Goal: Task Accomplishment & Management: Complete application form

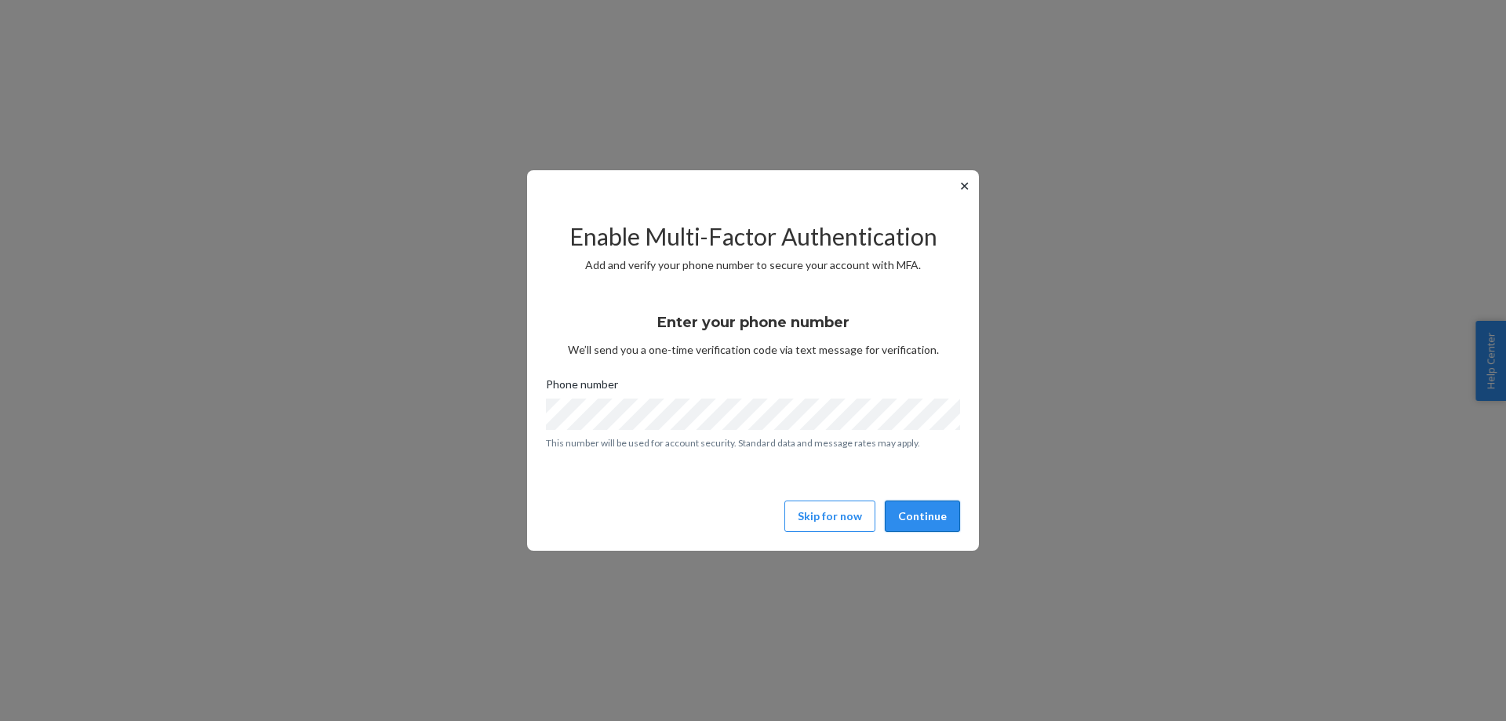
click at [921, 523] on button "Continue" at bounding box center [922, 515] width 75 height 31
click at [937, 515] on button "Continue" at bounding box center [922, 515] width 75 height 31
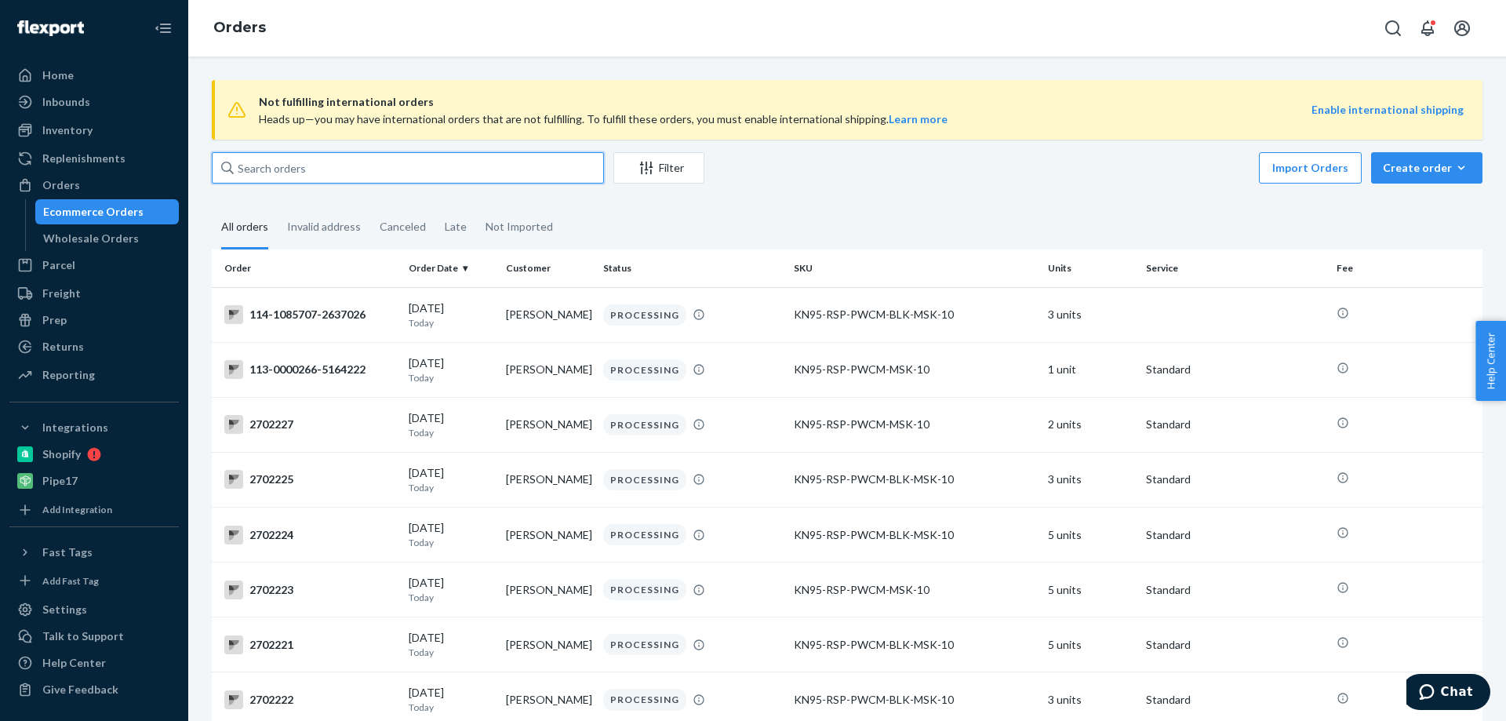
click at [290, 173] on input "text" at bounding box center [408, 167] width 392 height 31
paste input "2697627"
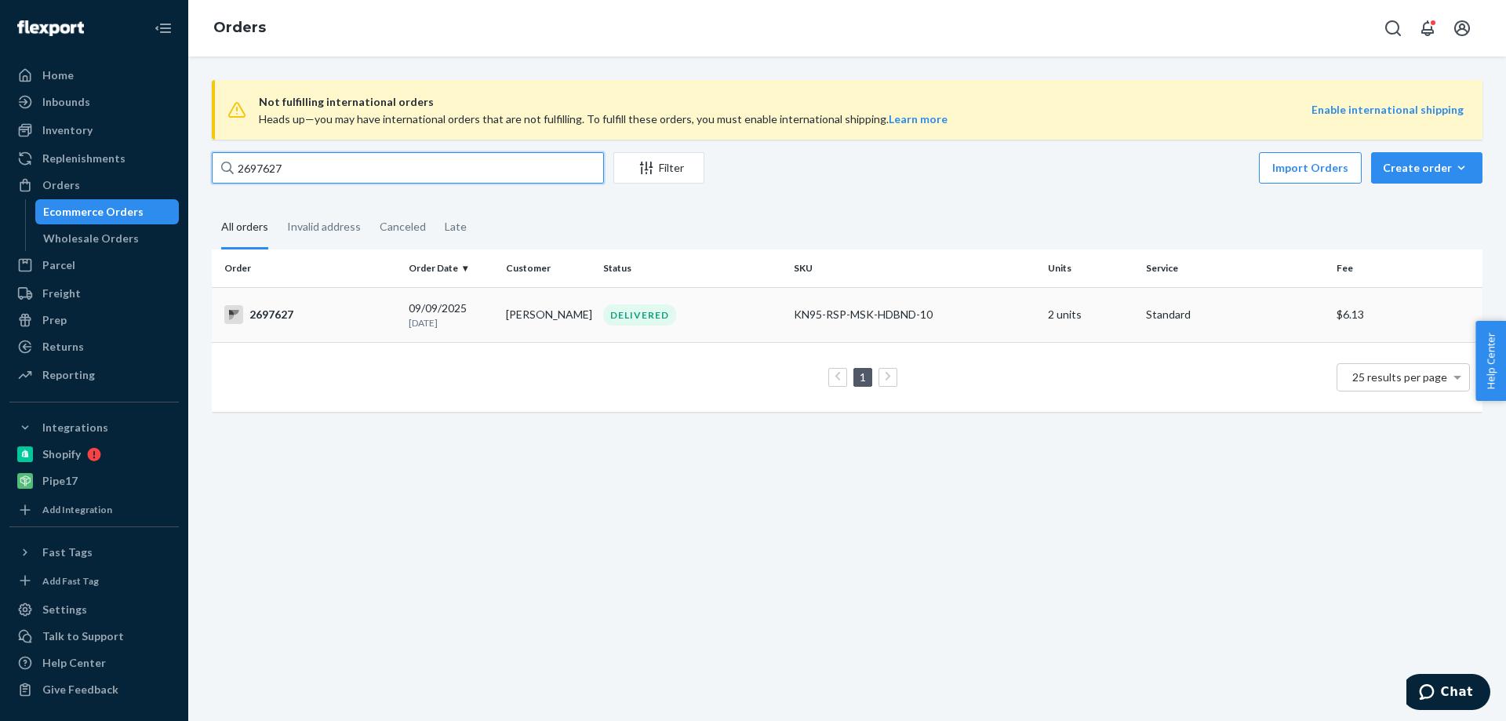
type input "2697627"
click at [261, 300] on td "2697627" at bounding box center [307, 314] width 191 height 55
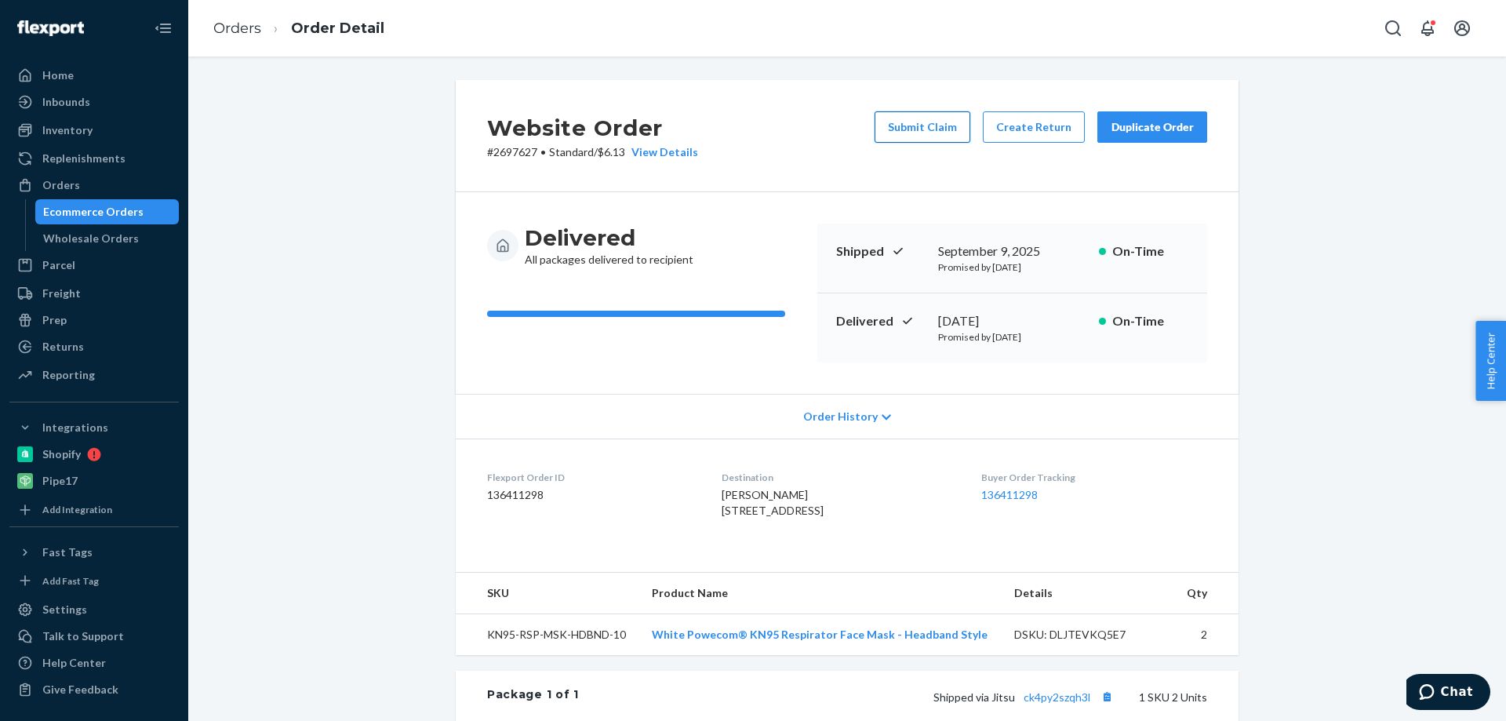
click at [930, 130] on button "Submit Claim" at bounding box center [923, 126] width 96 height 31
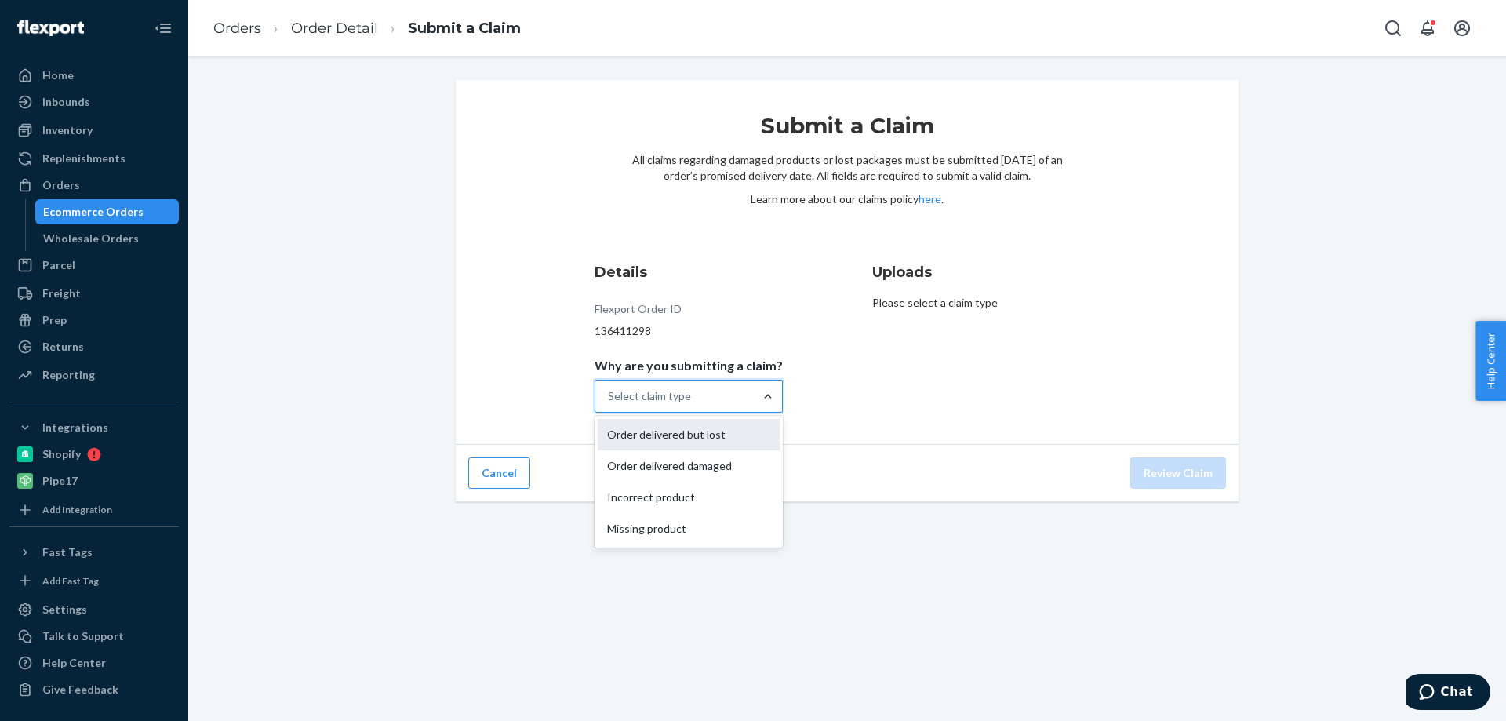
click at [698, 437] on div "Order delivered but lost" at bounding box center [689, 434] width 182 height 31
click at [609, 404] on input "Why are you submitting a claim? option Order delivered but lost focused, 1 of 4…" at bounding box center [609, 396] width 2 height 16
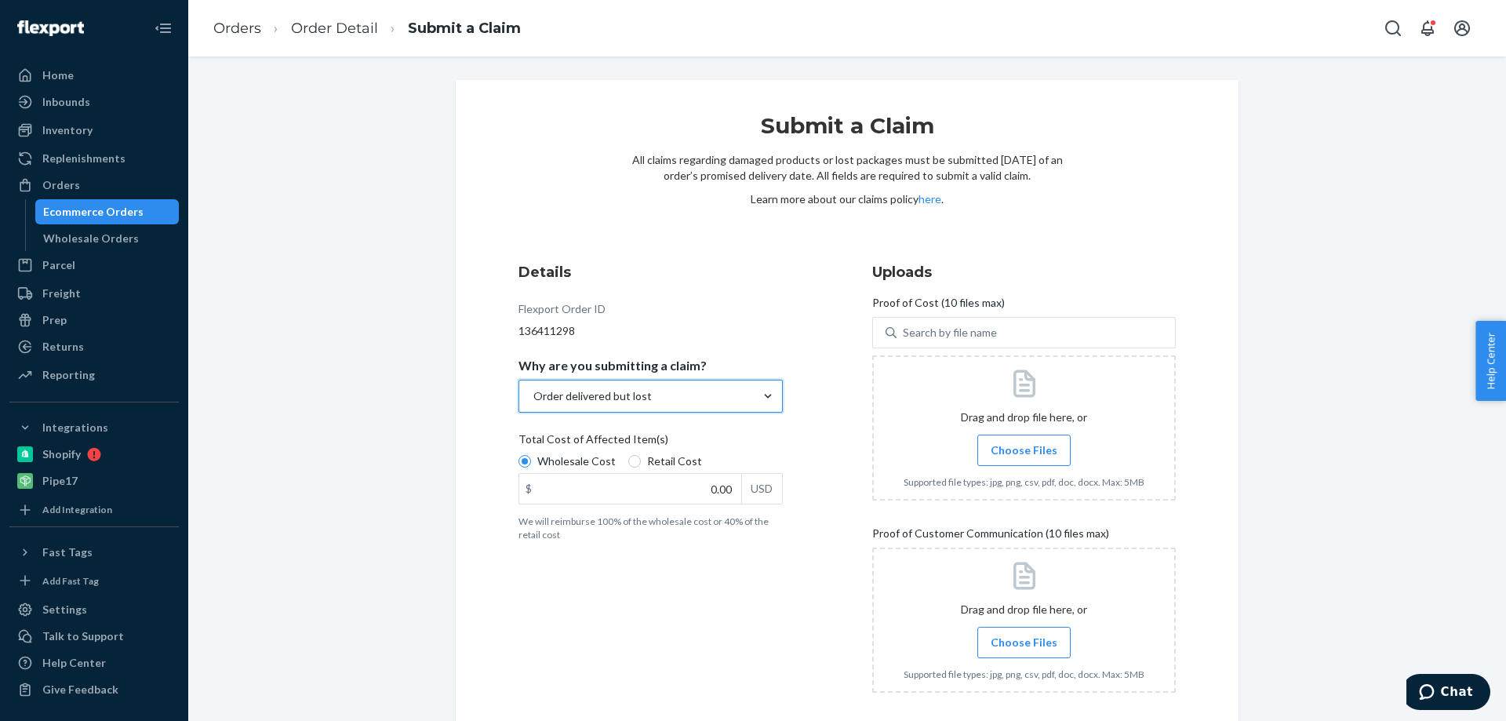
click at [1014, 455] on span "Choose Files" at bounding box center [1024, 450] width 67 height 16
click at [1024, 455] on input "Choose Files" at bounding box center [1024, 450] width 1 height 17
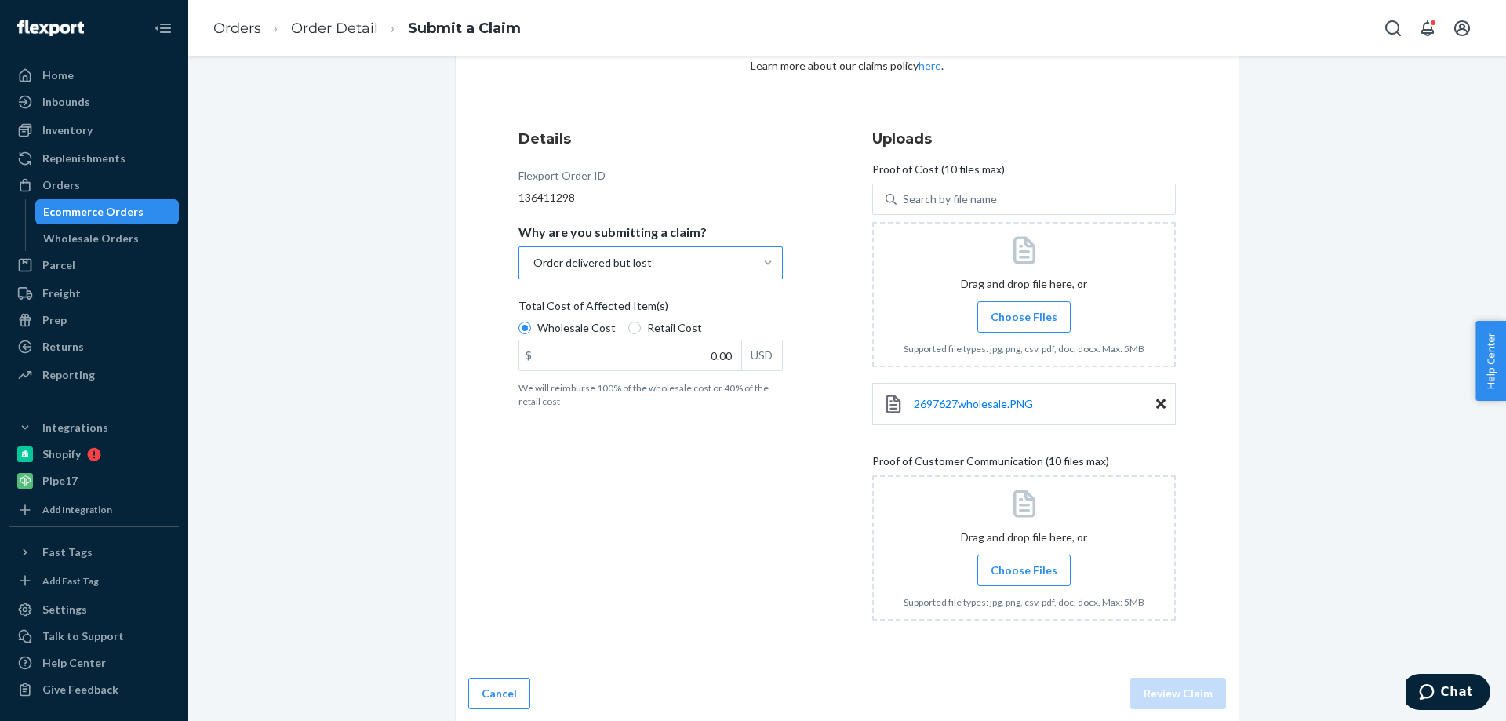
scroll to position [135, 0]
click at [1032, 566] on span "Choose Files" at bounding box center [1024, 569] width 67 height 16
click at [1024, 566] on input "Choose Files" at bounding box center [1024, 568] width 1 height 17
drag, startPoint x: 686, startPoint y: 355, endPoint x: 882, endPoint y: 356, distance: 196.1
click at [882, 356] on div "Details Flexport Order ID 136411298 Why are you submitting a claim? Order deliv…" at bounding box center [846, 379] width 657 height 504
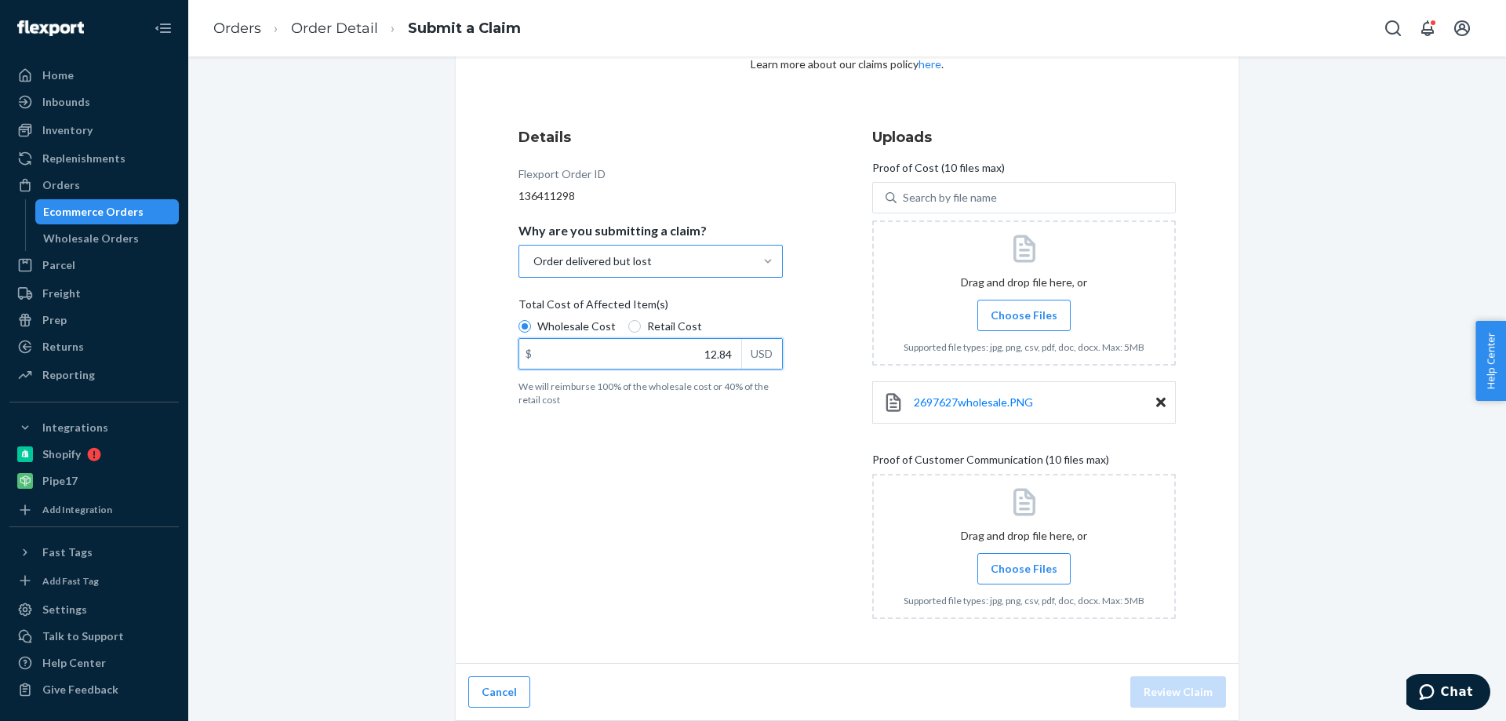
type input "12.84"
click at [997, 322] on span "Choose Files" at bounding box center [1024, 315] width 67 height 16
click at [1024, 322] on input "Choose Files" at bounding box center [1024, 315] width 1 height 17
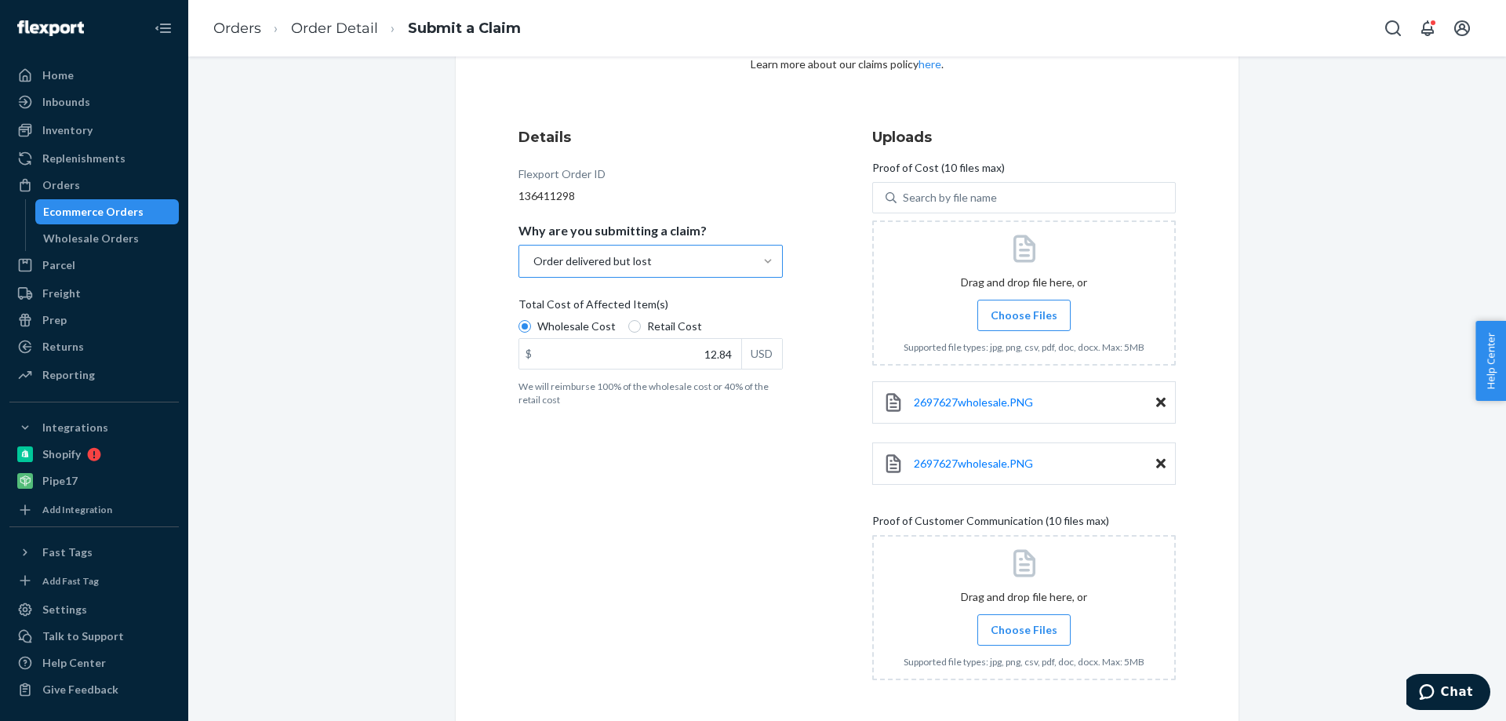
click at [1011, 562] on icon at bounding box center [1024, 563] width 33 height 33
click at [1022, 630] on span "Choose Files" at bounding box center [1024, 630] width 67 height 16
click at [1024, 630] on input "Choose Files" at bounding box center [1024, 629] width 1 height 17
click at [1156, 463] on icon at bounding box center [1160, 463] width 9 height 9
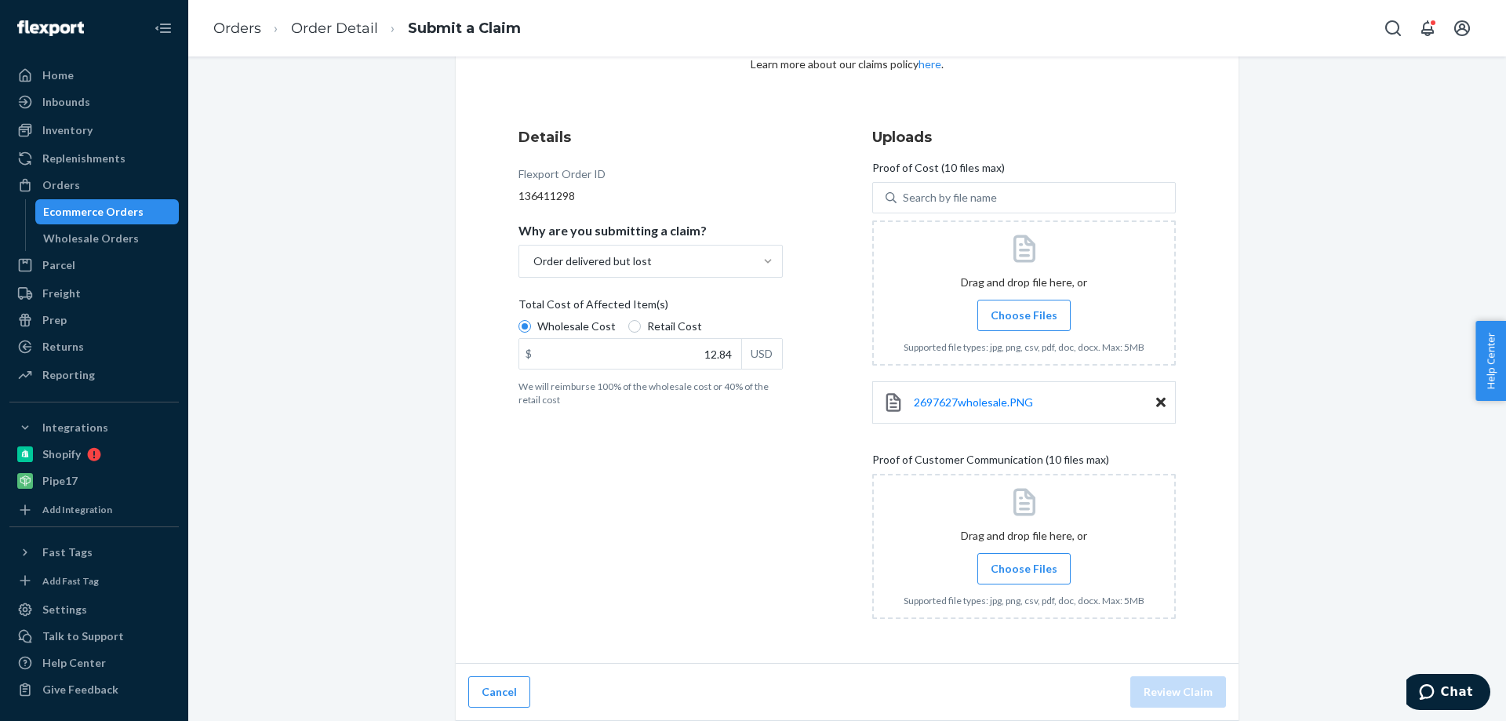
click at [1024, 573] on span "Choose Files" at bounding box center [1024, 569] width 67 height 16
click at [1024, 573] on input "Choose Files" at bounding box center [1024, 568] width 1 height 17
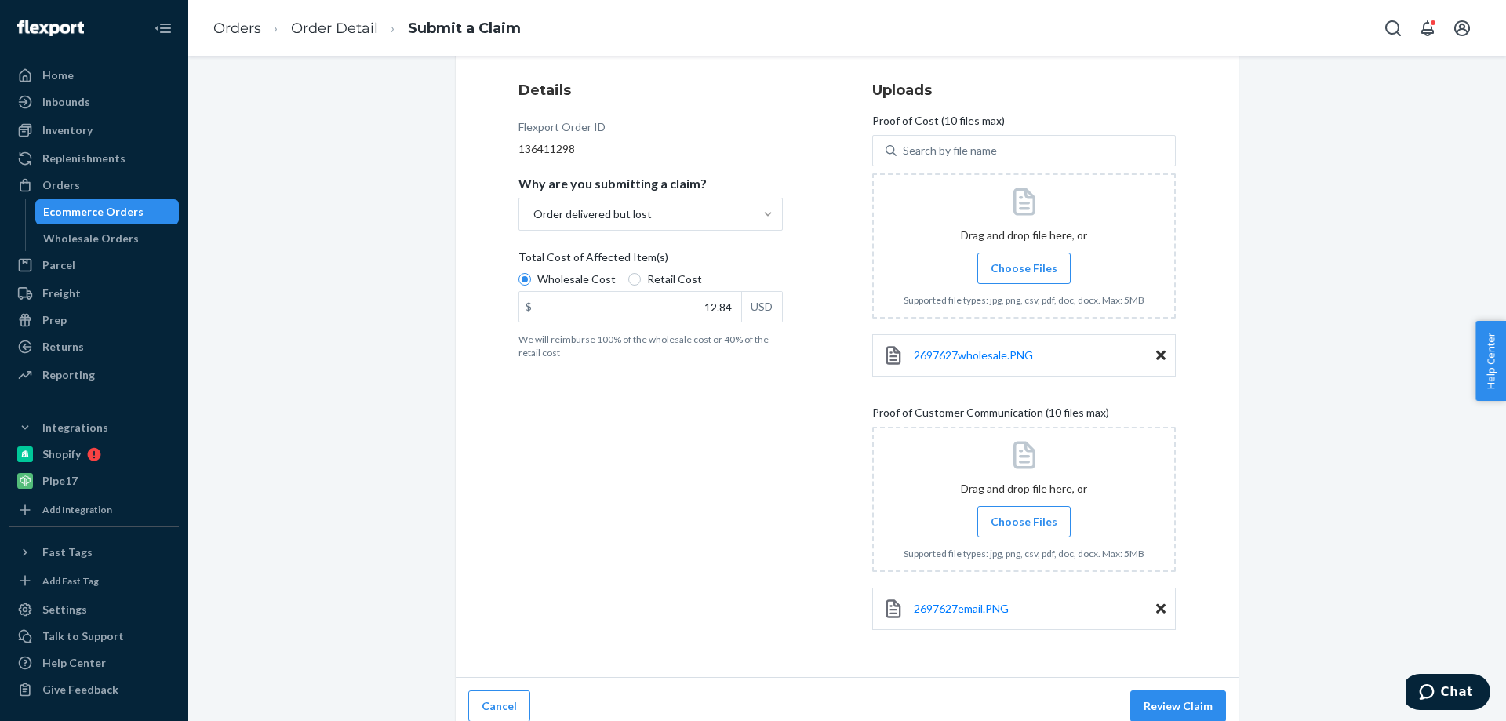
scroll to position [196, 0]
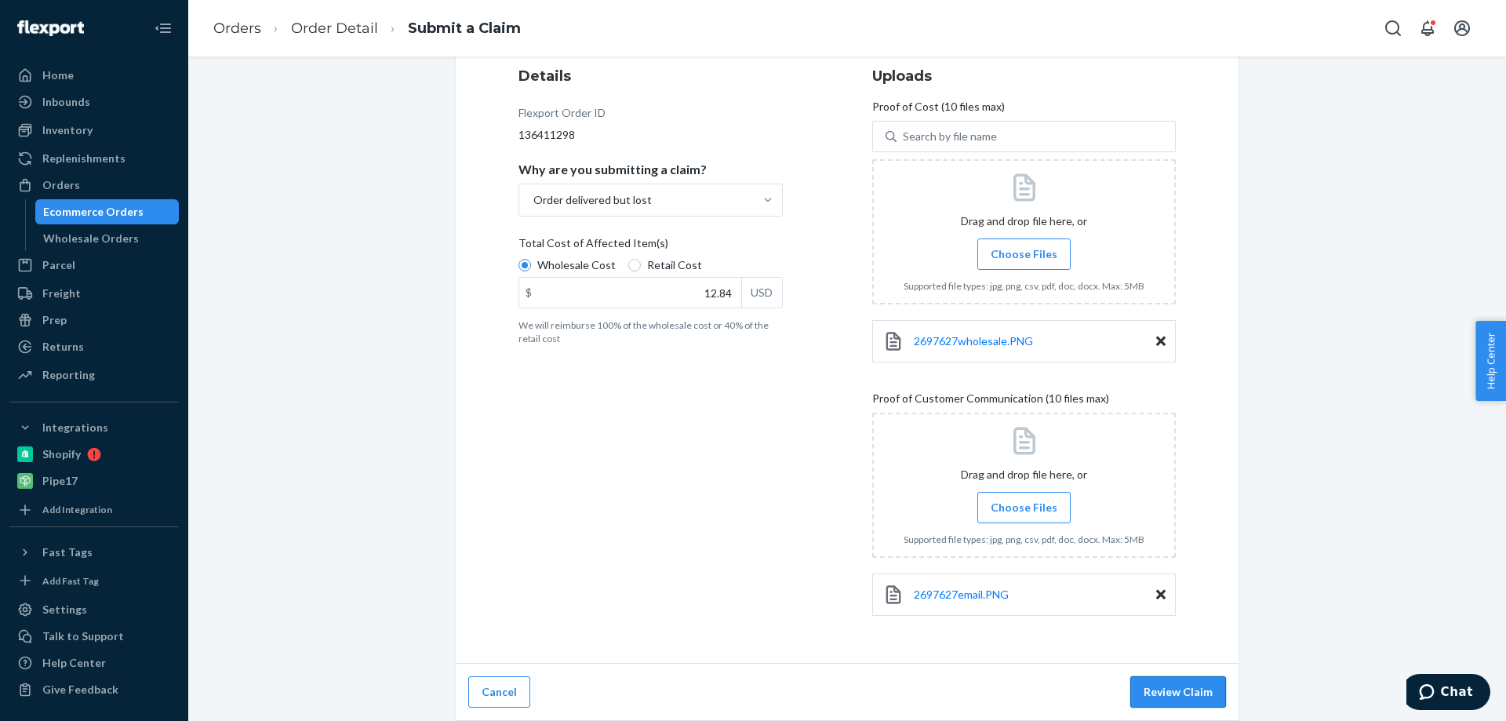
click at [1175, 686] on button "Review Claim" at bounding box center [1178, 691] width 96 height 31
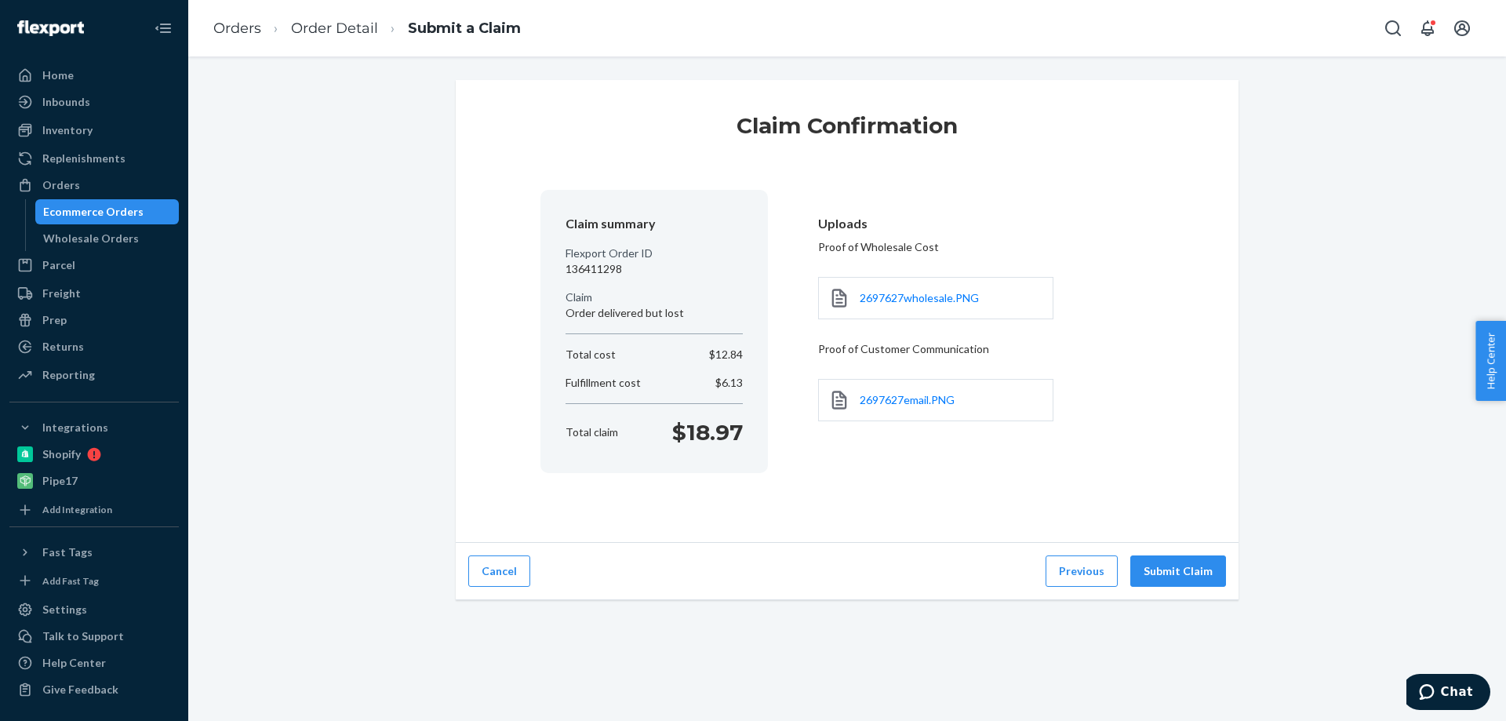
scroll to position [0, 0]
click at [1174, 571] on button "Submit Claim" at bounding box center [1178, 570] width 96 height 31
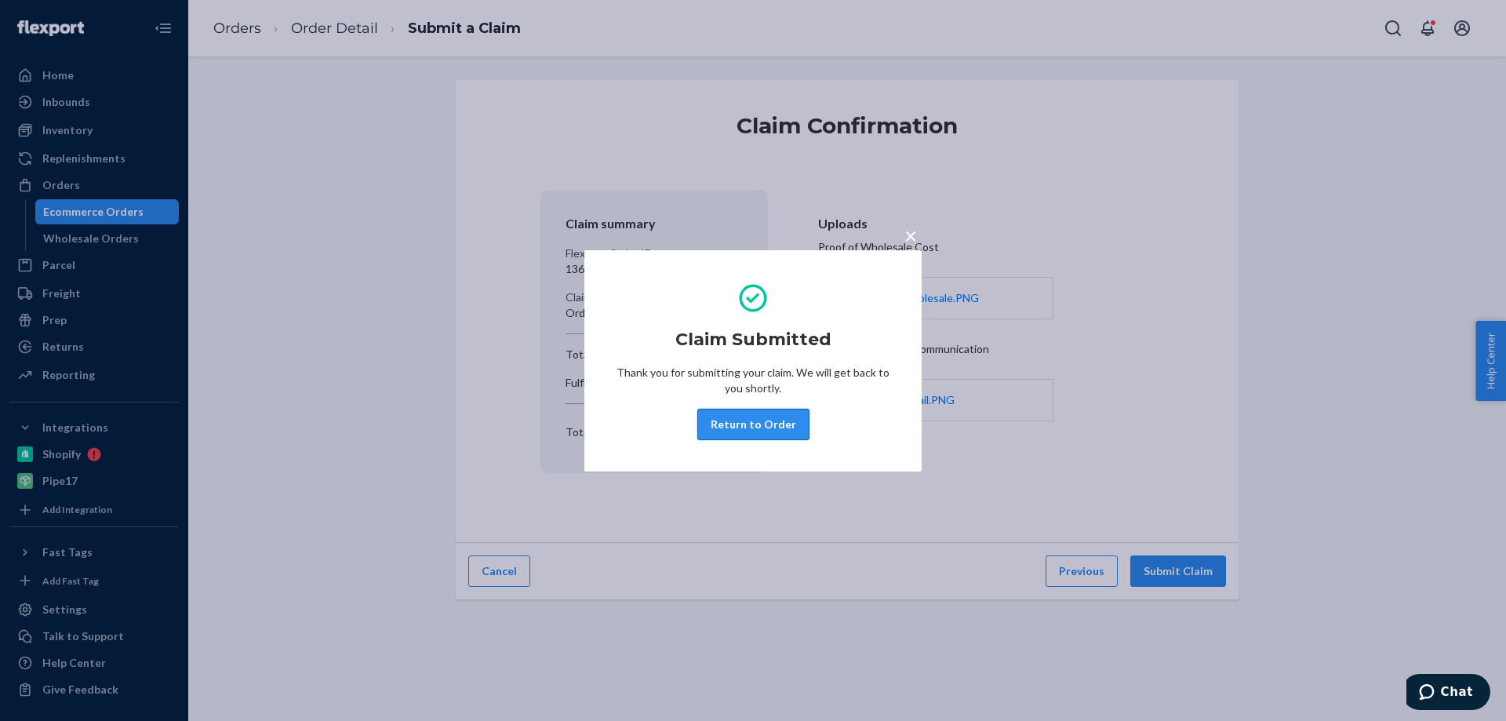
click at [740, 427] on button "Return to Order" at bounding box center [753, 424] width 112 height 31
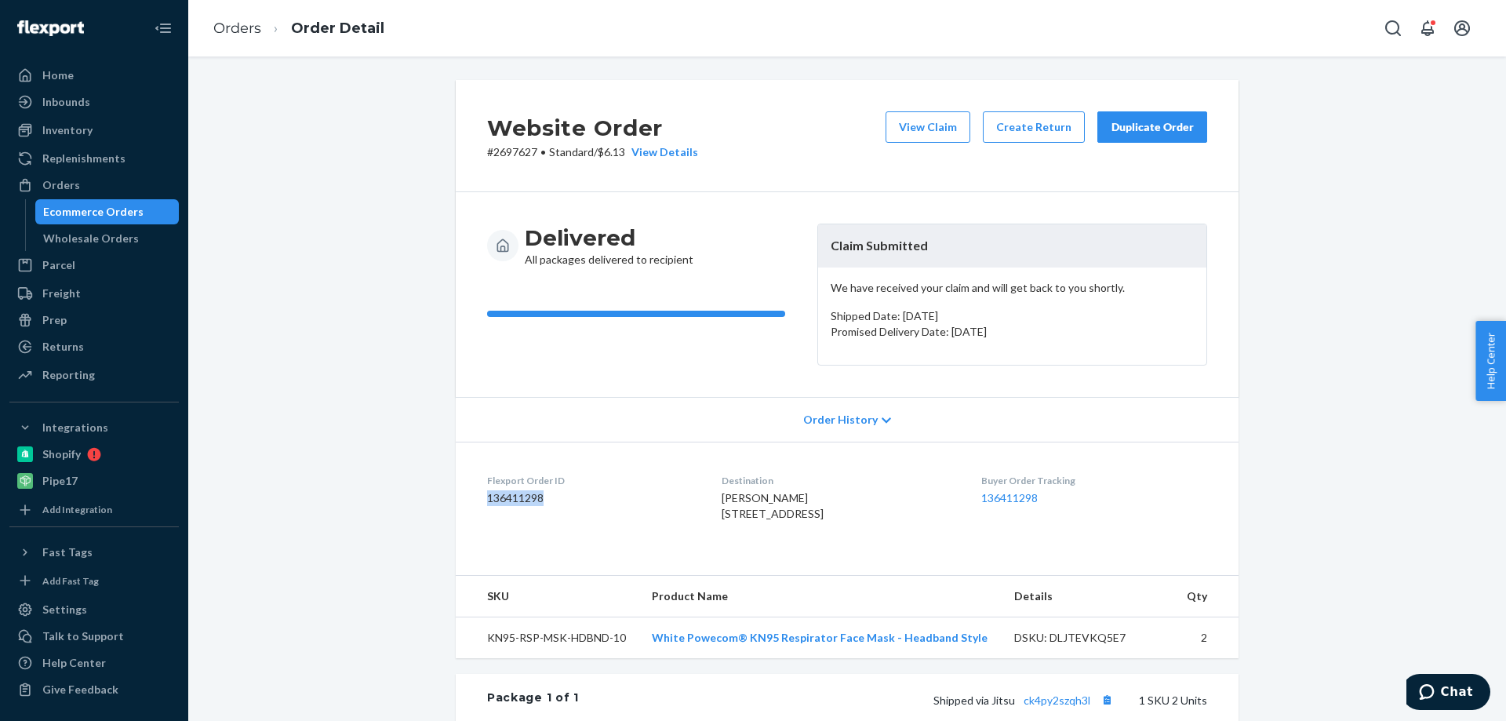
drag, startPoint x: 551, startPoint y: 500, endPoint x: 465, endPoint y: 497, distance: 85.6
click at [465, 497] on dl "Flexport Order ID 136411298 Destination [PERSON_NAME] [STREET_ADDRESS] US Buyer…" at bounding box center [847, 501] width 783 height 118
copy dd "136411298"
click at [64, 177] on div "Orders" at bounding box center [61, 185] width 38 height 16
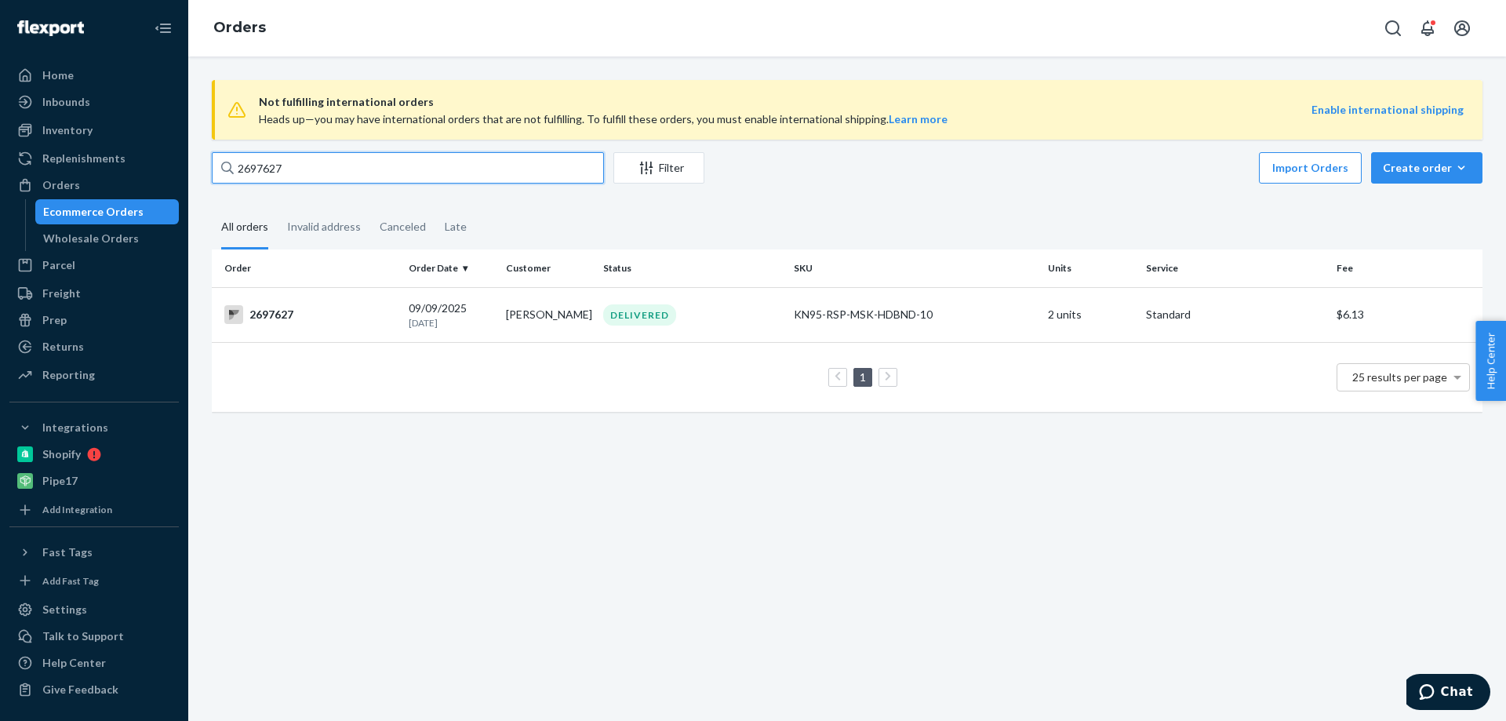
drag, startPoint x: 257, startPoint y: 165, endPoint x: 229, endPoint y: 166, distance: 28.2
click at [225, 166] on div "2697627" at bounding box center [408, 167] width 392 height 31
paste input "830"
type input "2697830"
click at [286, 316] on div "2697830" at bounding box center [310, 314] width 172 height 19
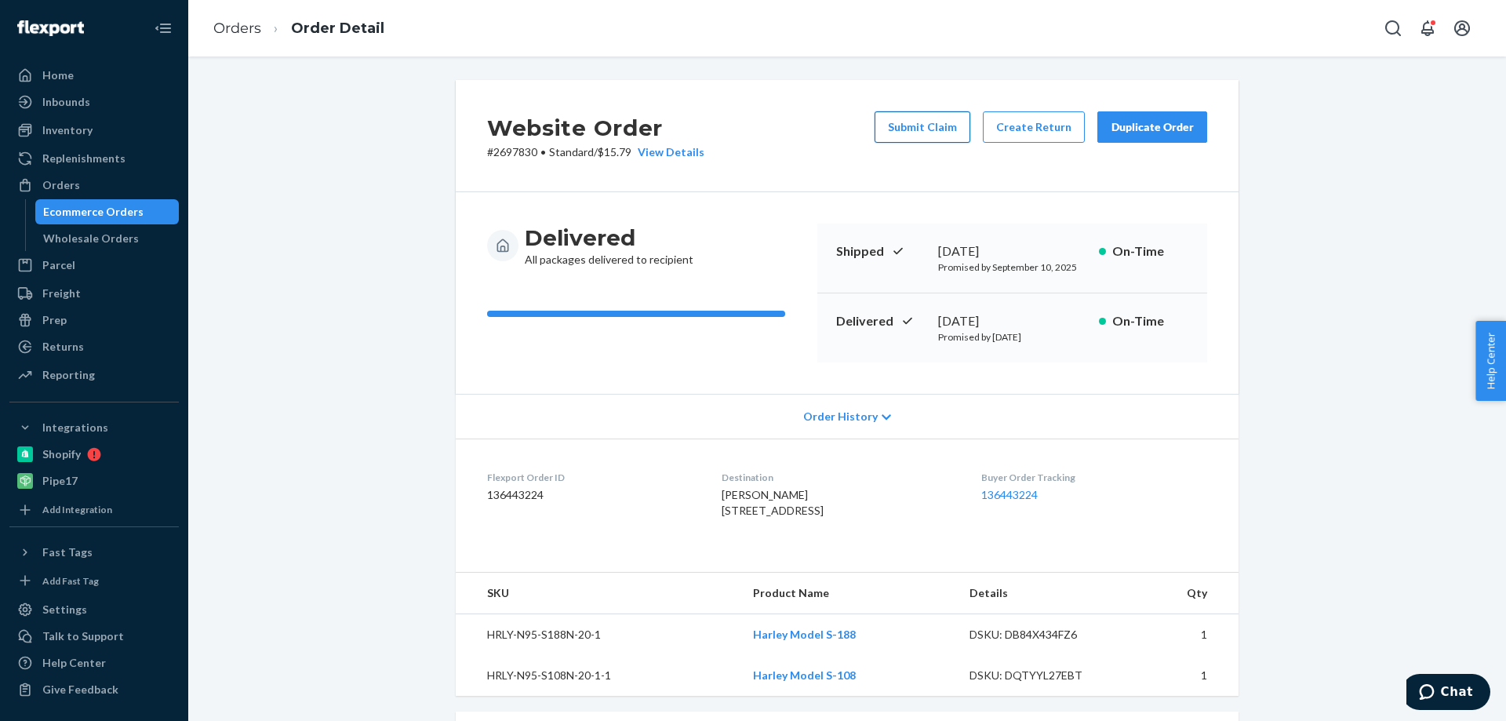
click at [937, 126] on button "Submit Claim" at bounding box center [923, 126] width 96 height 31
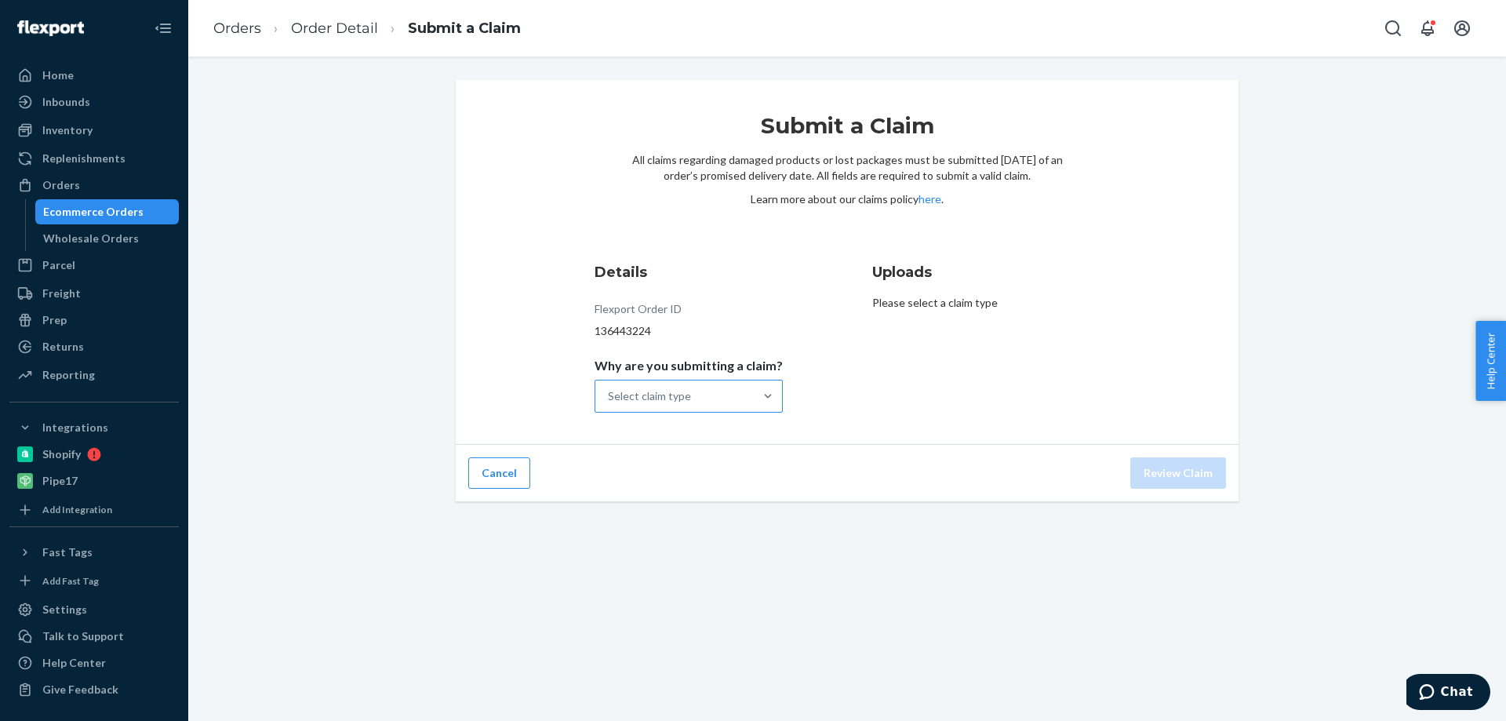
click at [740, 392] on div "Select claim type" at bounding box center [674, 395] width 158 height 31
click at [609, 392] on input "Why are you submitting a claim? Select claim type" at bounding box center [609, 396] width 2 height 16
click at [715, 530] on div "Missing product" at bounding box center [689, 528] width 182 height 31
click at [609, 404] on input "Why are you submitting a claim? option Missing product focused, 4 of 4. 4 resul…" at bounding box center [609, 396] width 2 height 16
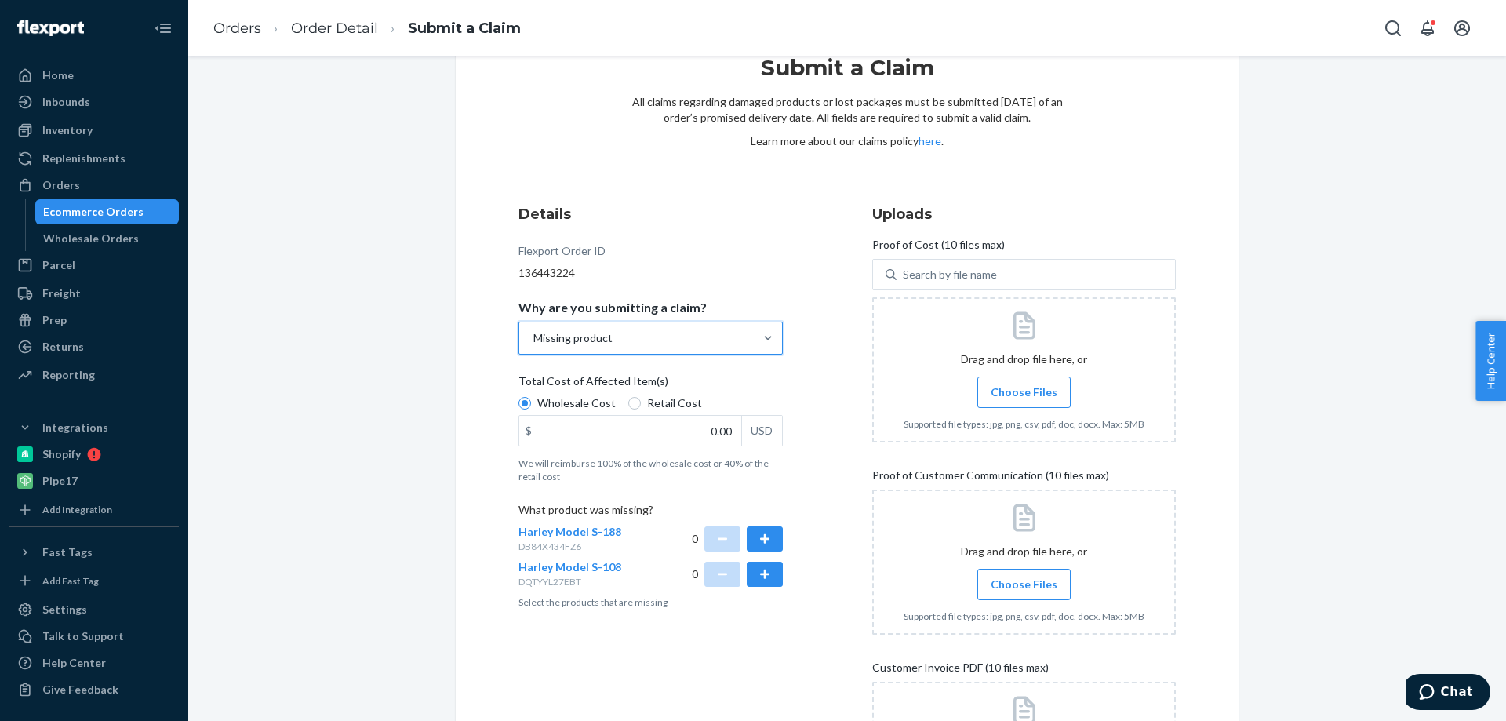
scroll to position [157, 0]
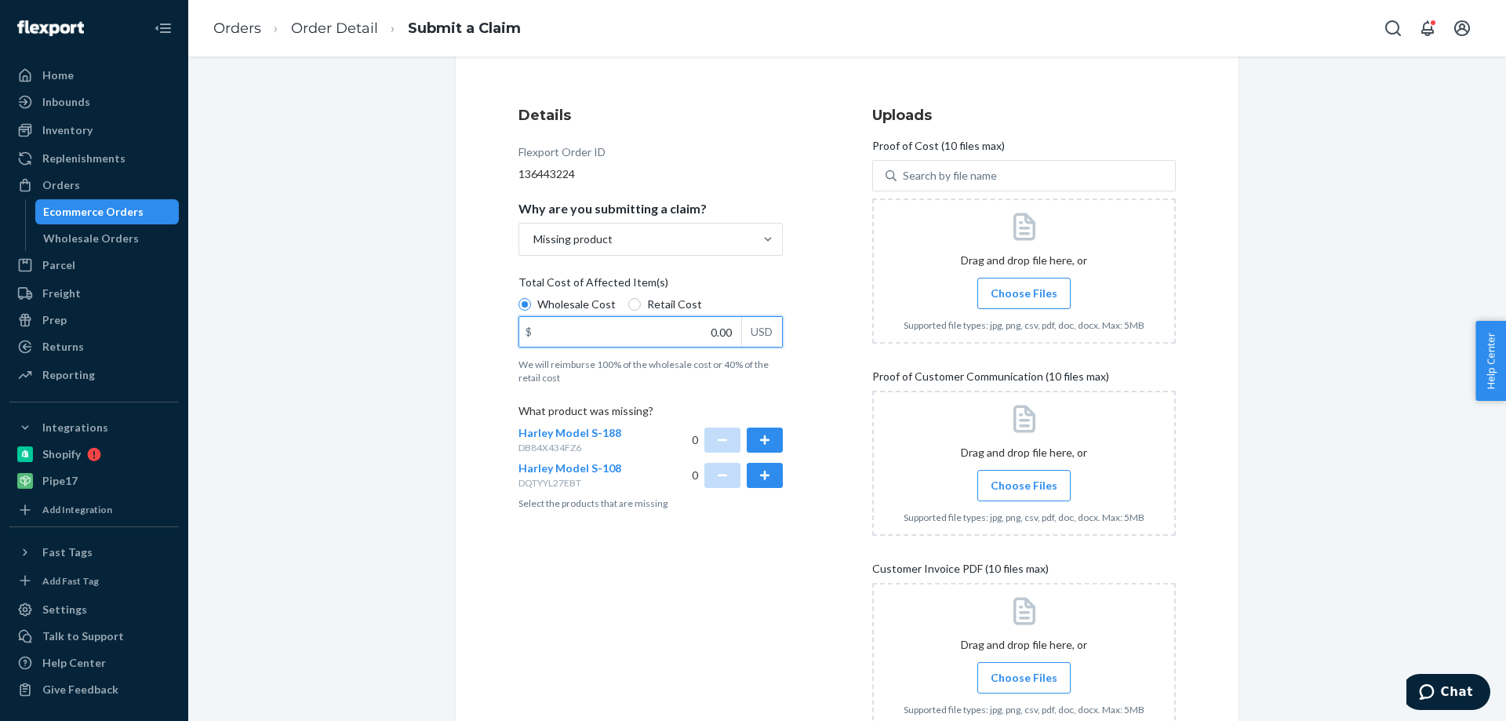
drag, startPoint x: 693, startPoint y: 333, endPoint x: 784, endPoint y: 322, distance: 90.8
click at [783, 322] on div "Details Flexport Order ID 136443224 Why are you submitting a claim? Missing pro…" at bounding box center [670, 433] width 304 height 674
type input "18.00"
click at [767, 438] on button "button" at bounding box center [765, 439] width 36 height 25
click at [1024, 286] on span "Choose Files" at bounding box center [1024, 294] width 67 height 16
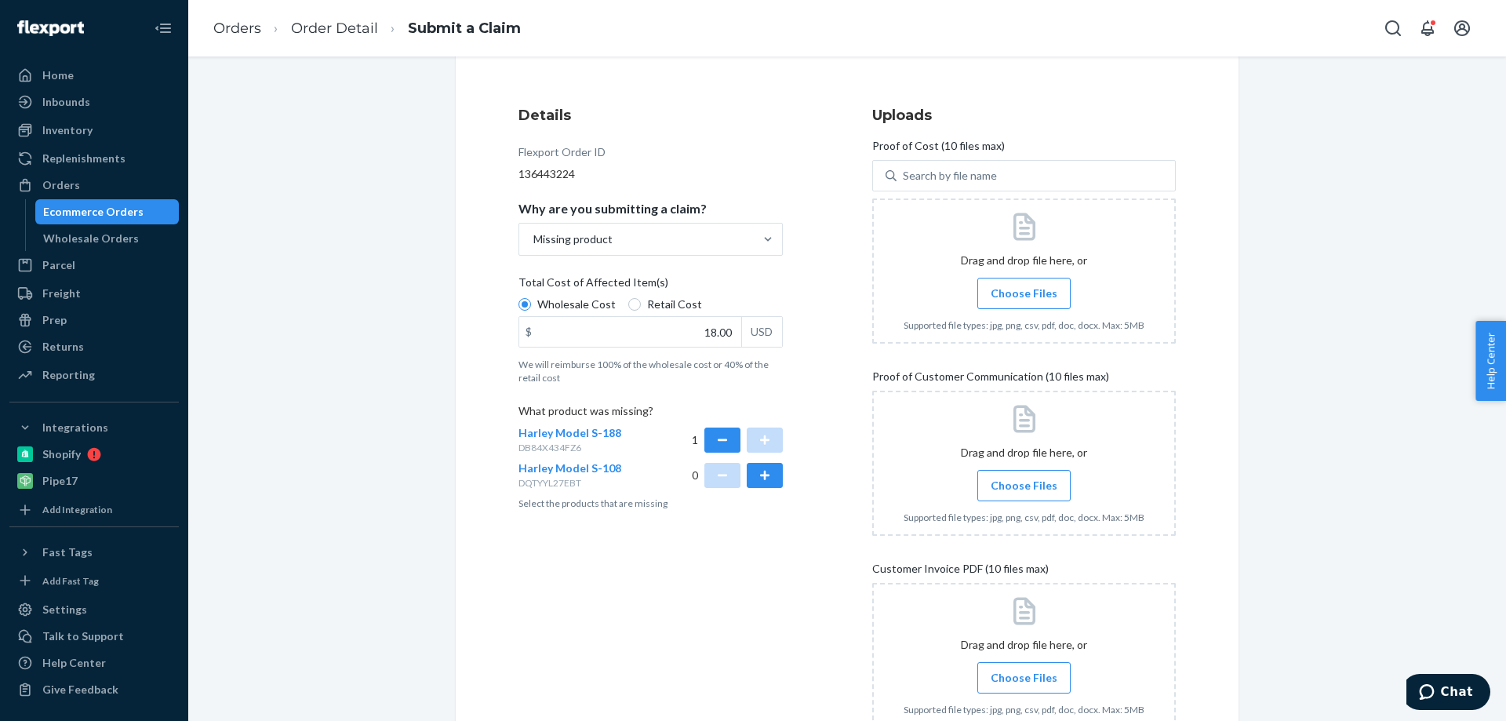
click at [1024, 286] on input "Choose Files" at bounding box center [1024, 293] width 1 height 17
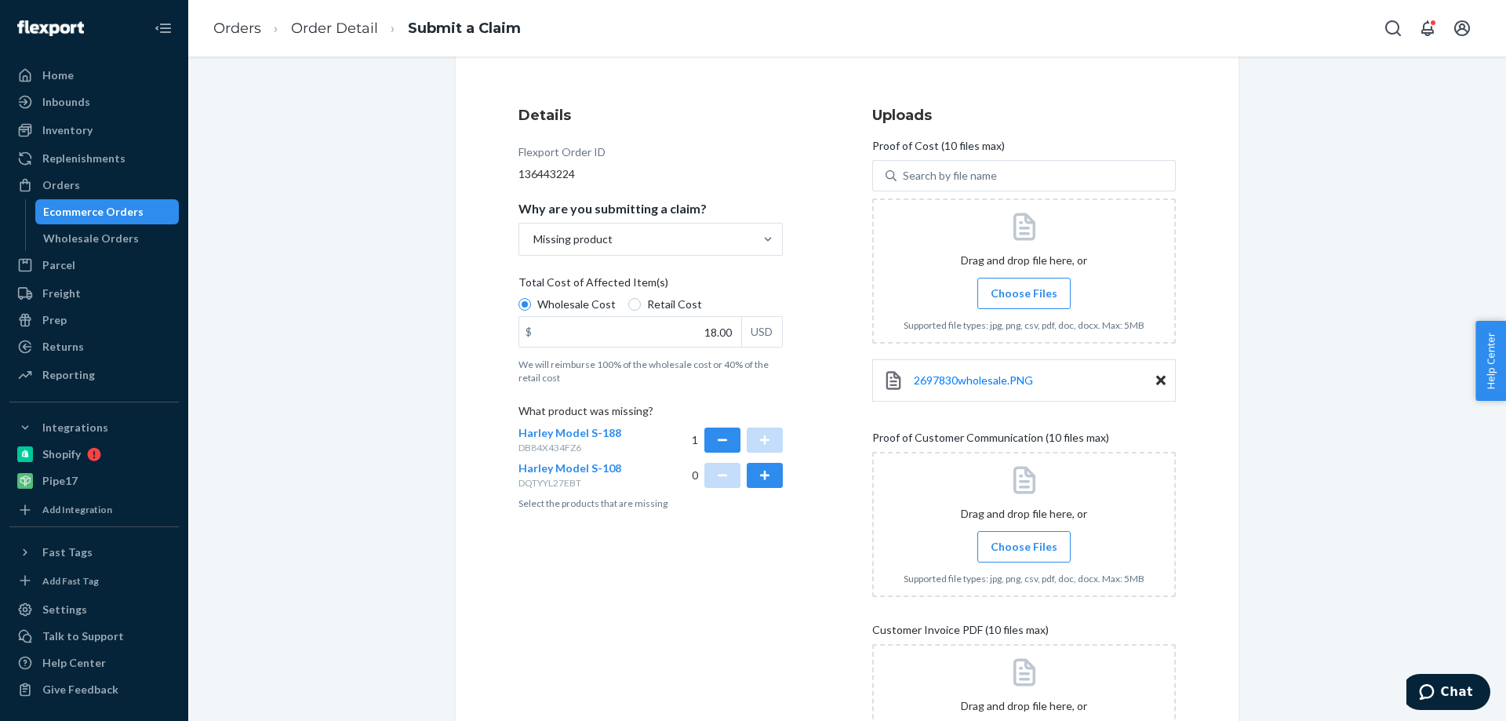
click at [1025, 543] on span "Choose Files" at bounding box center [1024, 547] width 67 height 16
click at [1024, 543] on input "Choose Files" at bounding box center [1024, 546] width 1 height 17
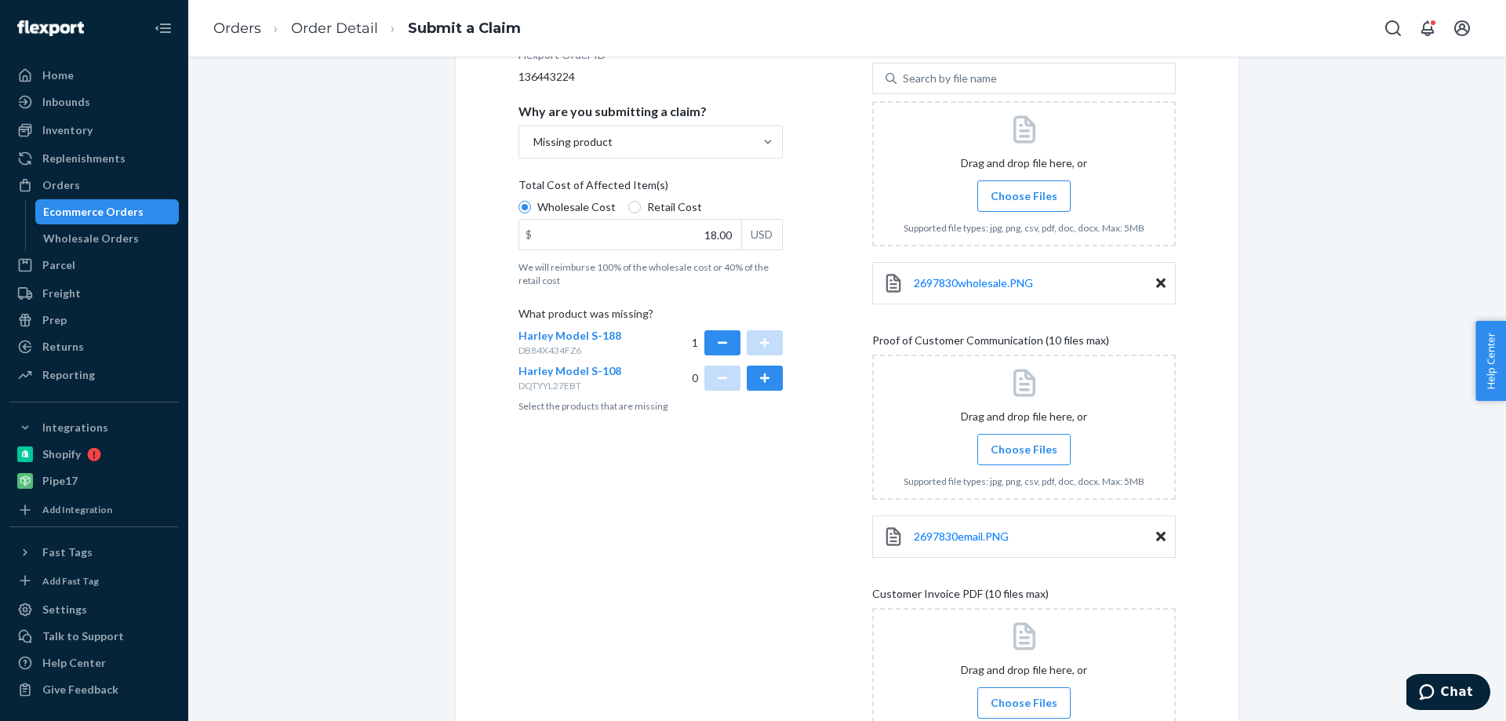
scroll to position [314, 0]
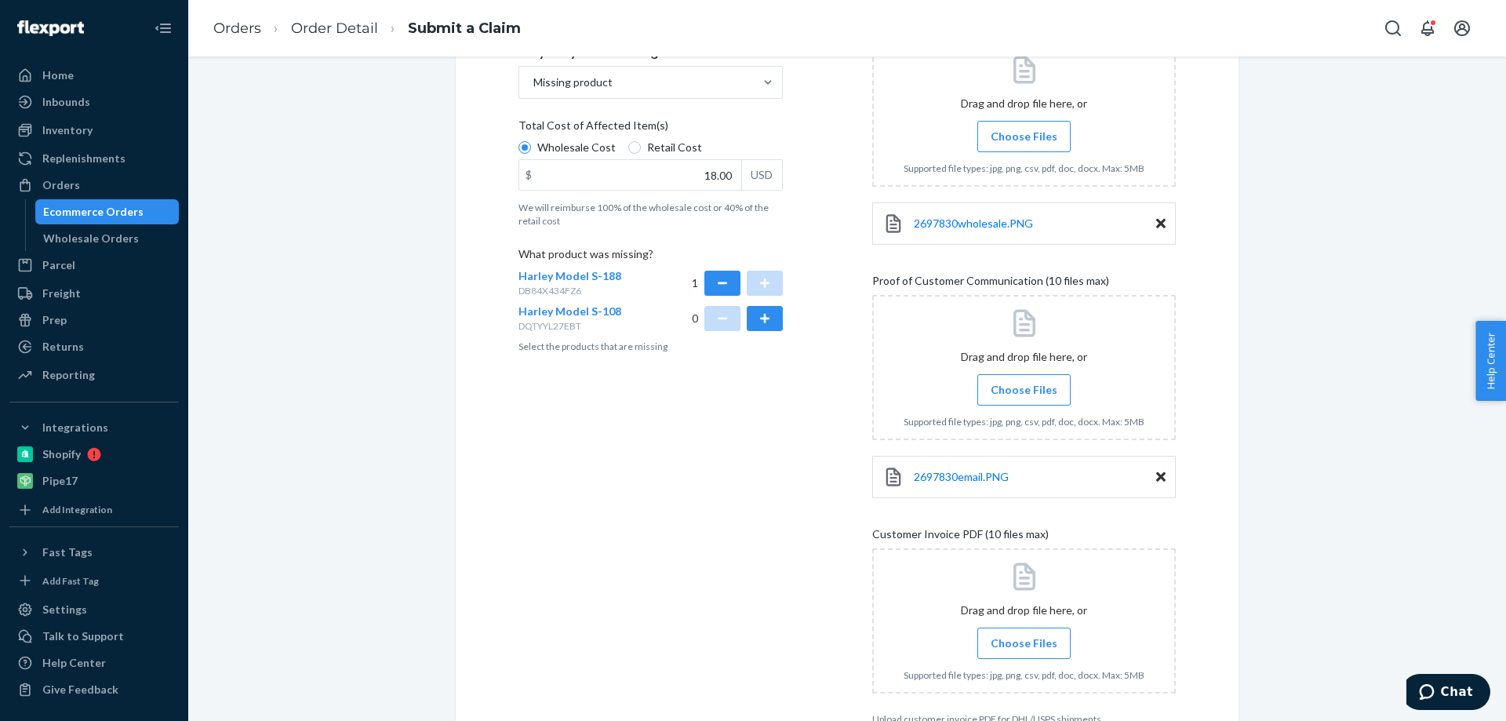
click at [1010, 642] on span "Choose Files" at bounding box center [1024, 643] width 67 height 16
click at [1024, 642] on input "Choose Files" at bounding box center [1024, 643] width 1 height 17
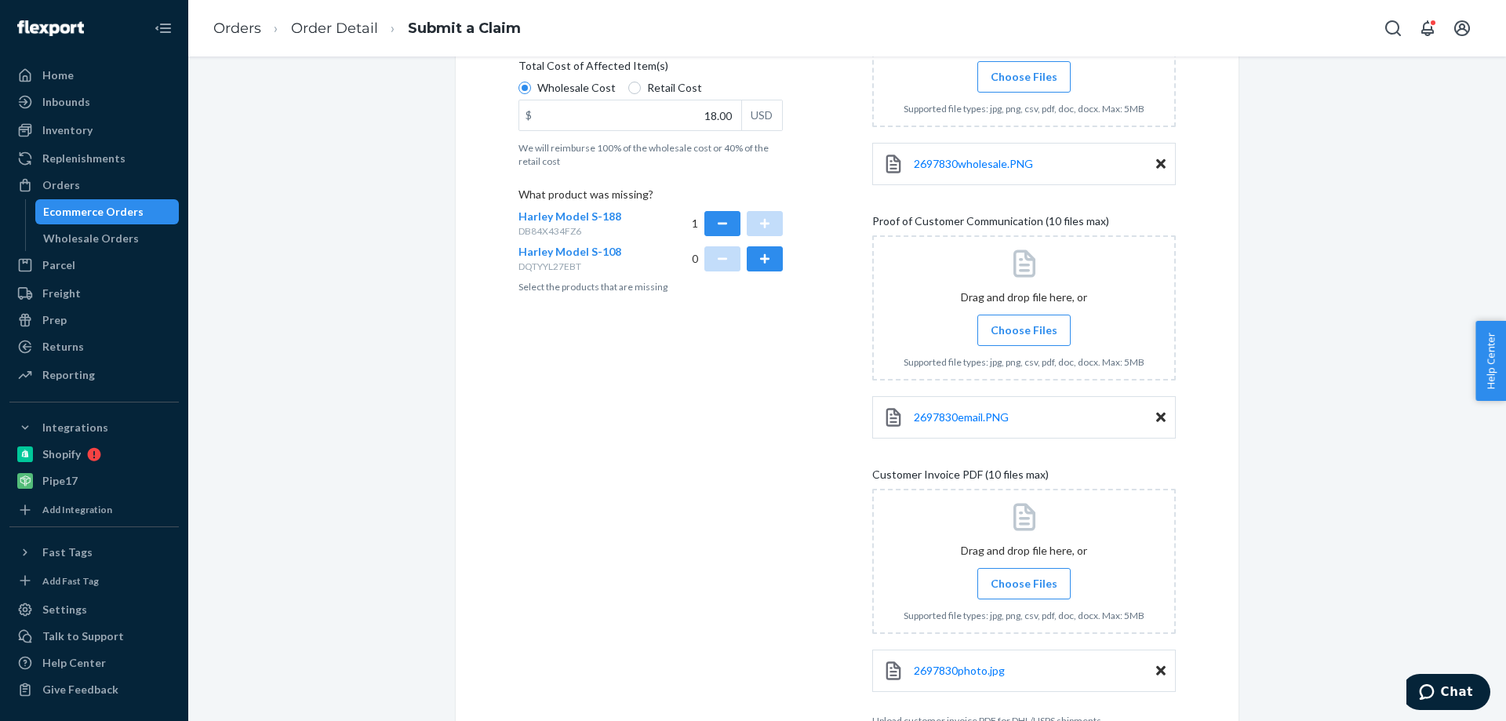
scroll to position [469, 0]
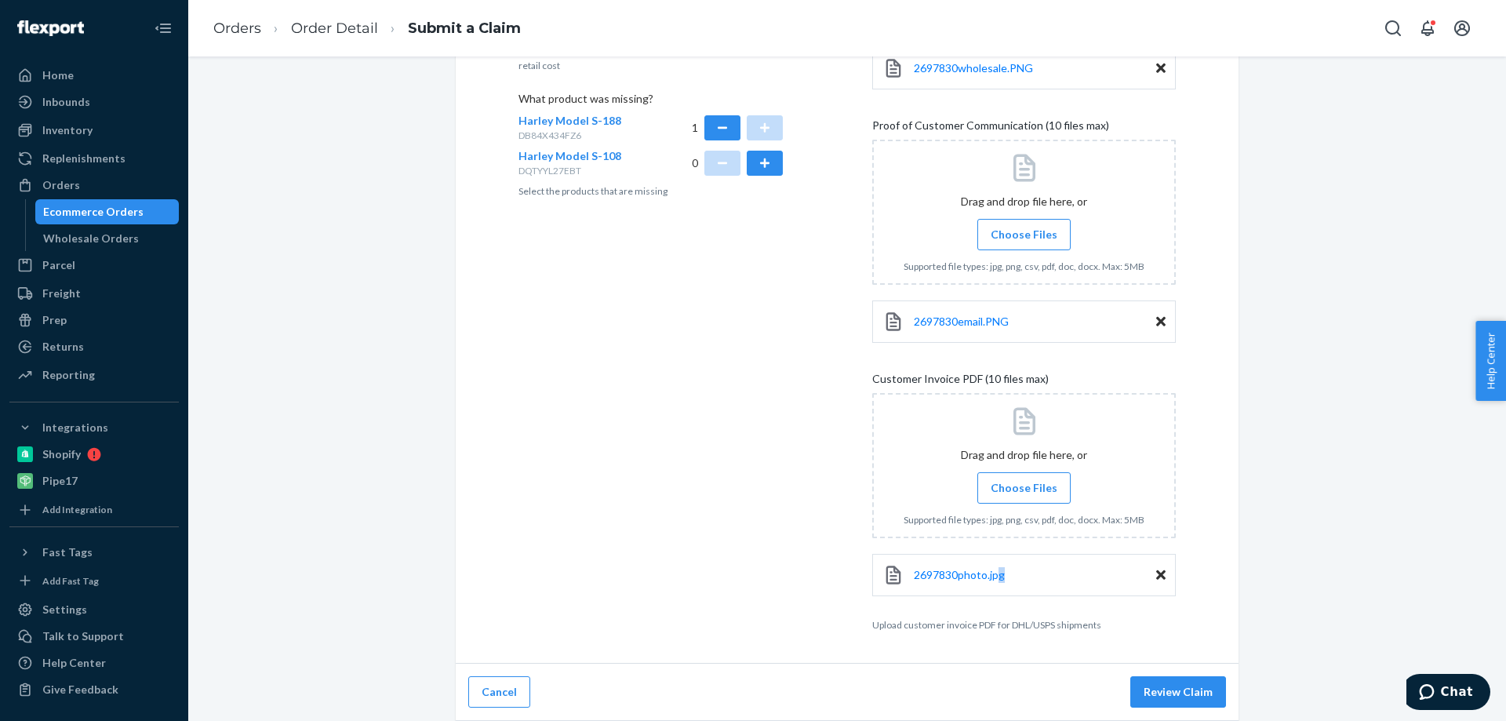
drag, startPoint x: 1015, startPoint y: 583, endPoint x: 1020, endPoint y: 576, distance: 8.9
click at [993, 577] on div "2697830photo.jpg" at bounding box center [1024, 575] width 304 height 42
click at [1156, 572] on icon at bounding box center [1160, 574] width 9 height 9
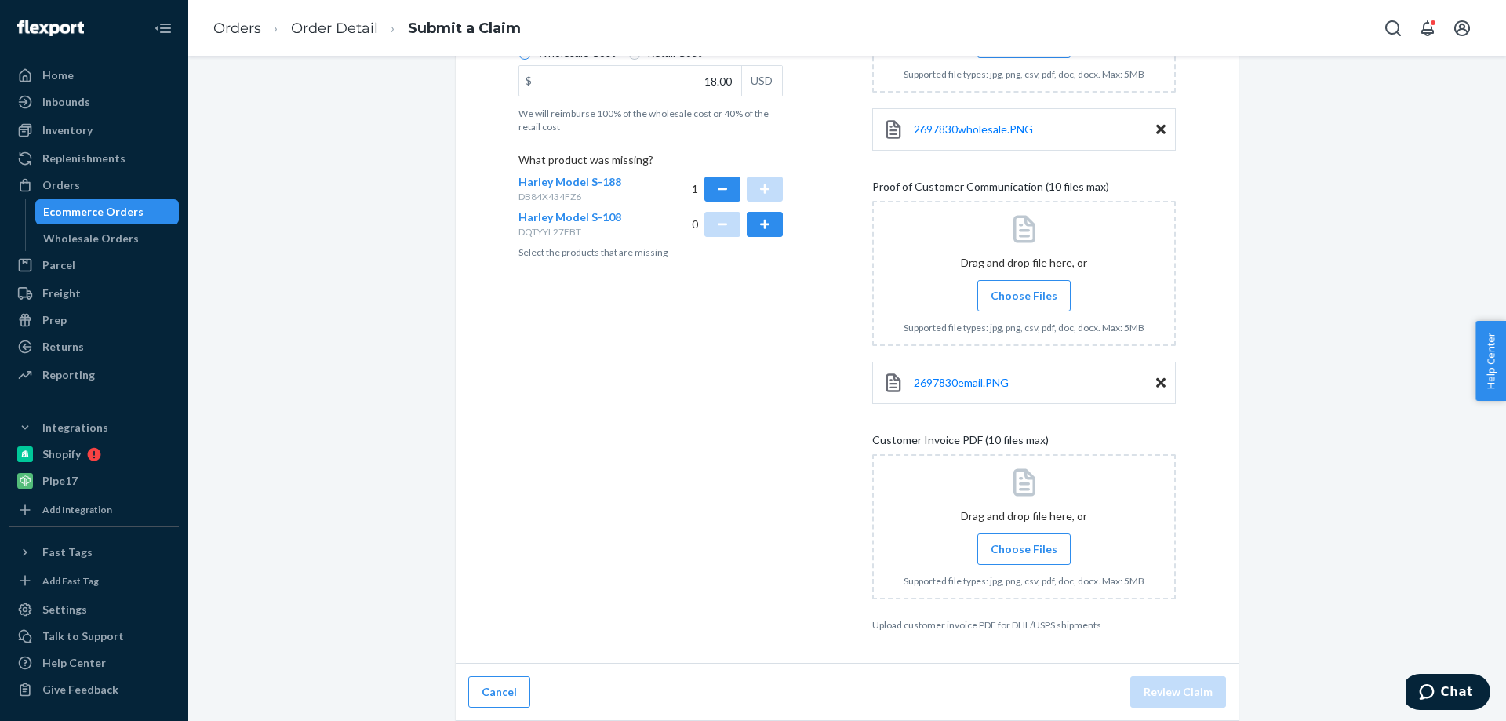
click at [1023, 296] on span "Choose Files" at bounding box center [1024, 296] width 67 height 16
click at [1024, 296] on input "Choose Files" at bounding box center [1024, 295] width 1 height 17
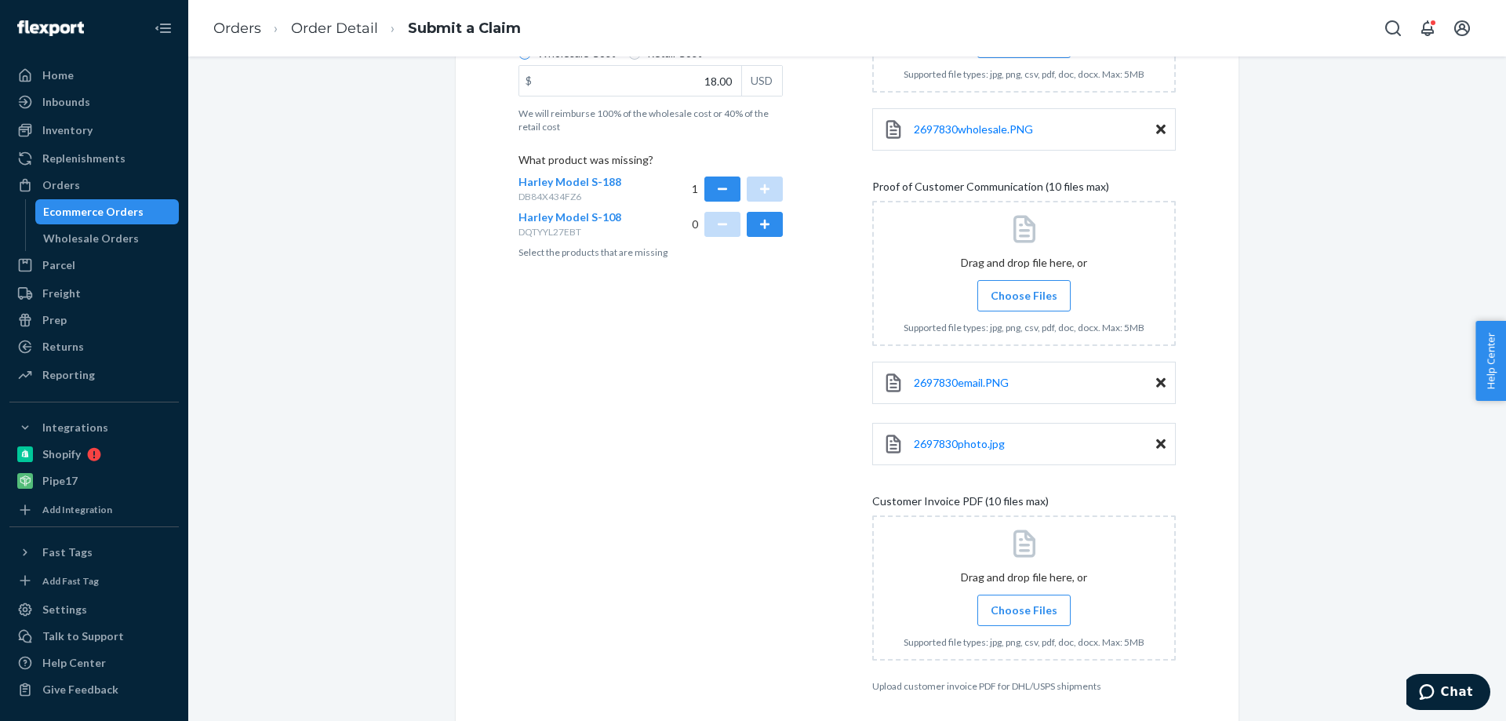
click at [1028, 613] on span "Choose Files" at bounding box center [1024, 610] width 67 height 16
click at [1024, 613] on input "Choose Files" at bounding box center [1024, 610] width 1 height 17
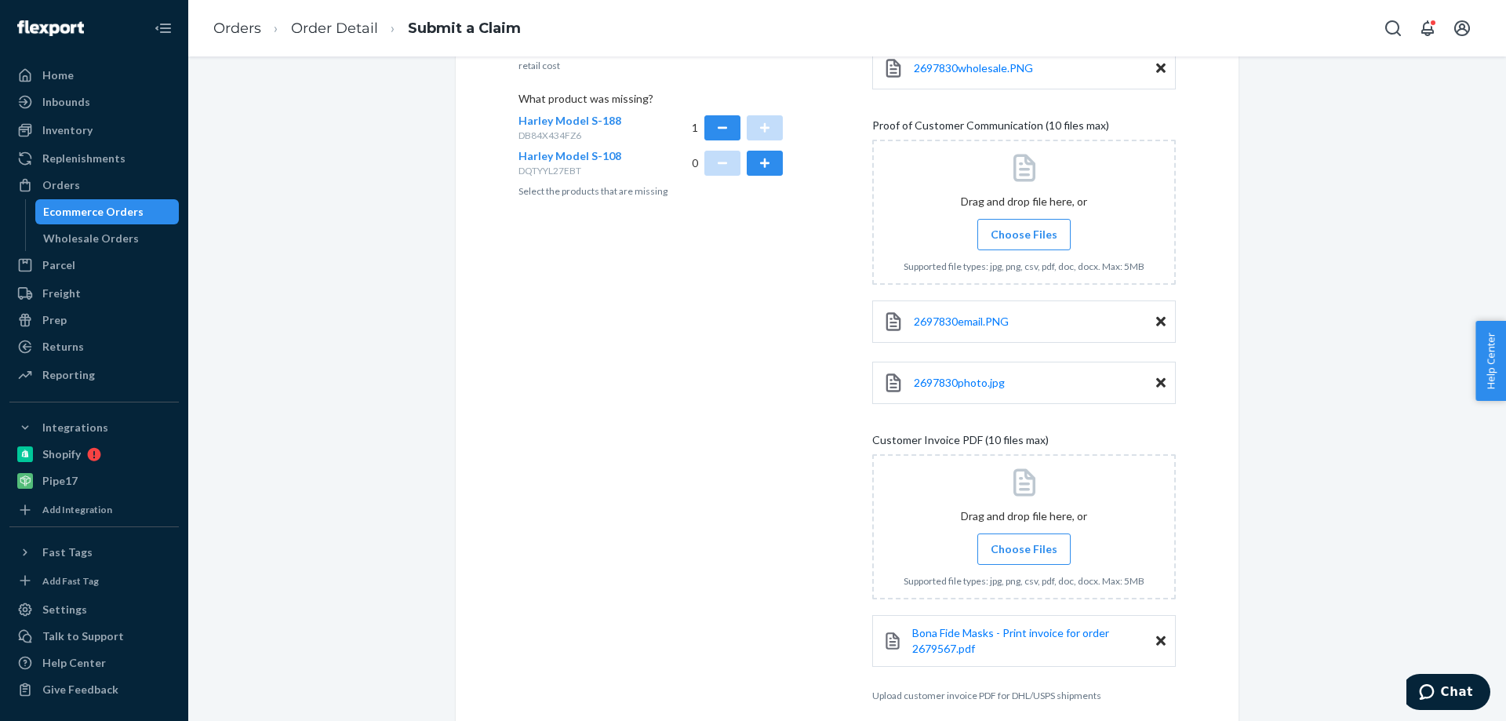
scroll to position [540, 0]
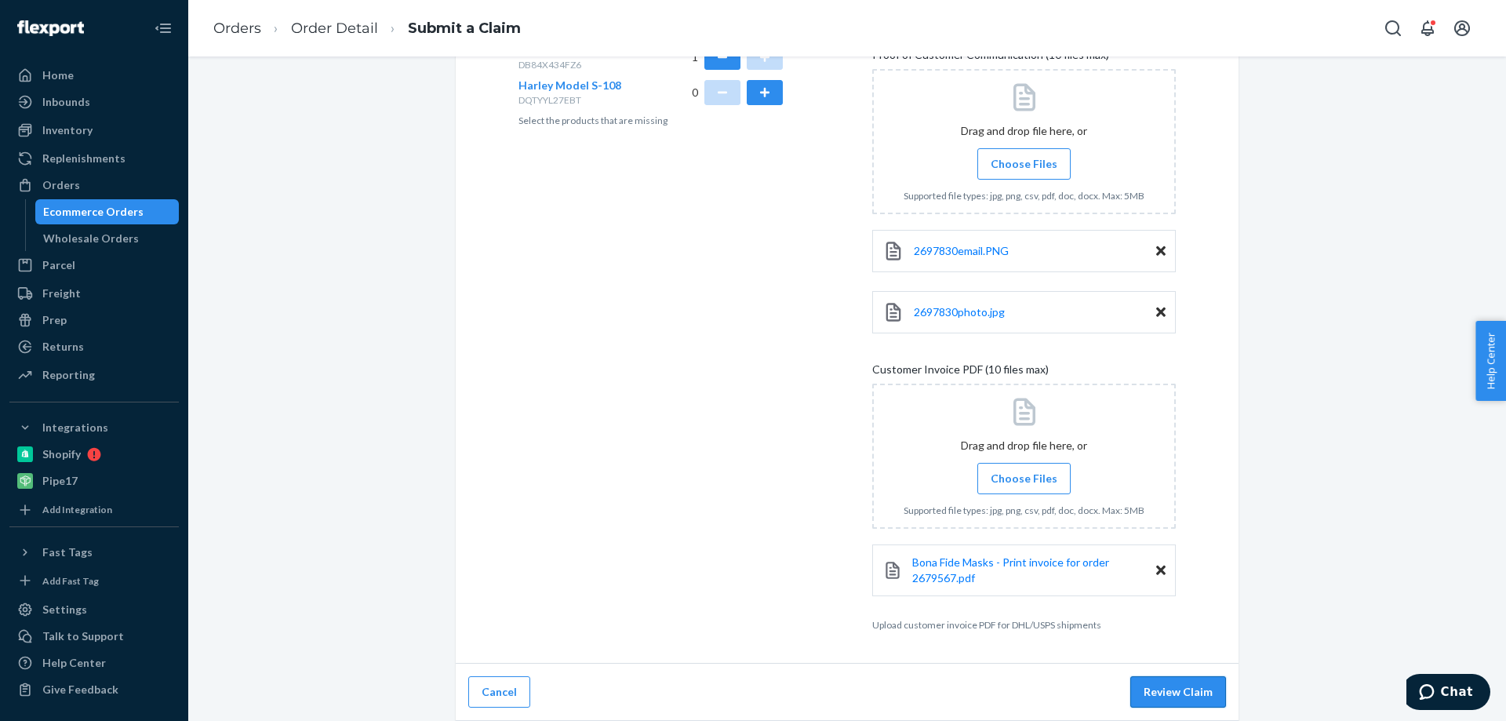
click at [1191, 689] on button "Review Claim" at bounding box center [1178, 691] width 96 height 31
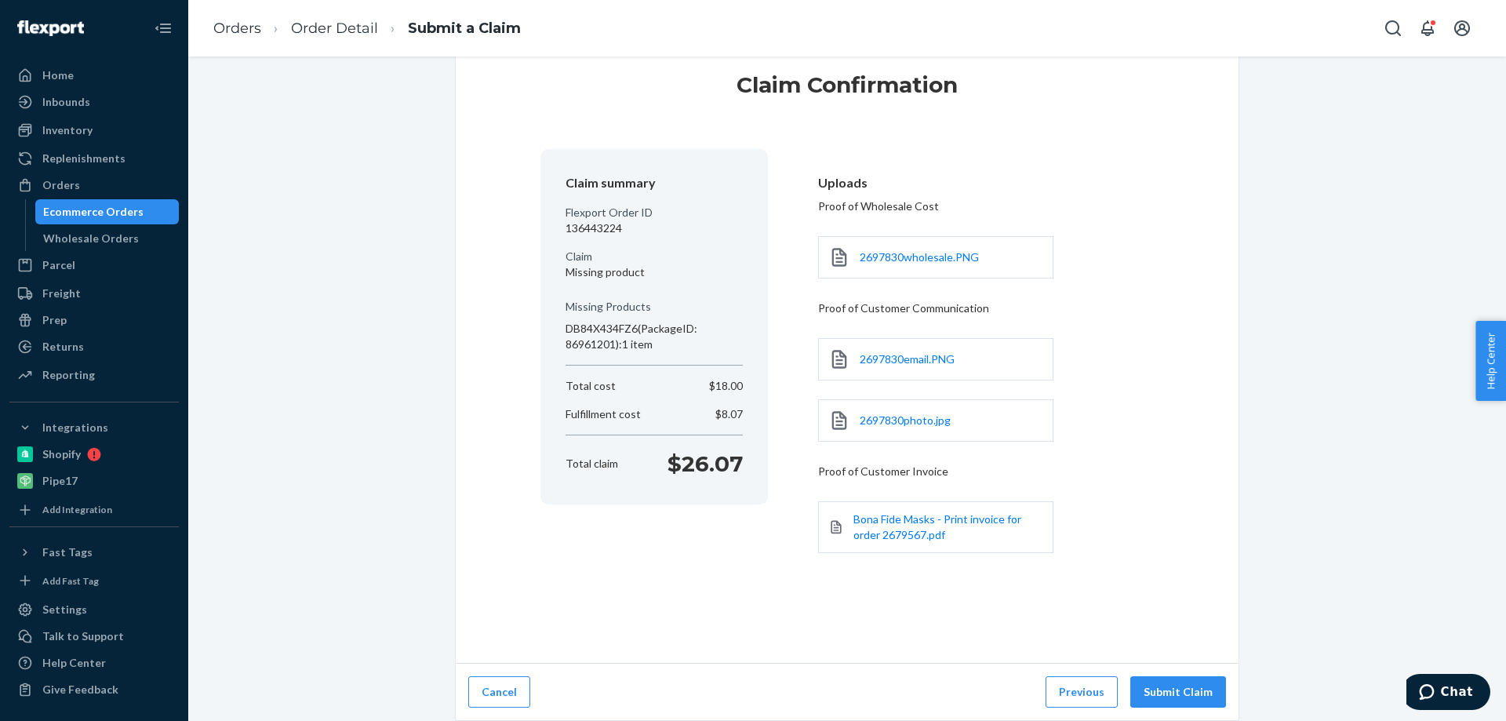
scroll to position [41, 0]
click at [1165, 688] on button "Submit Claim" at bounding box center [1178, 691] width 96 height 31
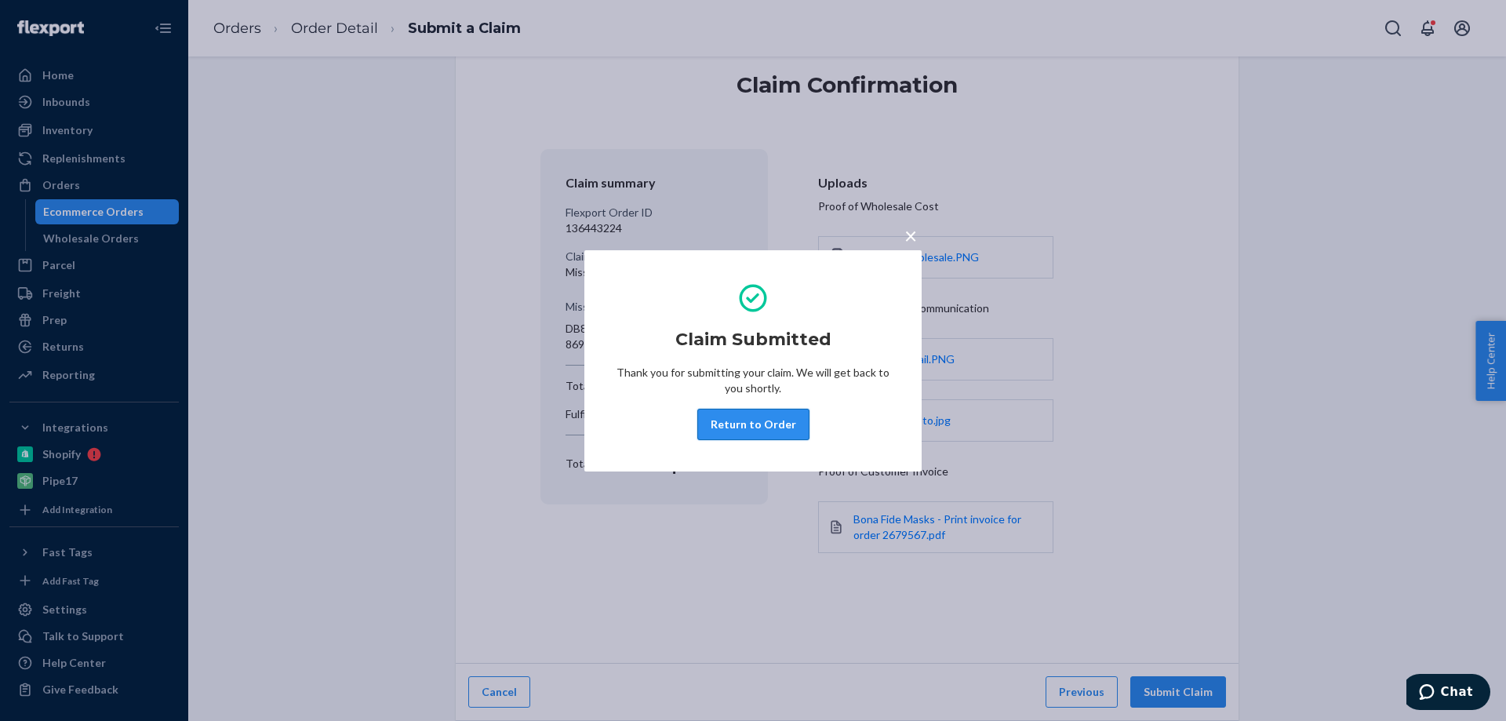
click at [769, 424] on button "Return to Order" at bounding box center [753, 424] width 112 height 31
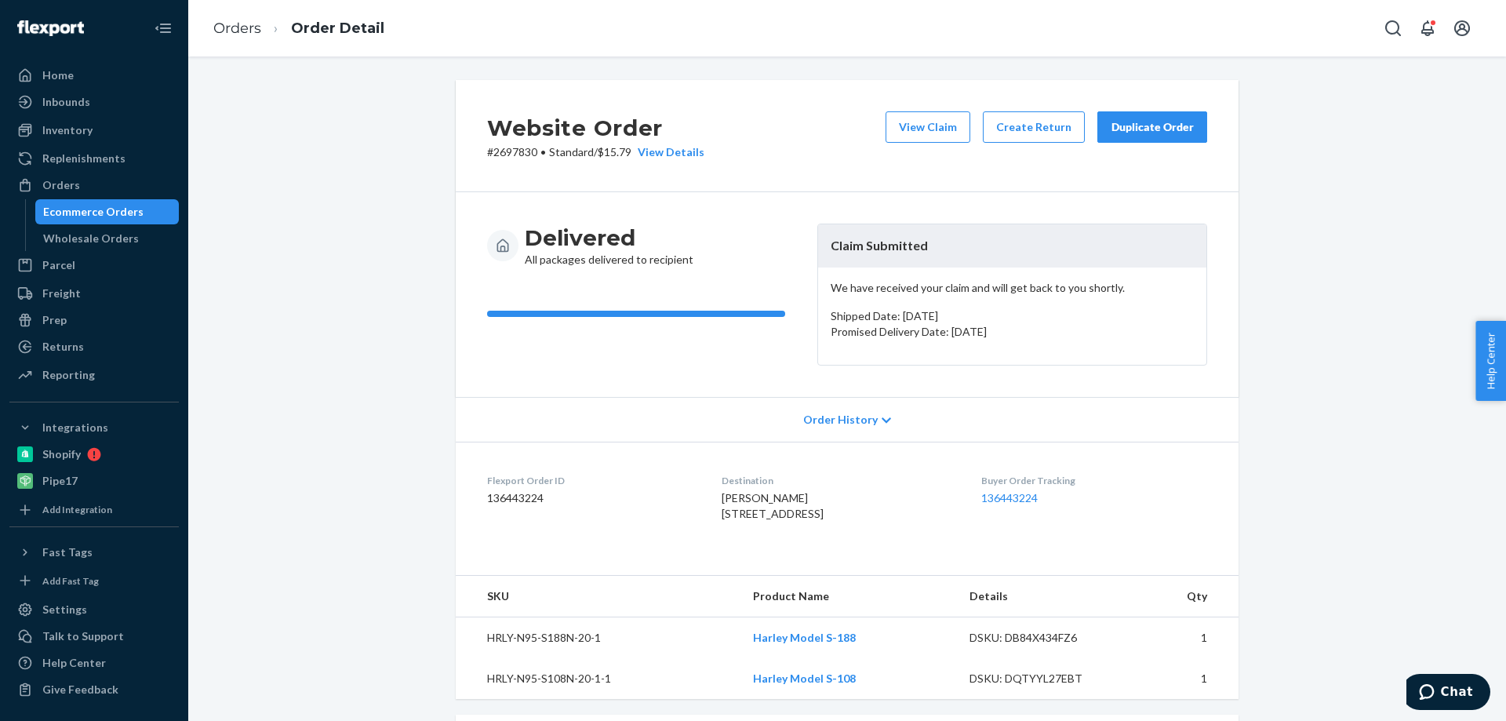
click at [511, 498] on dd "136443224" at bounding box center [591, 498] width 209 height 16
copy dd "136443224"
click at [64, 184] on div "Orders" at bounding box center [61, 185] width 38 height 16
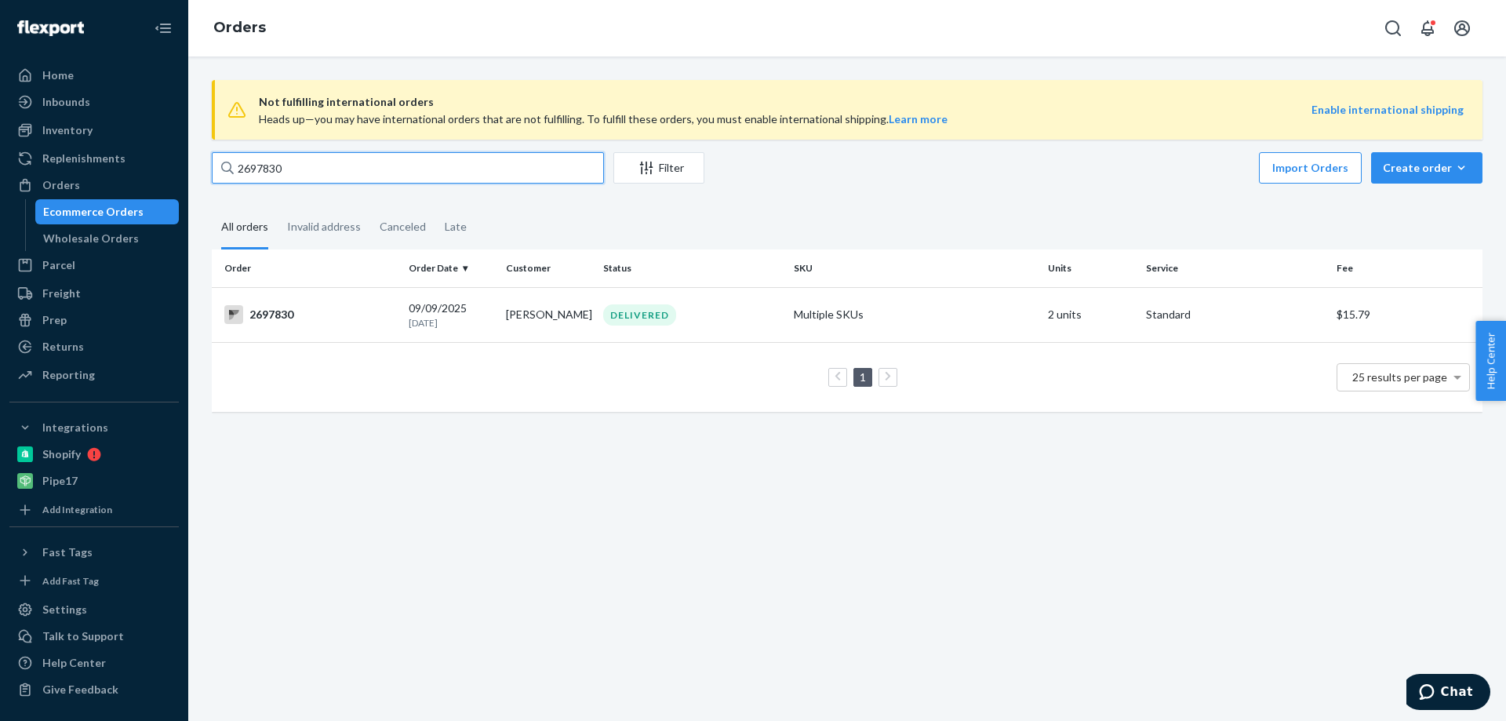
drag, startPoint x: 309, startPoint y: 166, endPoint x: 213, endPoint y: 168, distance: 95.7
click at [213, 168] on input "2697830" at bounding box center [408, 167] width 392 height 31
paste input "8711"
type input "2698711"
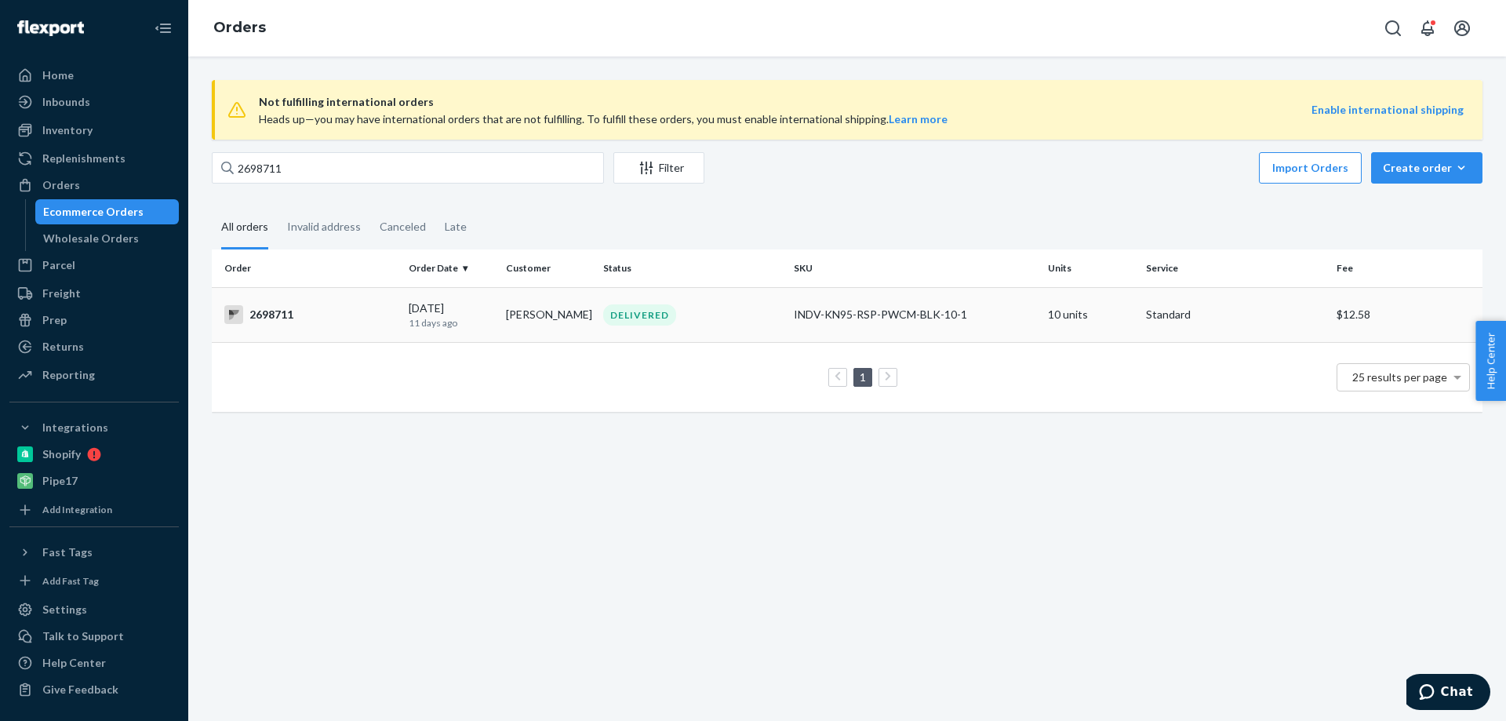
click at [282, 315] on div "2698711" at bounding box center [310, 314] width 172 height 19
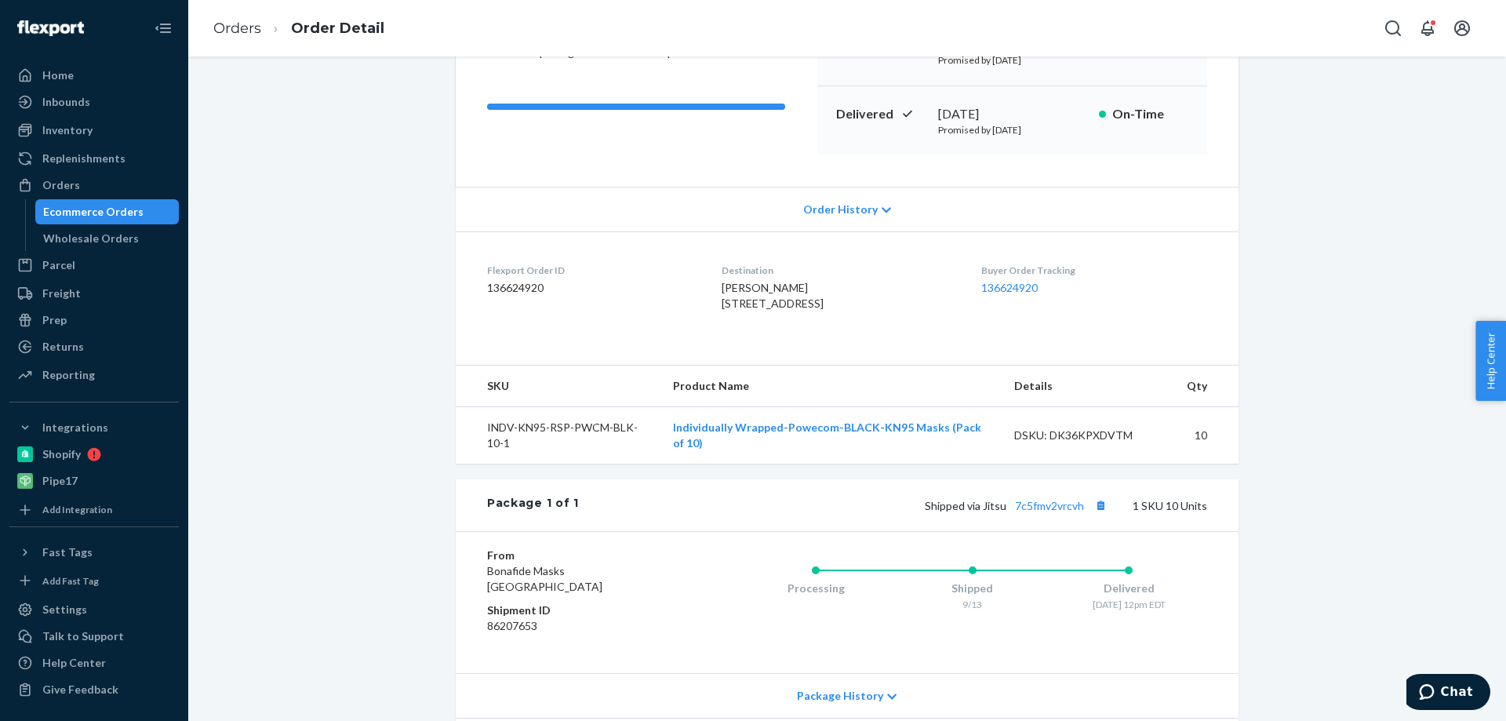
scroll to position [235, 0]
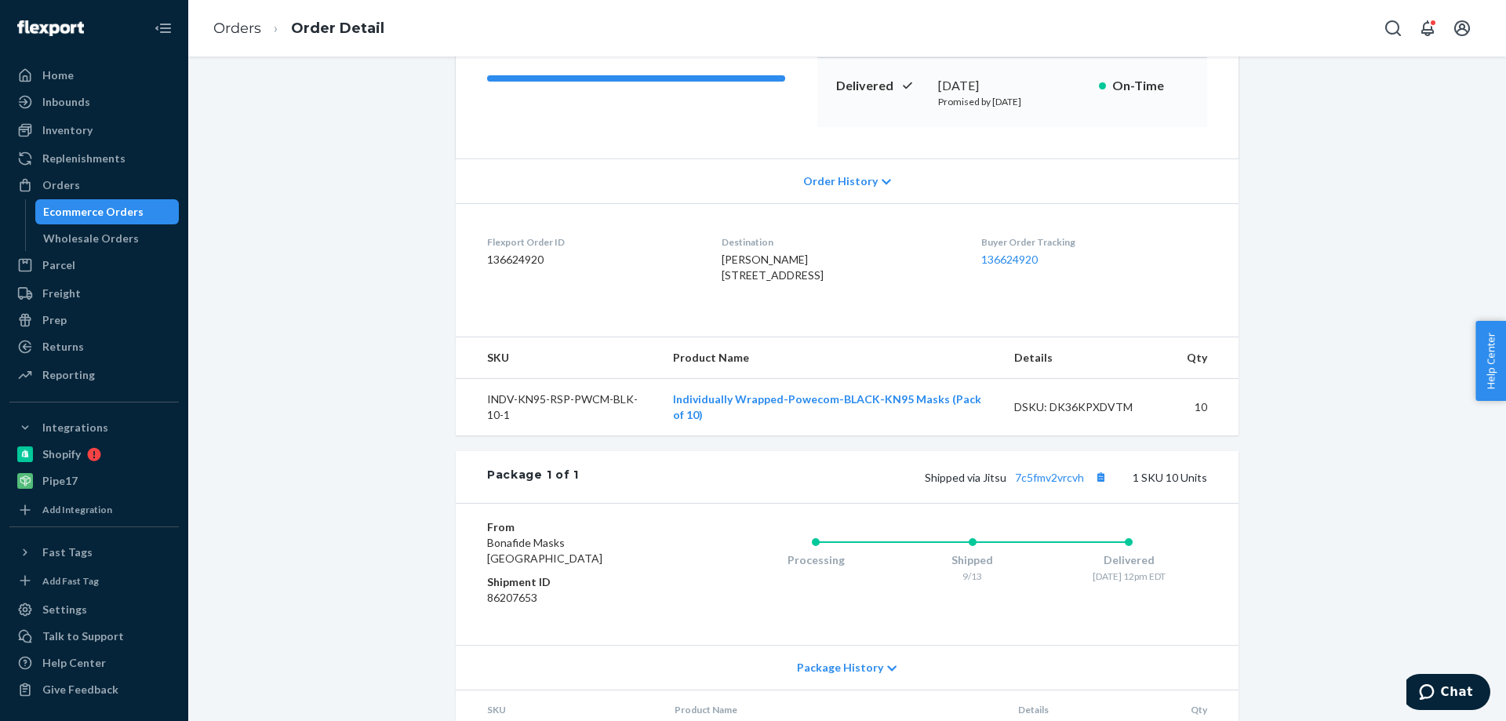
click at [634, 493] on div "Package 1 of 1 Shipped via Jitsu 7c5fmv2vrcvh 1 SKU 10 Units" at bounding box center [847, 477] width 783 height 52
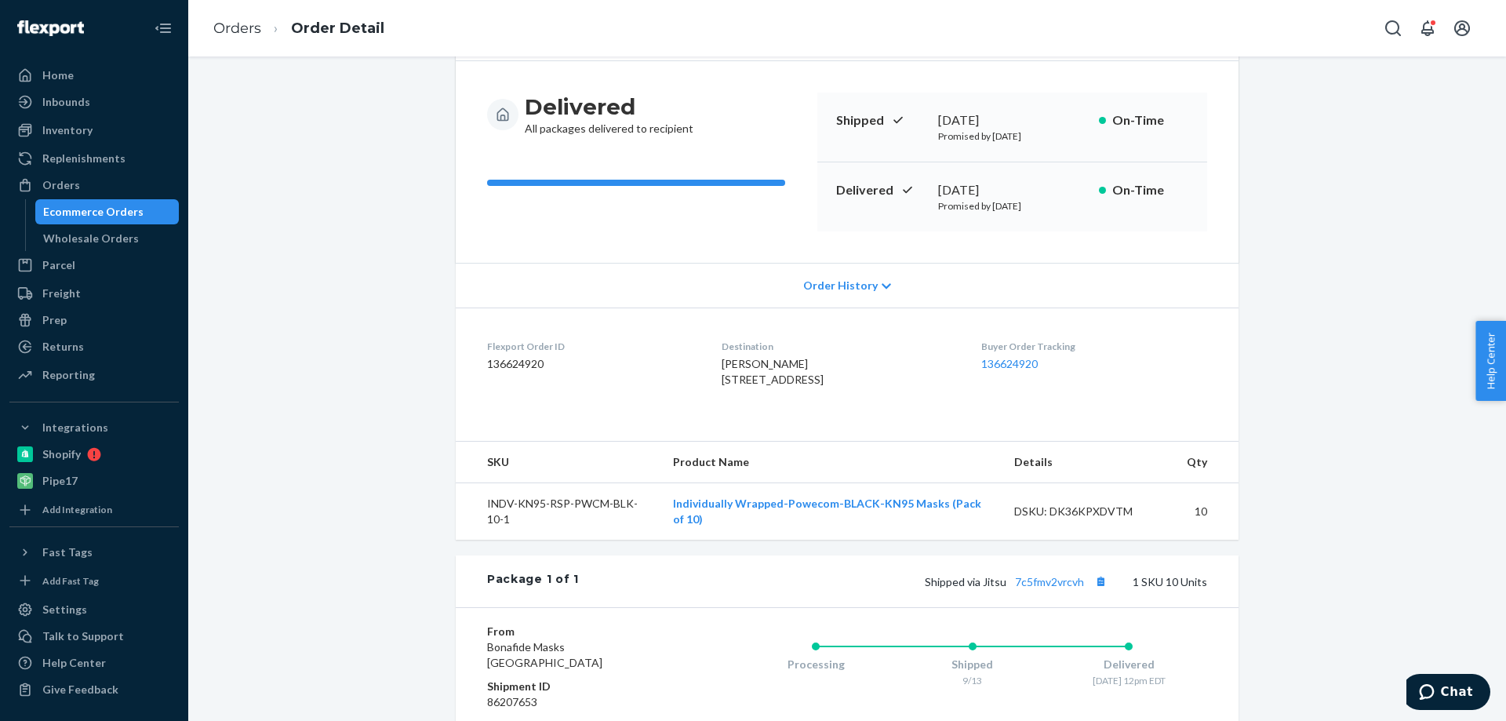
scroll to position [0, 0]
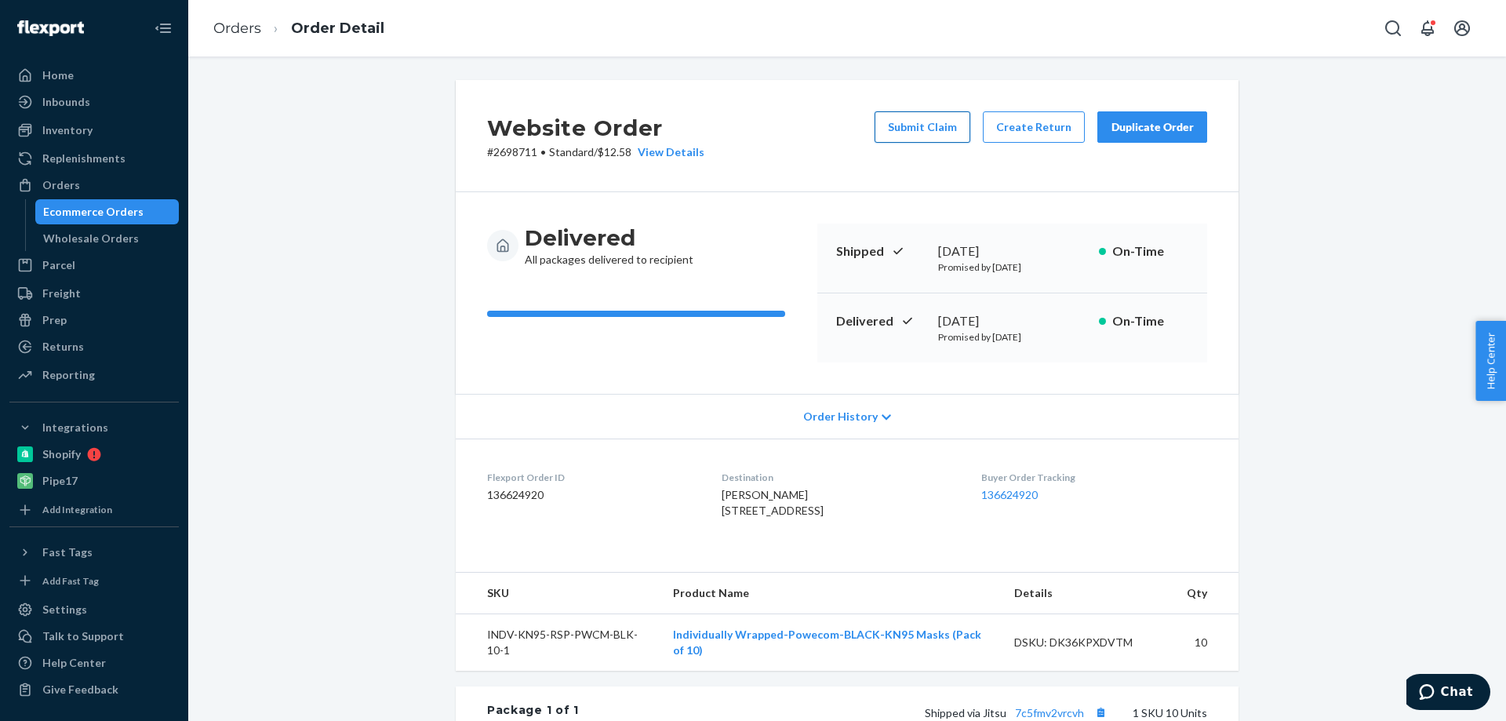
click at [921, 129] on button "Submit Claim" at bounding box center [923, 126] width 96 height 31
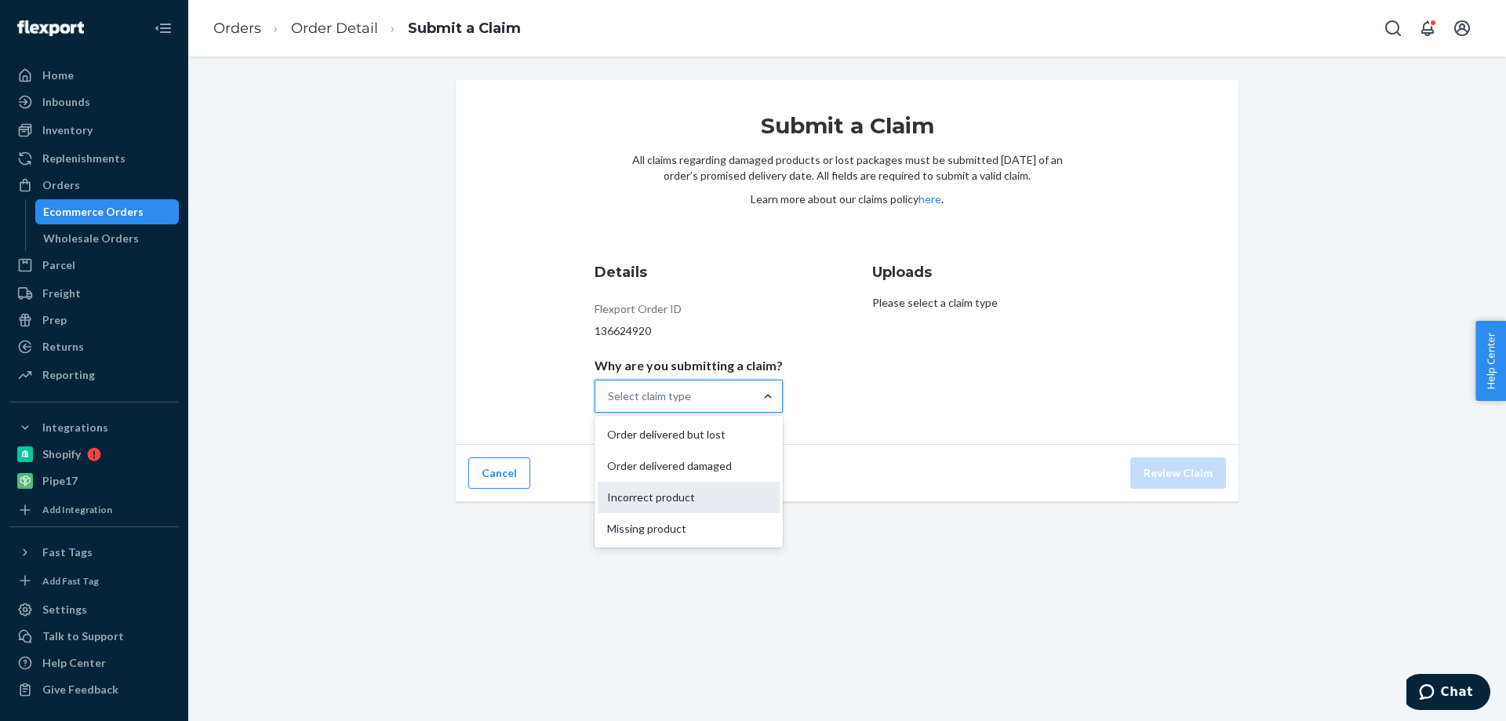
click at [693, 491] on div "Incorrect product" at bounding box center [689, 497] width 182 height 31
click at [609, 404] on input "Why are you submitting a claim? option Incorrect product focused, 3 of 4. 4 res…" at bounding box center [609, 396] width 2 height 16
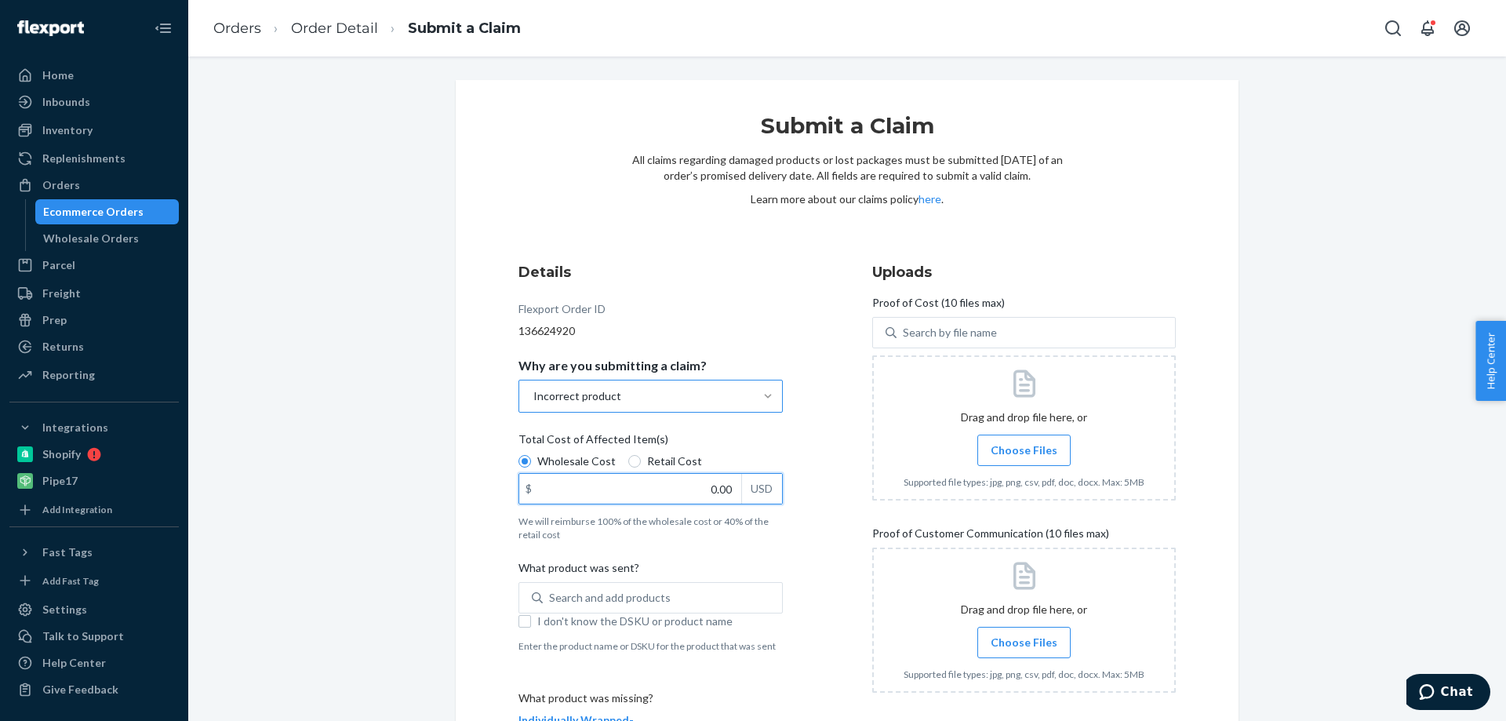
drag, startPoint x: 704, startPoint y: 488, endPoint x: 761, endPoint y: 489, distance: 57.3
click at [761, 489] on div "$ 0.00 USD" at bounding box center [650, 488] width 264 height 31
type input "90.00"
click at [627, 602] on div "Search and add products" at bounding box center [610, 598] width 122 height 16
click at [551, 602] on input "Search and add products" at bounding box center [550, 598] width 2 height 16
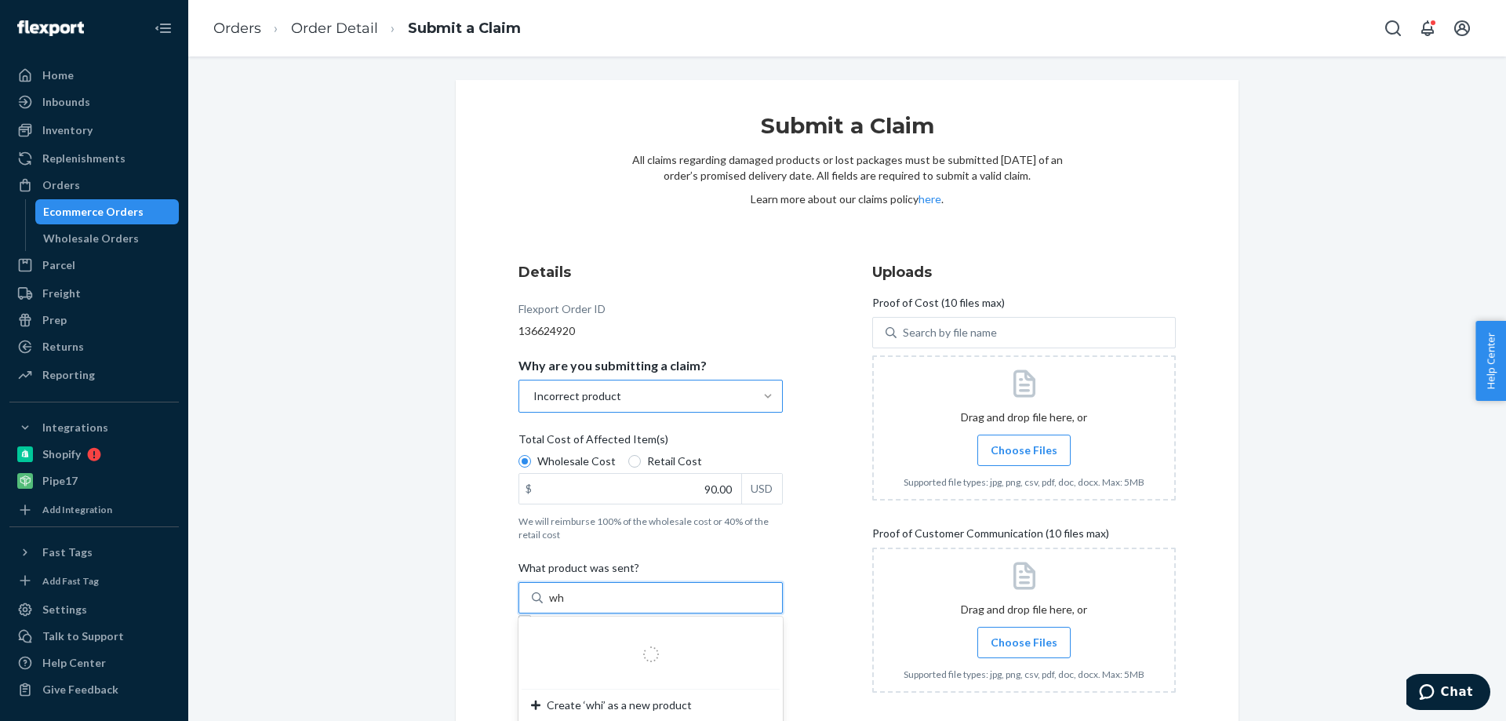
type input "w"
type input "individually"
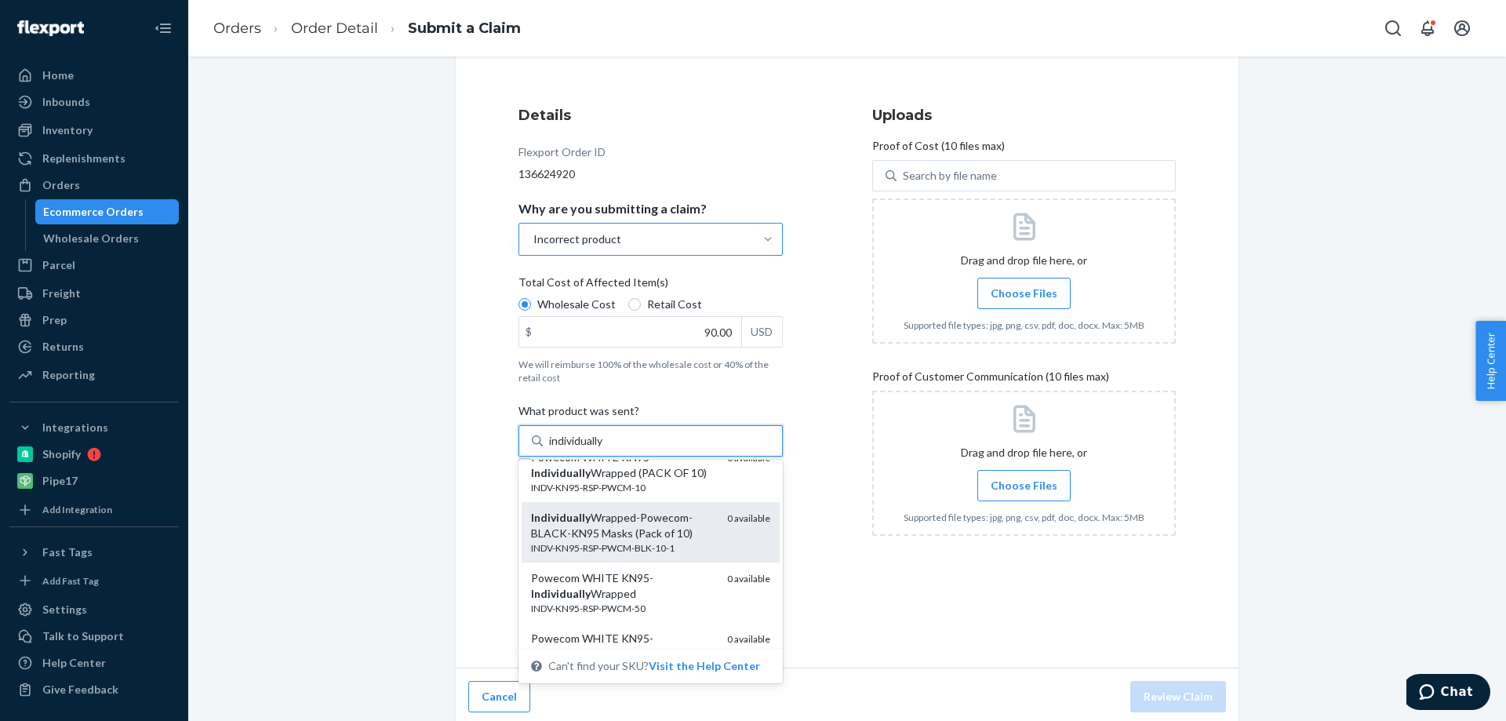
scroll to position [157, 0]
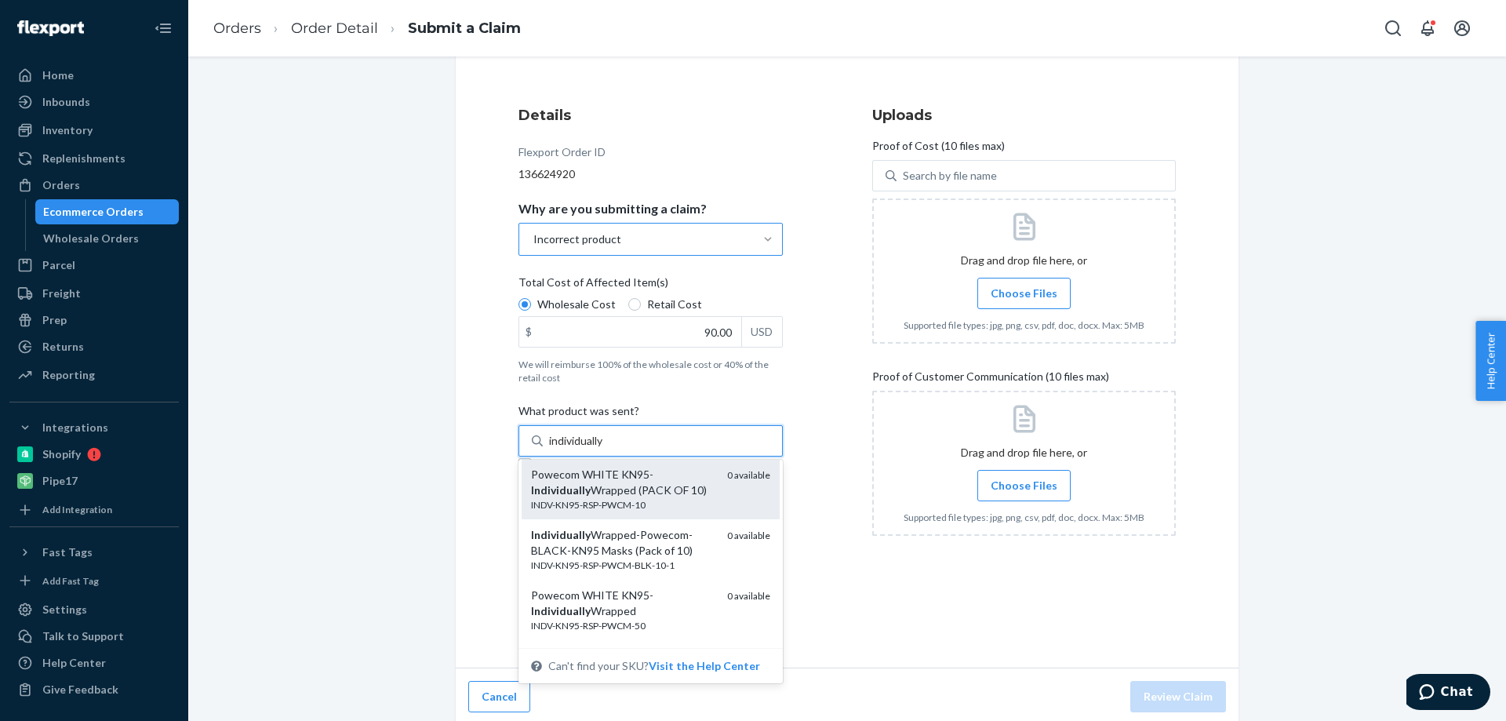
click at [674, 498] on div "Powecom WHITE KN95- Individually Wrapped (PACK OF 10)" at bounding box center [623, 482] width 184 height 31
click at [606, 449] on input "individually" at bounding box center [577, 441] width 57 height 16
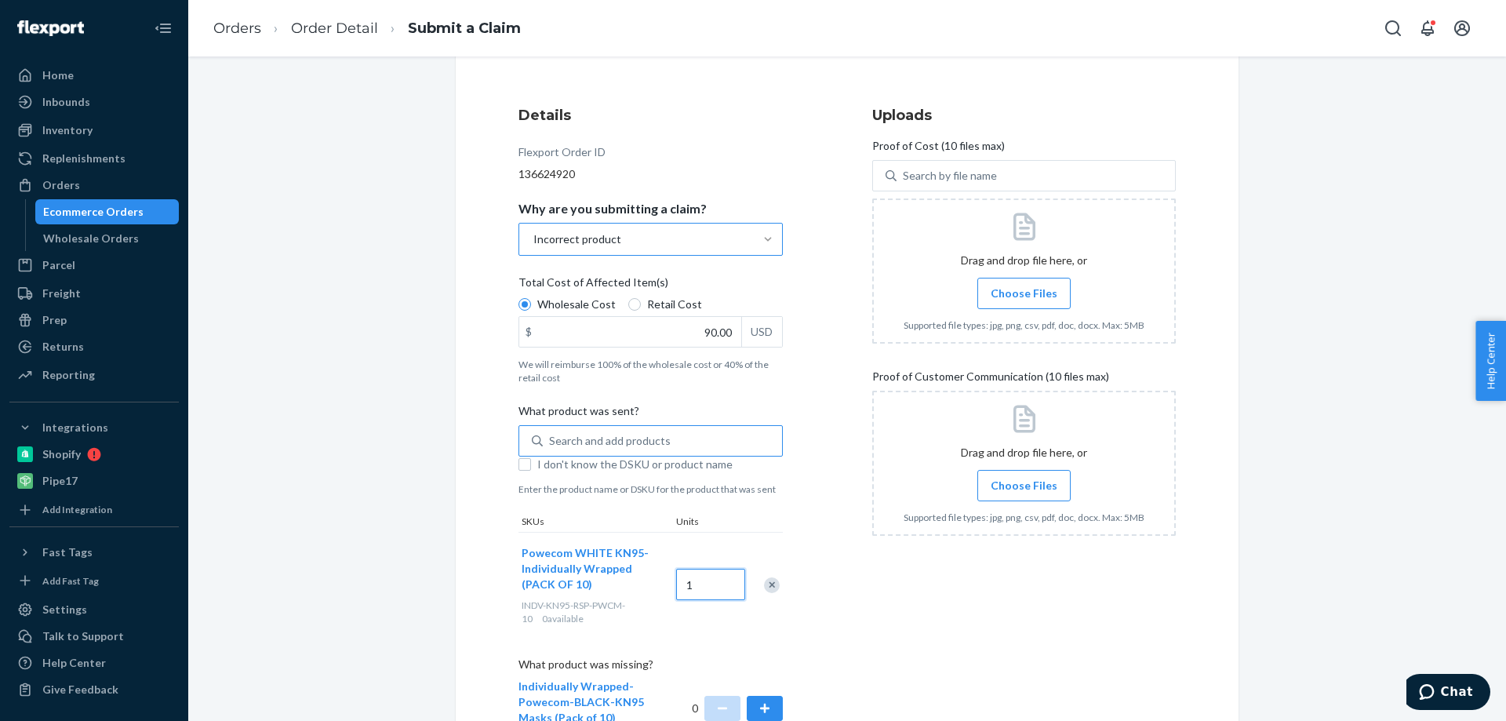
click at [715, 587] on input "1" at bounding box center [710, 584] width 69 height 31
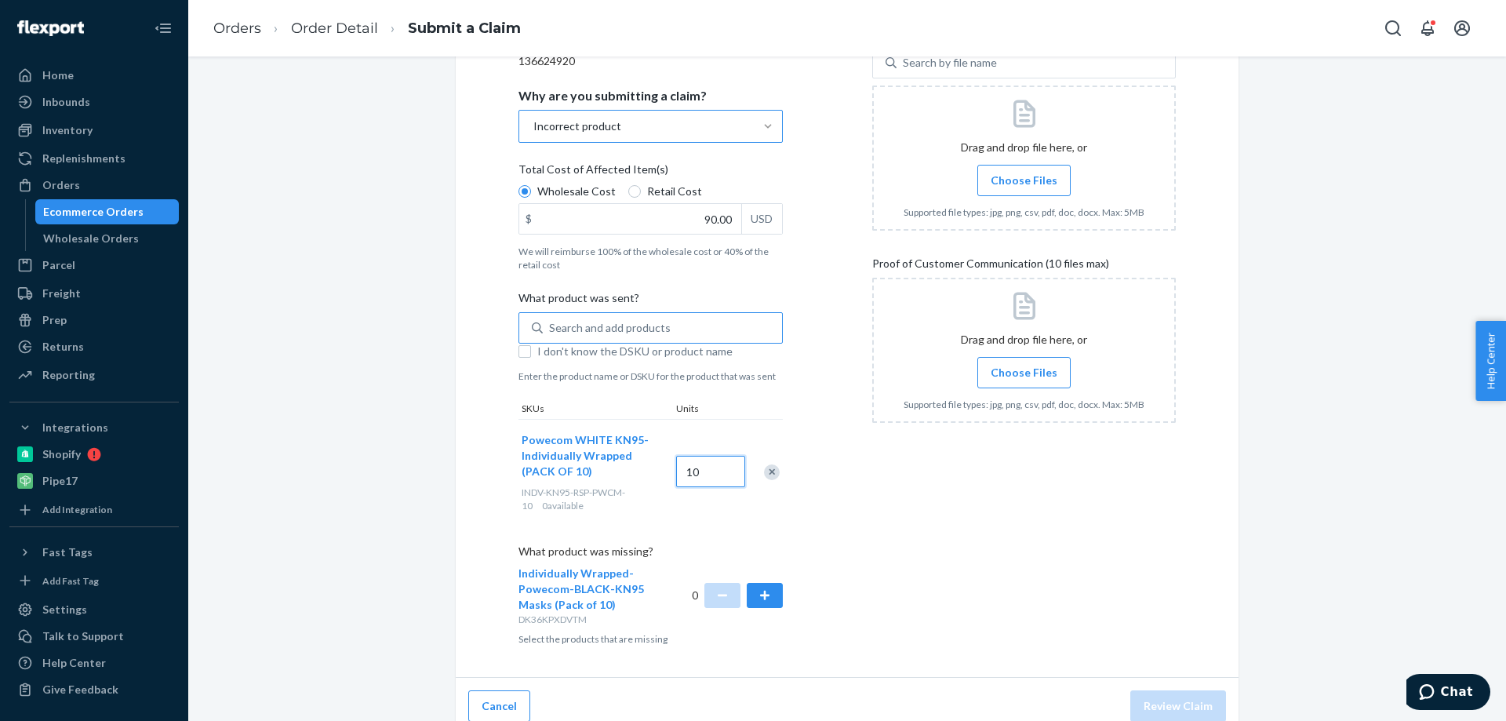
scroll to position [284, 0]
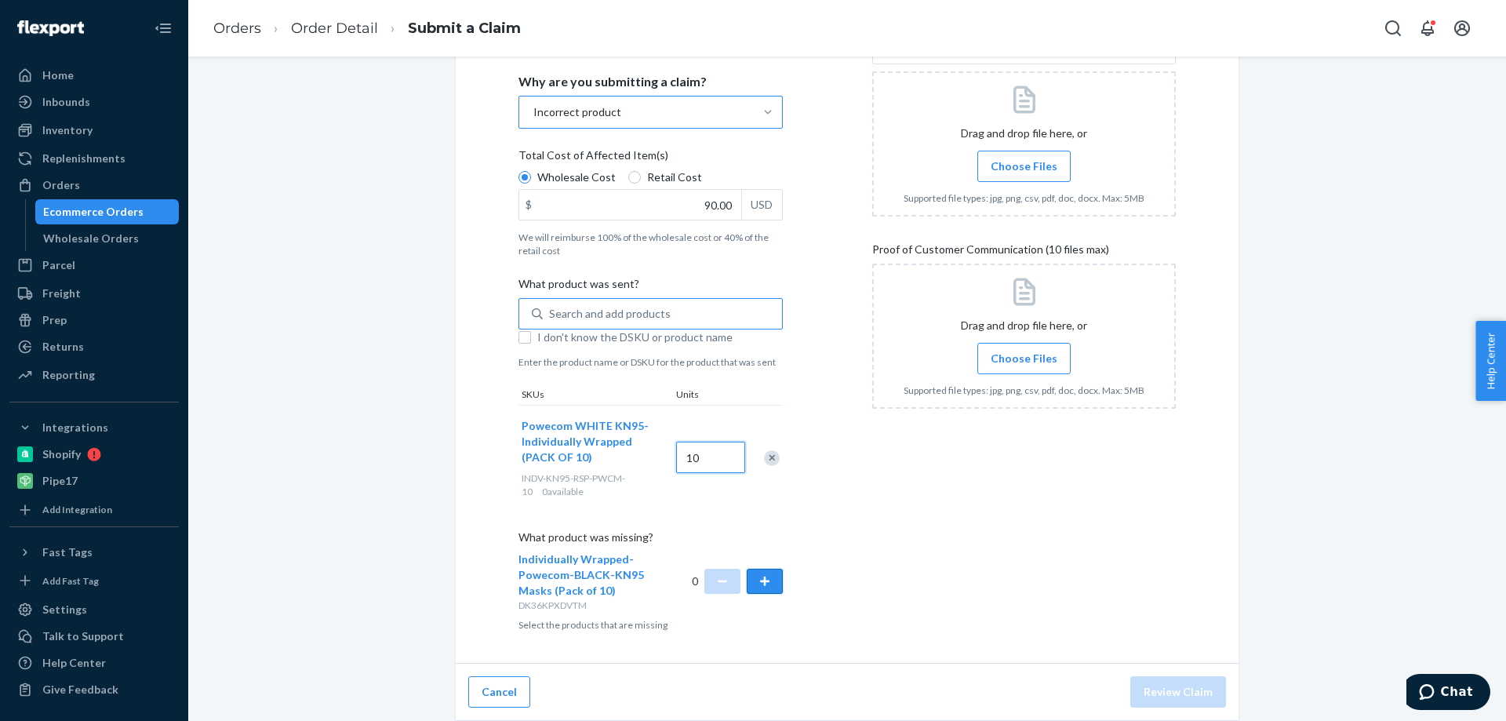
type input "10"
click at [760, 586] on button "button" at bounding box center [765, 581] width 36 height 25
click at [762, 583] on button "button" at bounding box center [765, 581] width 36 height 25
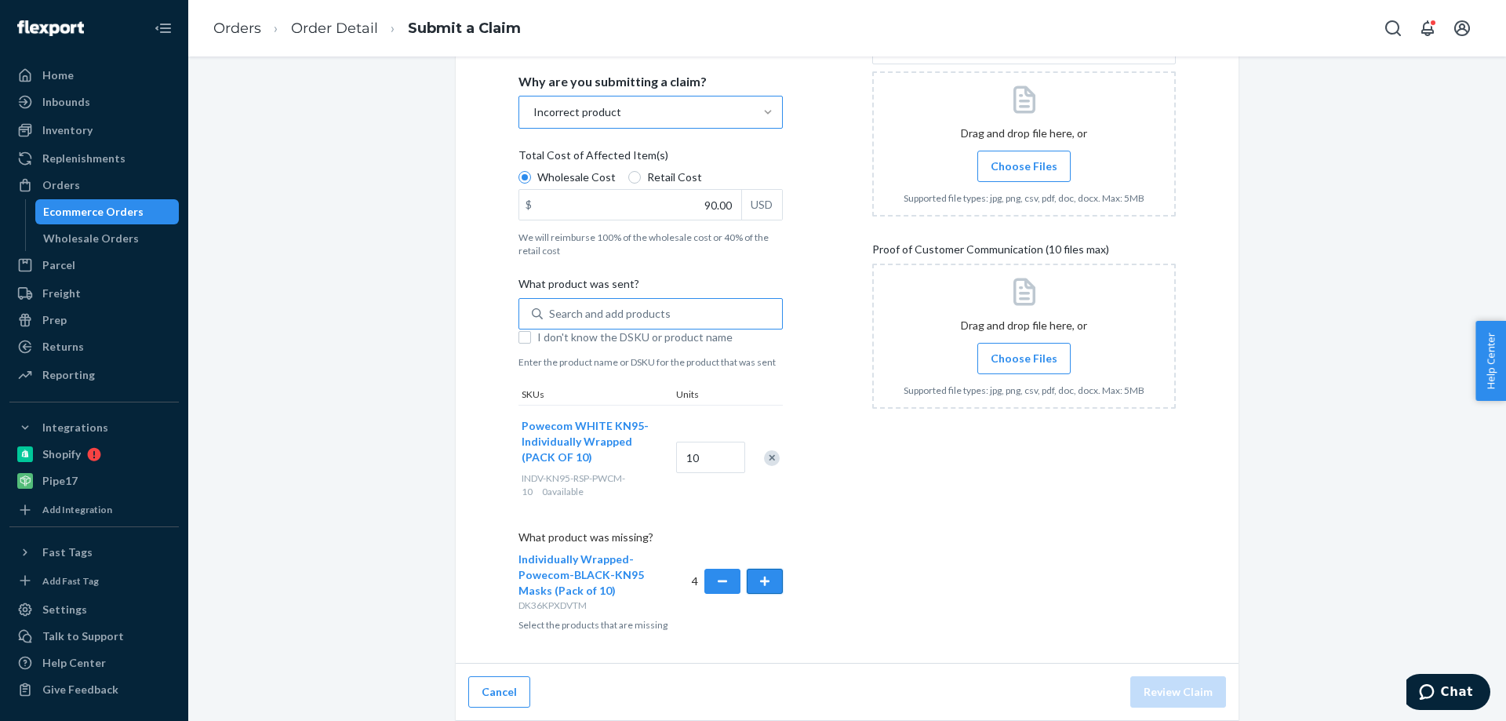
click at [762, 583] on button "button" at bounding box center [765, 581] width 36 height 25
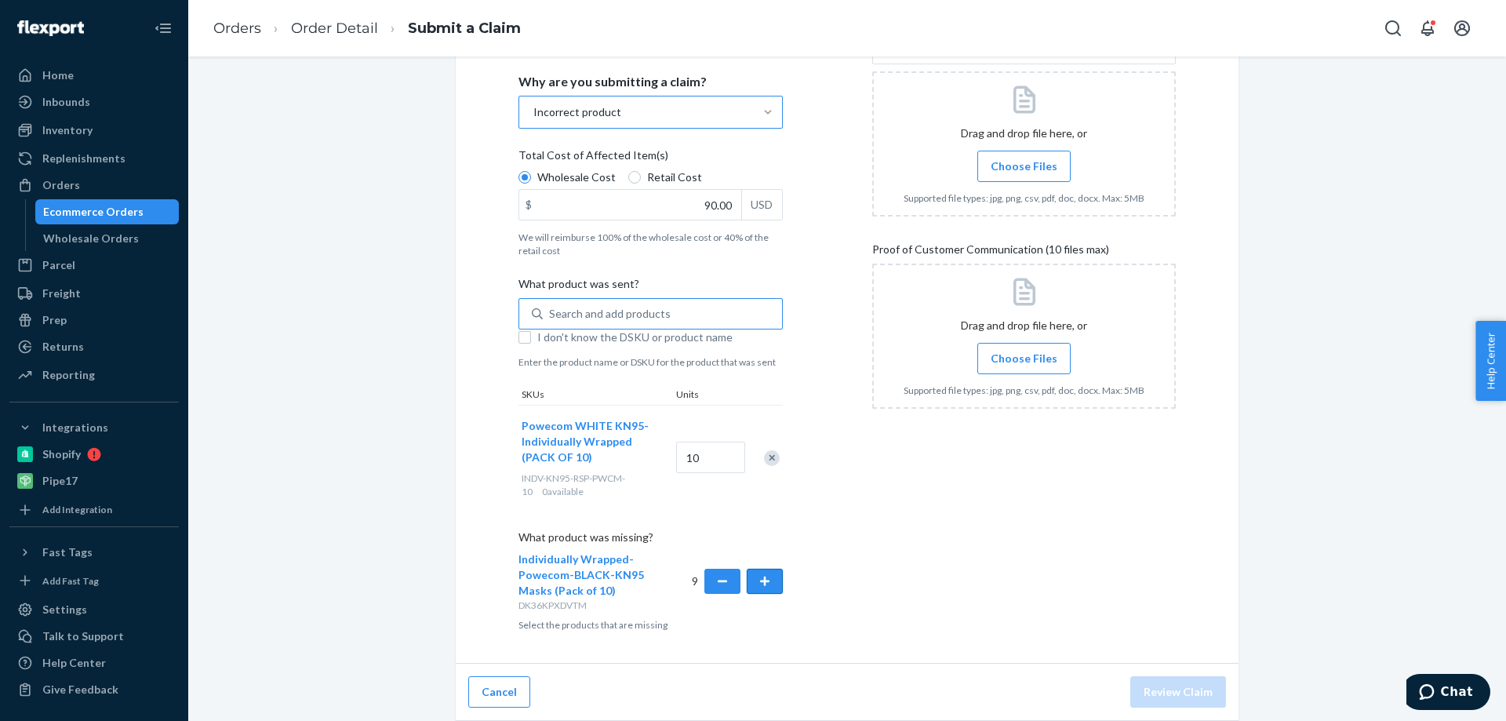
click at [762, 583] on button "button" at bounding box center [765, 581] width 36 height 25
click at [999, 164] on span "Choose Files" at bounding box center [1024, 166] width 67 height 16
click at [1024, 164] on input "Choose Files" at bounding box center [1024, 166] width 1 height 17
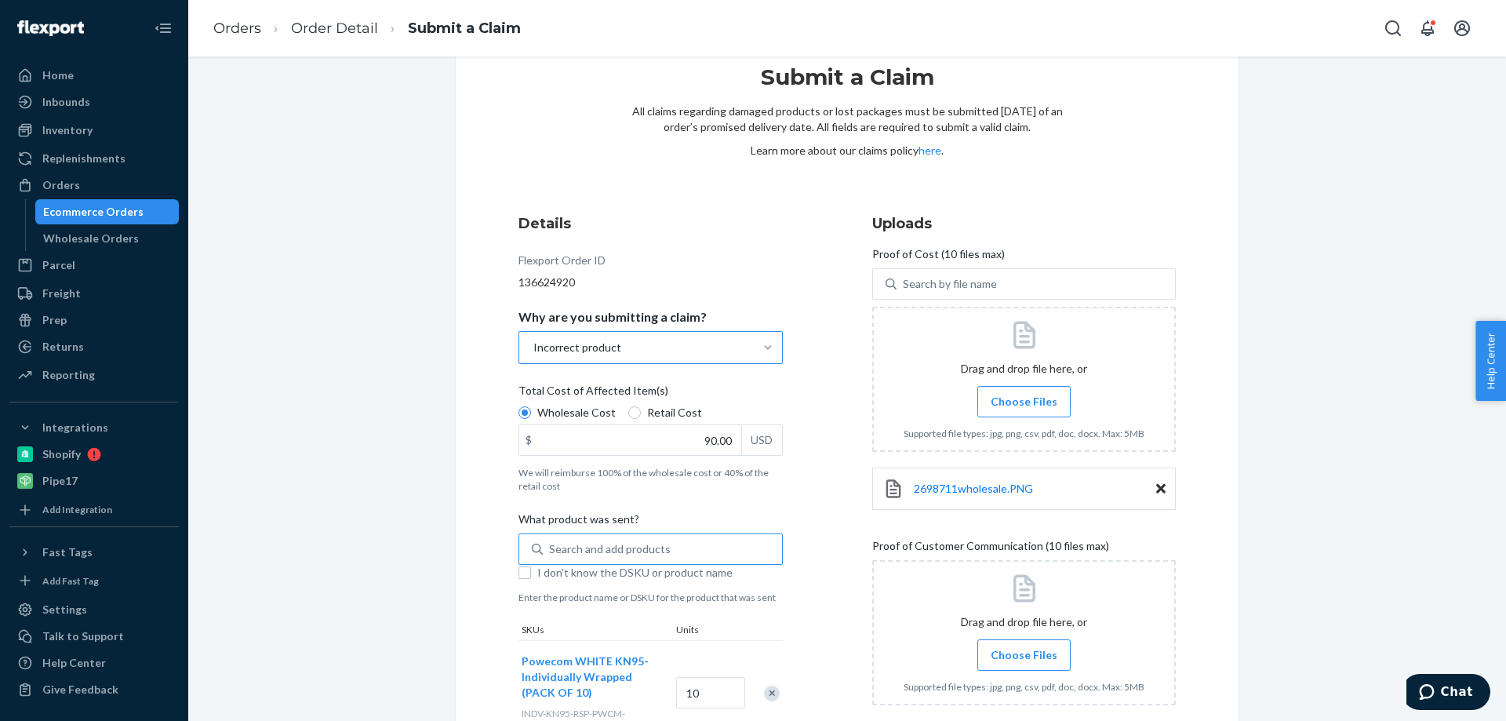
scroll to position [127, 0]
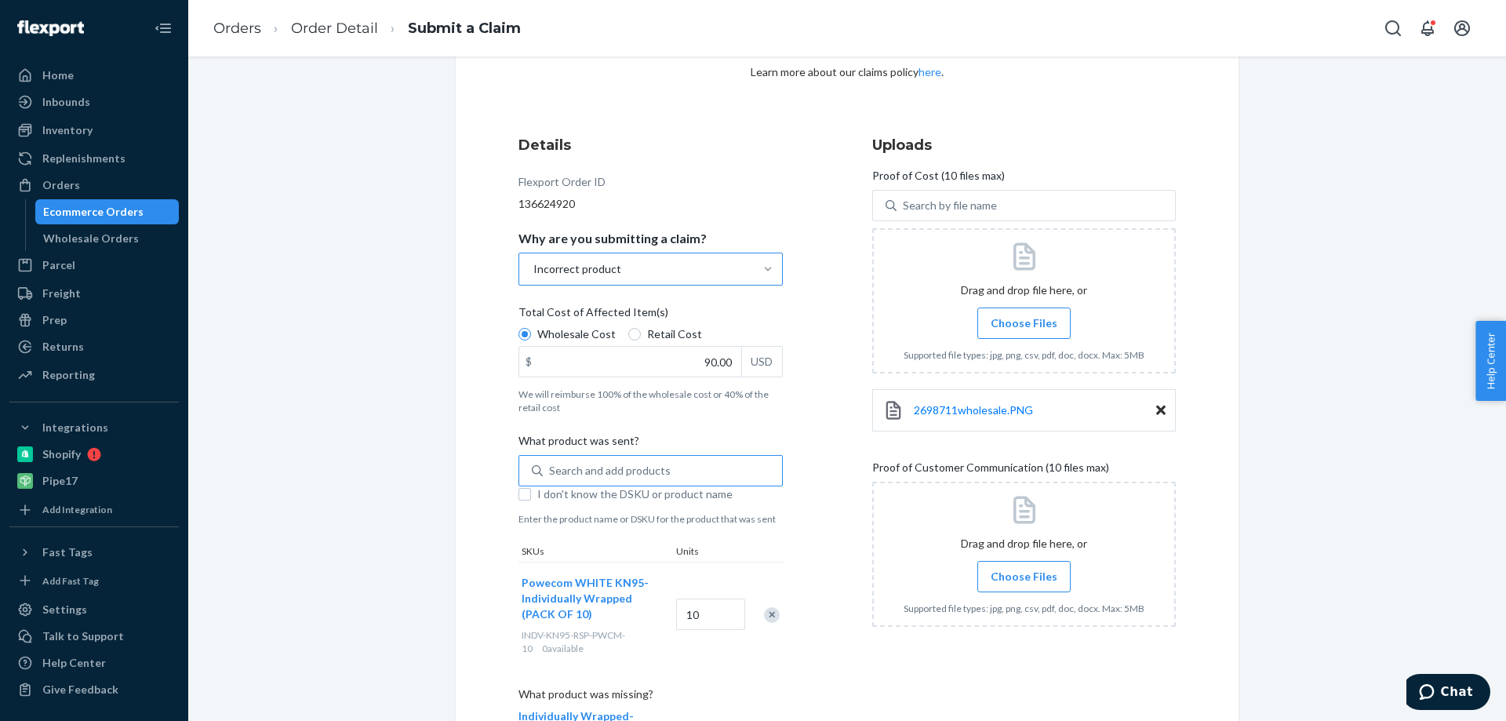
click at [1021, 573] on span "Choose Files" at bounding box center [1024, 577] width 67 height 16
click at [1024, 573] on input "Choose Files" at bounding box center [1024, 576] width 1 height 17
click at [1021, 573] on span "Choose Files" at bounding box center [1024, 577] width 67 height 16
click at [1024, 573] on input "Choose Files" at bounding box center [1024, 576] width 1 height 17
click at [1017, 569] on span "Choose Files" at bounding box center [1024, 577] width 67 height 16
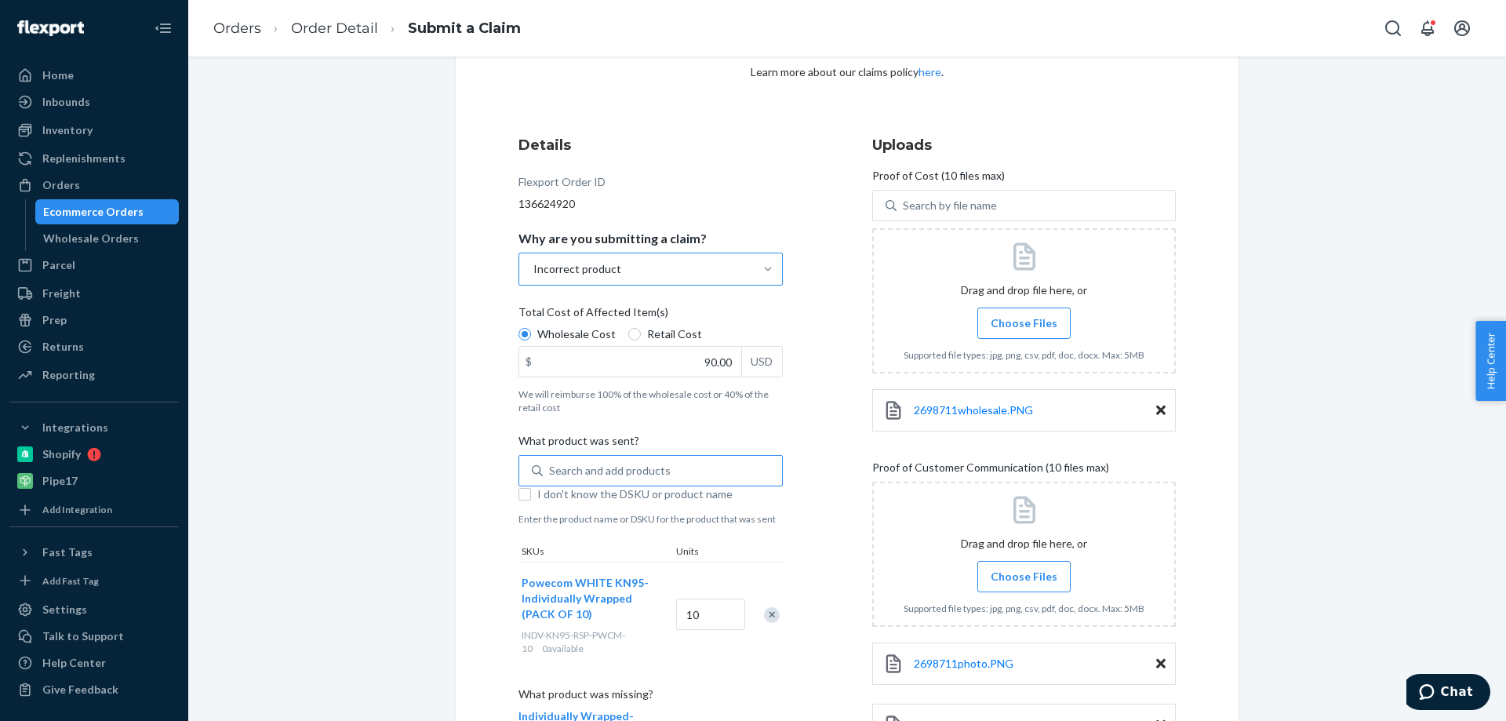
click at [1024, 569] on input "Choose Files" at bounding box center [1024, 576] width 1 height 17
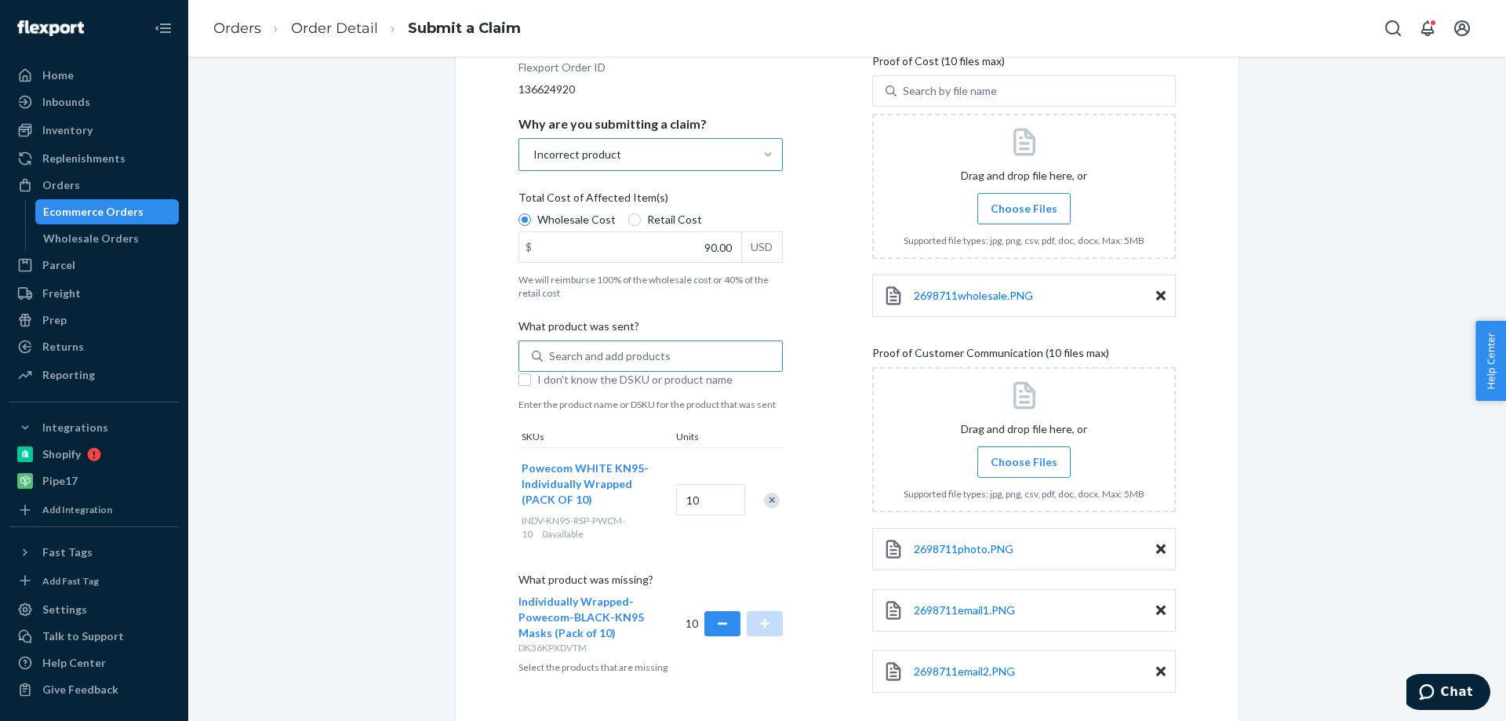
scroll to position [318, 0]
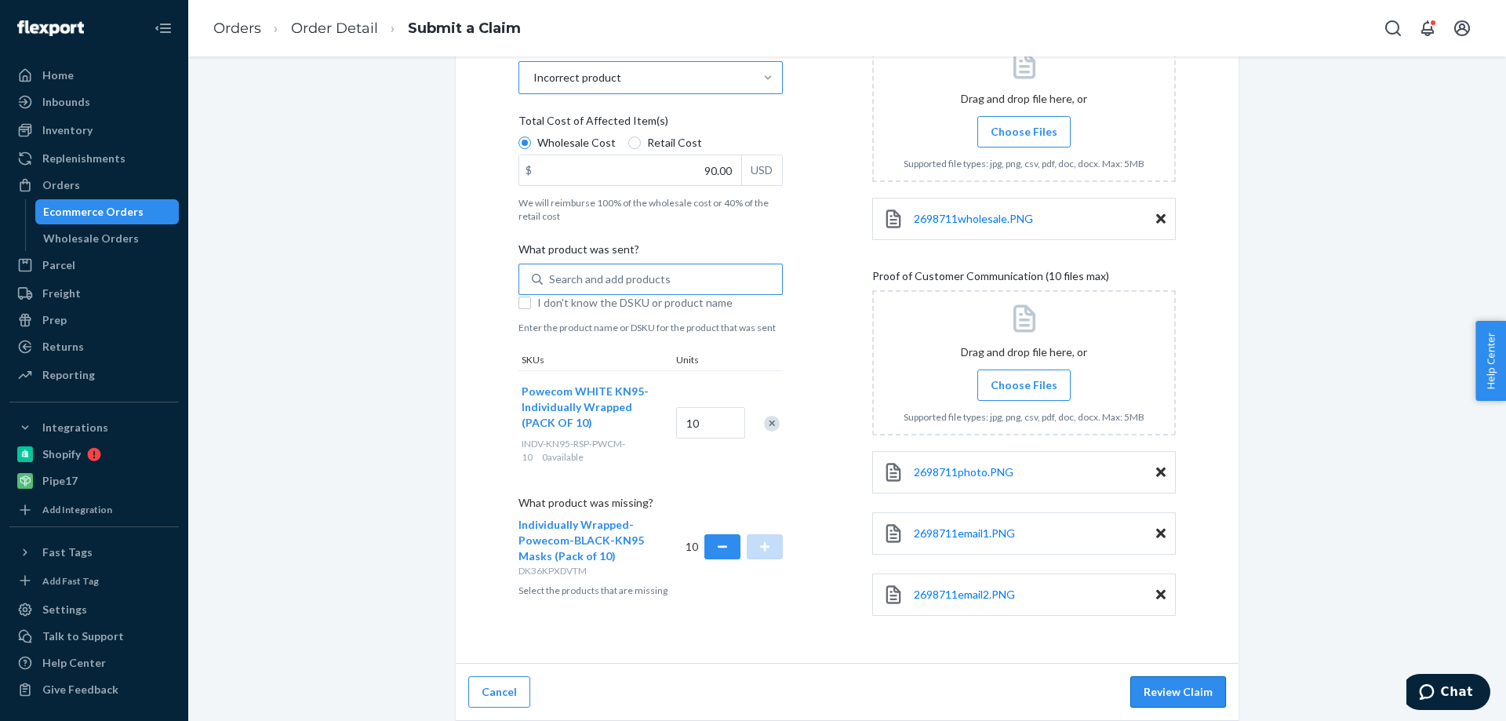
click at [1158, 692] on button "Review Claim" at bounding box center [1178, 691] width 96 height 31
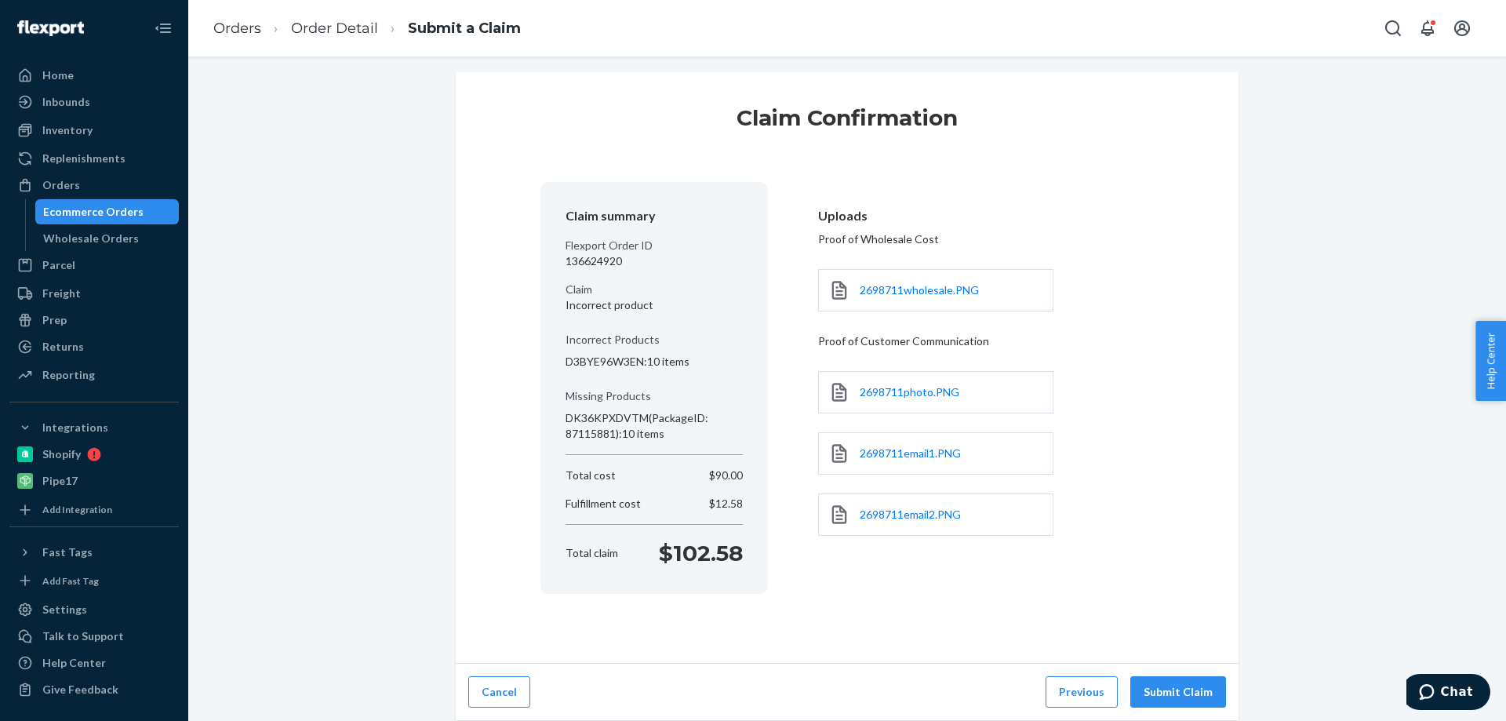
scroll to position [8, 0]
click at [1158, 692] on button "Submit Claim" at bounding box center [1178, 691] width 96 height 31
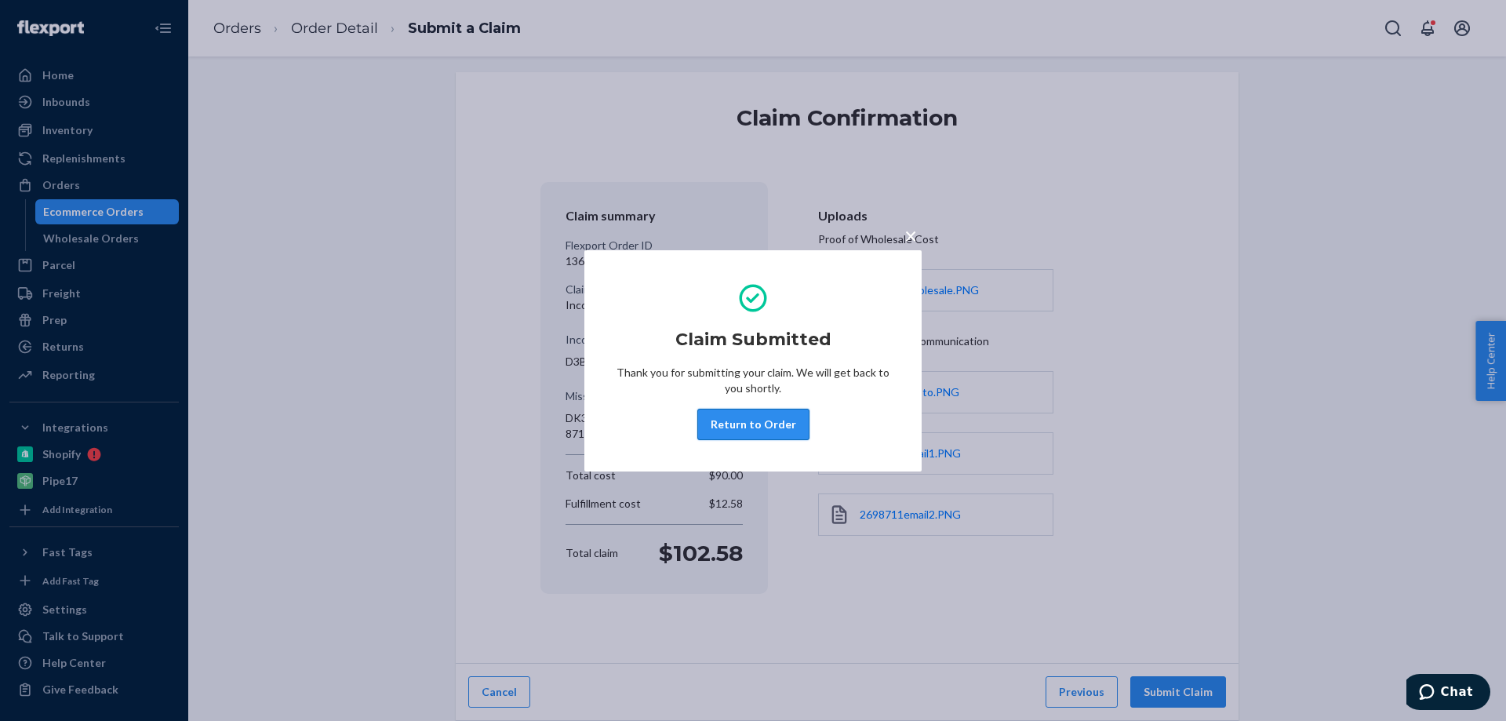
click at [739, 431] on button "Return to Order" at bounding box center [753, 424] width 112 height 31
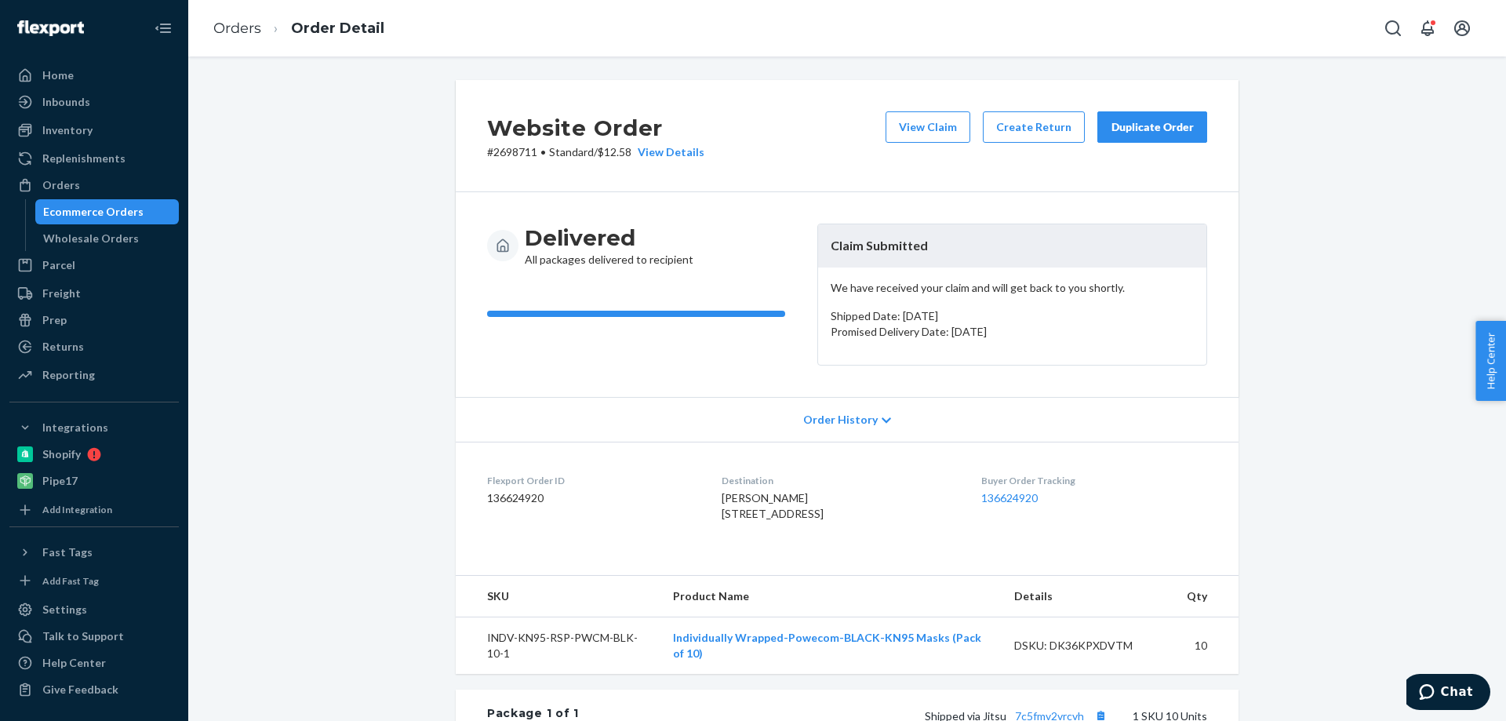
click at [499, 496] on dd "136624920" at bounding box center [591, 498] width 209 height 16
copy dd "136624920"
click at [60, 188] on div "Orders" at bounding box center [61, 185] width 38 height 16
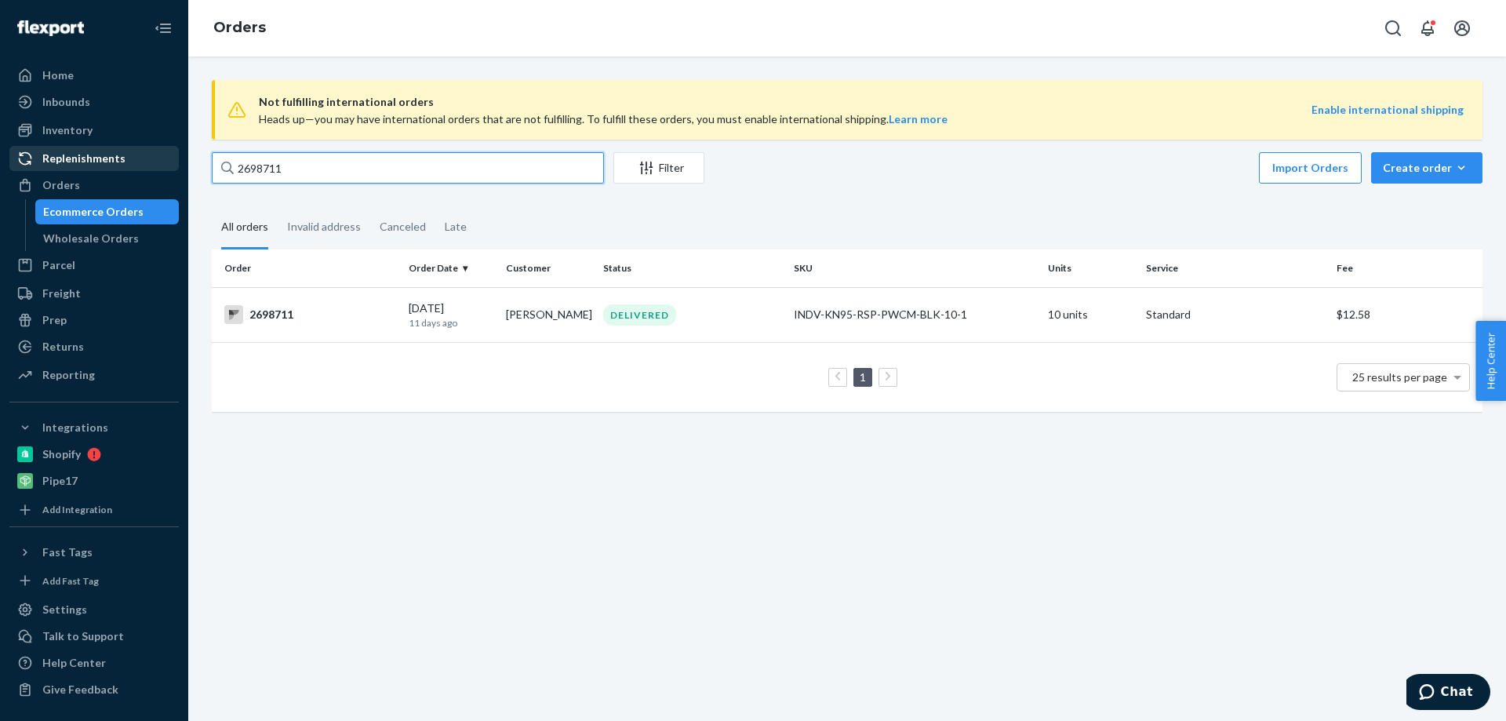
drag, startPoint x: 311, startPoint y: 172, endPoint x: 164, endPoint y: 166, distance: 146.8
click at [164, 166] on div "Home Inbounds Shipping Plans Problems Inventory Products Replenishments Orders …" at bounding box center [753, 360] width 1506 height 721
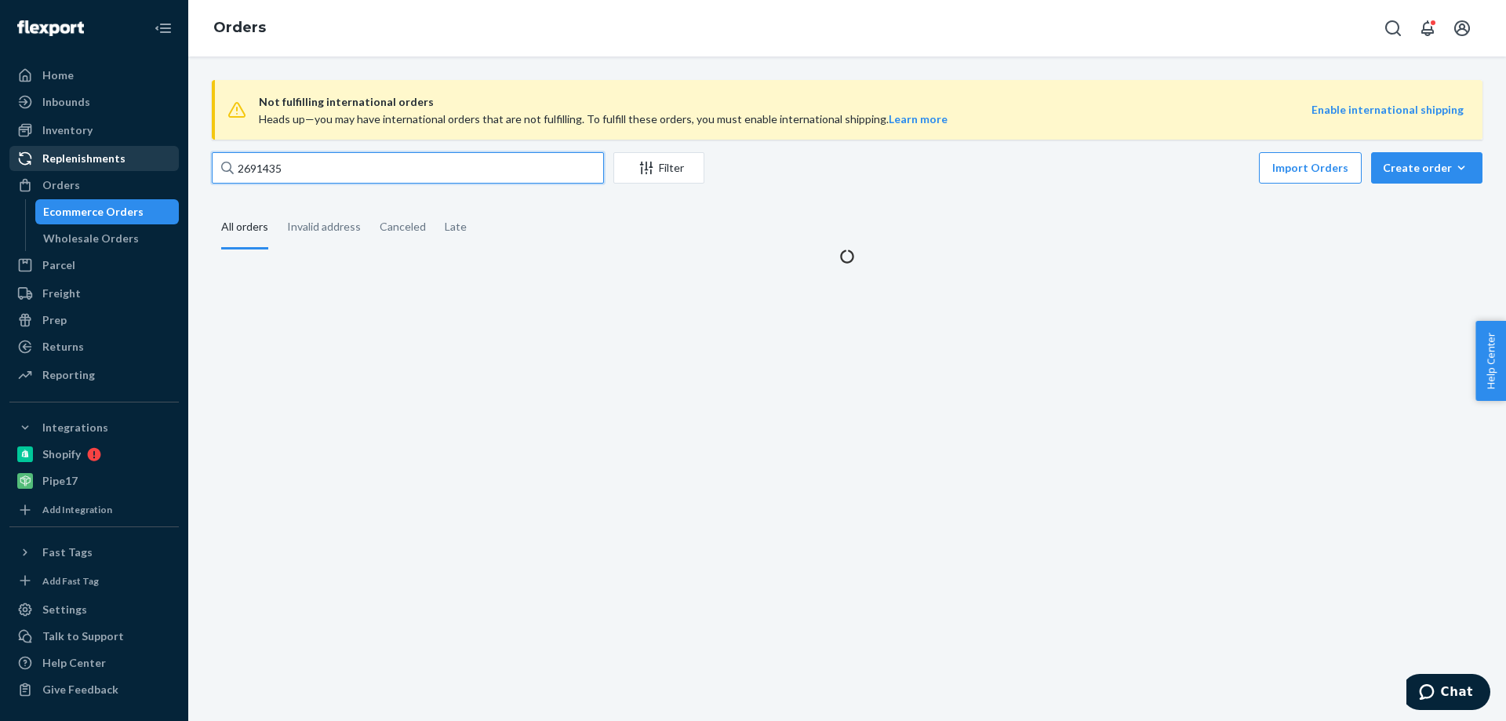
type input "2691435"
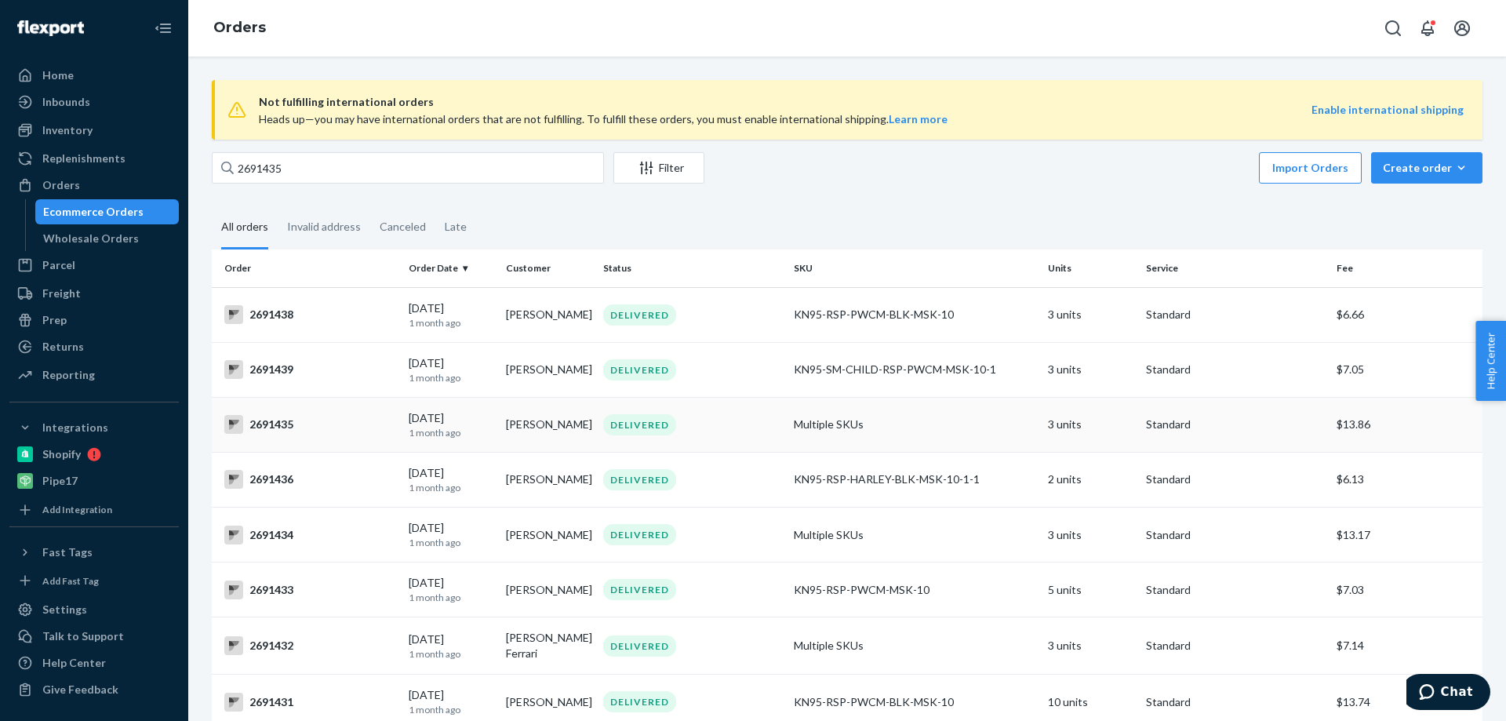
click at [278, 427] on div "2691435" at bounding box center [310, 424] width 172 height 19
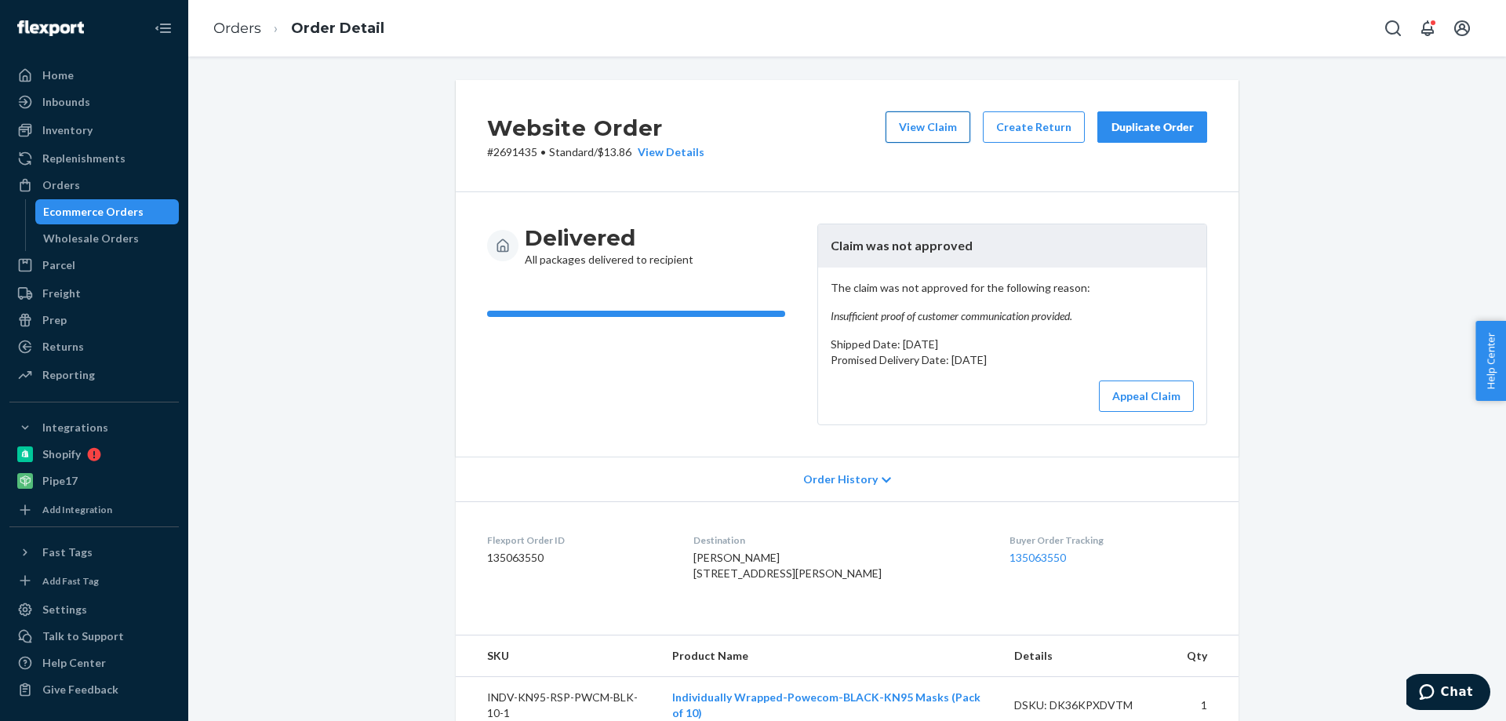
click at [913, 118] on button "View Claim" at bounding box center [928, 126] width 85 height 31
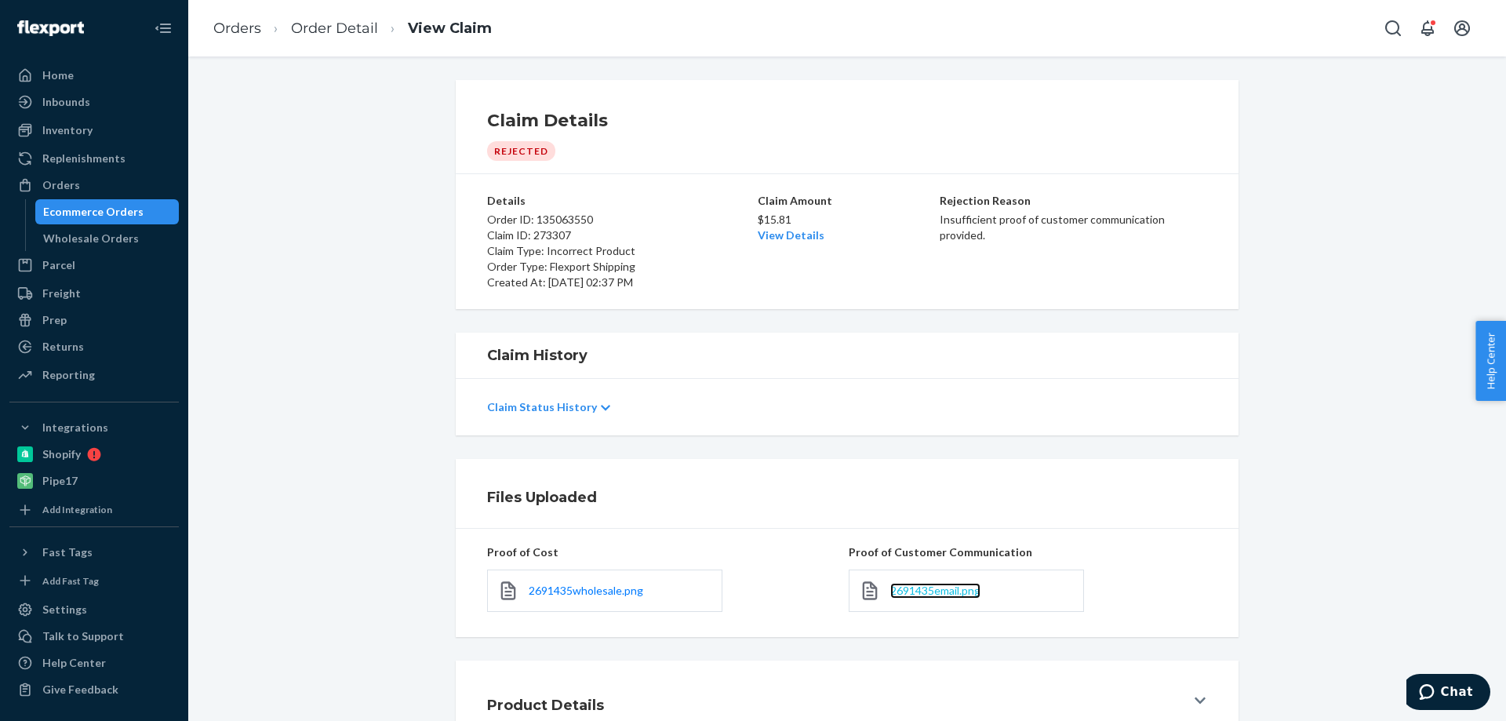
click at [944, 591] on span "2691435email.png" at bounding box center [935, 590] width 90 height 13
click at [75, 180] on div "Orders" at bounding box center [61, 185] width 38 height 16
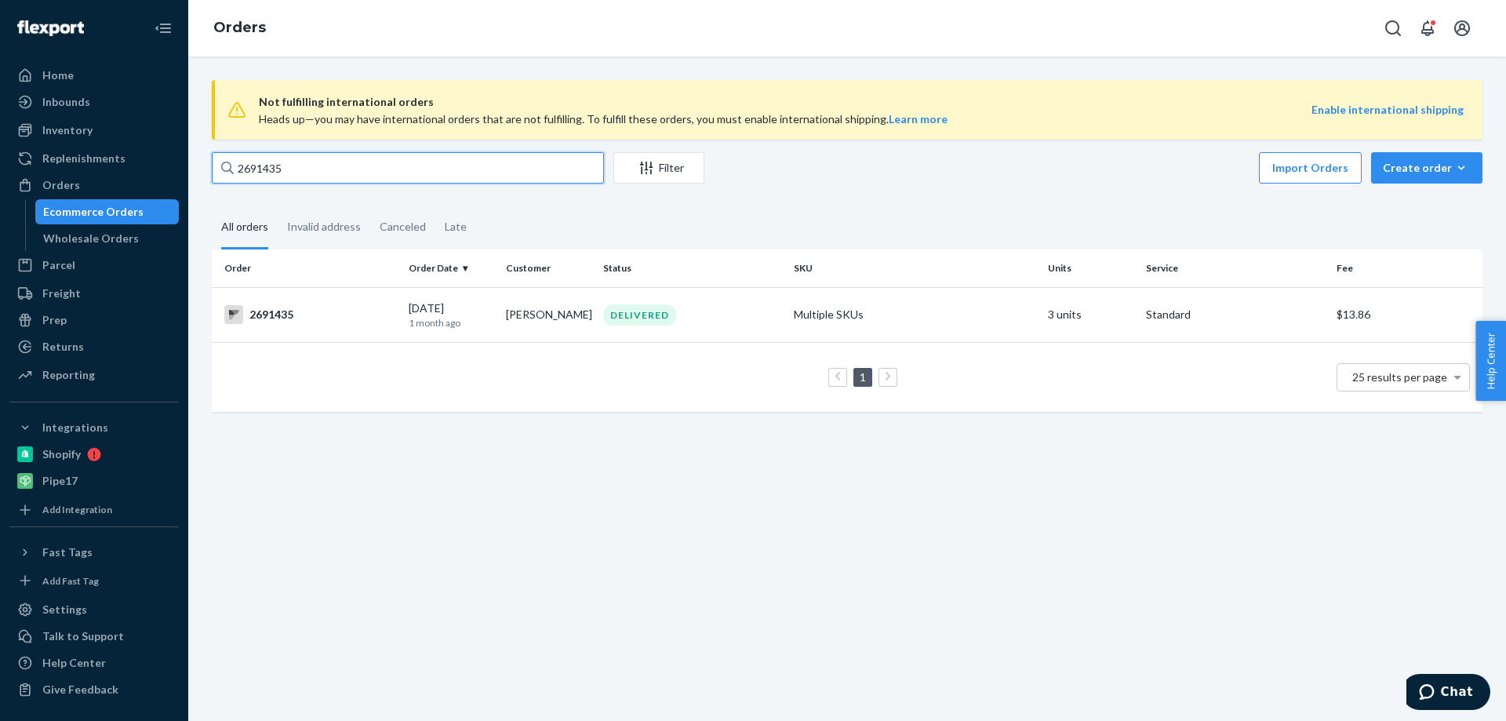
drag, startPoint x: 286, startPoint y: 170, endPoint x: 235, endPoint y: 171, distance: 51.0
click at [235, 171] on input "2691435" at bounding box center [408, 167] width 392 height 31
paste input "9306"
type input "2699306"
click at [284, 307] on div "2699306" at bounding box center [310, 314] width 172 height 19
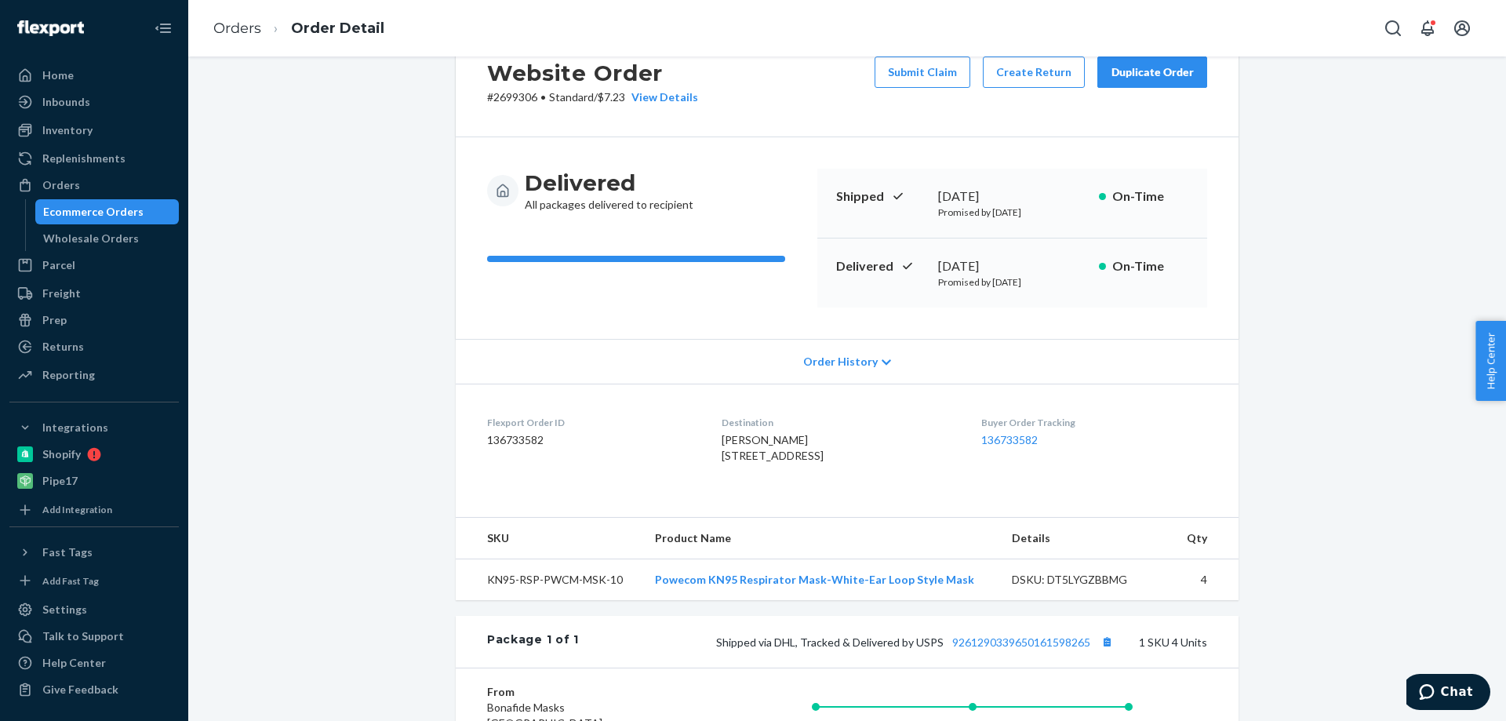
scroll to position [5, 0]
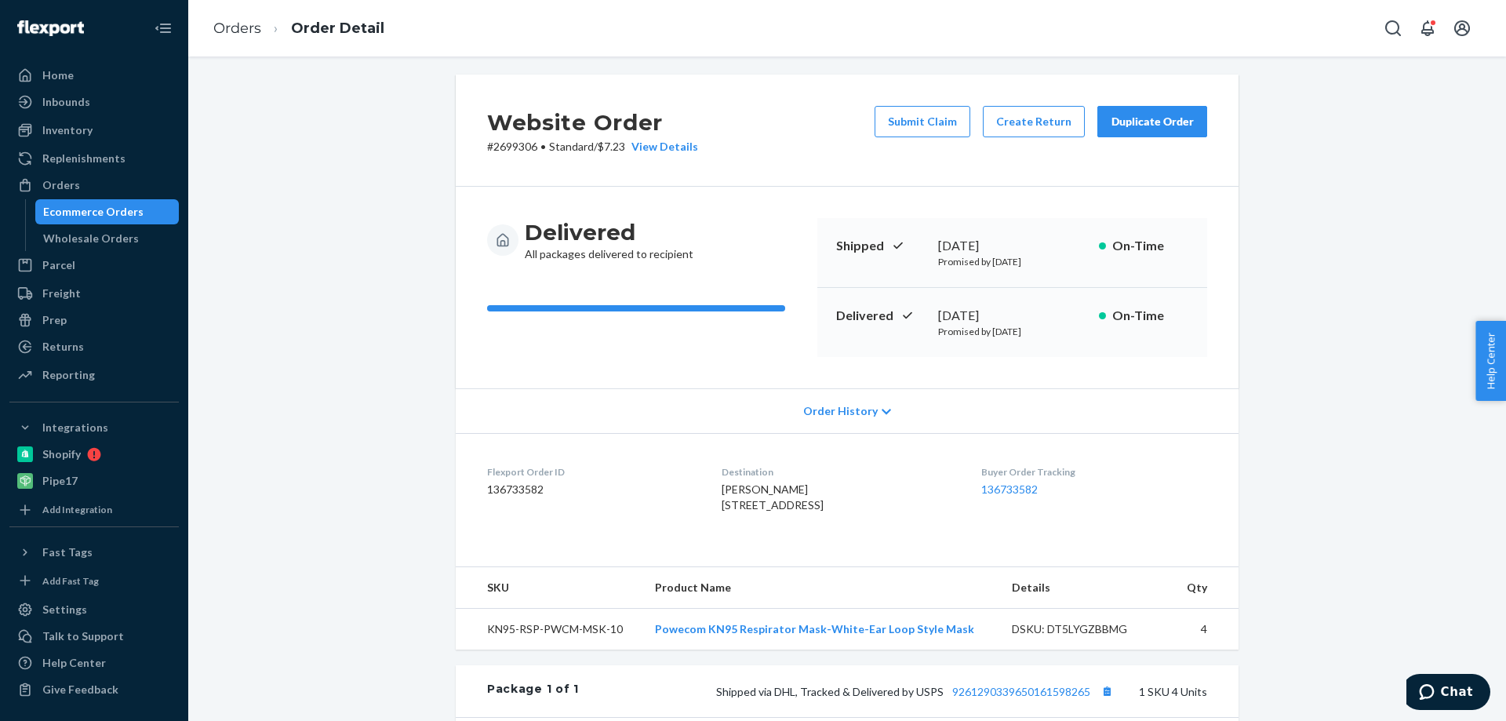
click at [512, 141] on p "# 2699306 • Standard / $7.23 View Details" at bounding box center [592, 147] width 211 height 16
copy p "2699306"
click at [947, 116] on button "Submit Claim" at bounding box center [923, 121] width 96 height 31
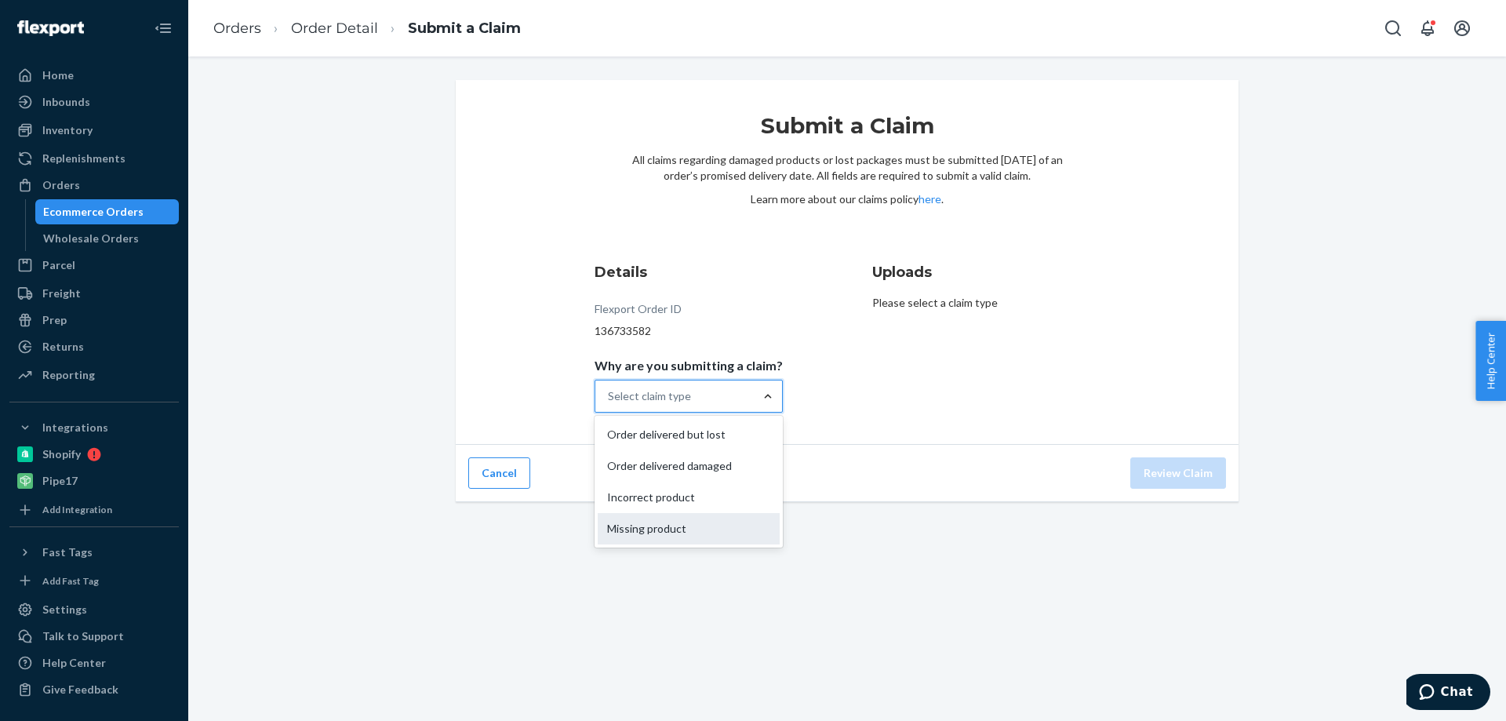
click at [695, 528] on div "Missing product" at bounding box center [689, 528] width 182 height 31
click at [609, 404] on input "Why are you submitting a claim? option Missing product focused, 4 of 4. 4 resul…" at bounding box center [609, 396] width 2 height 16
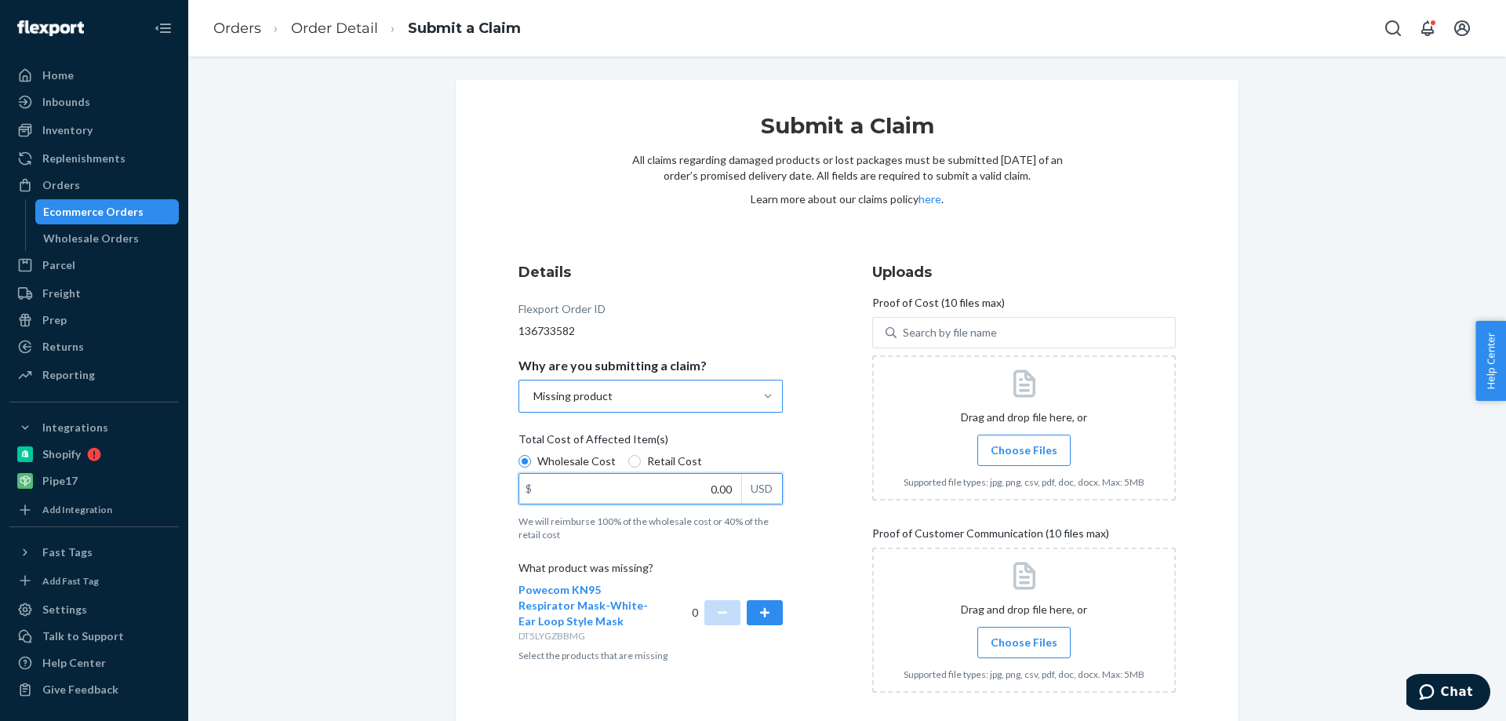
drag, startPoint x: 698, startPoint y: 488, endPoint x: 759, endPoint y: 487, distance: 61.2
click at [759, 487] on div "$ 0.00 USD" at bounding box center [650, 488] width 264 height 31
type input "6.42"
click at [580, 529] on p "We will reimburse 100% of the wholesale cost or 40% of the retail cost" at bounding box center [650, 528] width 264 height 27
click at [755, 610] on button "button" at bounding box center [765, 612] width 36 height 25
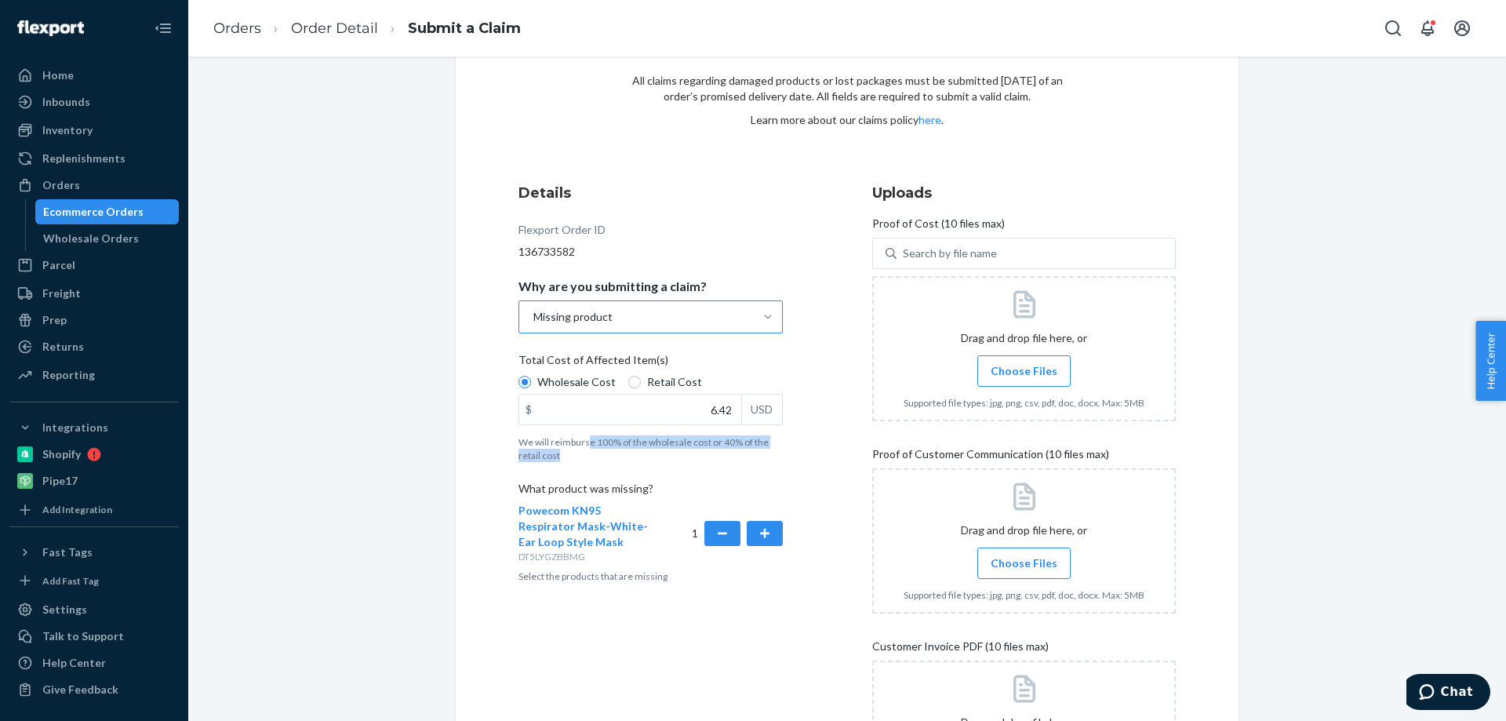
scroll to position [235, 0]
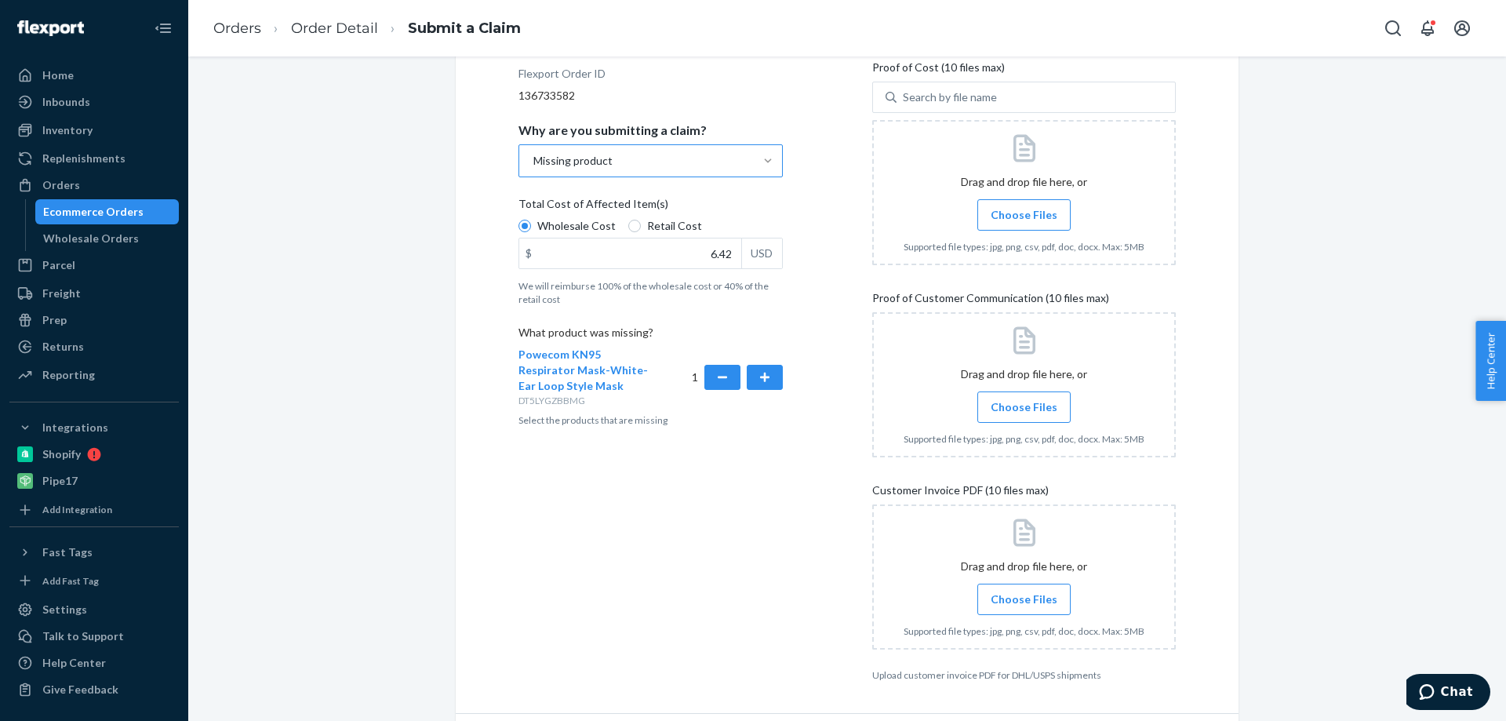
click at [777, 544] on div "Details Flexport Order ID 136733582 Why are you submitting a claim? Missing pro…" at bounding box center [670, 354] width 304 height 674
click at [1027, 211] on span "Choose Files" at bounding box center [1024, 215] width 67 height 16
click at [1024, 211] on input "Choose Files" at bounding box center [1024, 214] width 1 height 17
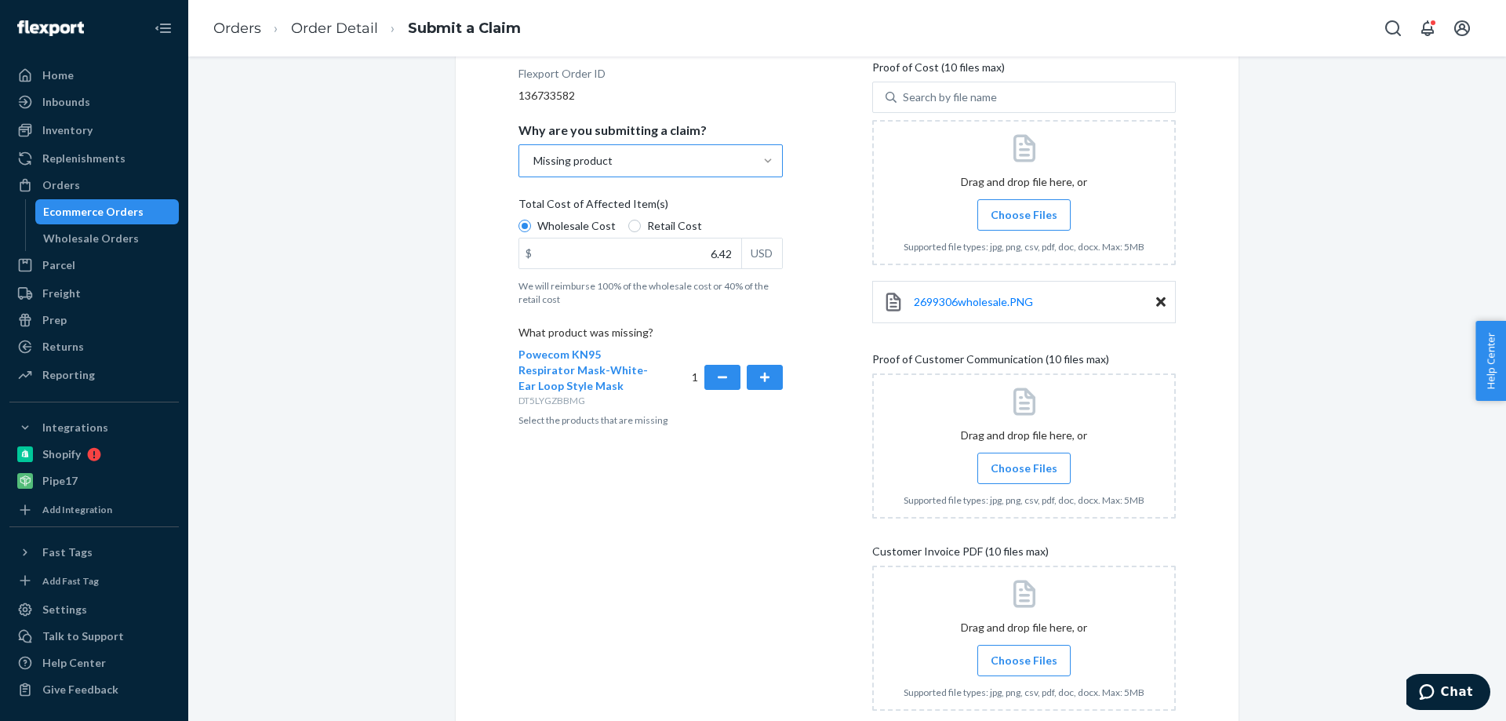
click at [1029, 468] on span "Choose Files" at bounding box center [1024, 468] width 67 height 16
click at [1024, 468] on input "Choose Files" at bounding box center [1024, 468] width 1 height 17
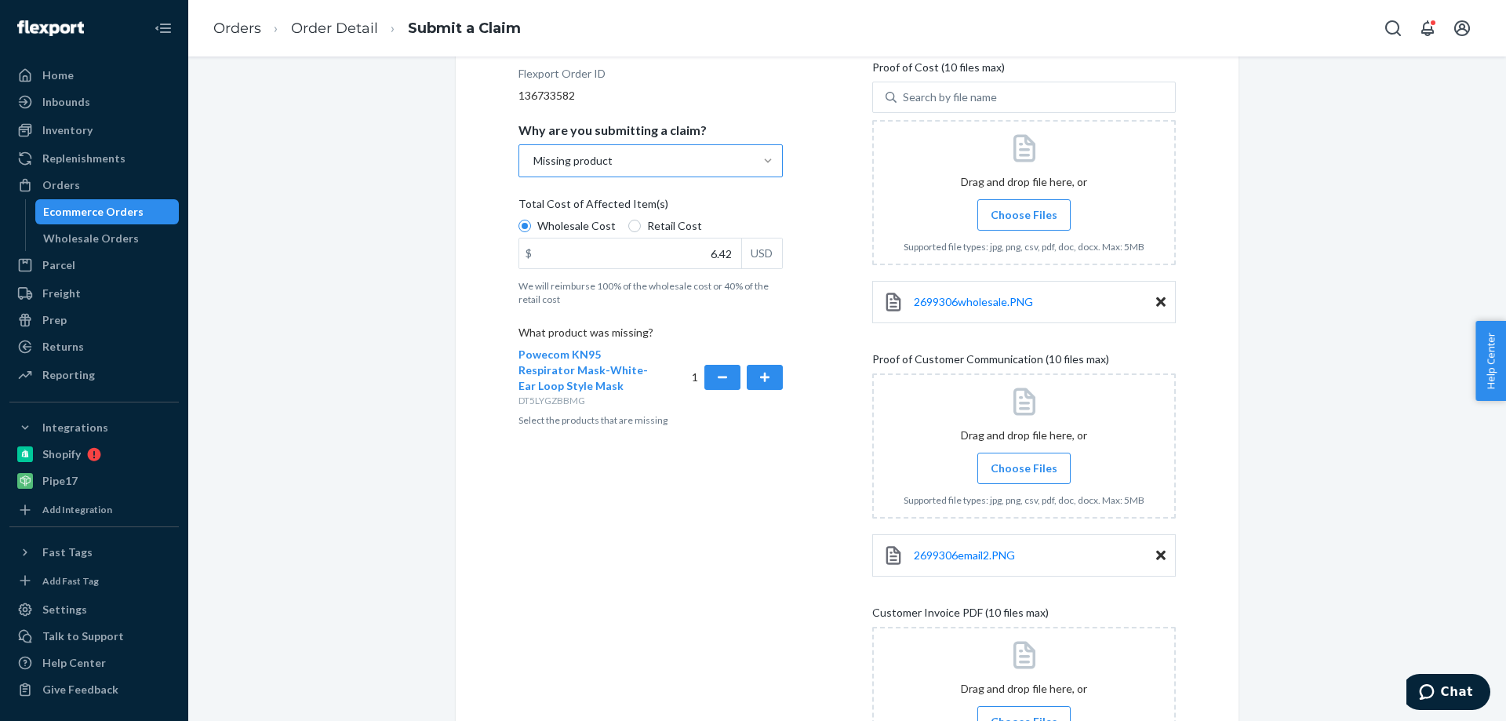
click at [1031, 469] on span "Choose Files" at bounding box center [1024, 468] width 67 height 16
click at [1024, 469] on input "Choose Files" at bounding box center [1024, 468] width 1 height 17
click at [1023, 471] on span "Choose Files" at bounding box center [1024, 468] width 67 height 16
click at [1024, 471] on input "Choose Files" at bounding box center [1024, 468] width 1 height 17
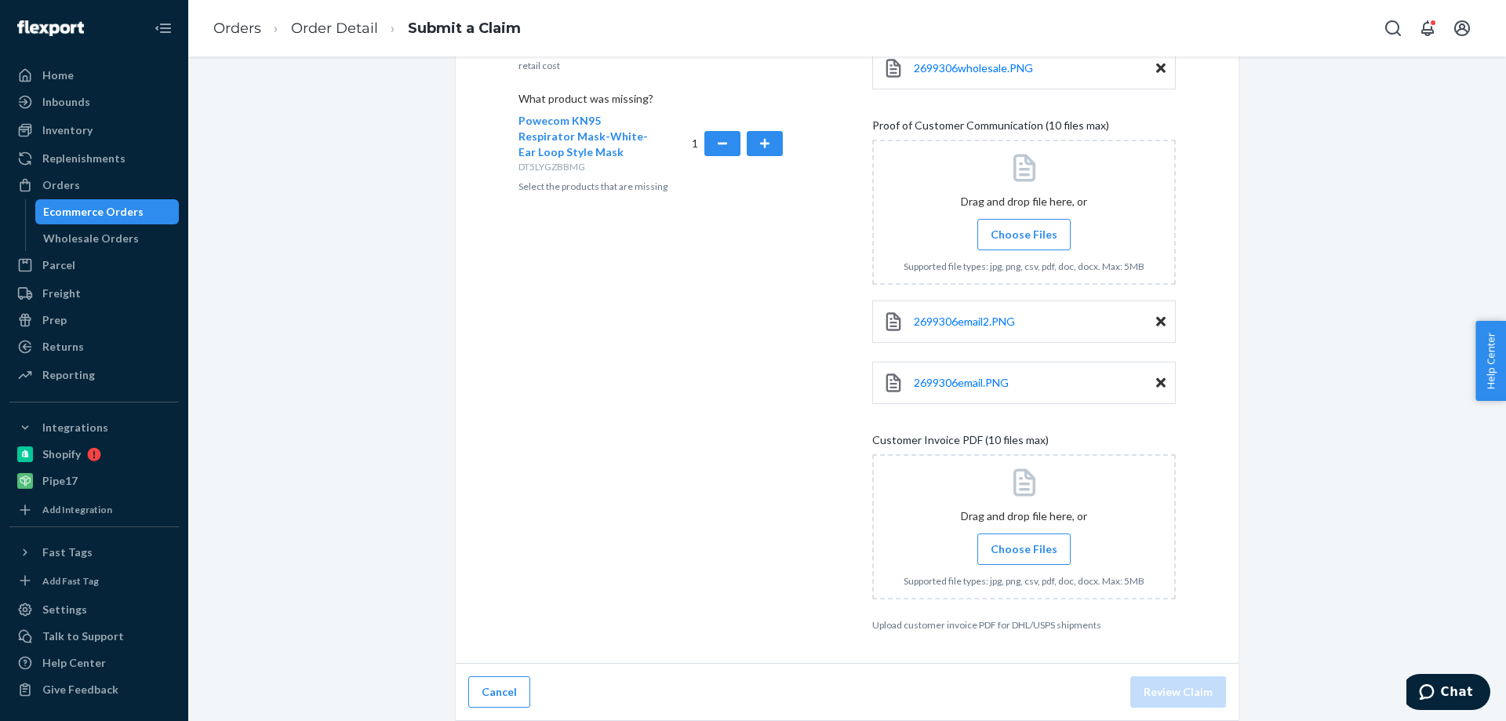
click at [1016, 549] on span "Choose Files" at bounding box center [1024, 549] width 67 height 16
click at [1024, 549] on input "Choose Files" at bounding box center [1024, 548] width 1 height 17
click at [998, 547] on span "Choose Files" at bounding box center [1024, 549] width 67 height 16
click at [1024, 547] on input "Choose Files" at bounding box center [1024, 548] width 1 height 17
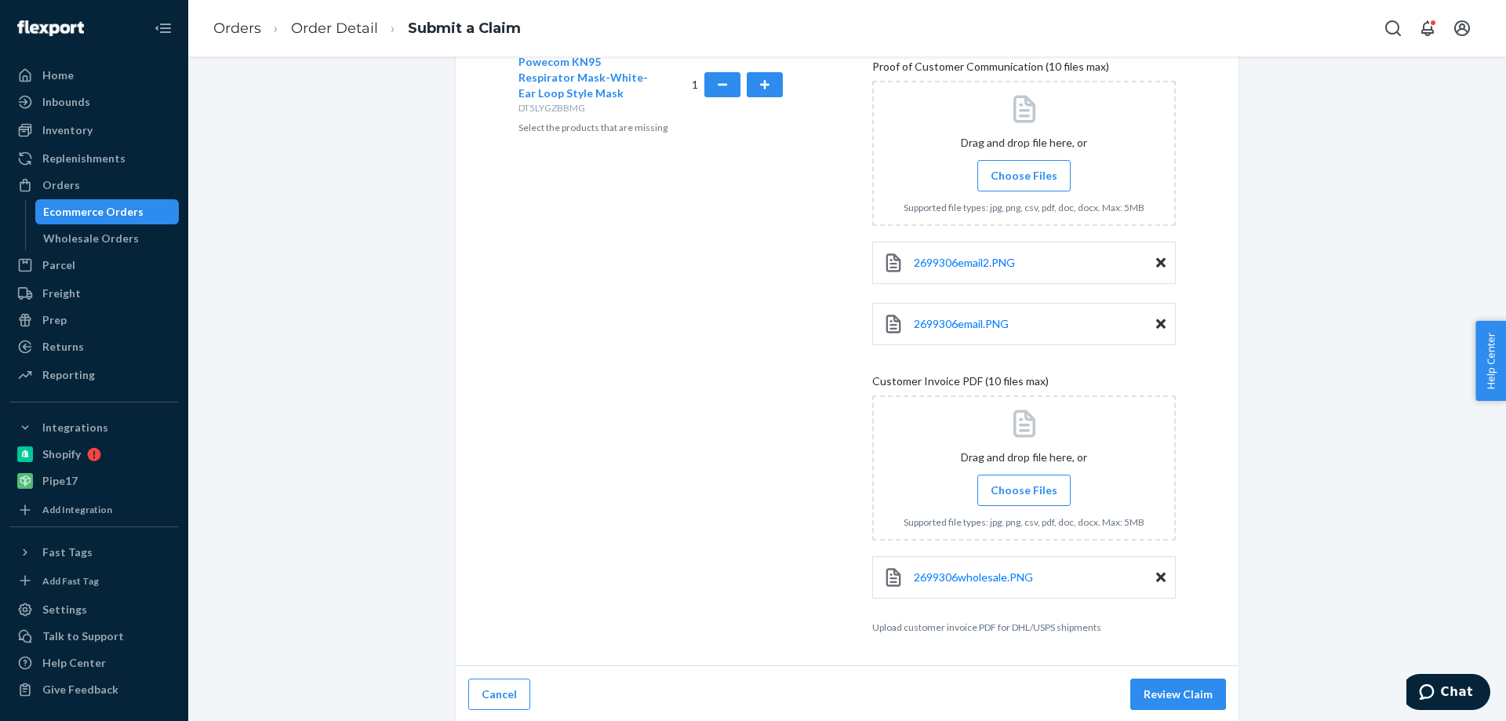
scroll to position [530, 0]
click at [1154, 694] on button "Review Claim" at bounding box center [1178, 691] width 96 height 31
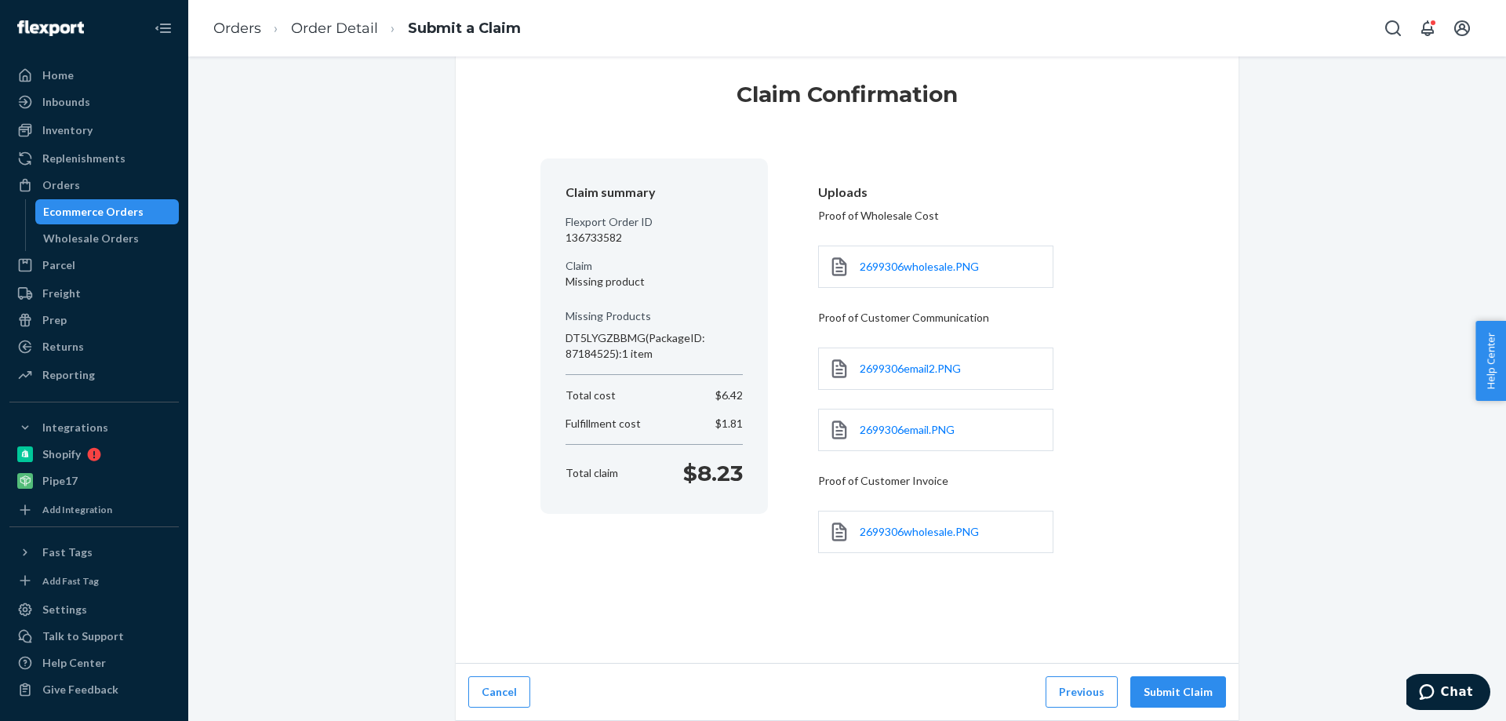
scroll to position [31, 0]
click at [1161, 689] on button "Submit Claim" at bounding box center [1178, 691] width 96 height 31
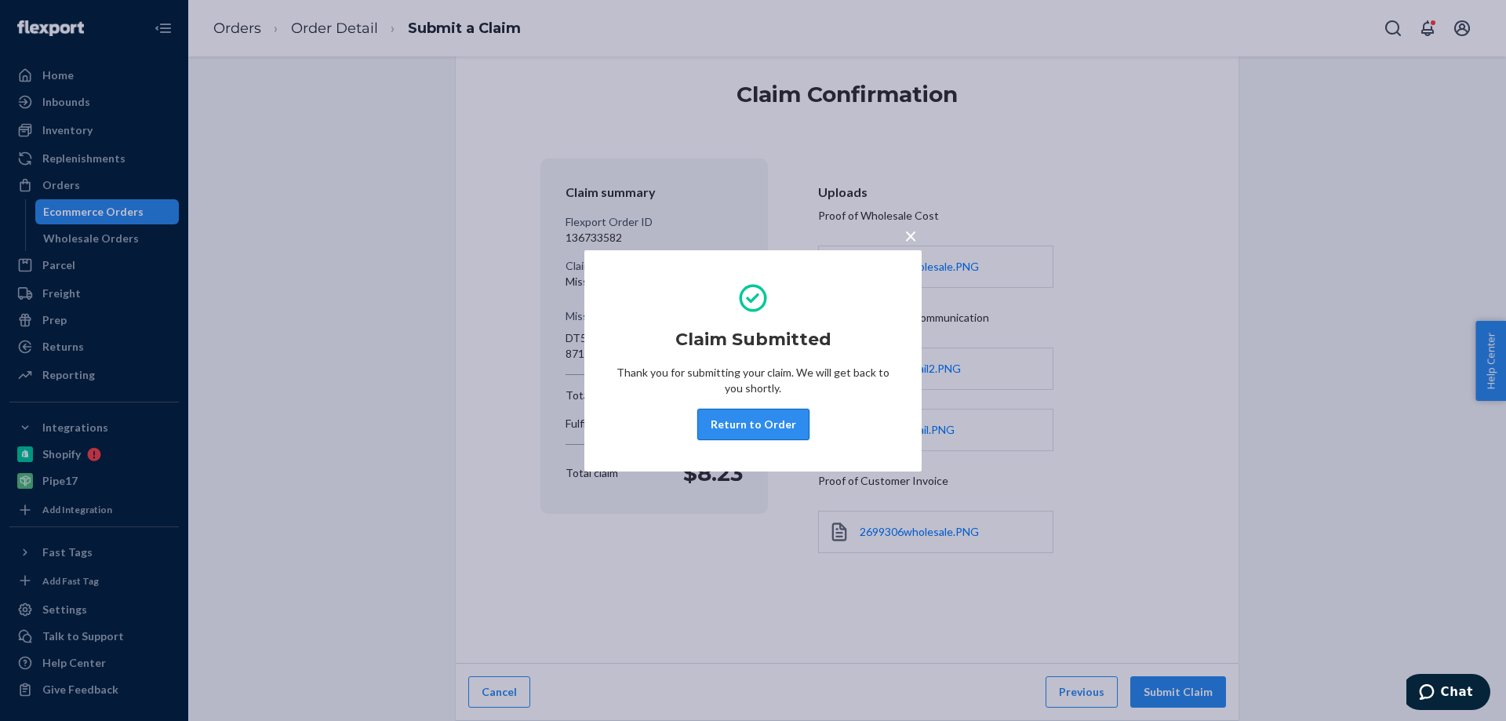
click at [732, 421] on button "Return to Order" at bounding box center [753, 424] width 112 height 31
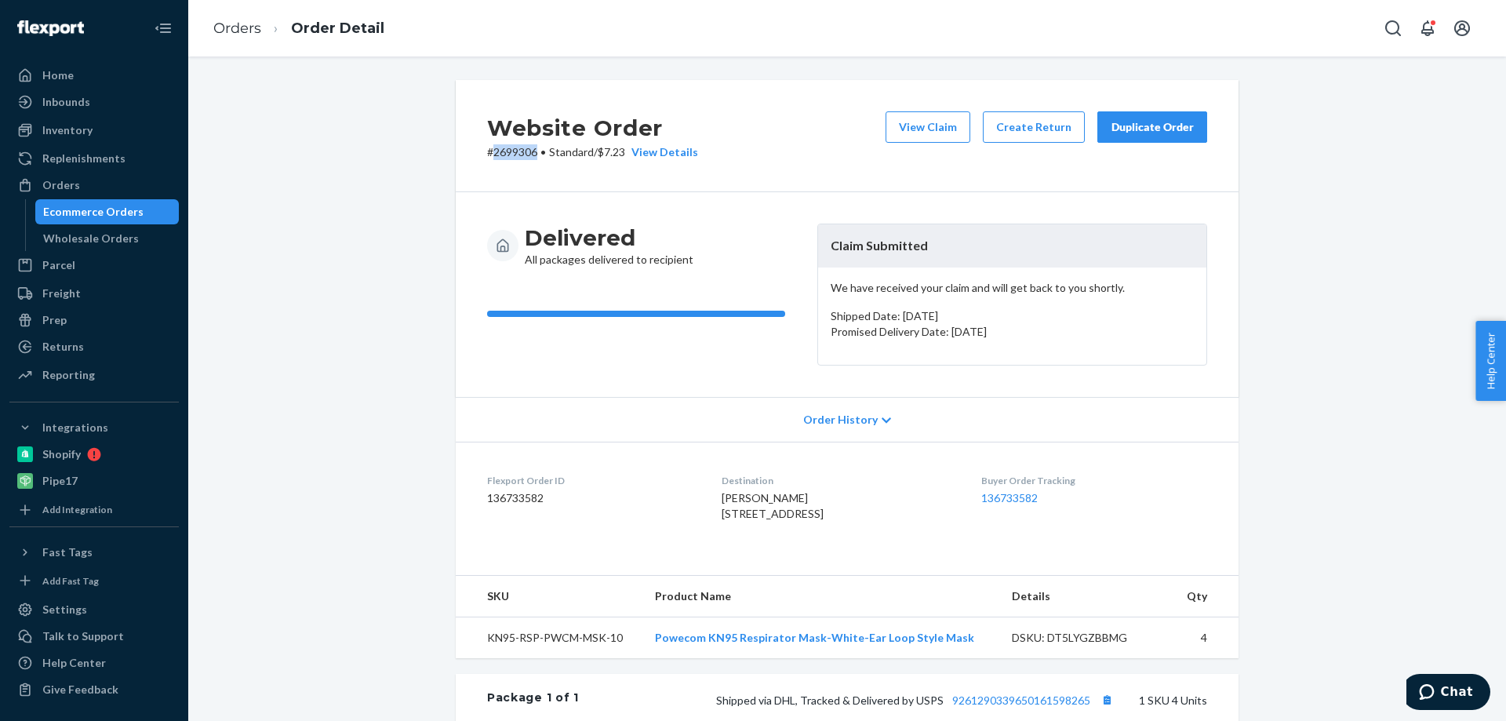
drag, startPoint x: 532, startPoint y: 150, endPoint x: 488, endPoint y: 152, distance: 44.0
click at [488, 152] on p "# 2699306 • Standard / $7.23 View Details" at bounding box center [592, 152] width 211 height 16
drag, startPoint x: 539, startPoint y: 501, endPoint x: 474, endPoint y: 498, distance: 65.2
click at [474, 498] on dl "Flexport Order ID 136733582 Destination [PERSON_NAME] [STREET_ADDRESS] US Buyer…" at bounding box center [847, 501] width 783 height 118
copy dd "136733582"
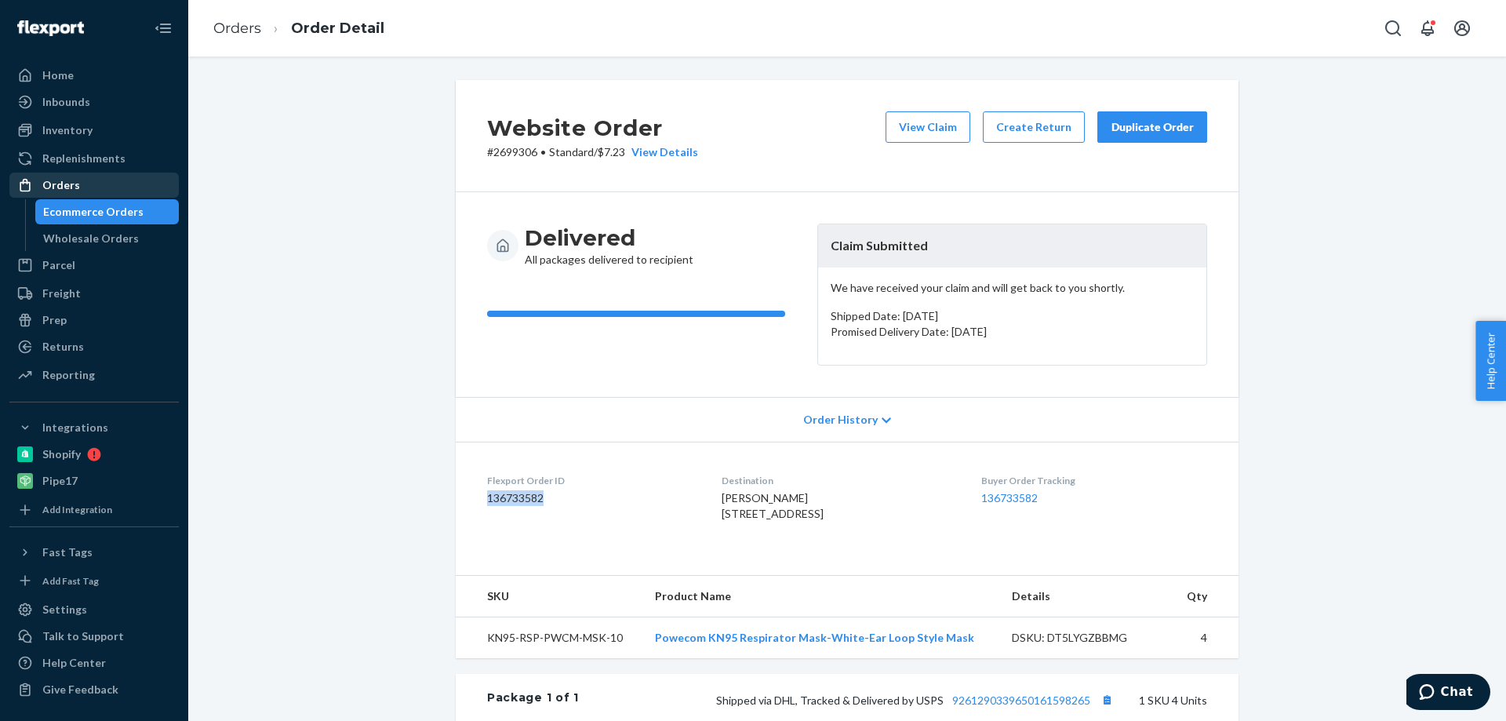
click at [71, 184] on div "Orders" at bounding box center [61, 185] width 38 height 16
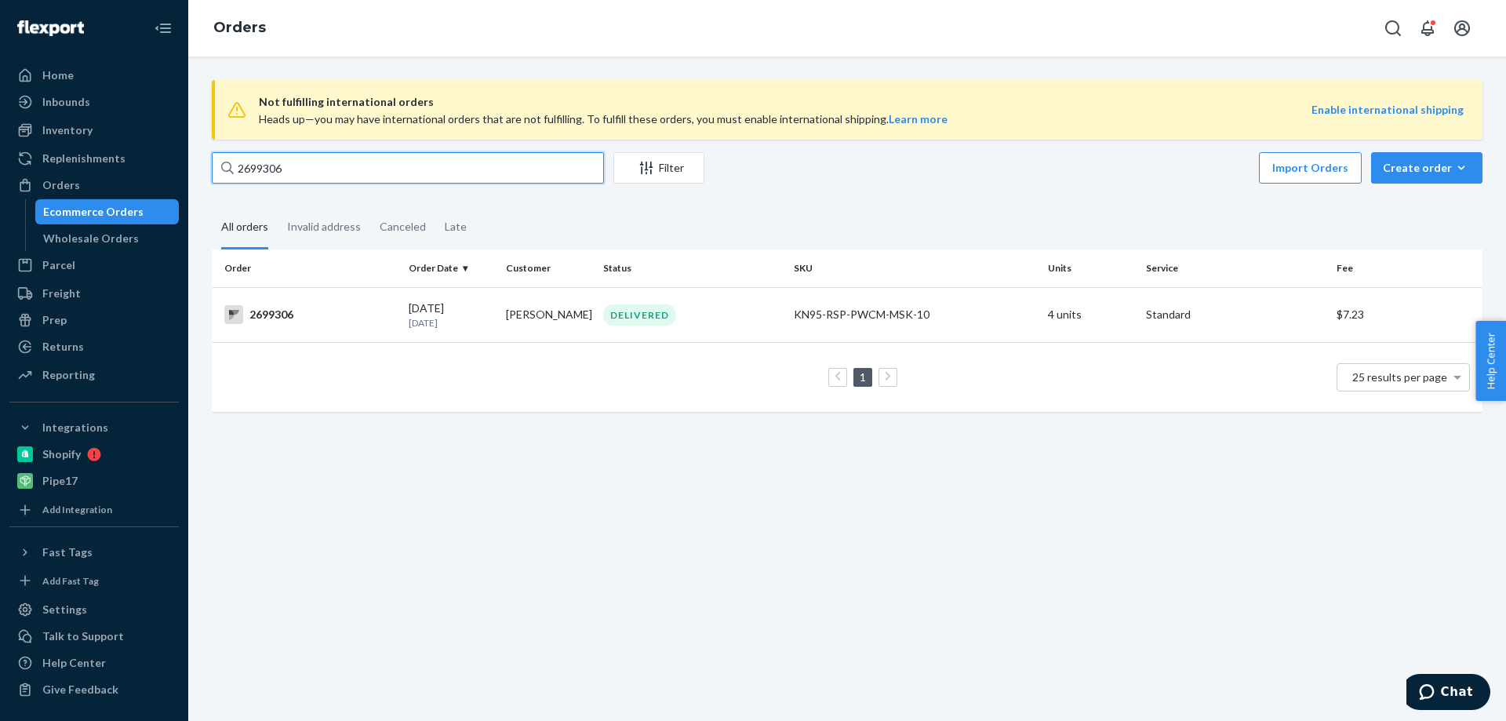
drag, startPoint x: 289, startPoint y: 166, endPoint x: 219, endPoint y: 166, distance: 69.8
click at [219, 166] on input "2699306" at bounding box center [408, 167] width 392 height 31
paste input "028"
type input "2699028"
click at [286, 307] on div "2699028" at bounding box center [310, 314] width 172 height 19
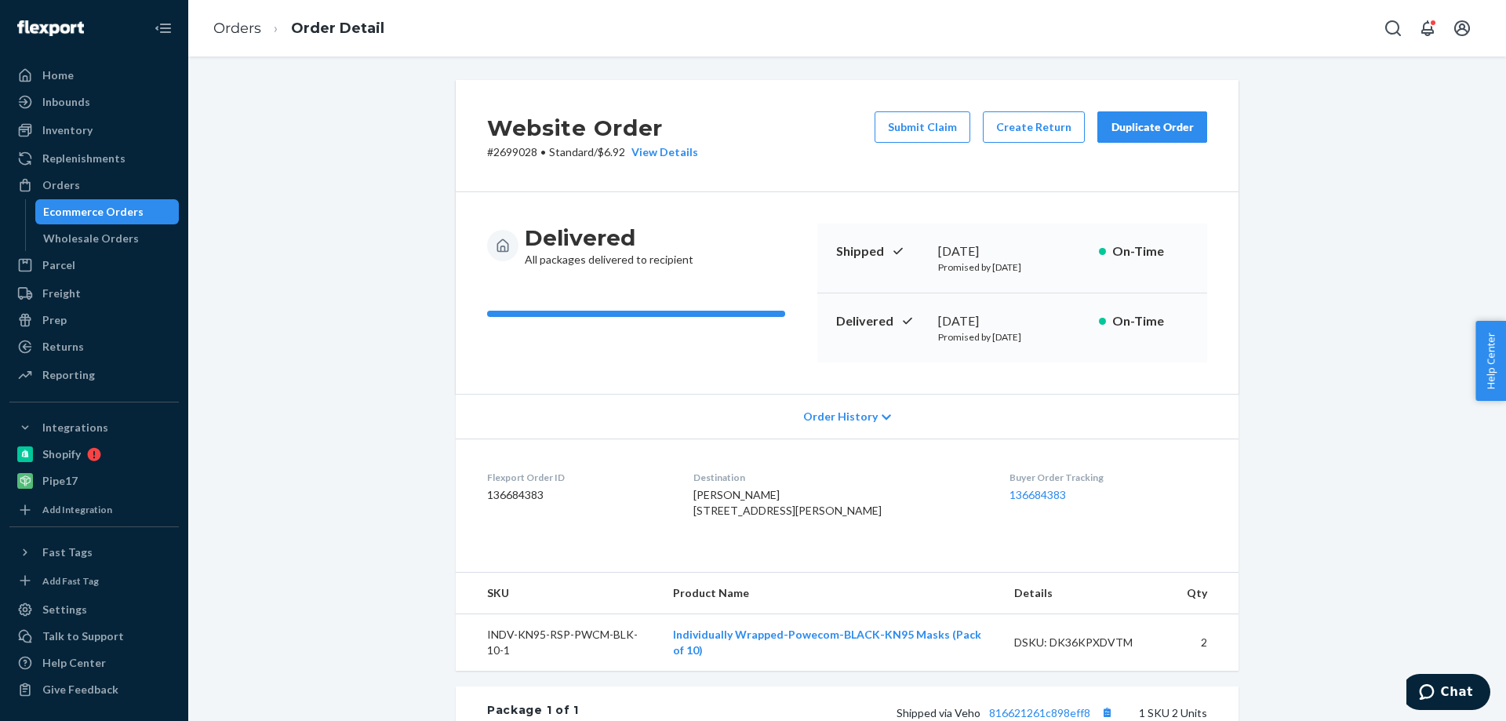
click at [508, 154] on p "# 2699028 • Standard / $6.92 View Details" at bounding box center [592, 152] width 211 height 16
copy p "2699028"
click at [66, 179] on div "Orders" at bounding box center [61, 185] width 38 height 16
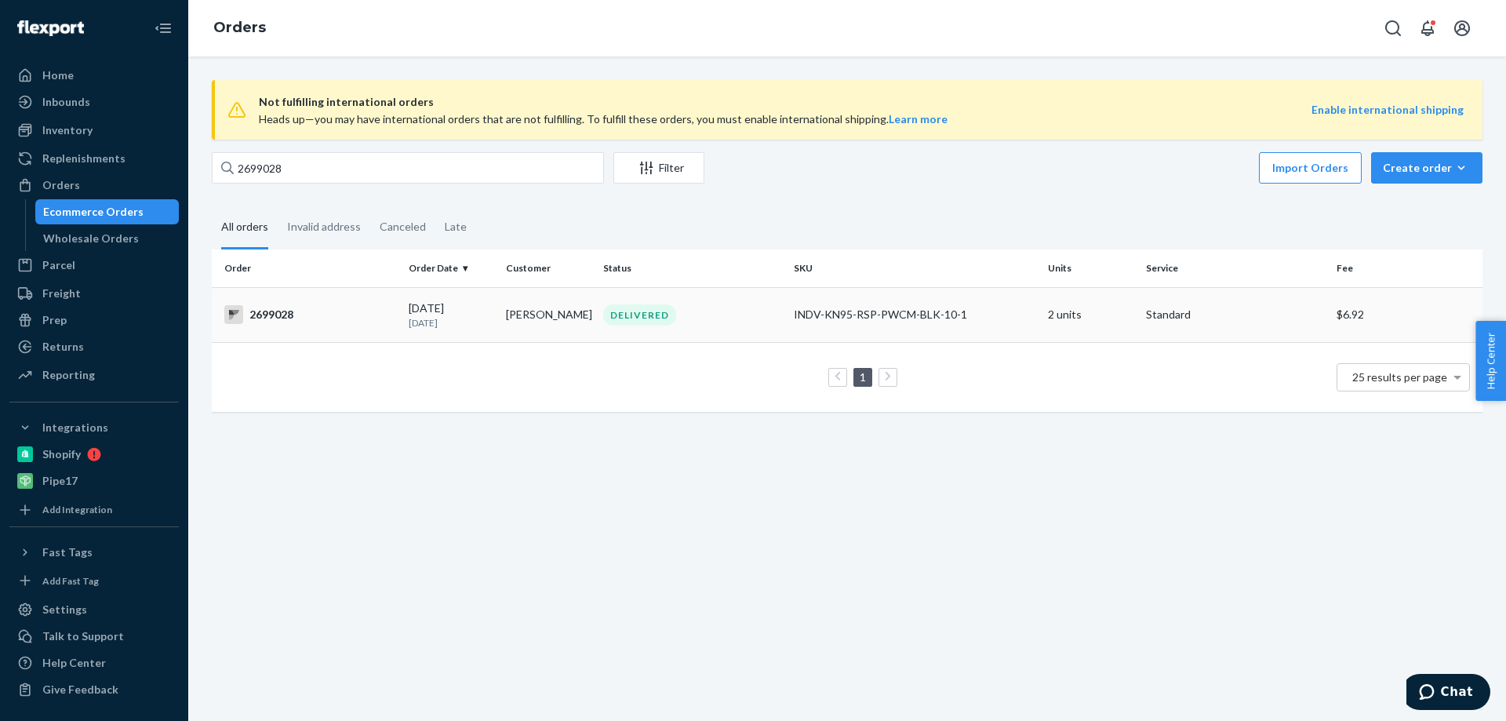
click at [277, 318] on div "2699028" at bounding box center [310, 314] width 172 height 19
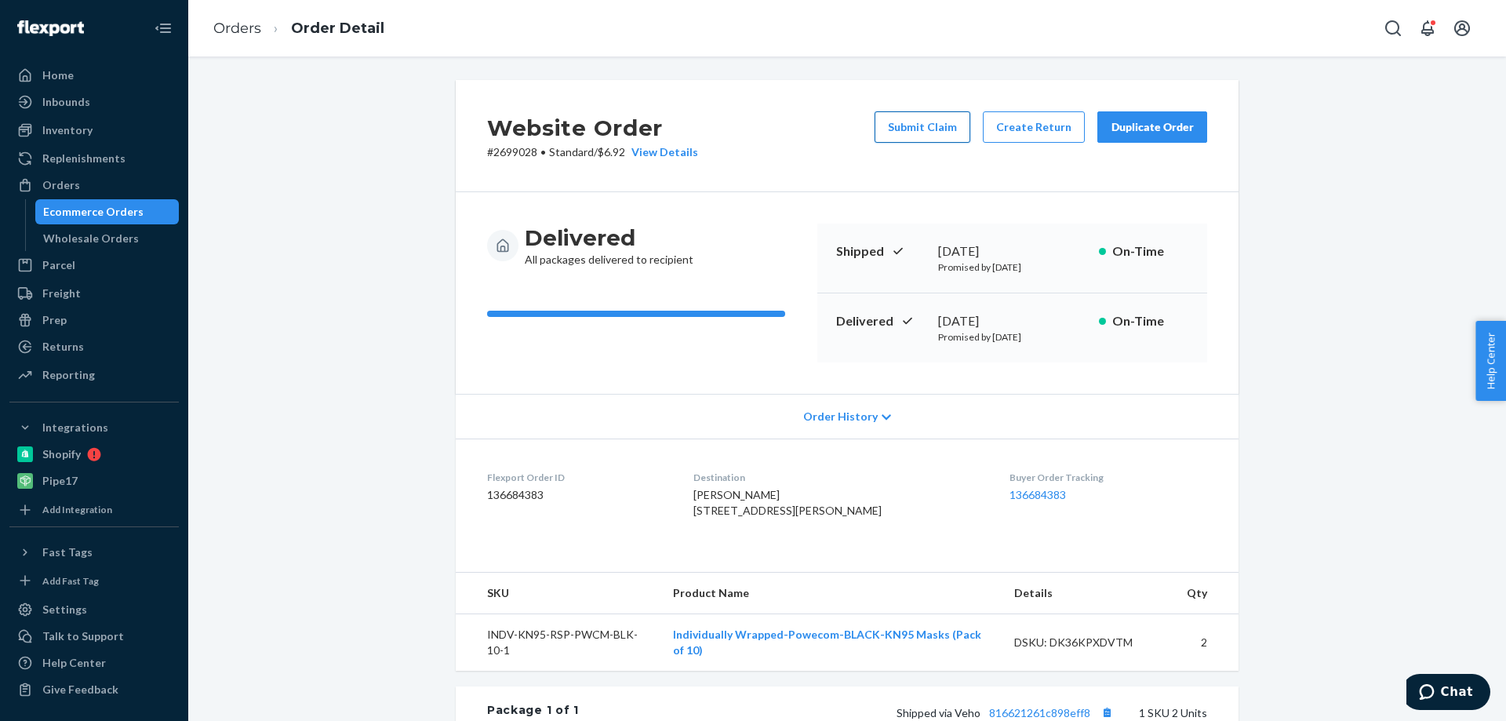
click at [944, 127] on button "Submit Claim" at bounding box center [923, 126] width 96 height 31
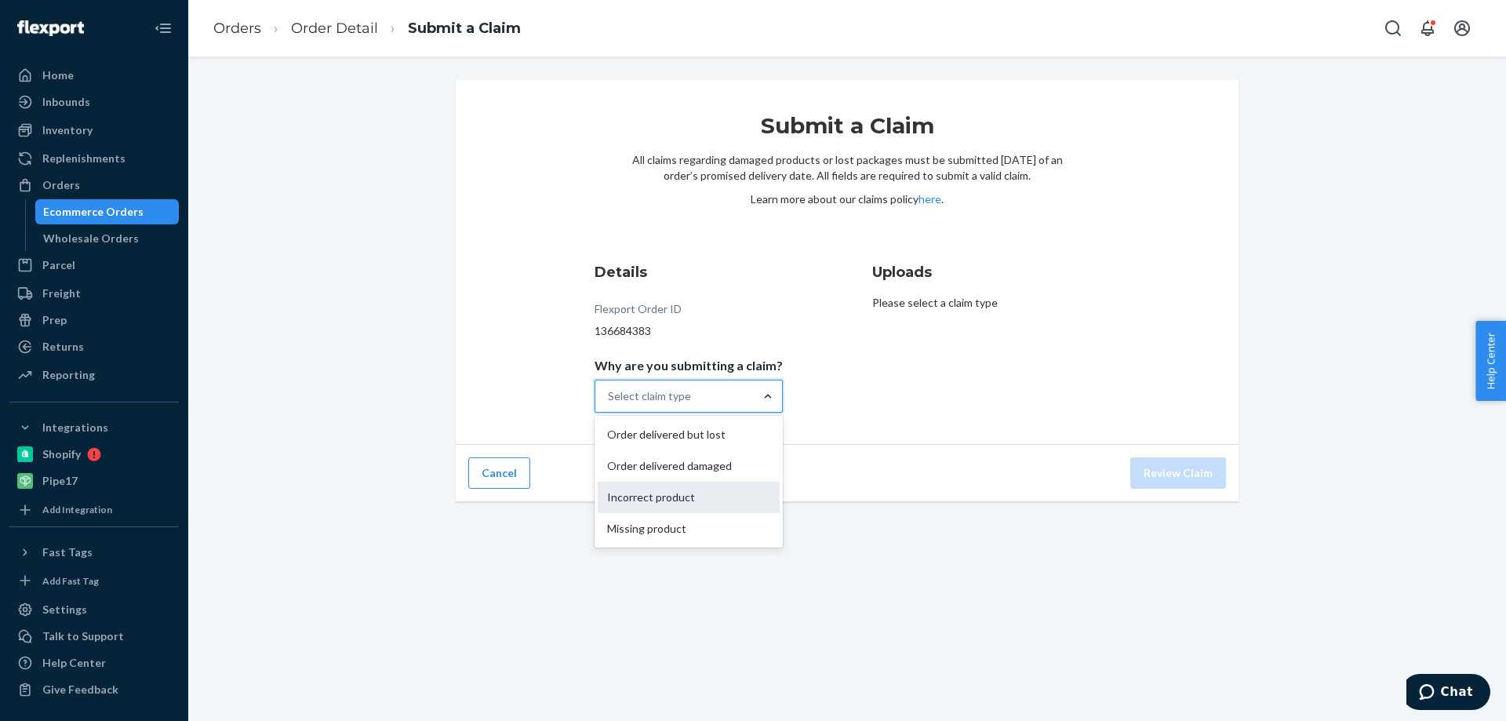
click at [710, 497] on div "Incorrect product" at bounding box center [689, 497] width 182 height 31
click at [609, 404] on input "Why are you submitting a claim? option Incorrect product focused, 3 of 4. 4 res…" at bounding box center [609, 396] width 2 height 16
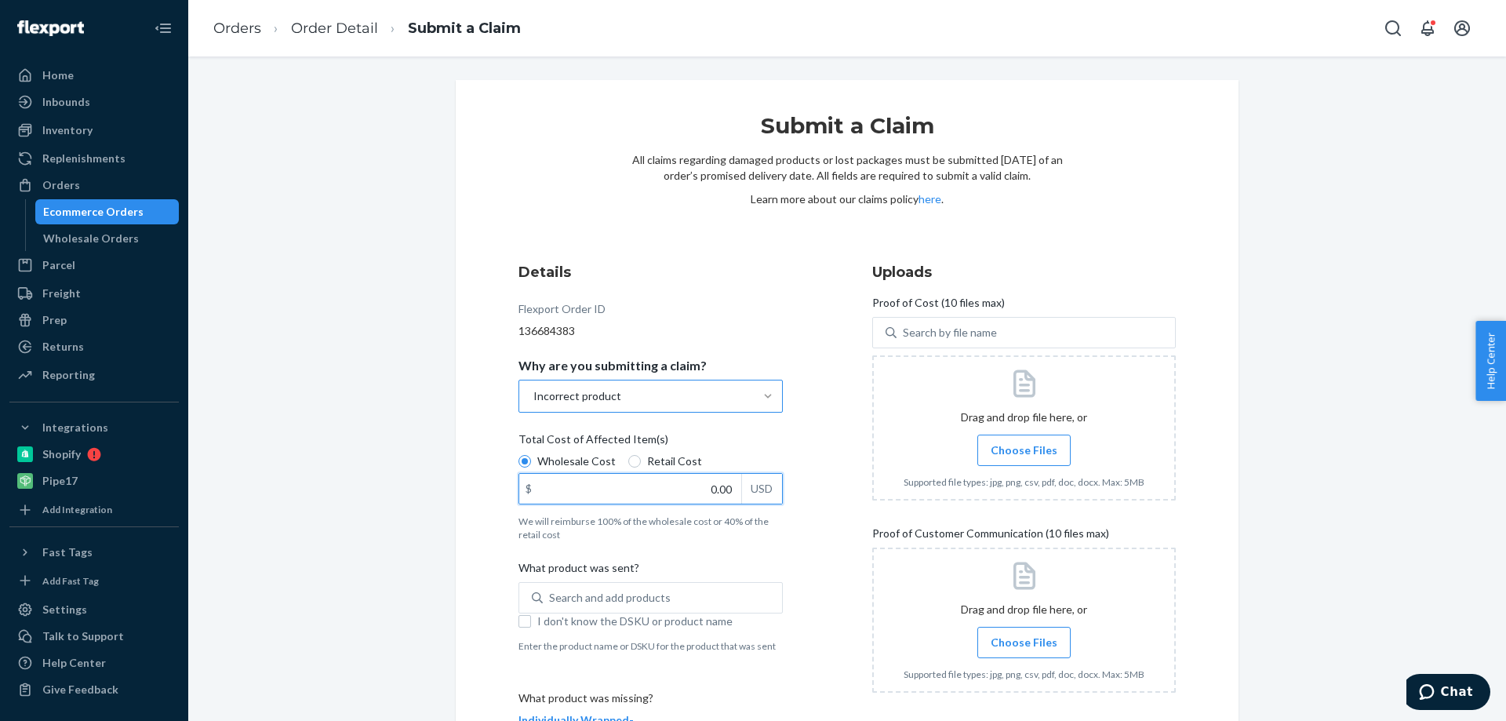
drag, startPoint x: 696, startPoint y: 497, endPoint x: 769, endPoint y: 481, distance: 74.6
click at [769, 481] on div "$ 0.00 USD" at bounding box center [650, 488] width 264 height 31
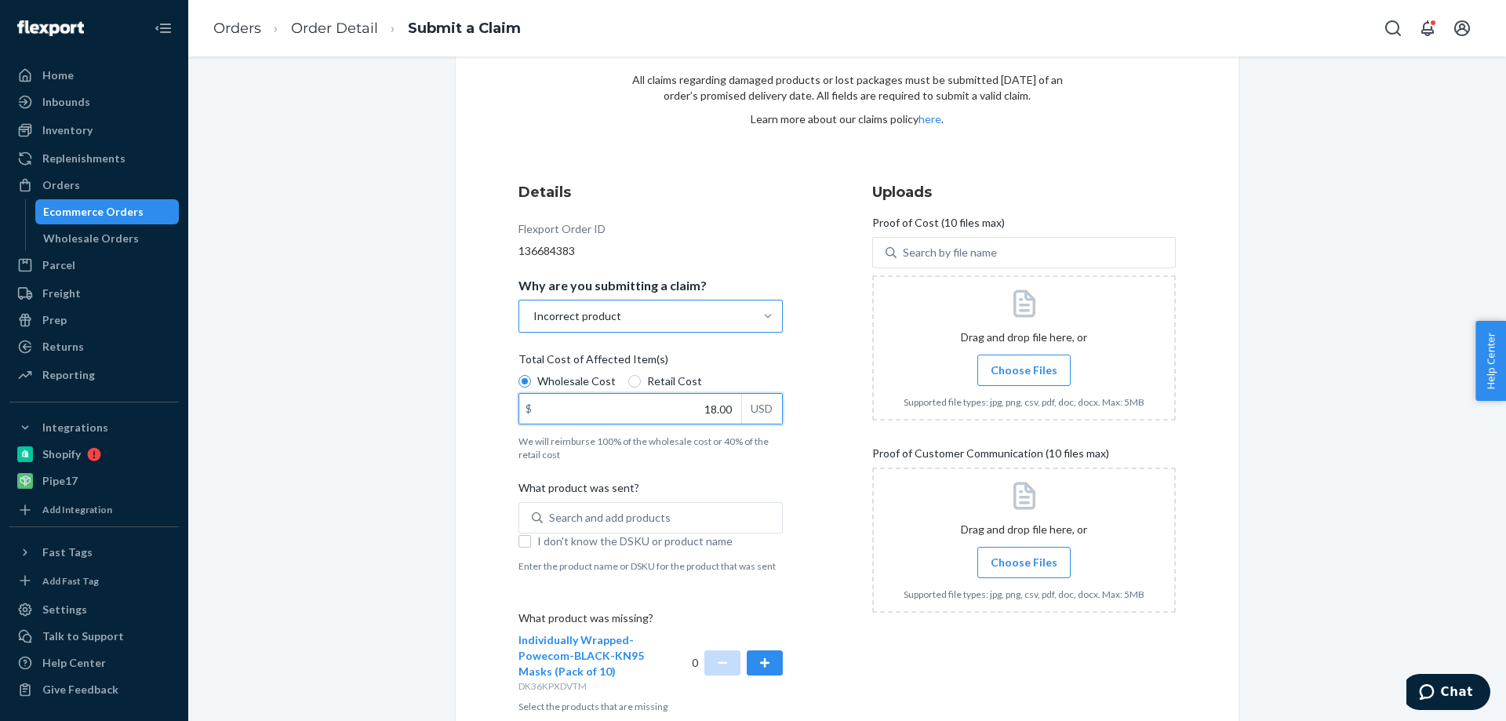
scroll to position [157, 0]
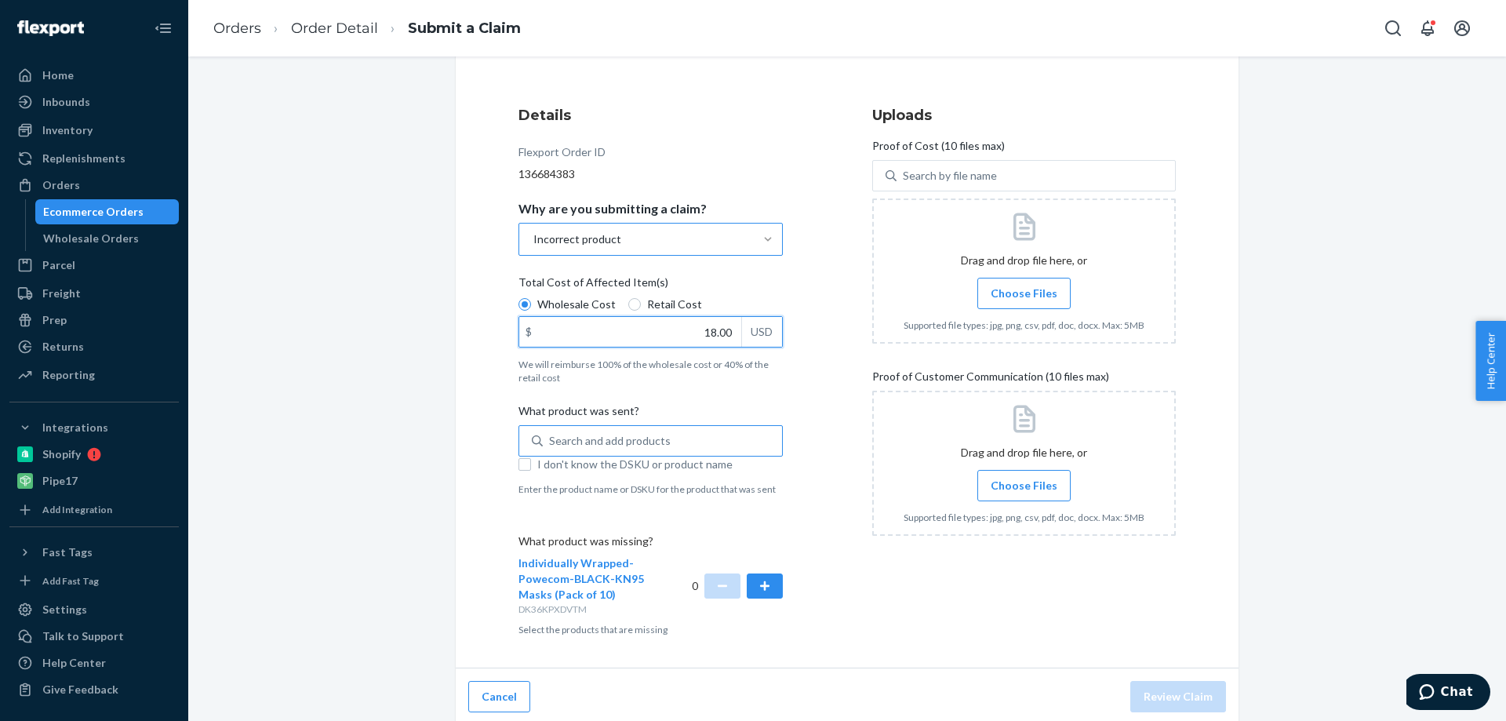
type input "18.00"
click at [655, 440] on div "Search and add products" at bounding box center [610, 441] width 122 height 16
click at [551, 440] on input "0 results available. Use Up and Down to choose options, press Enter to select t…" at bounding box center [550, 441] width 2 height 16
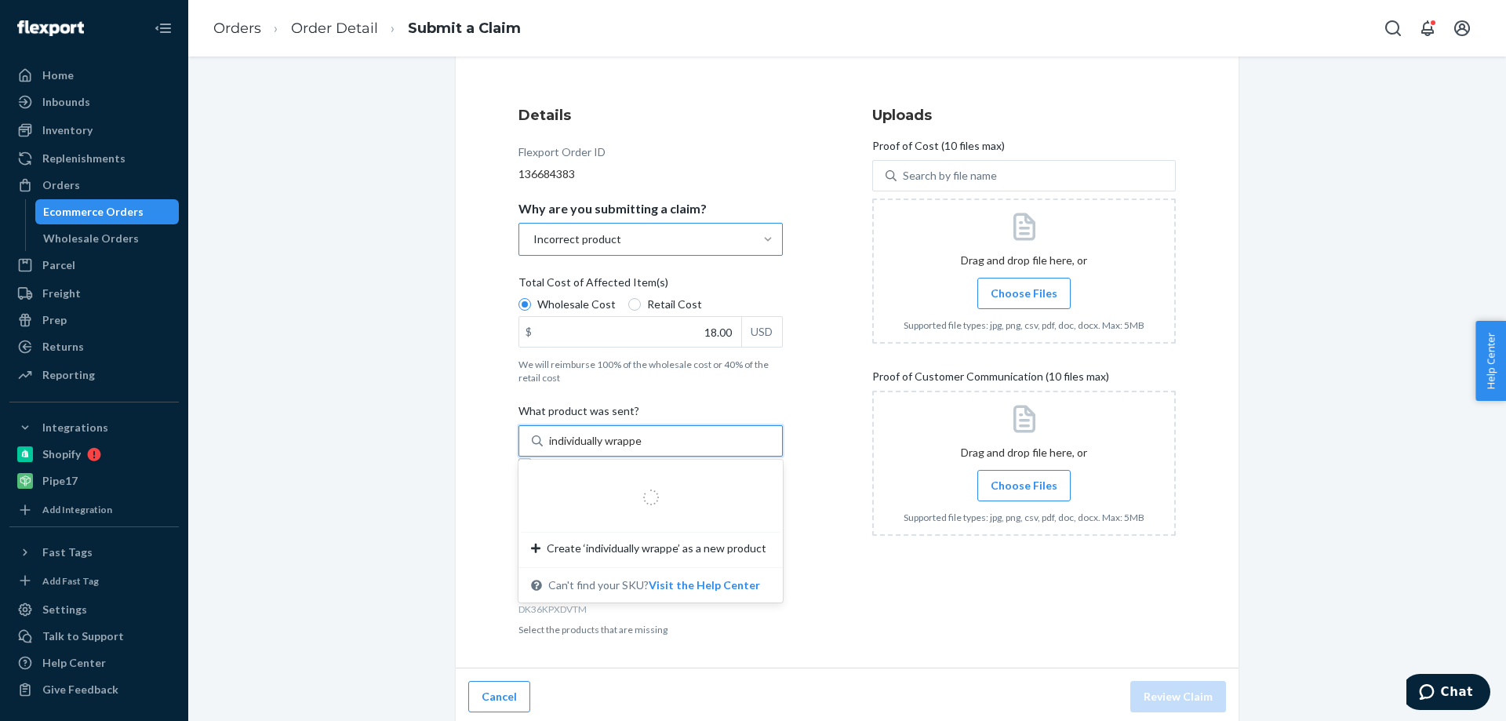
type input "individually wrapped"
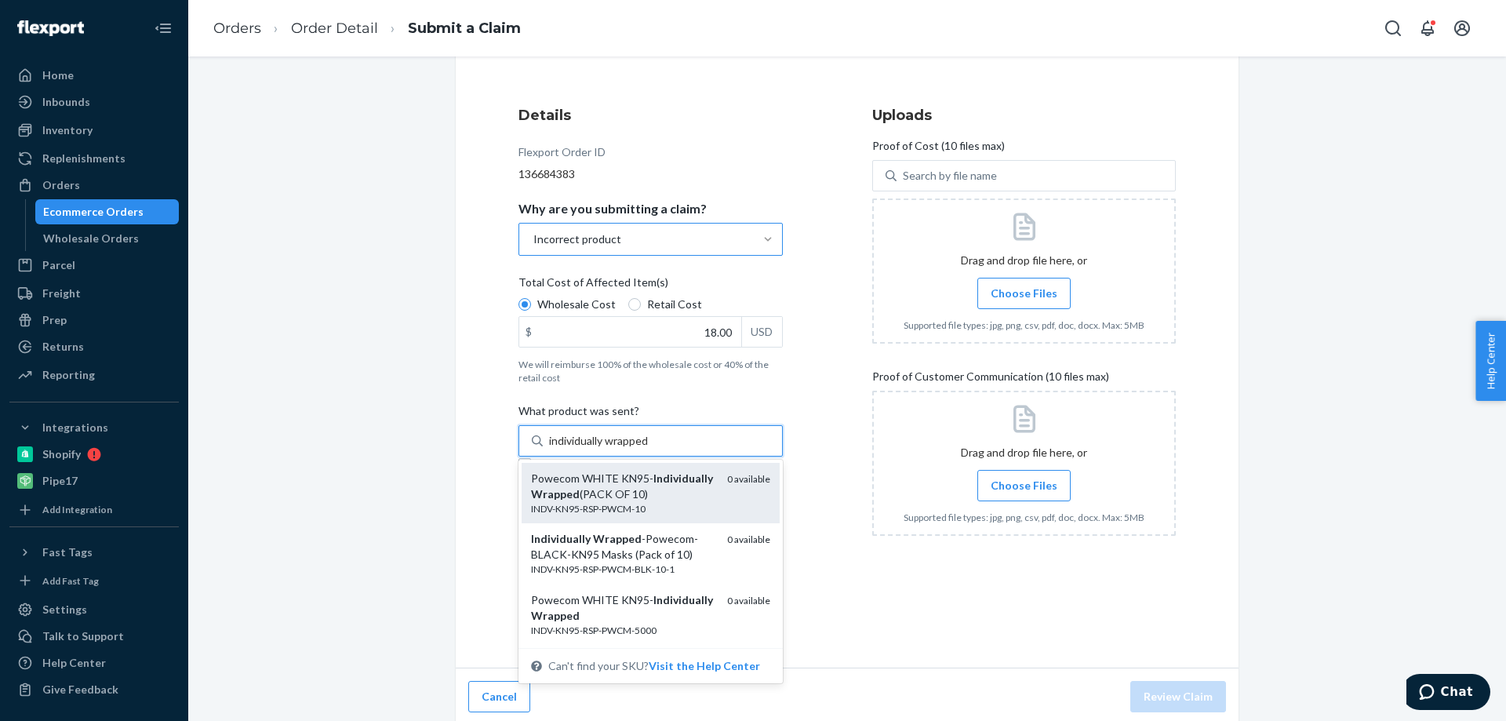
click at [647, 502] on div "Powecom WHITE KN95- Individually Wrapped (PACK OF 10)" at bounding box center [623, 486] width 184 height 31
click at [647, 449] on input "individually wrapped" at bounding box center [599, 441] width 101 height 16
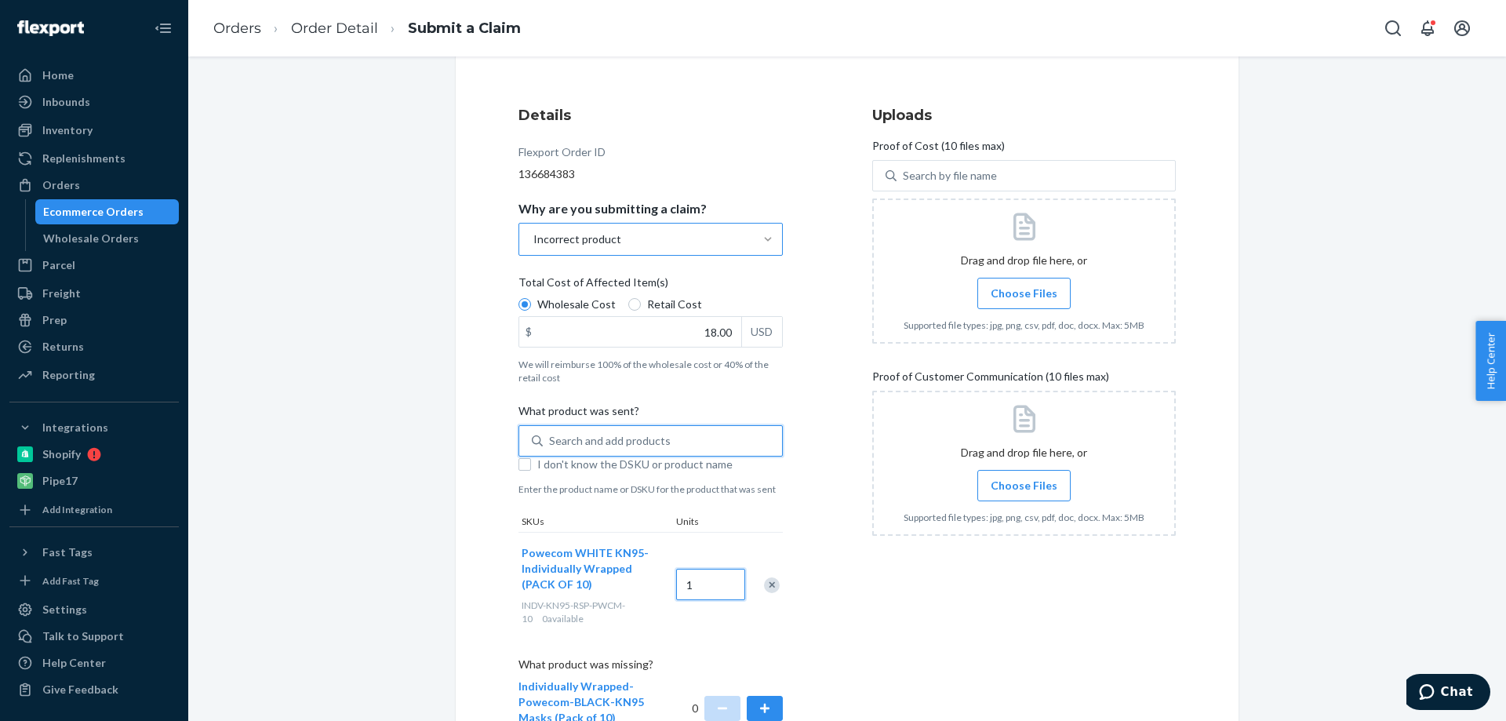
click at [708, 587] on input "1" at bounding box center [710, 584] width 69 height 31
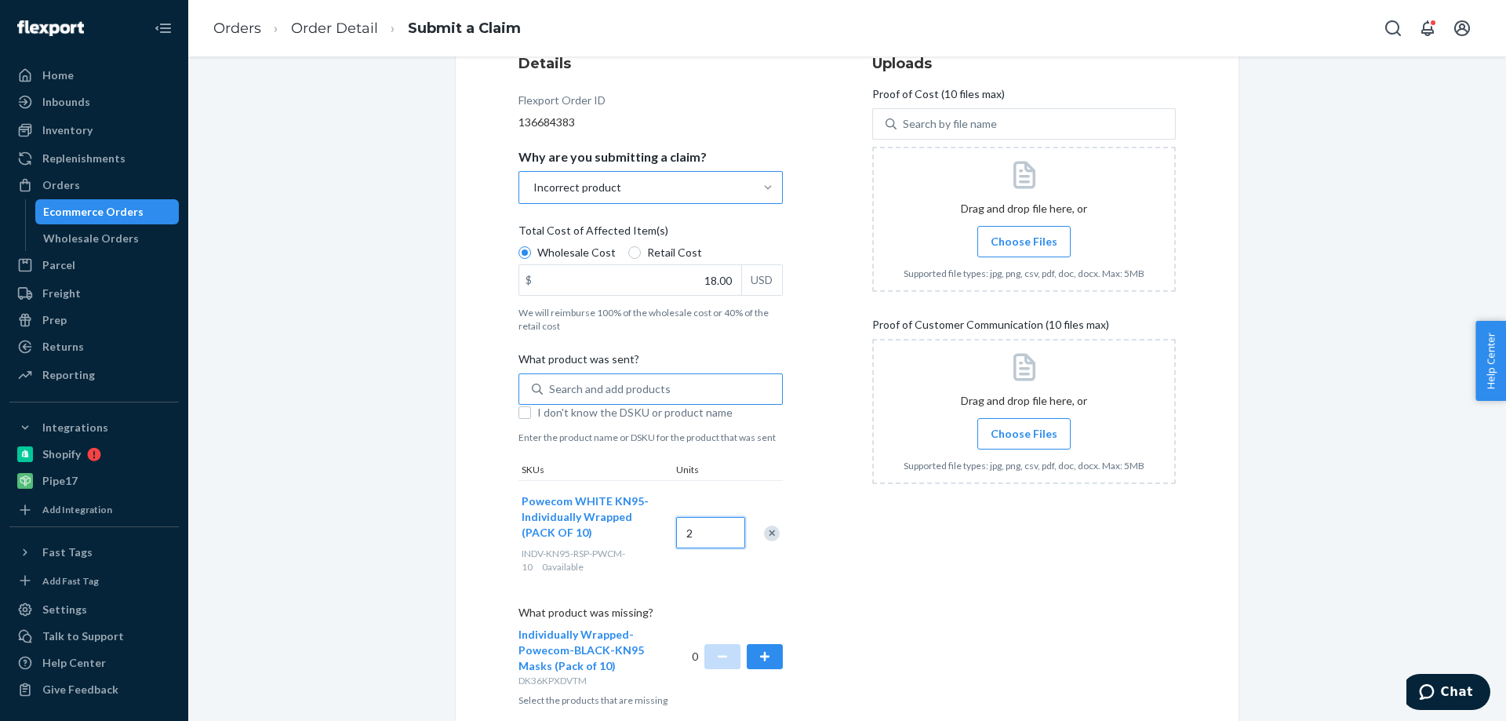
scroll to position [284, 0]
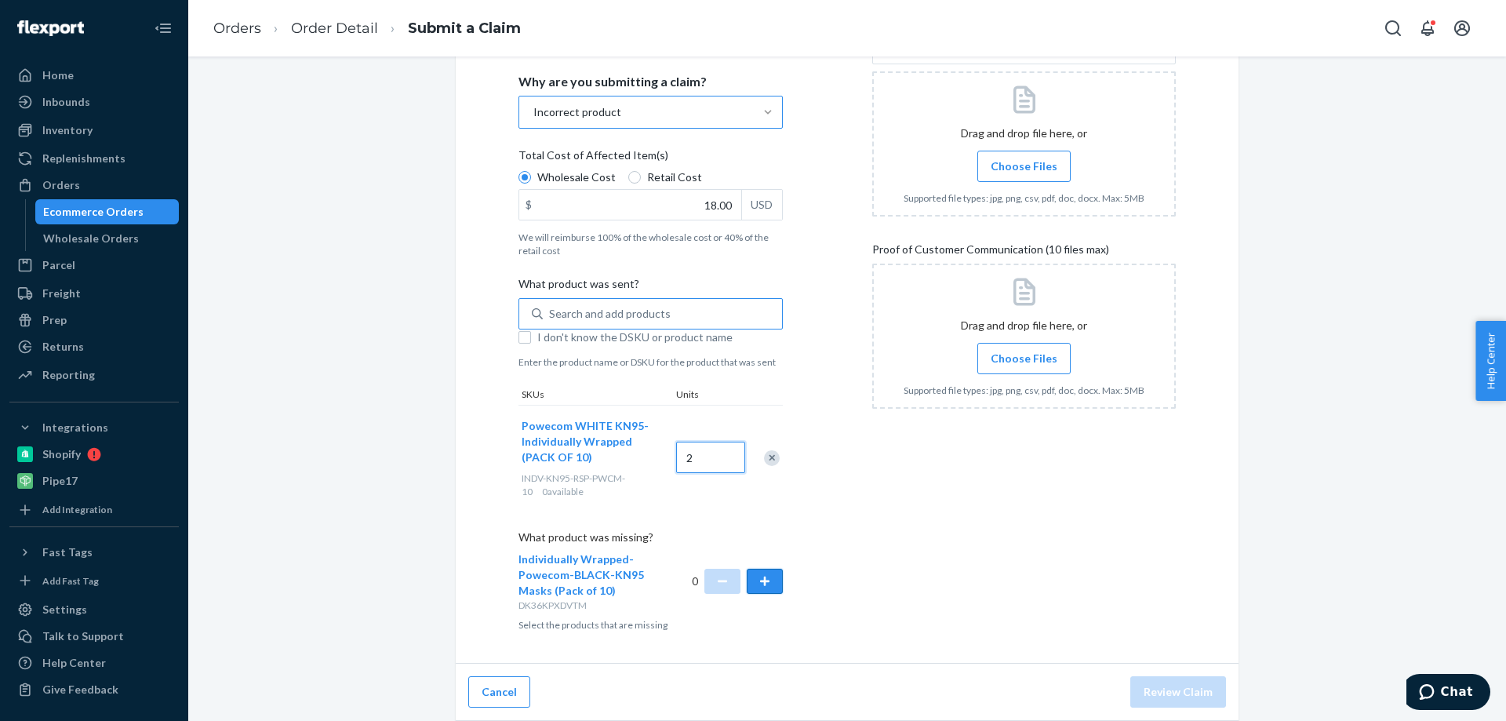
type input "2"
click at [759, 579] on button "button" at bounding box center [765, 581] width 36 height 25
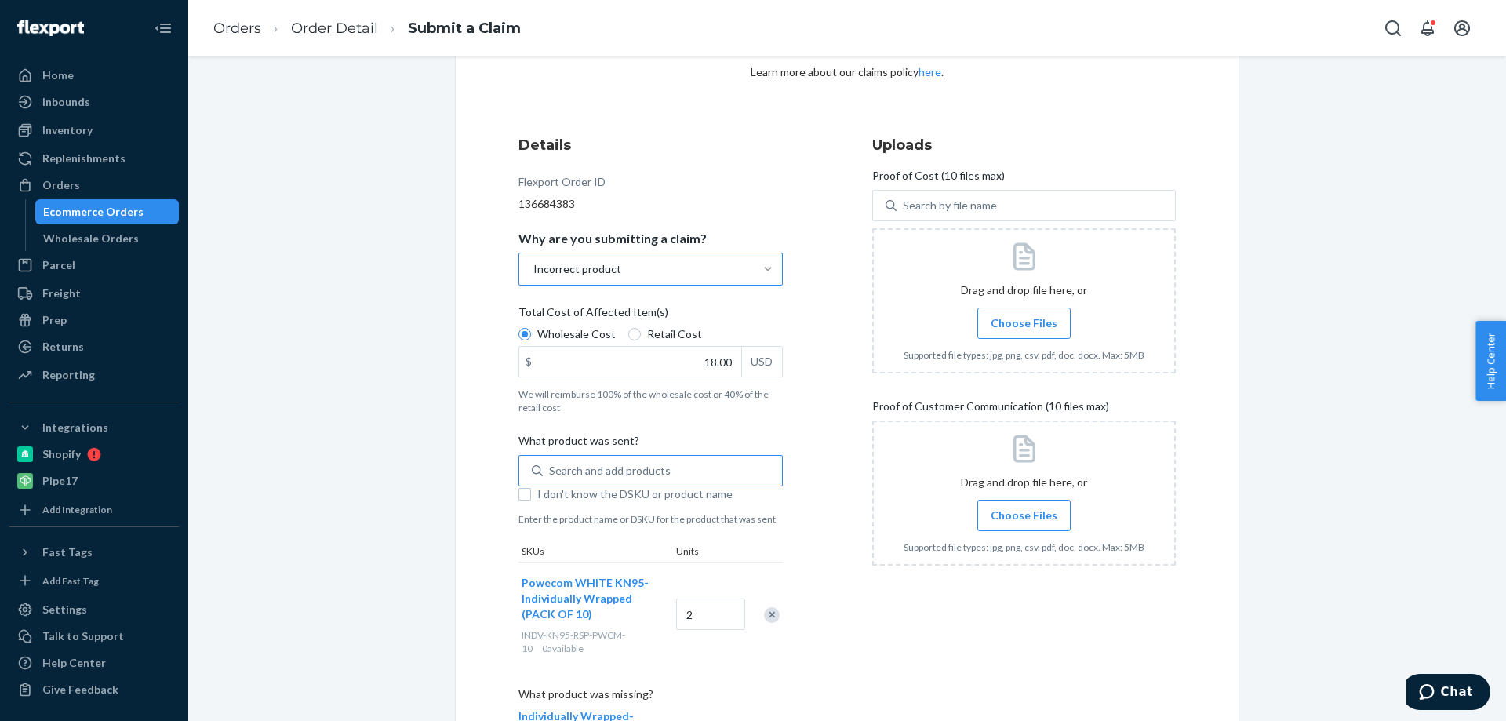
click at [1025, 322] on span "Choose Files" at bounding box center [1024, 323] width 67 height 16
click at [1024, 322] on input "Choose Files" at bounding box center [1024, 323] width 1 height 17
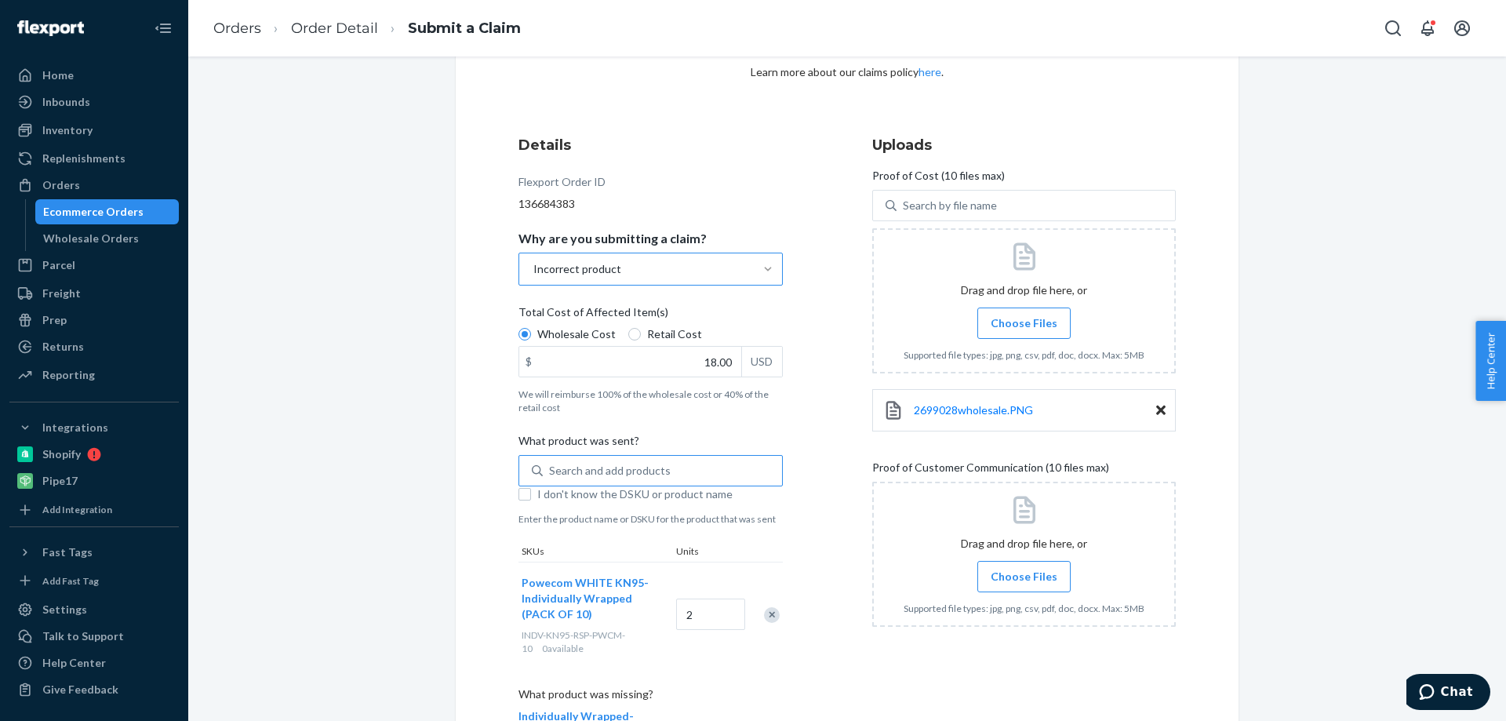
click at [1020, 581] on span "Choose Files" at bounding box center [1024, 577] width 67 height 16
click at [1024, 581] on input "Choose Files" at bounding box center [1024, 576] width 1 height 17
click at [1026, 569] on span "Choose Files" at bounding box center [1024, 577] width 67 height 16
click at [1024, 569] on input "Choose Files" at bounding box center [1024, 576] width 1 height 17
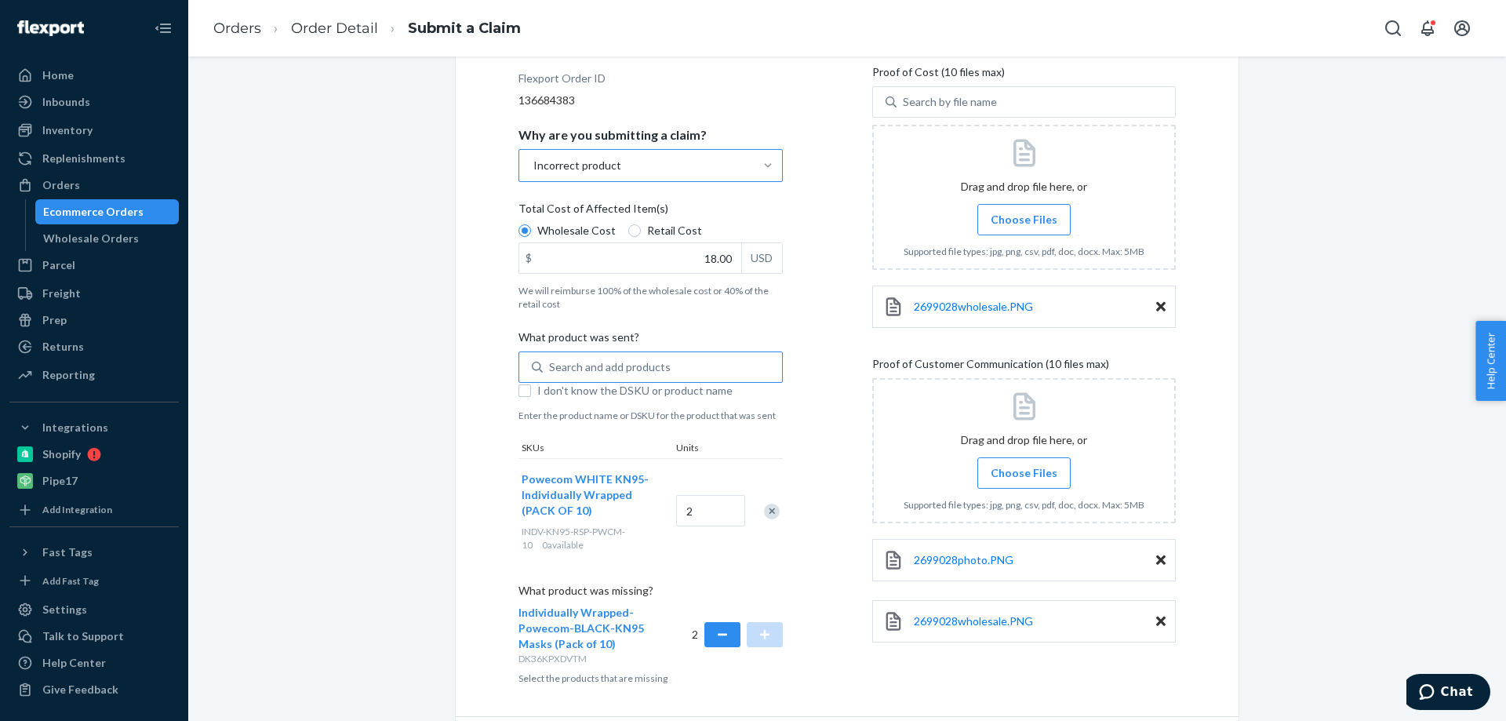
scroll to position [284, 0]
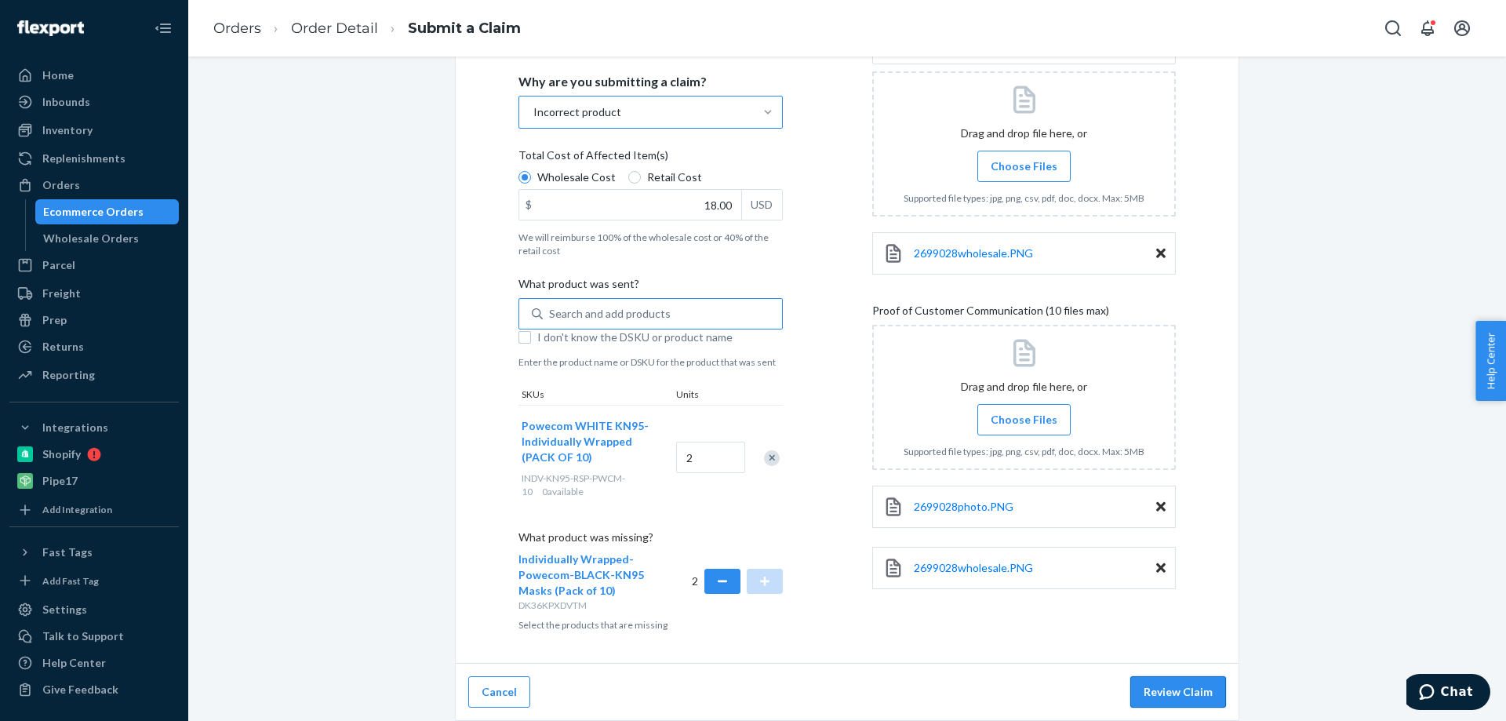
click at [1170, 690] on button "Review Claim" at bounding box center [1178, 691] width 96 height 31
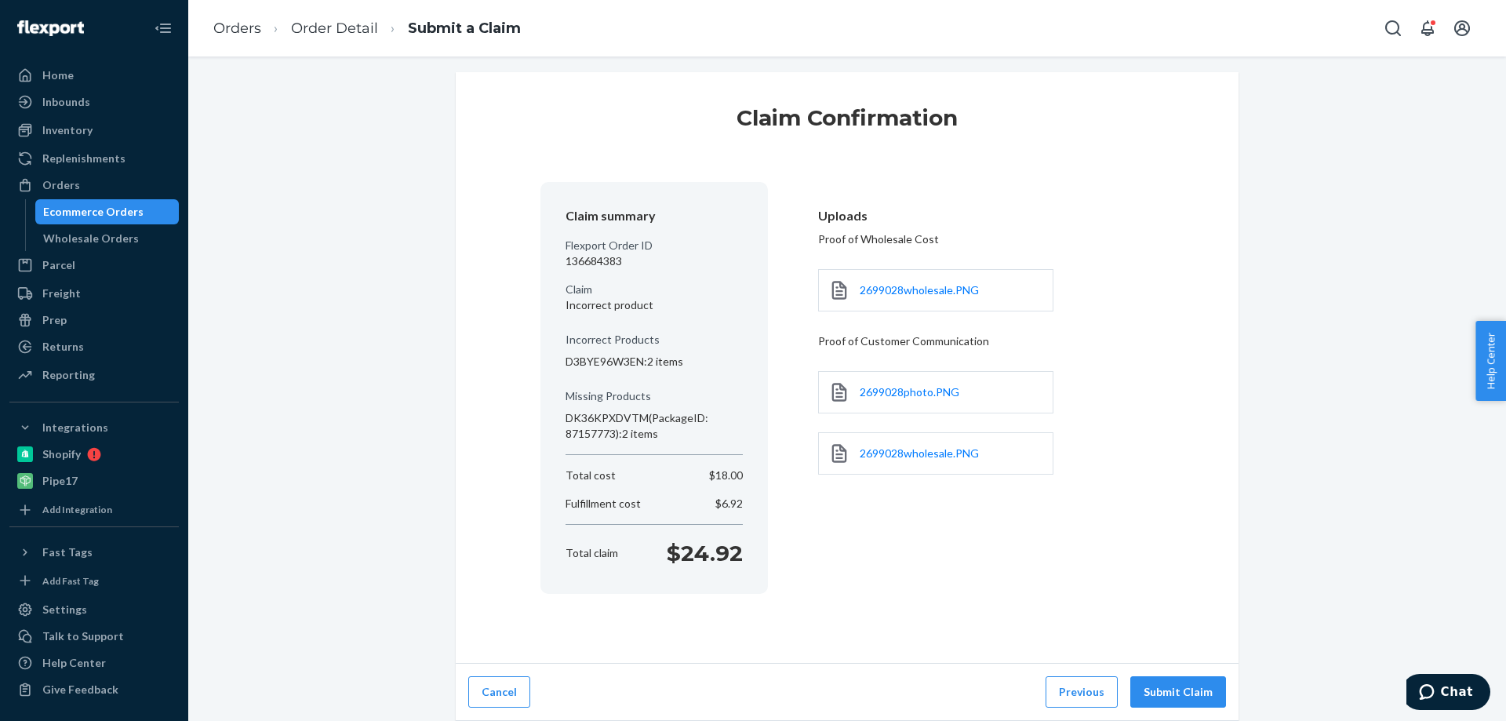
scroll to position [8, 0]
click at [1168, 690] on button "Submit Claim" at bounding box center [1178, 691] width 96 height 31
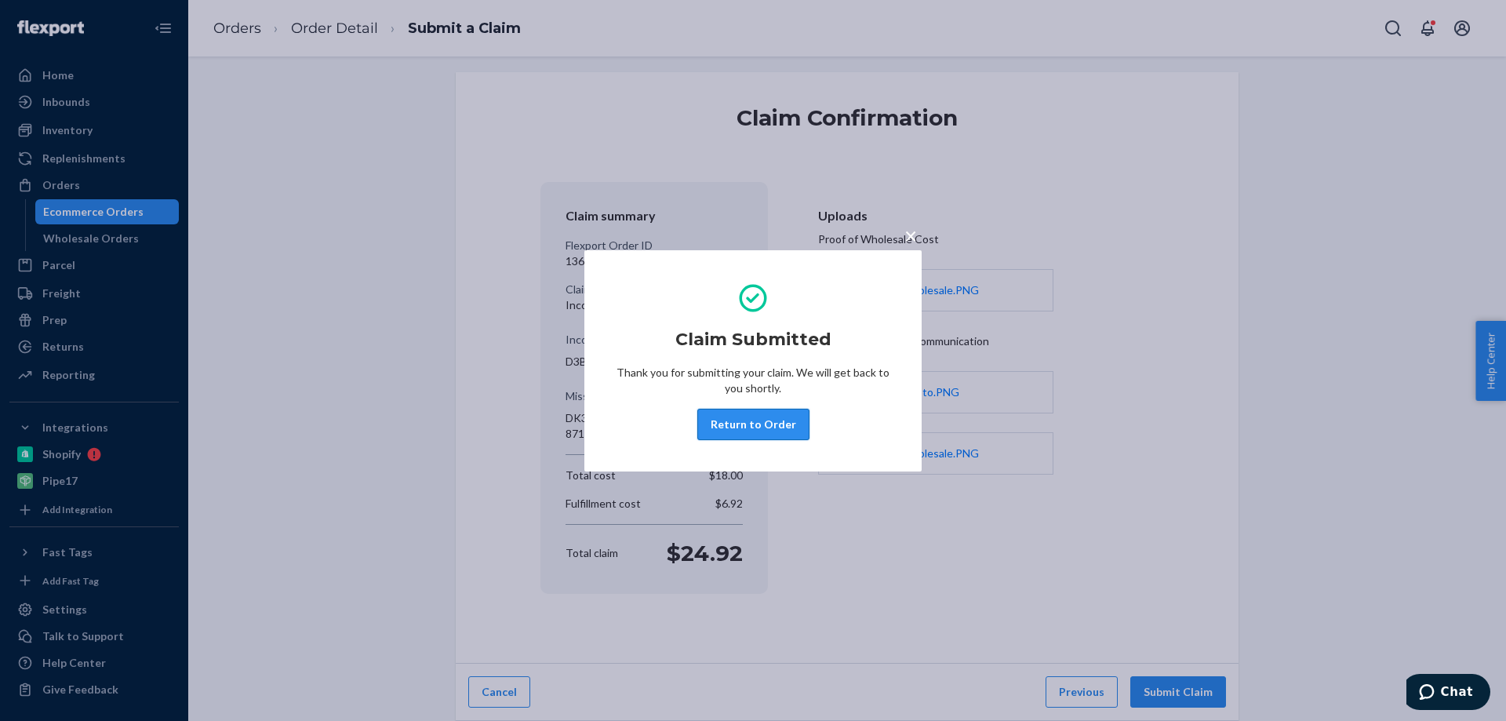
click at [745, 425] on button "Return to Order" at bounding box center [753, 424] width 112 height 31
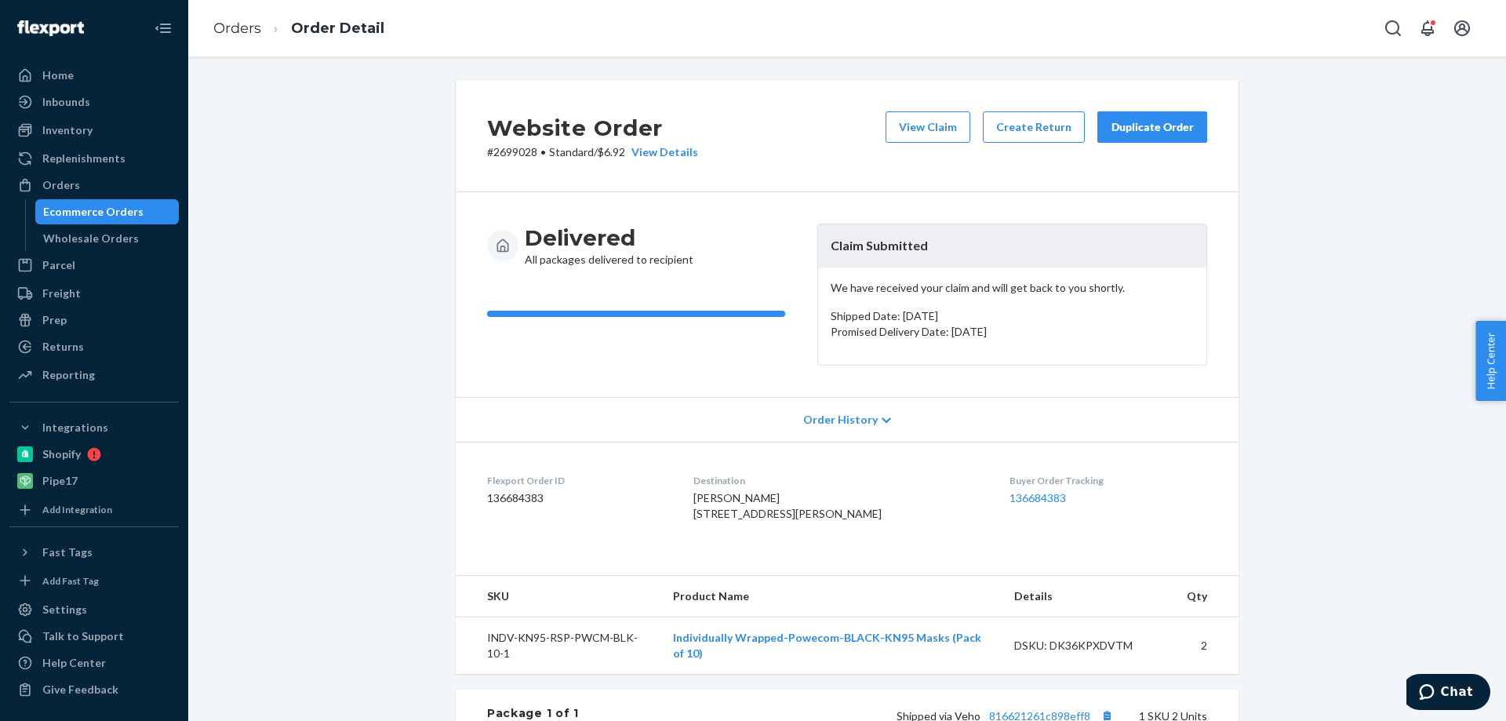
click at [508, 498] on dd "136684383" at bounding box center [577, 498] width 181 height 16
copy dd "136684383"
click at [60, 189] on div "Orders" at bounding box center [61, 185] width 38 height 16
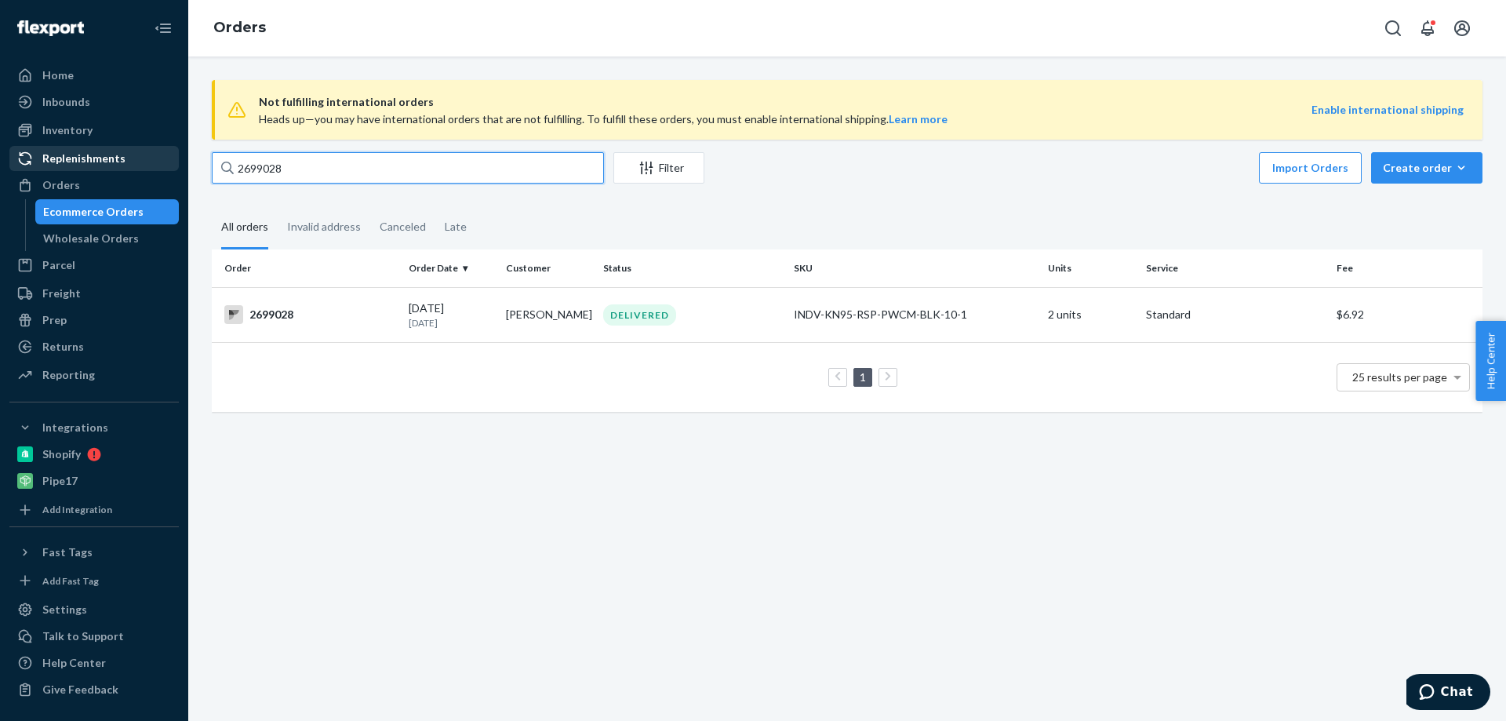
drag, startPoint x: 308, startPoint y: 168, endPoint x: 158, endPoint y: 148, distance: 151.1
click at [158, 148] on div "Home Inbounds Shipping Plans Problems Inventory Products Replenishments Orders …" at bounding box center [753, 360] width 1506 height 721
type input "2688257"
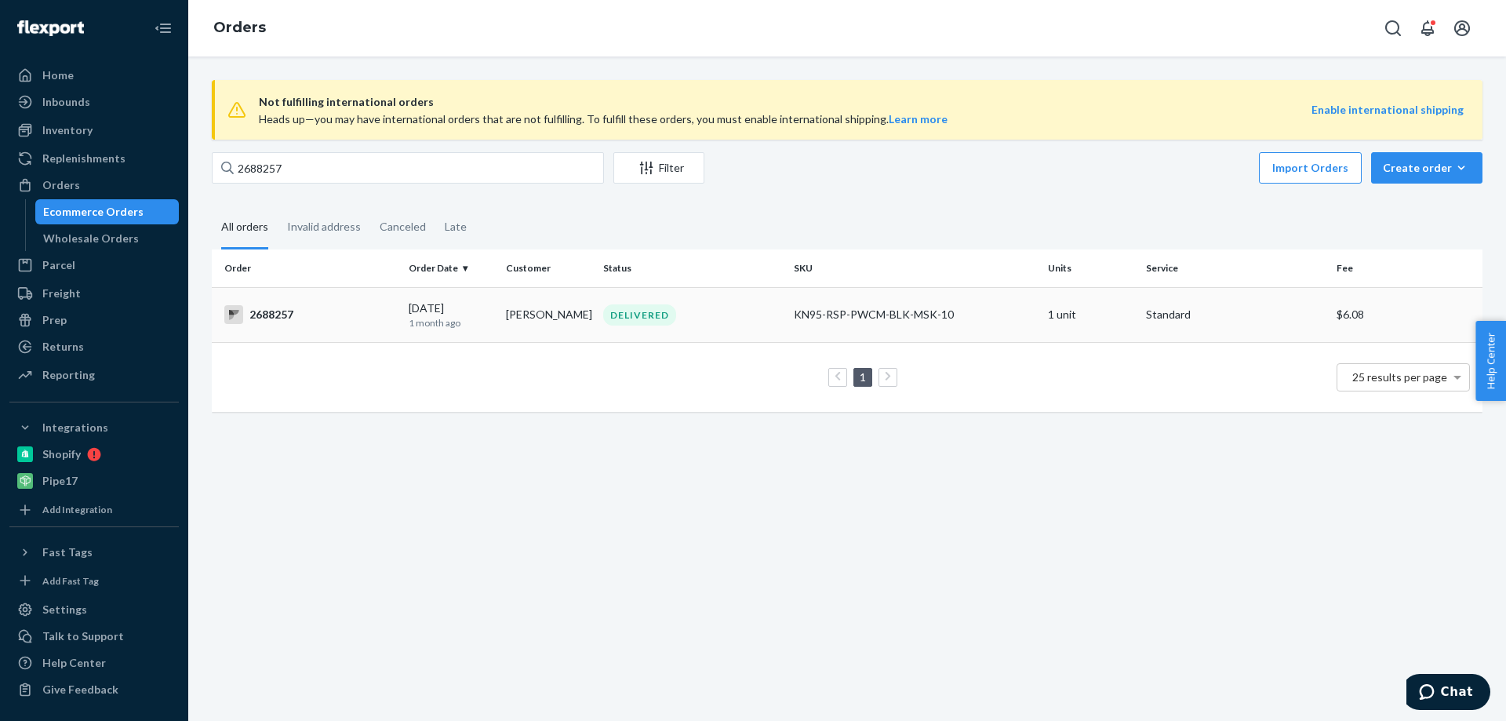
click at [292, 316] on div "2688257" at bounding box center [310, 314] width 172 height 19
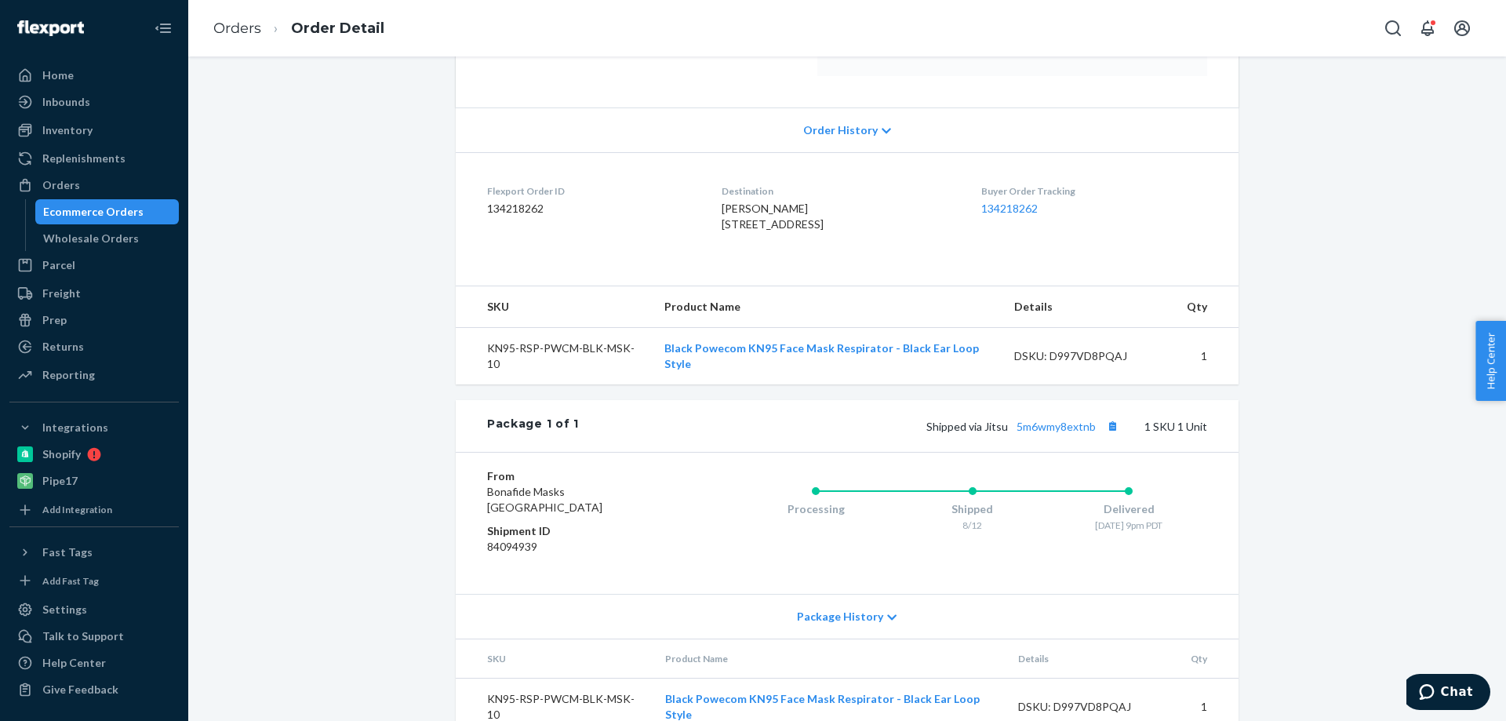
scroll to position [351, 0]
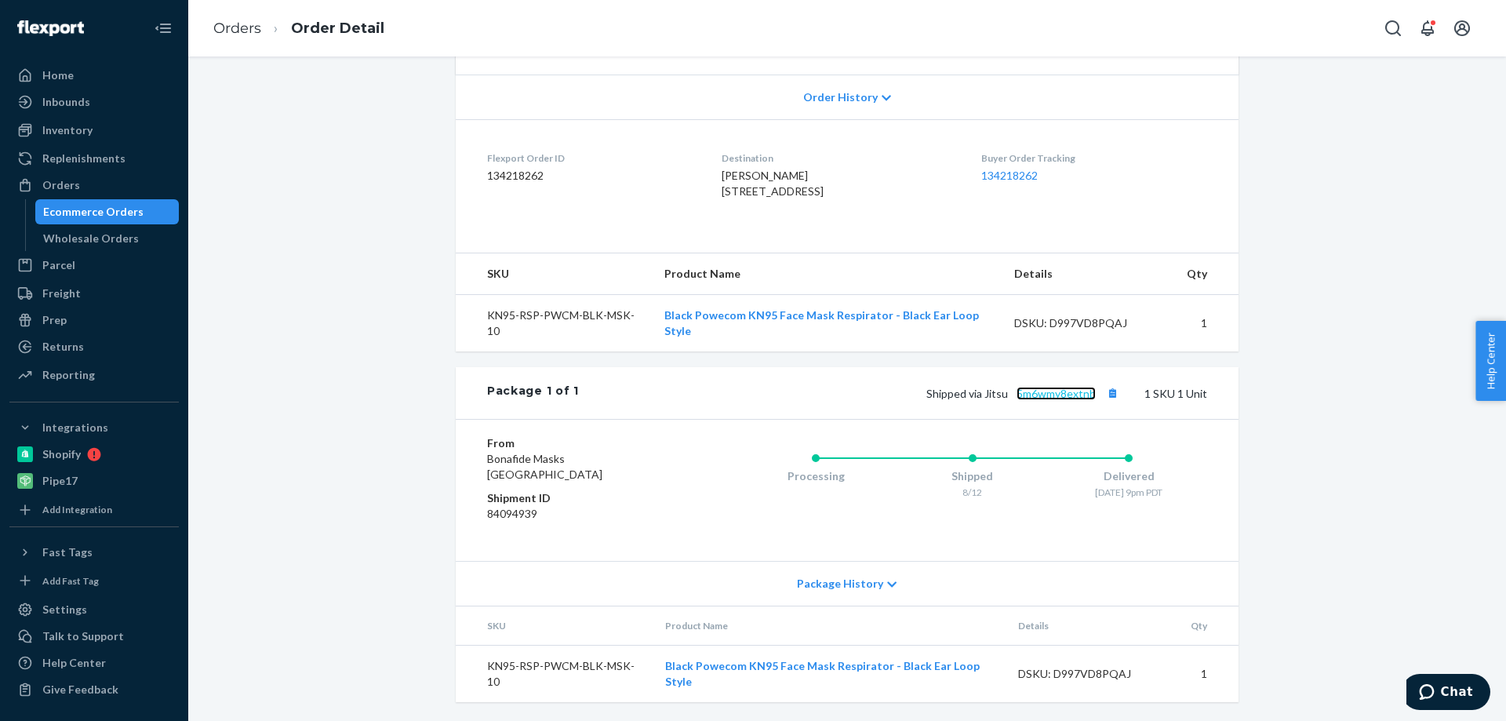
click at [1057, 393] on link "5m6wmy8extnb" at bounding box center [1056, 393] width 79 height 13
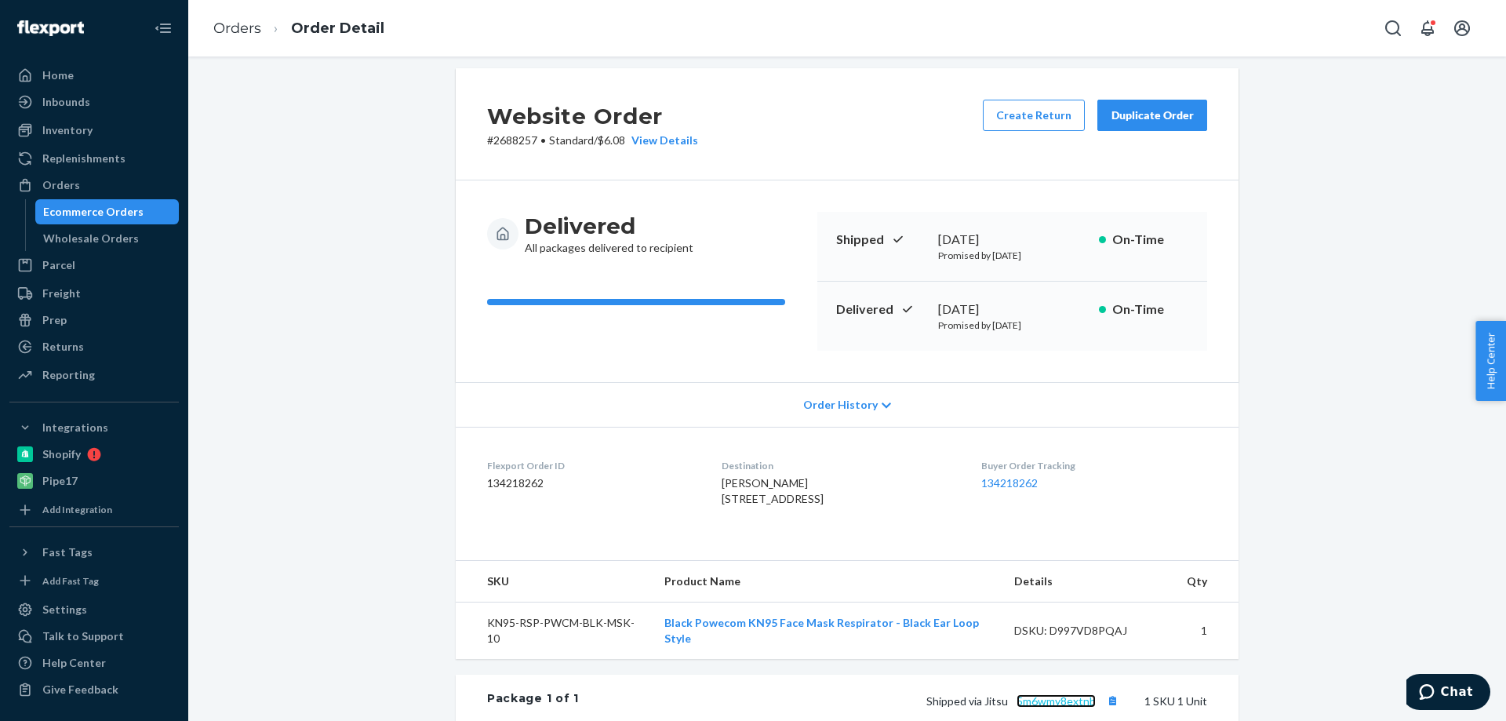
scroll to position [0, 0]
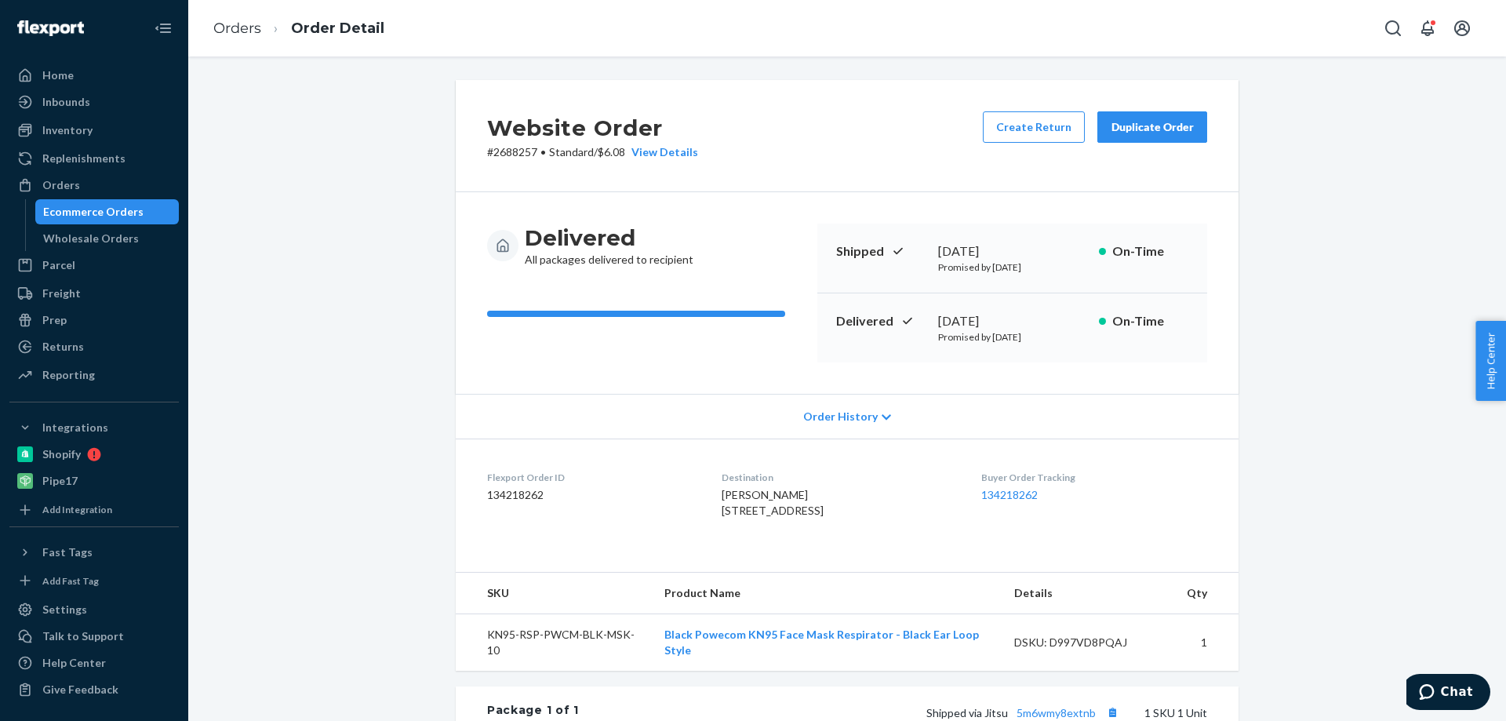
click at [508, 148] on p "# 2688257 • Standard / $6.08 View Details" at bounding box center [592, 152] width 211 height 16
copy p "2688257"
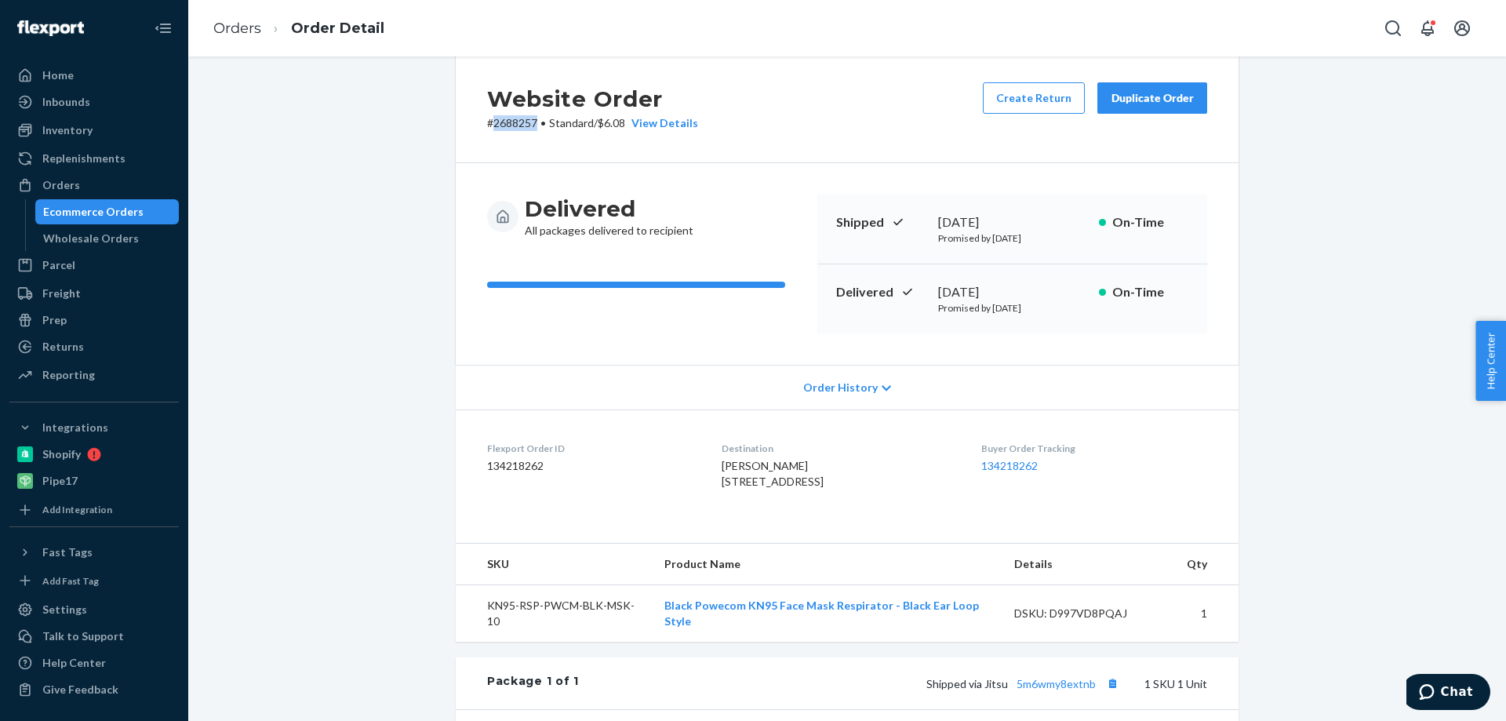
scroll to position [78, 0]
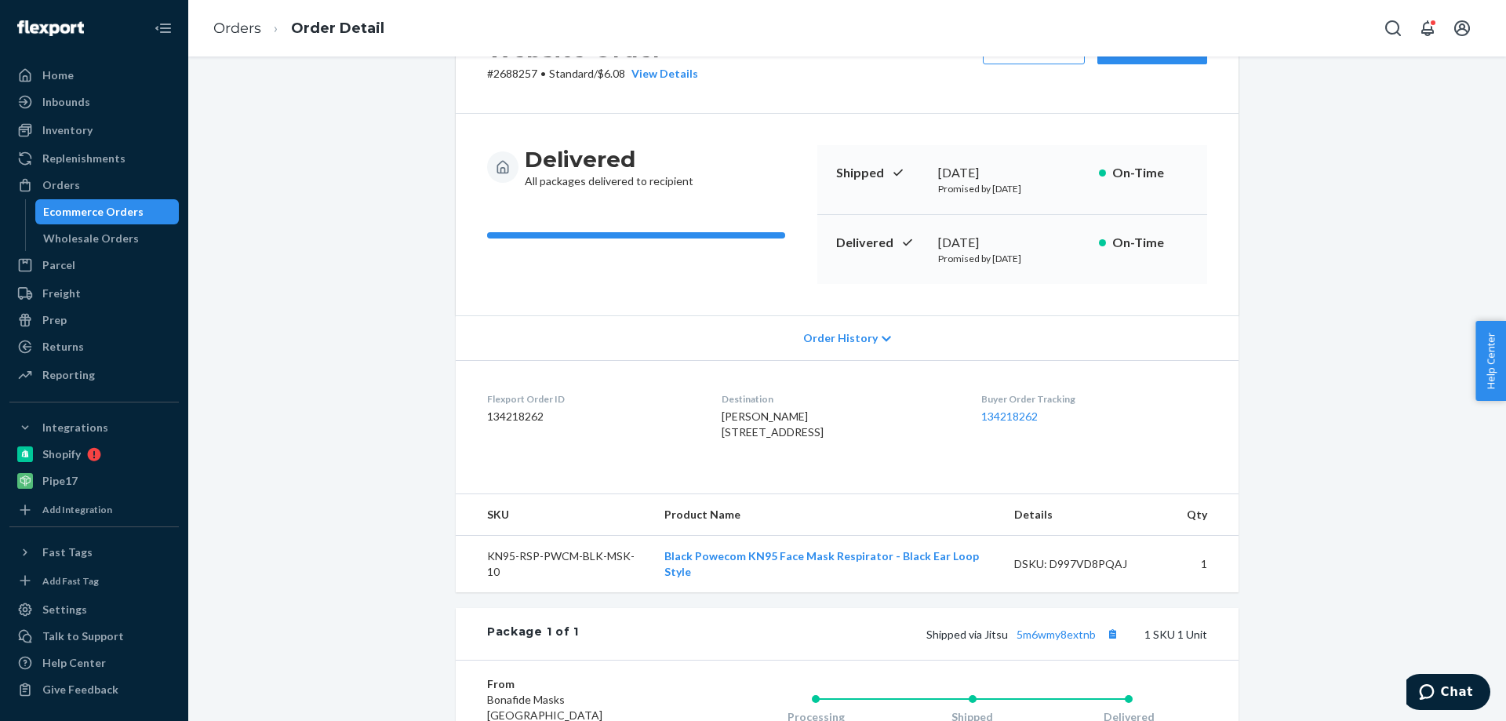
click at [507, 414] on dd "134218262" at bounding box center [591, 417] width 209 height 16
copy dd "134218262"
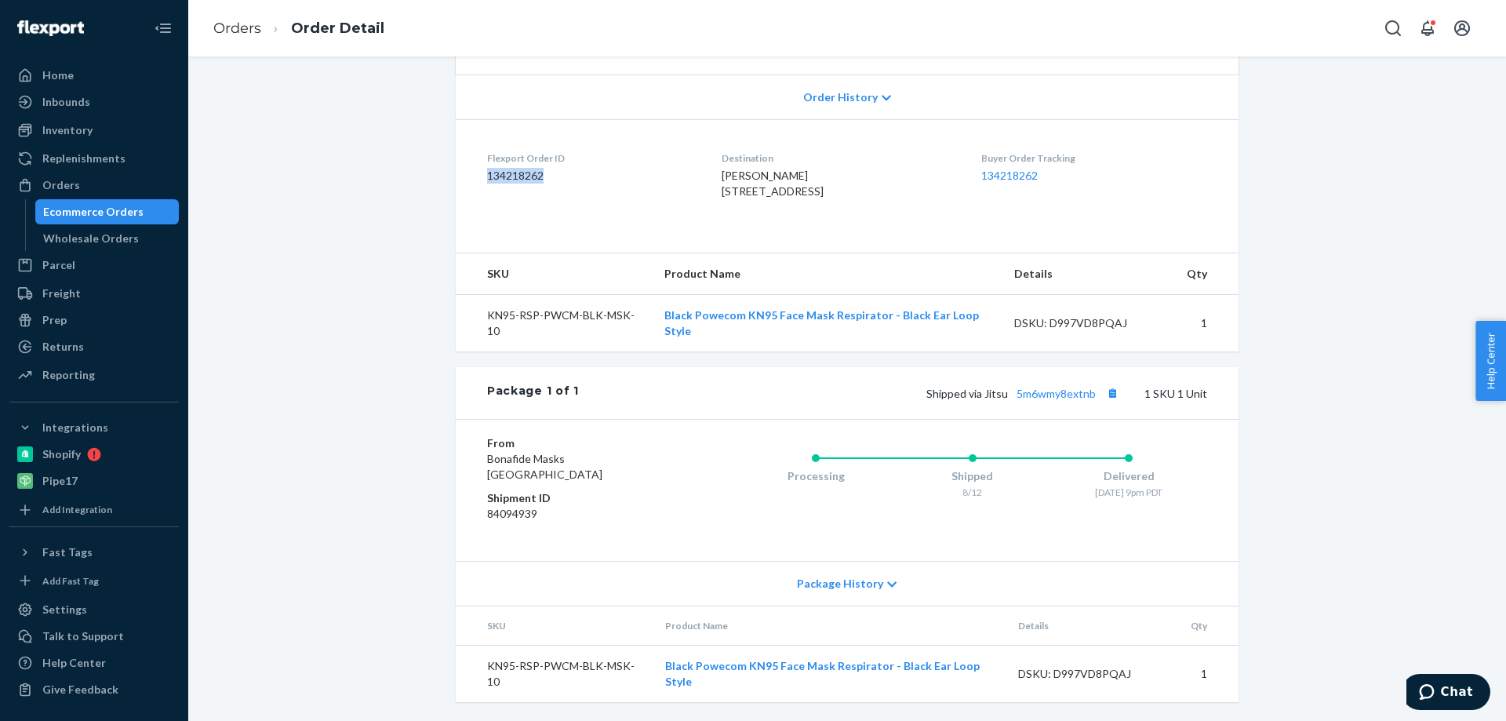
scroll to position [351, 0]
click at [78, 186] on div "Orders" at bounding box center [94, 185] width 166 height 22
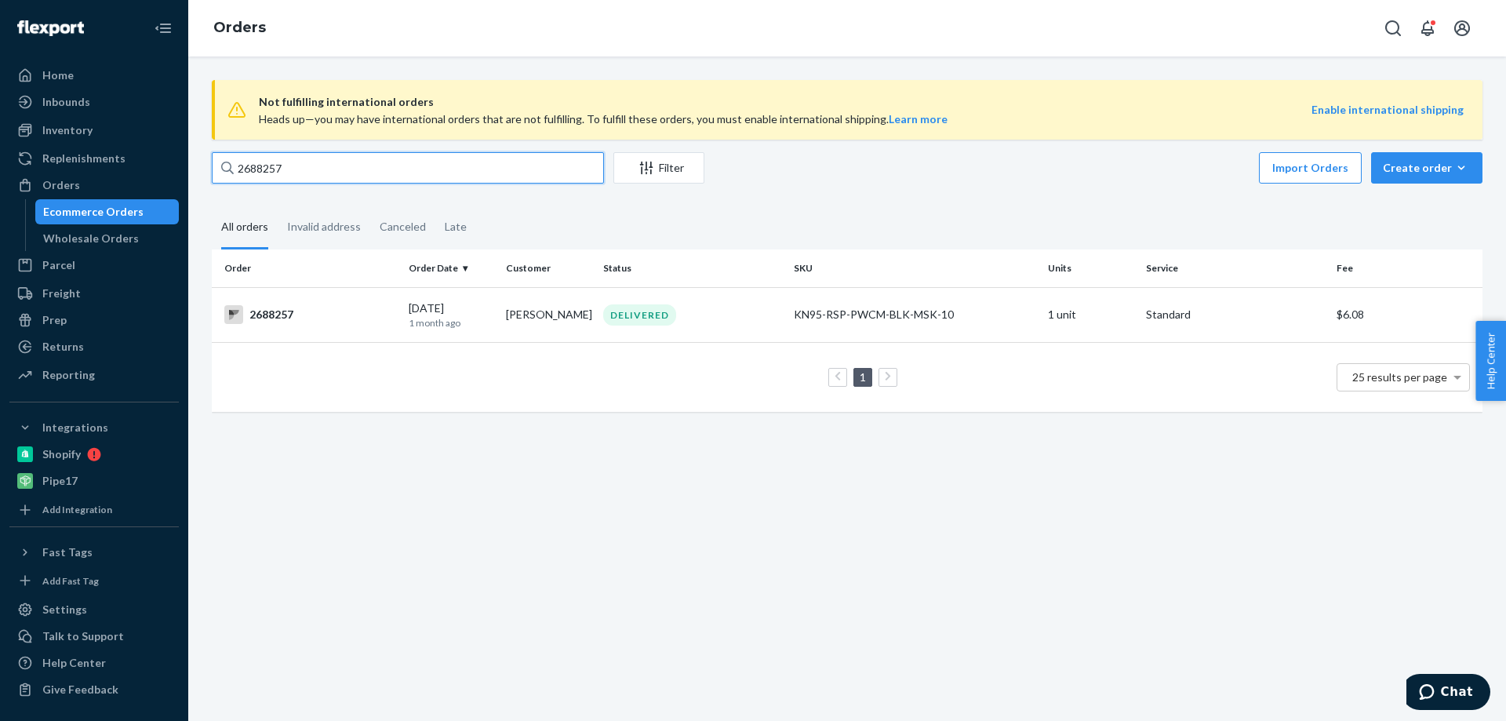
drag, startPoint x: 301, startPoint y: 175, endPoint x: 216, endPoint y: 167, distance: 85.9
click at [216, 167] on input "2688257" at bounding box center [408, 167] width 392 height 31
paste input "93734"
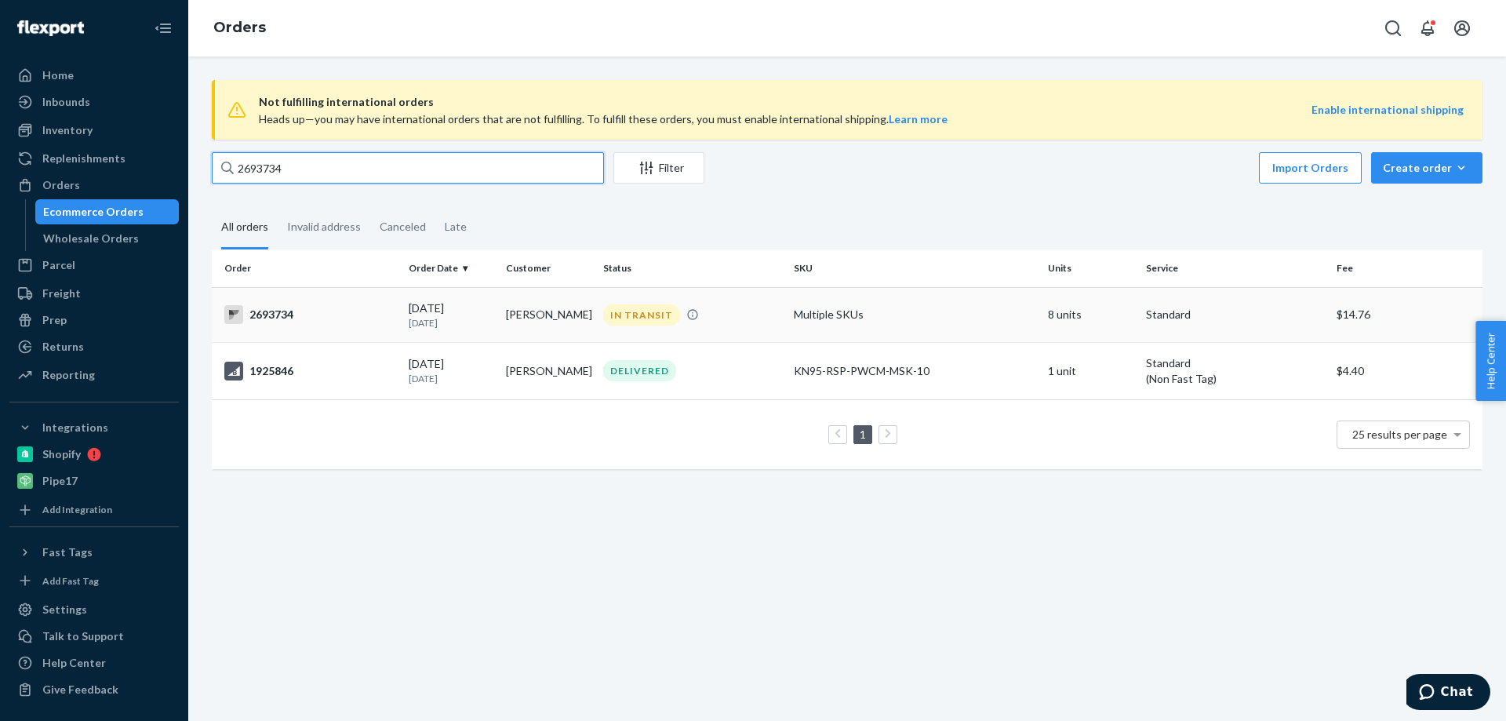
type input "2693734"
click at [281, 316] on div "2693734" at bounding box center [310, 314] width 172 height 19
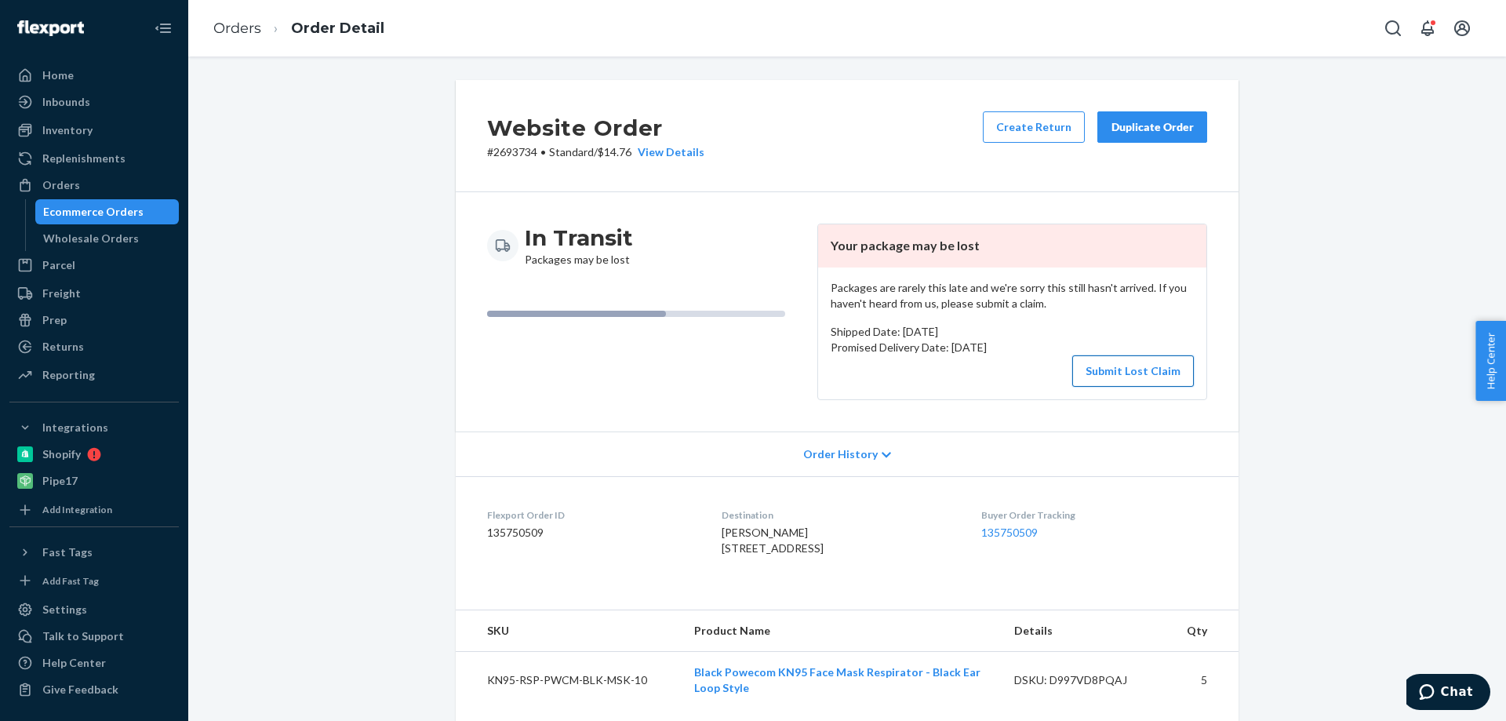
click at [1159, 372] on button "Submit Lost Claim" at bounding box center [1133, 370] width 122 height 31
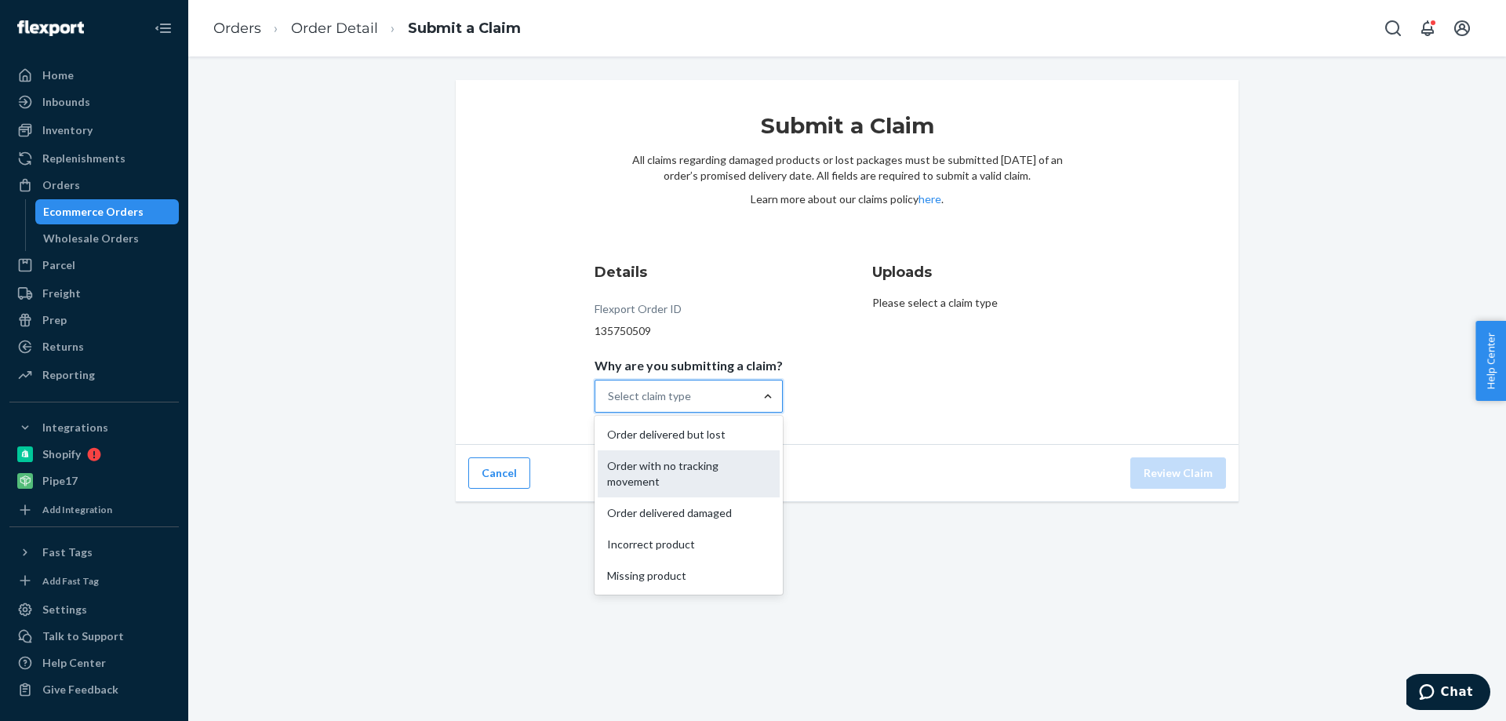
click at [702, 464] on div "Order with no tracking movement" at bounding box center [689, 473] width 182 height 47
click at [609, 404] on input "Why are you submitting a claim? option Order with no tracking movement focused,…" at bounding box center [609, 396] width 2 height 16
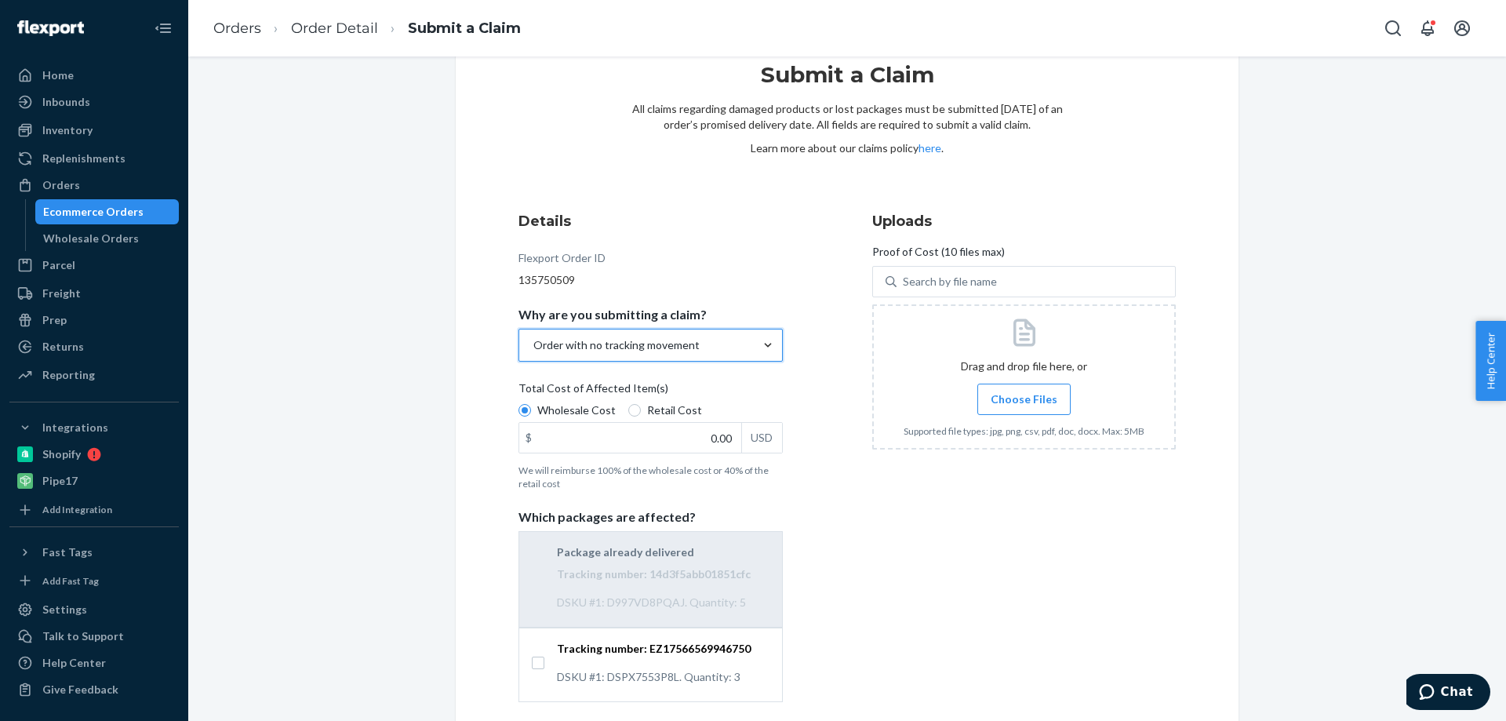
scroll to position [78, 0]
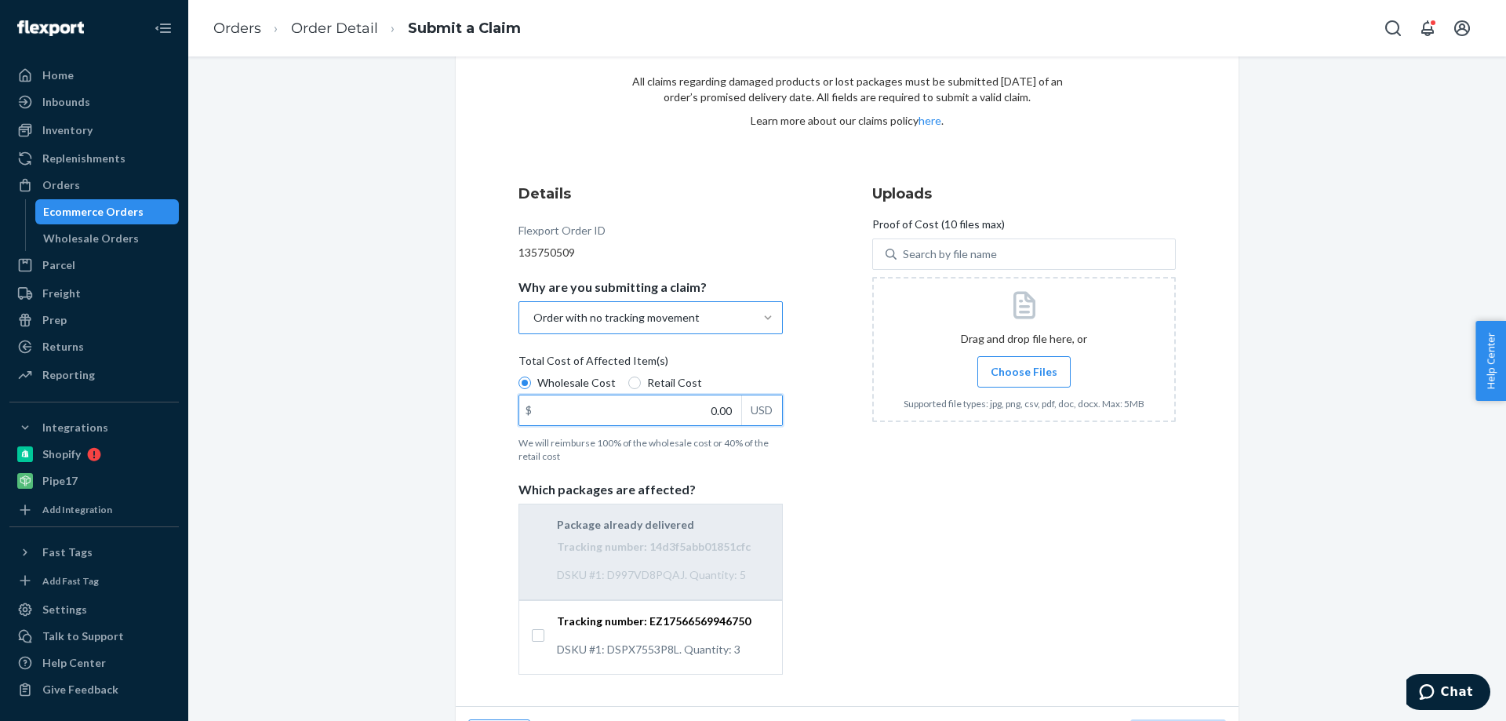
drag, startPoint x: 700, startPoint y: 411, endPoint x: 766, endPoint y: 411, distance: 65.1
click at [766, 411] on div "$ 0.00 USD" at bounding box center [650, 410] width 264 height 31
type input "63.90"
click at [821, 433] on div "Details Flexport Order ID 135750509 Why are you submitting a claim? Order with …" at bounding box center [846, 429] width 657 height 491
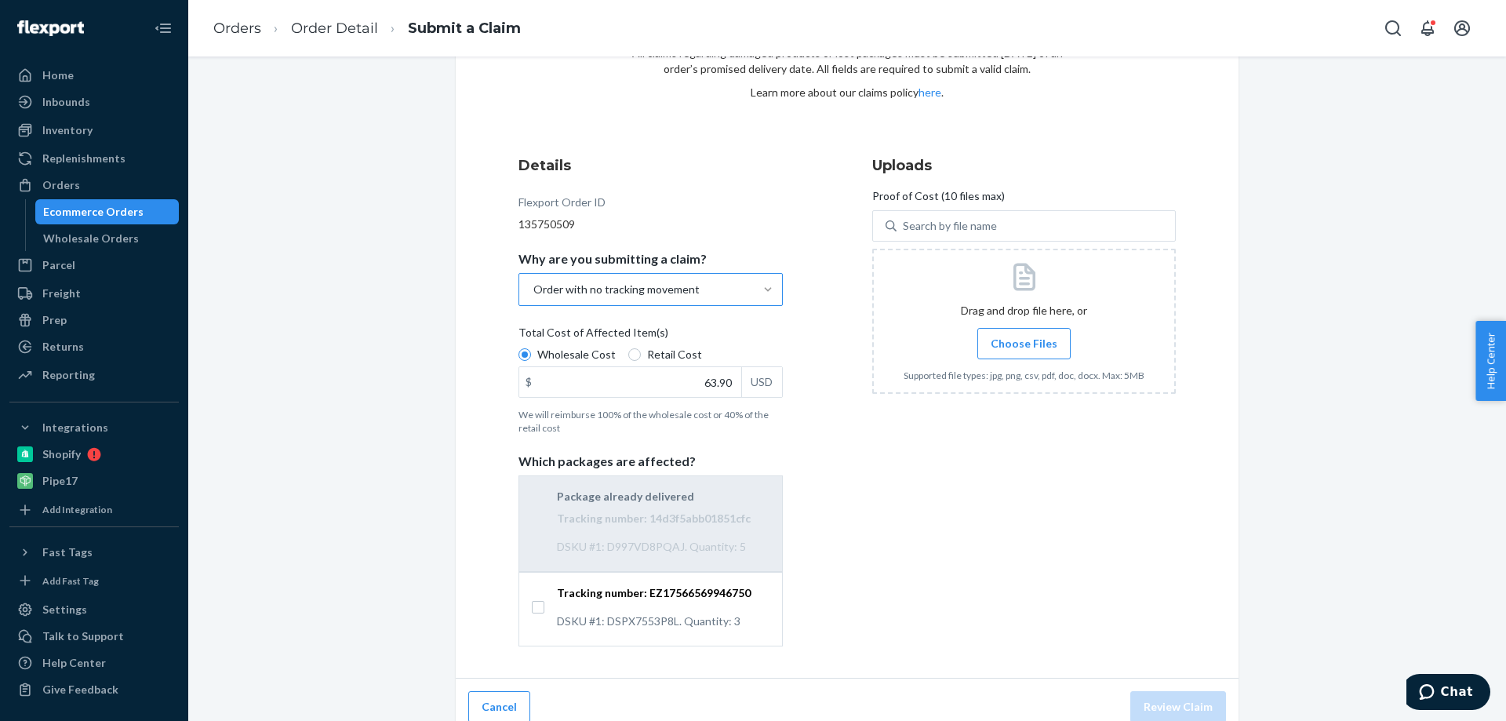
scroll to position [122, 0]
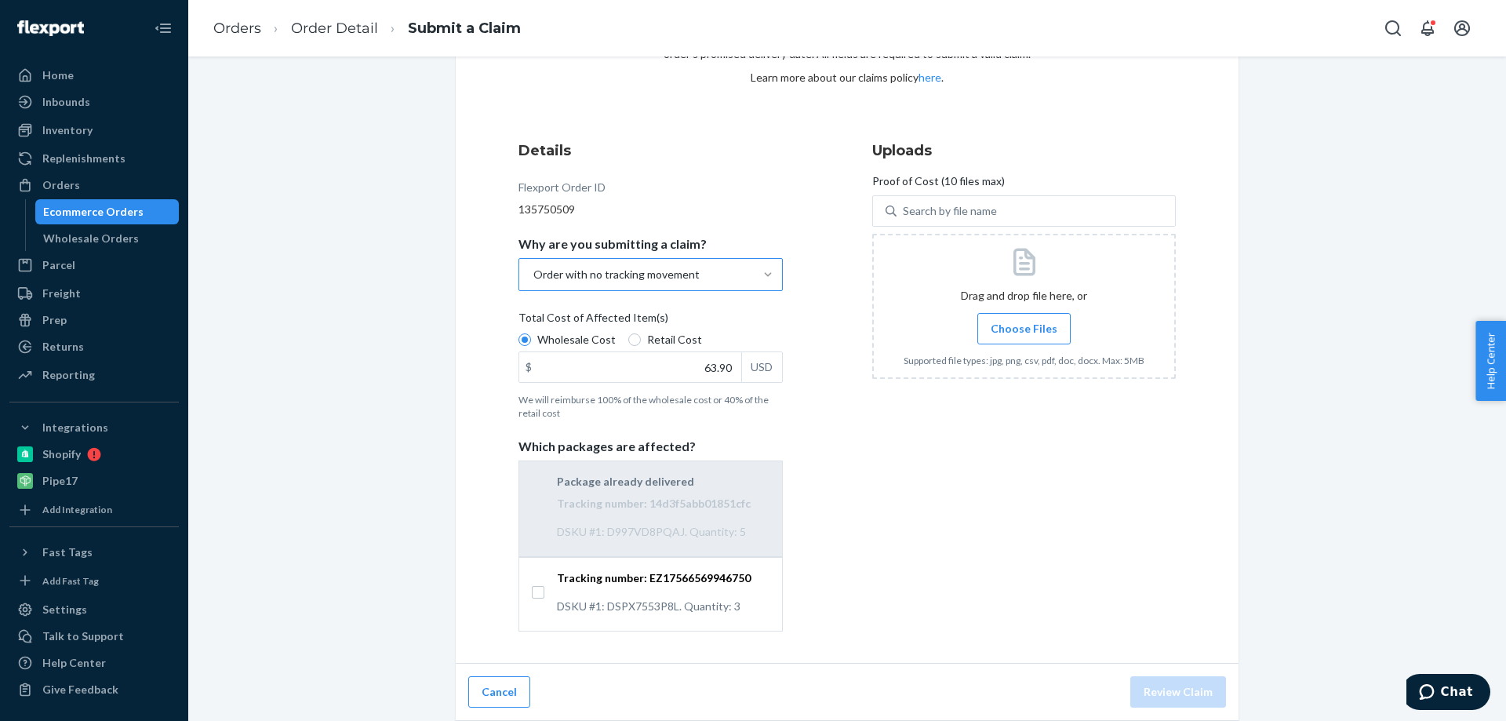
click at [540, 588] on label "Tracking number: EZ17566569946750 DSKU #1: DSPX7553P8L. Quantity: 3" at bounding box center [651, 592] width 238 height 44
click at [540, 588] on input "Tracking number: EZ17566569946750 DSKU #1: DSPX7553P8L. Quantity: 3" at bounding box center [538, 592] width 13 height 13
checkbox input "true"
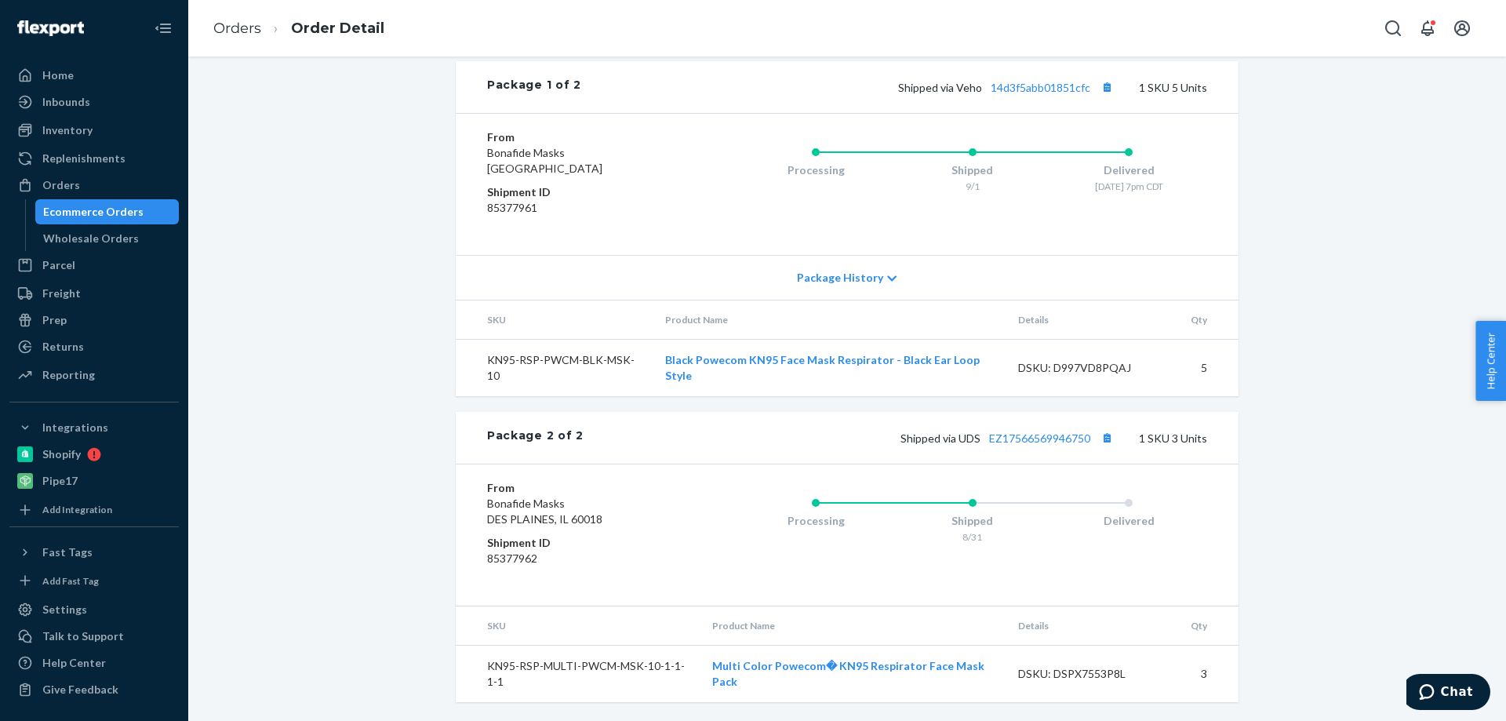
scroll to position [751, 0]
click at [1042, 433] on link "EZ17566569946750" at bounding box center [1039, 437] width 101 height 13
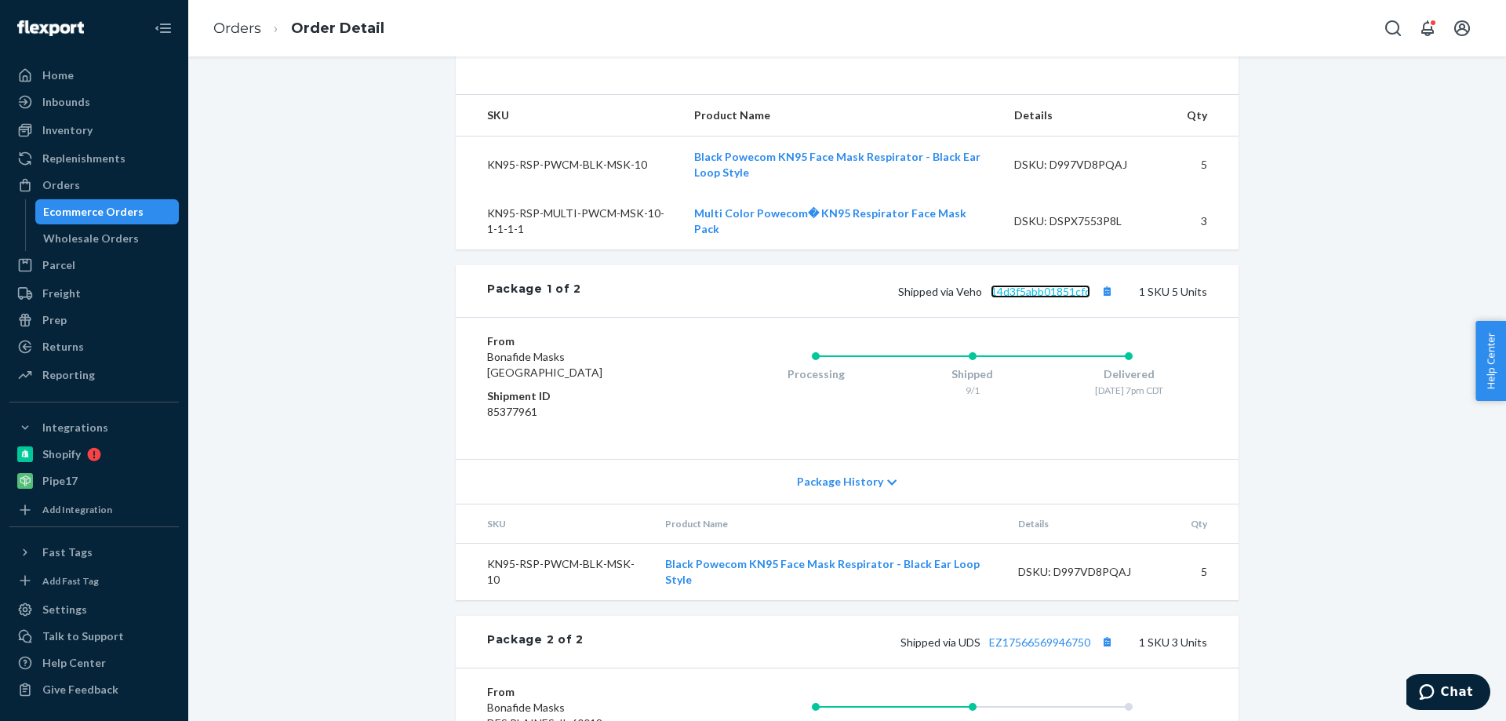
click at [1034, 298] on link "14d3f5abb01851cfc" at bounding box center [1041, 291] width 100 height 13
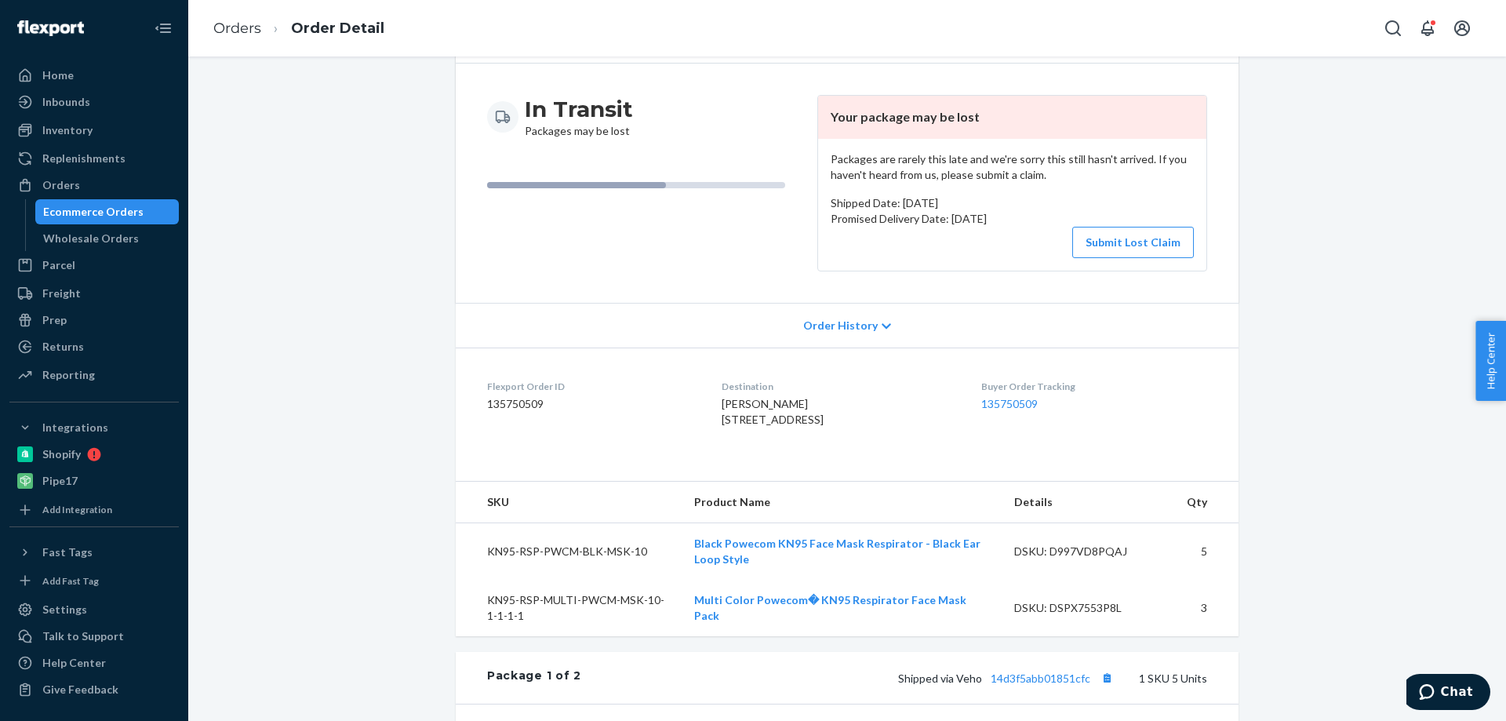
scroll to position [123, 0]
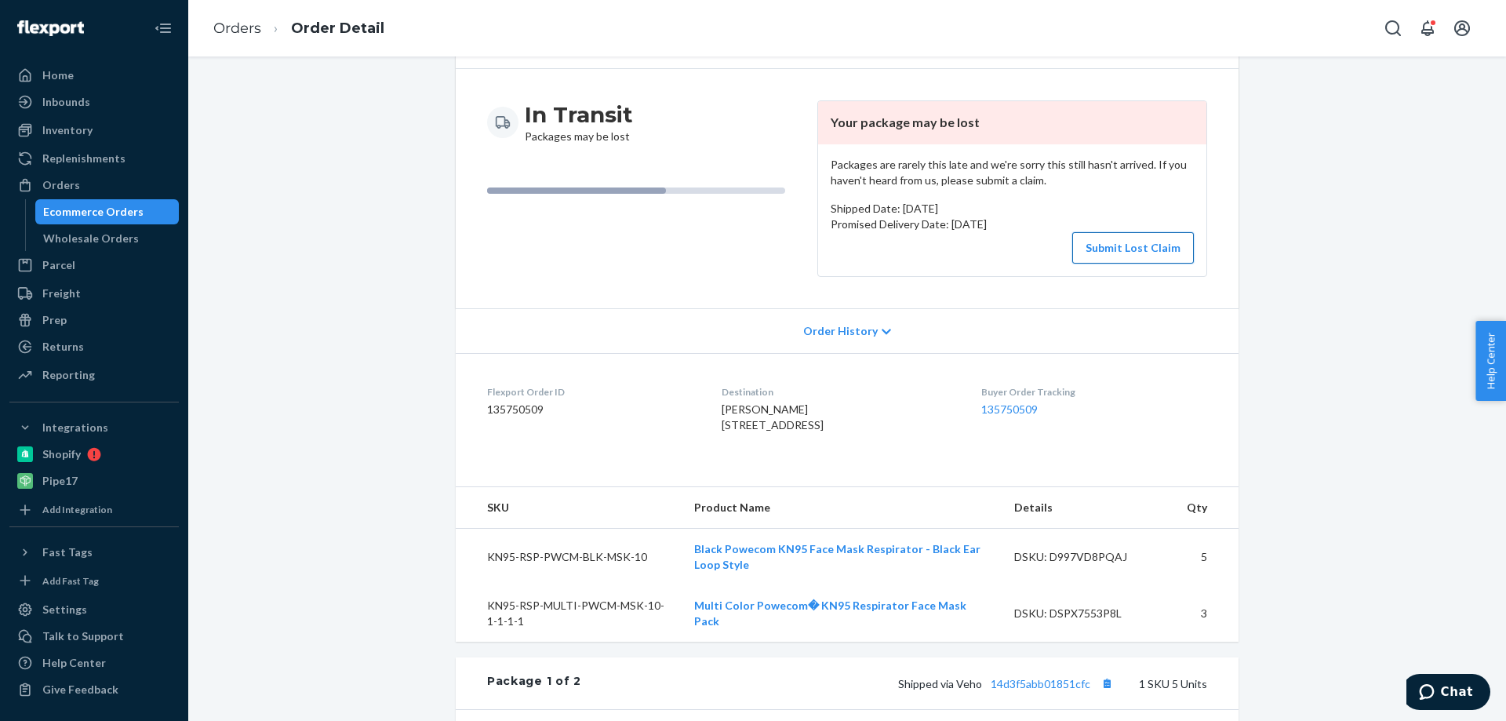
click at [1127, 240] on button "Submit Lost Claim" at bounding box center [1133, 247] width 122 height 31
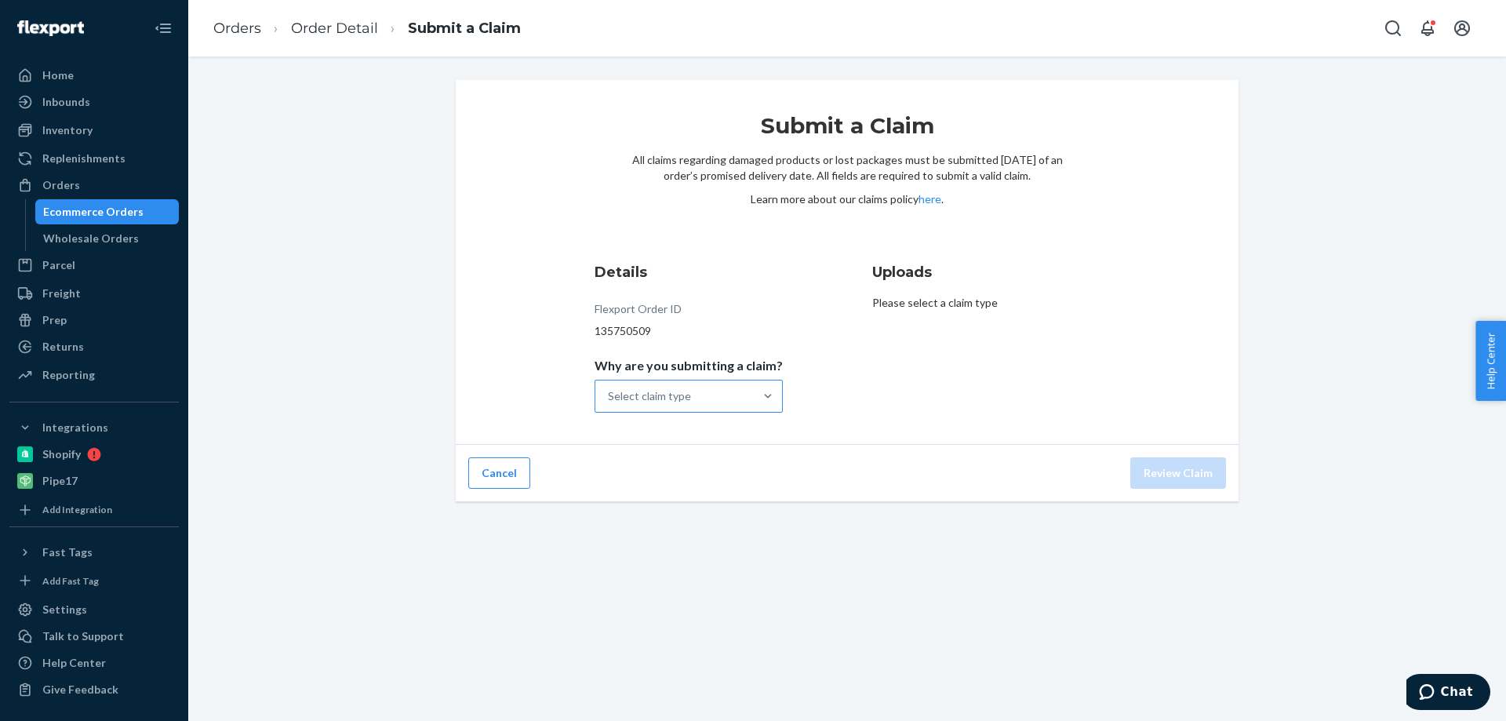
click at [712, 406] on div "Select claim type" at bounding box center [674, 395] width 158 height 31
click at [609, 404] on input "Why are you submitting a claim? Select claim type" at bounding box center [609, 396] width 2 height 16
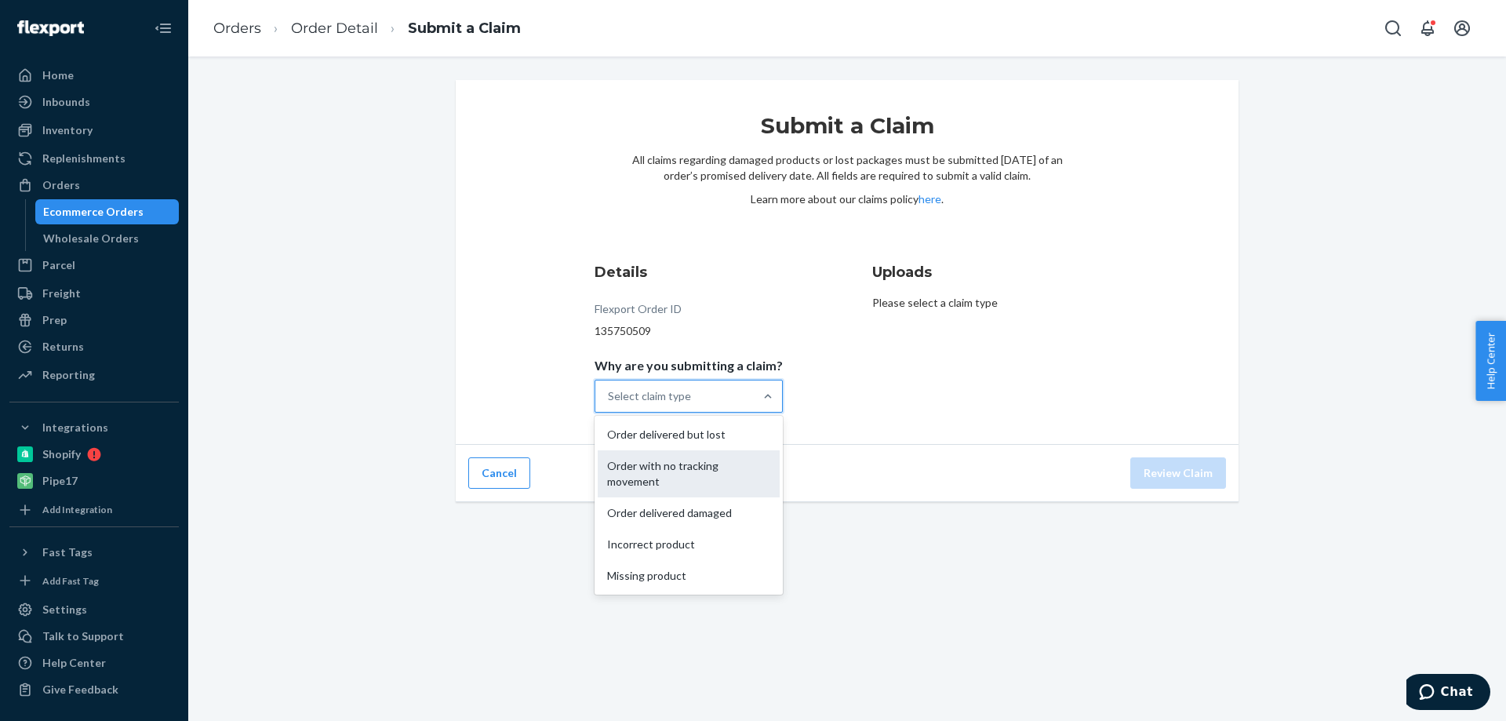
click at [687, 480] on div "Order with no tracking movement" at bounding box center [689, 473] width 182 height 47
click at [609, 404] on input "Why are you submitting a claim? option Order with no tracking movement focused,…" at bounding box center [609, 396] width 2 height 16
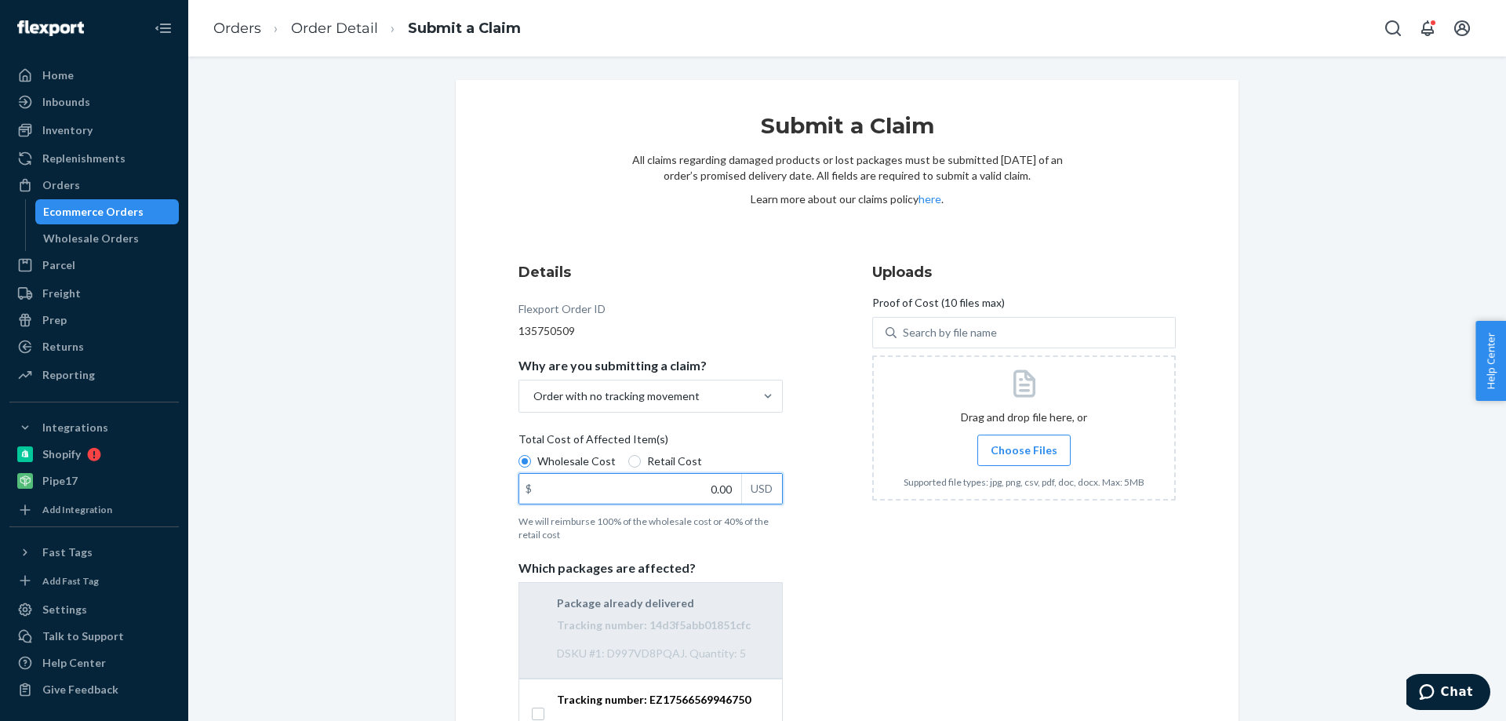
drag, startPoint x: 698, startPoint y: 493, endPoint x: 760, endPoint y: 492, distance: 62.0
click at [760, 492] on div "$ 0.00 USD" at bounding box center [650, 488] width 264 height 31
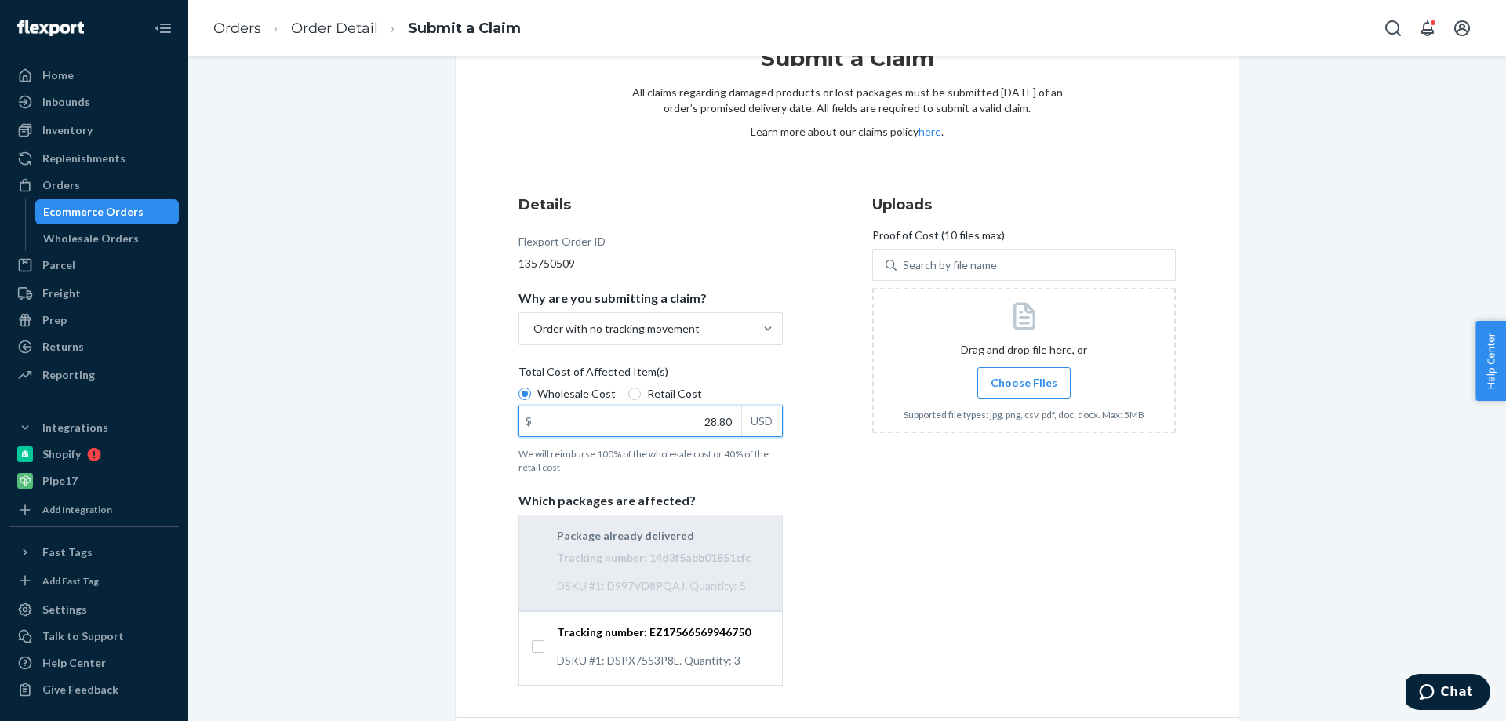
scroll to position [122, 0]
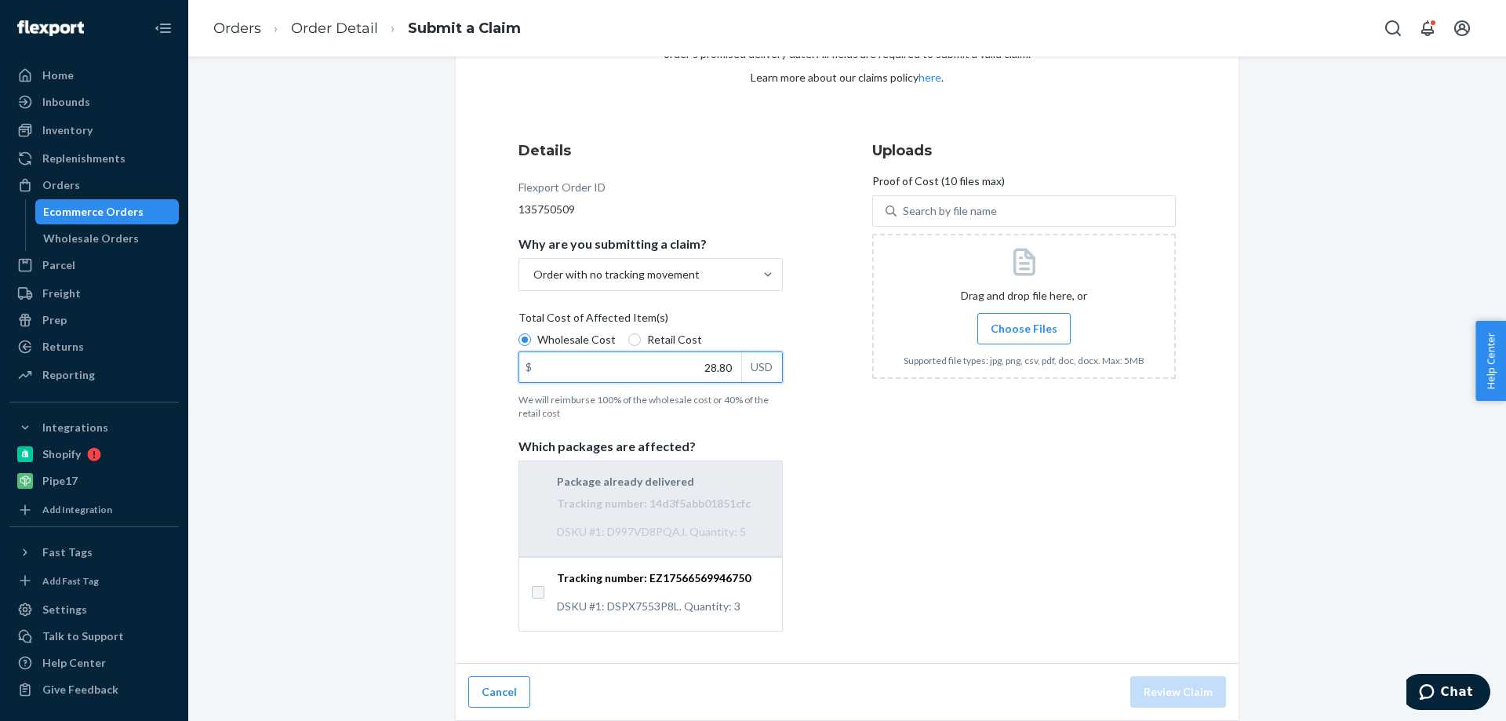
type input "28.80"
click at [532, 588] on input "Tracking number: EZ17566569946750 DSKU #1: DSPX7553P8L. Quantity: 3" at bounding box center [538, 592] width 13 height 13
checkbox input "true"
click at [1035, 326] on span "Choose Files" at bounding box center [1024, 329] width 67 height 16
click at [1024, 326] on input "Choose Files" at bounding box center [1024, 328] width 1 height 17
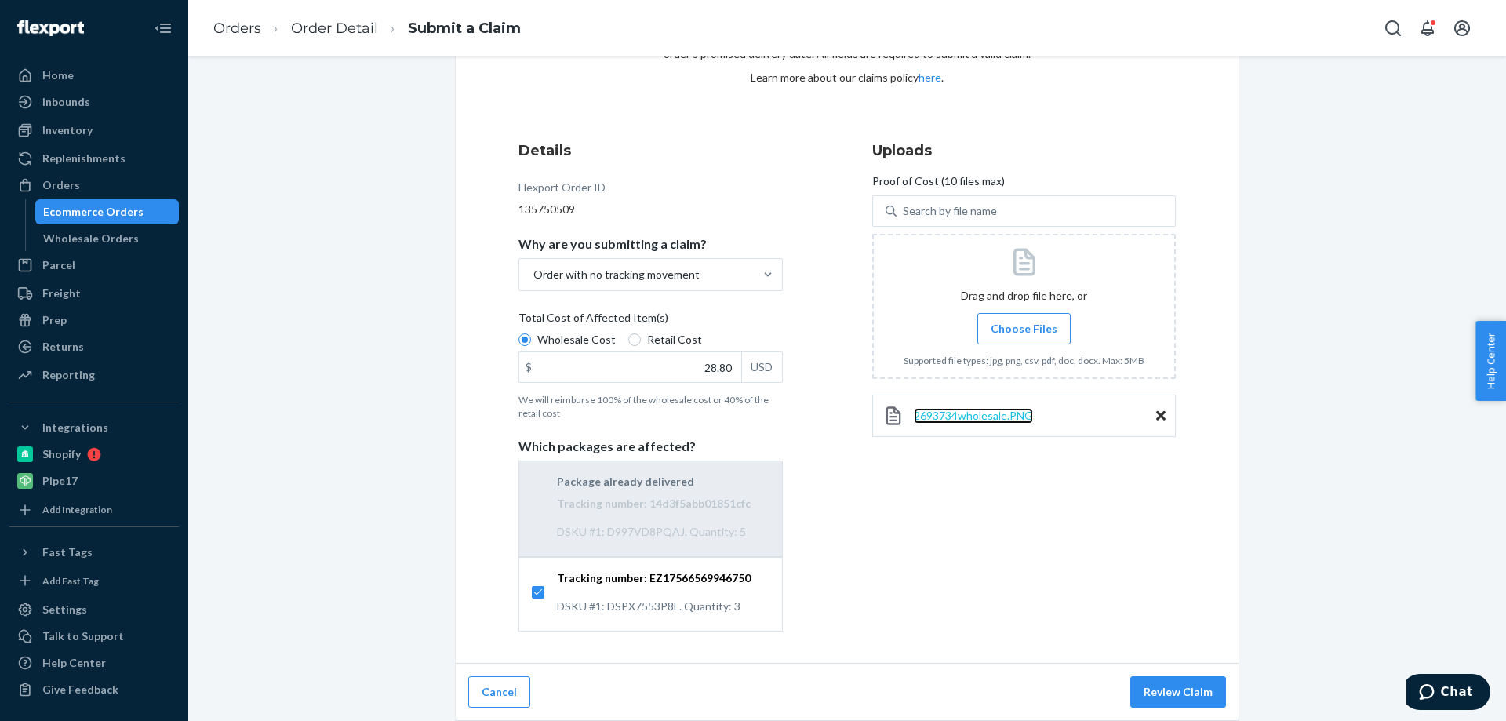
click at [987, 420] on span "2693734wholesale.PNG" at bounding box center [973, 415] width 119 height 13
click at [1180, 684] on button "Review Claim" at bounding box center [1178, 691] width 96 height 31
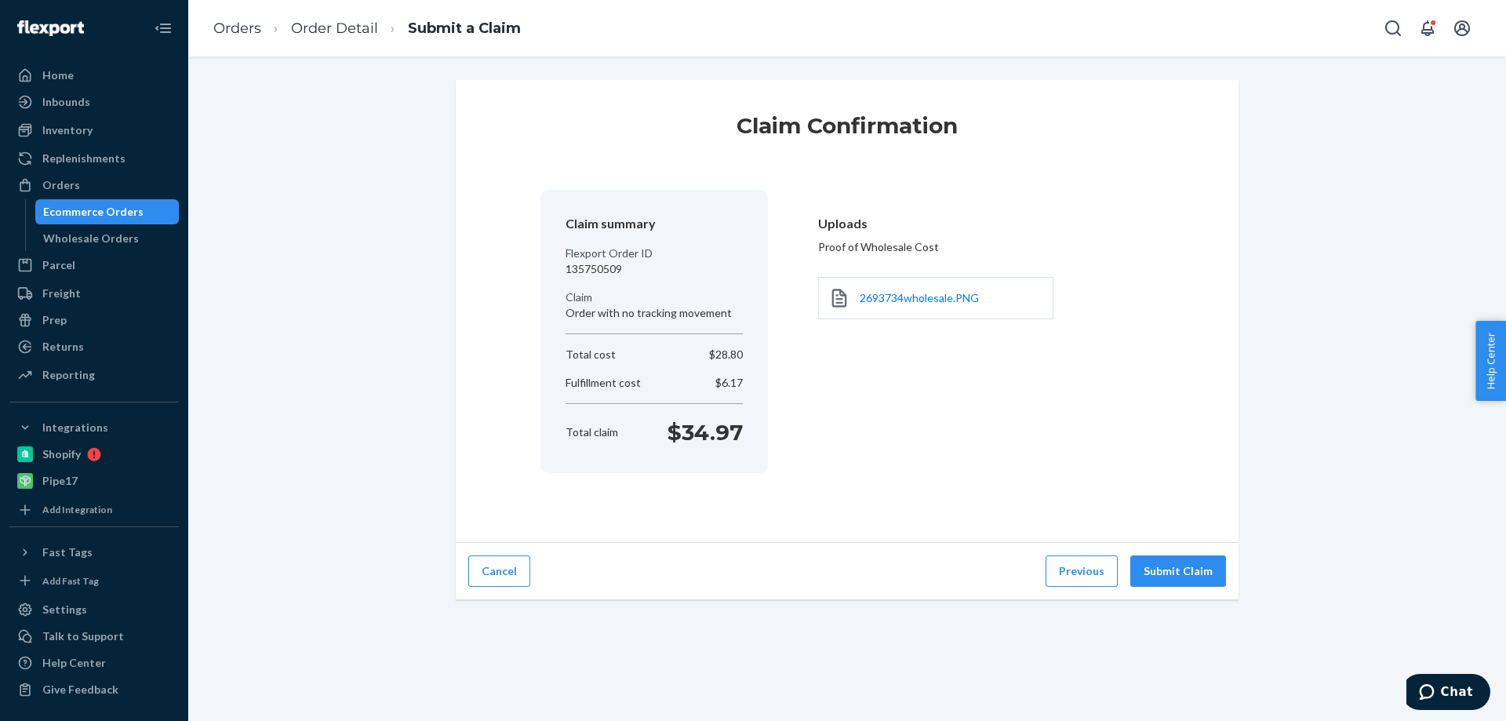
scroll to position [0, 0]
click at [1162, 569] on button "Submit Claim" at bounding box center [1178, 570] width 96 height 31
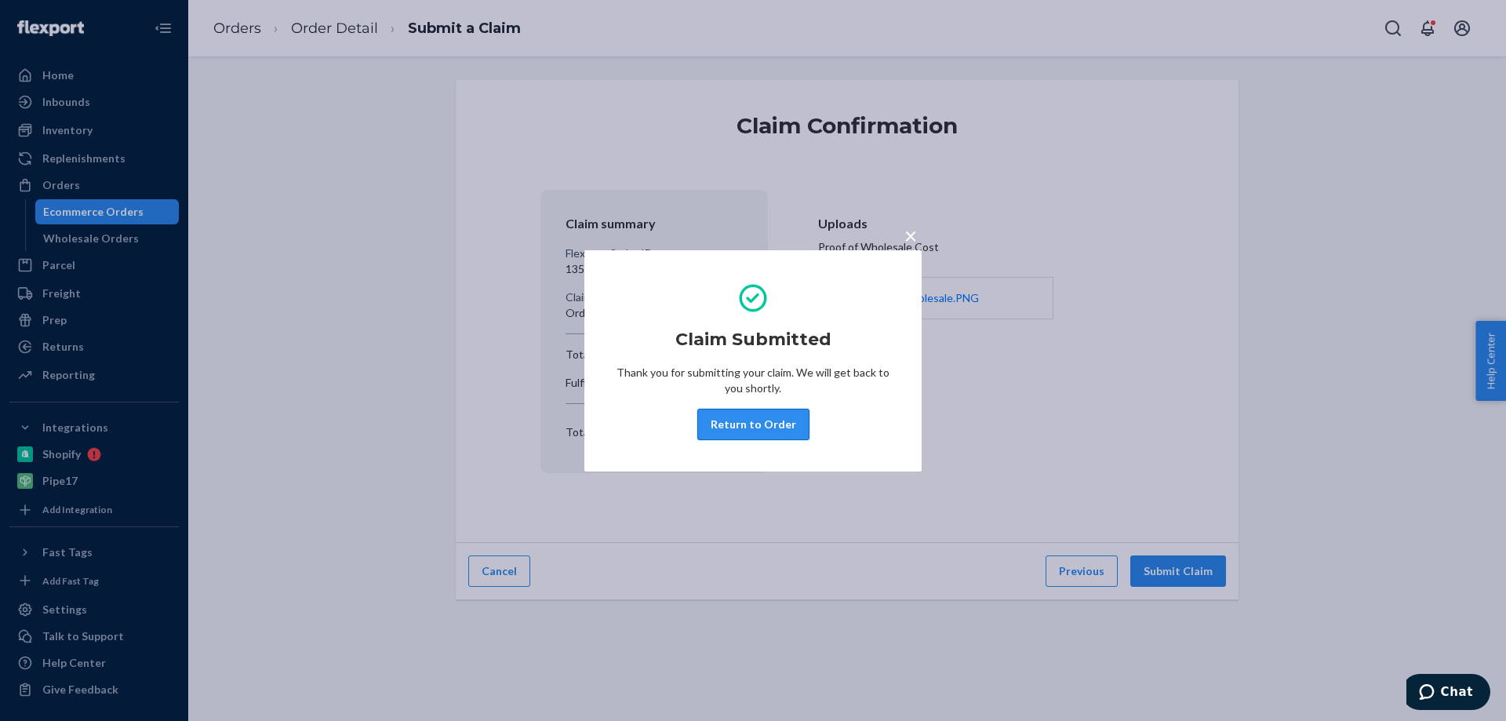
click at [735, 425] on button "Return to Order" at bounding box center [753, 424] width 112 height 31
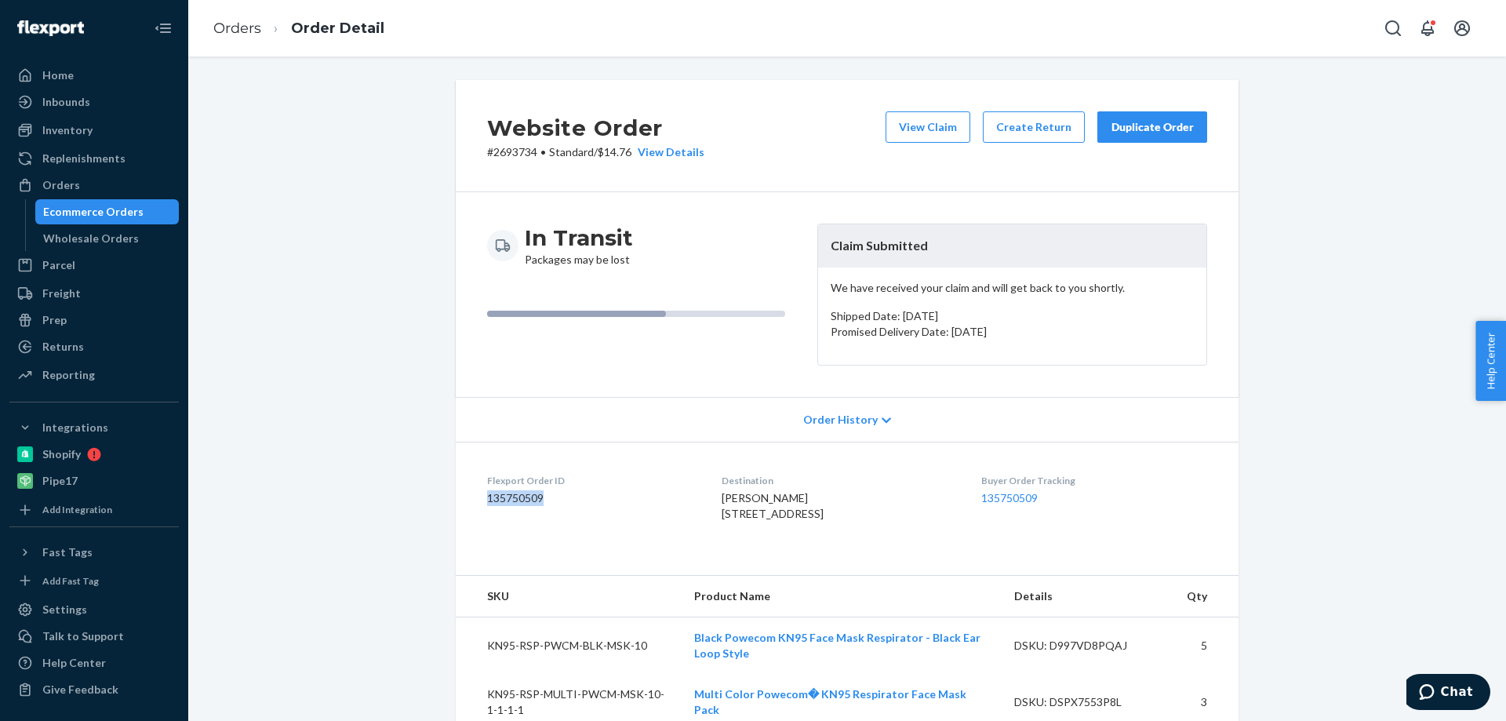
drag, startPoint x: 548, startPoint y: 498, endPoint x: 470, endPoint y: 505, distance: 78.8
click at [470, 505] on dl "Flexport Order ID 135750509 Destination [PERSON_NAME] [STREET_ADDRESS] US Buyer…" at bounding box center [847, 501] width 783 height 118
click at [53, 183] on div "Orders" at bounding box center [61, 185] width 38 height 16
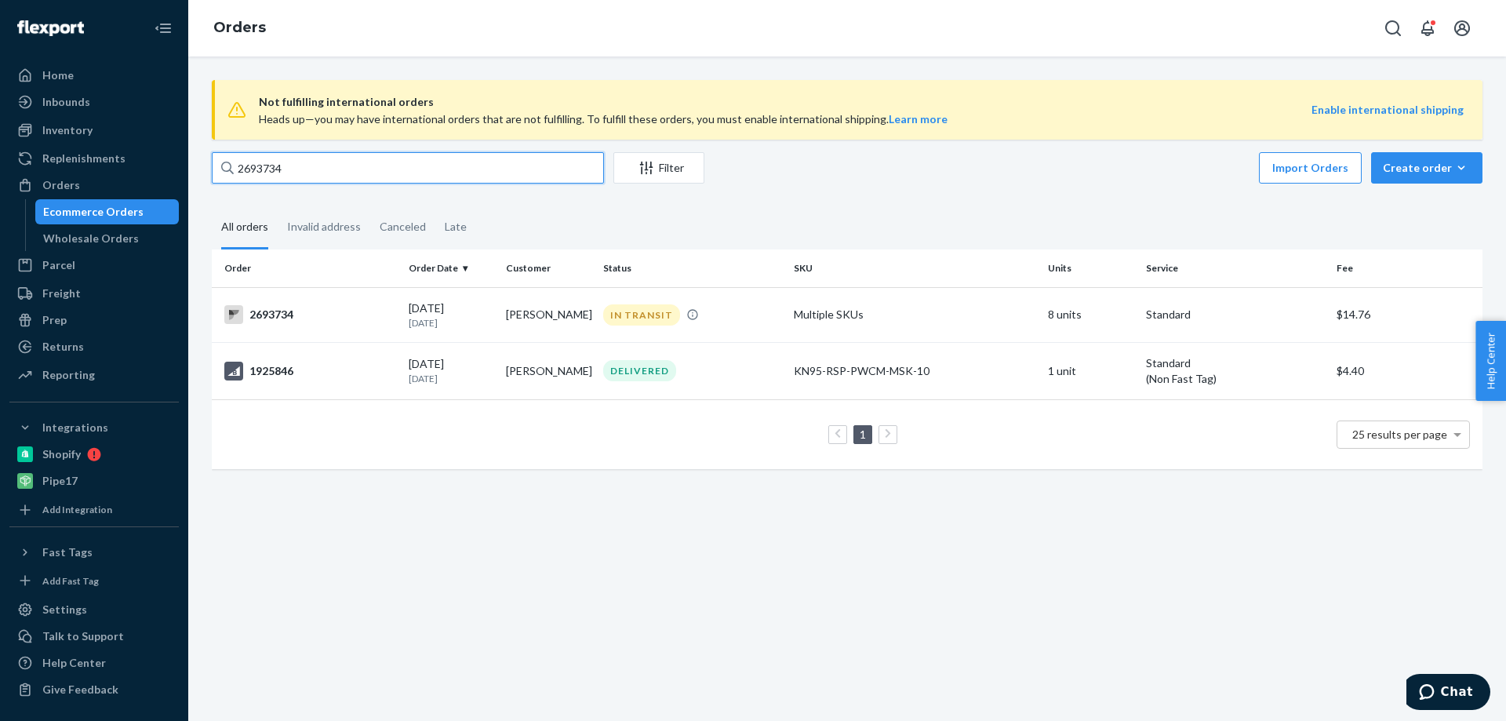
drag, startPoint x: 296, startPoint y: 166, endPoint x: 235, endPoint y: 176, distance: 61.4
click at [235, 176] on input "2693734" at bounding box center [408, 167] width 392 height 31
paste input "112-1170755-8730609"
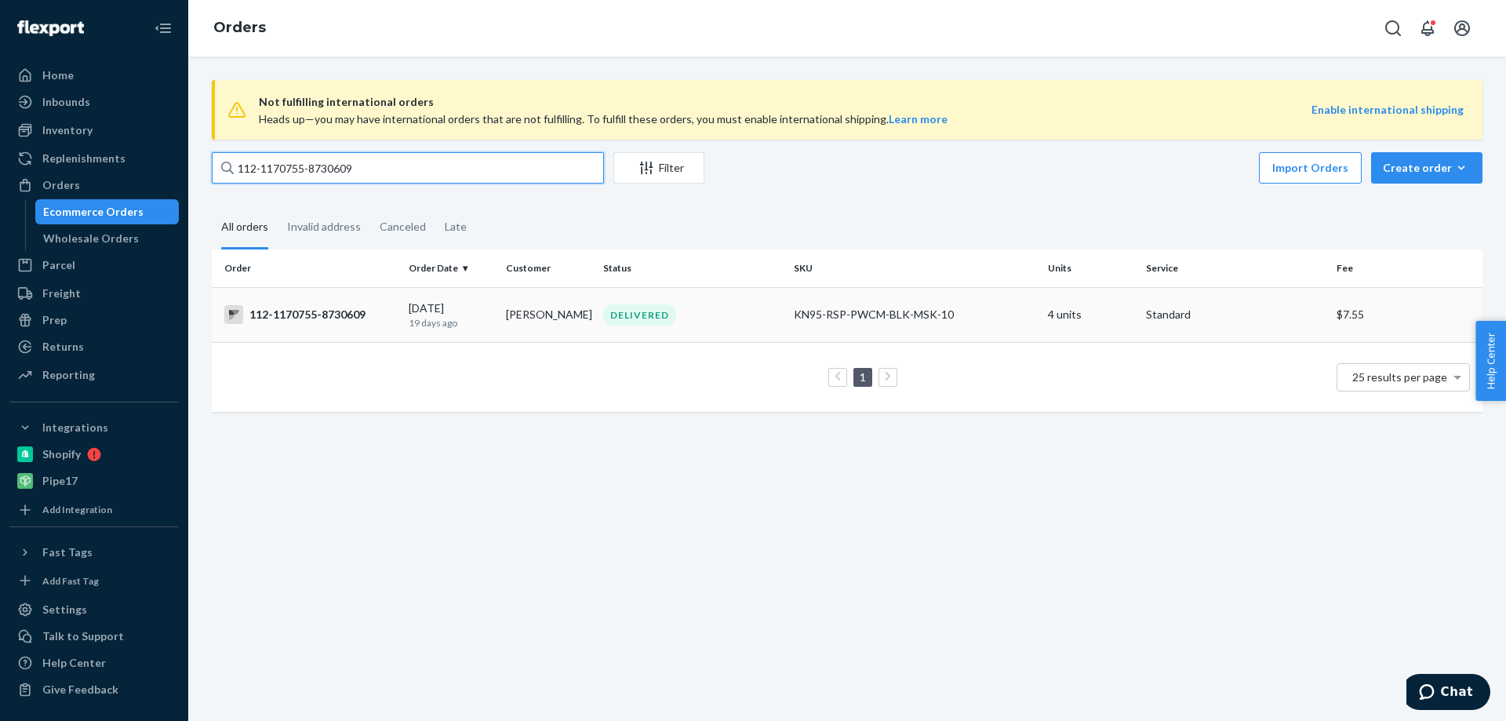
type input "112-1170755-8730609"
click at [318, 311] on div "112-1170755-8730609" at bounding box center [310, 314] width 172 height 19
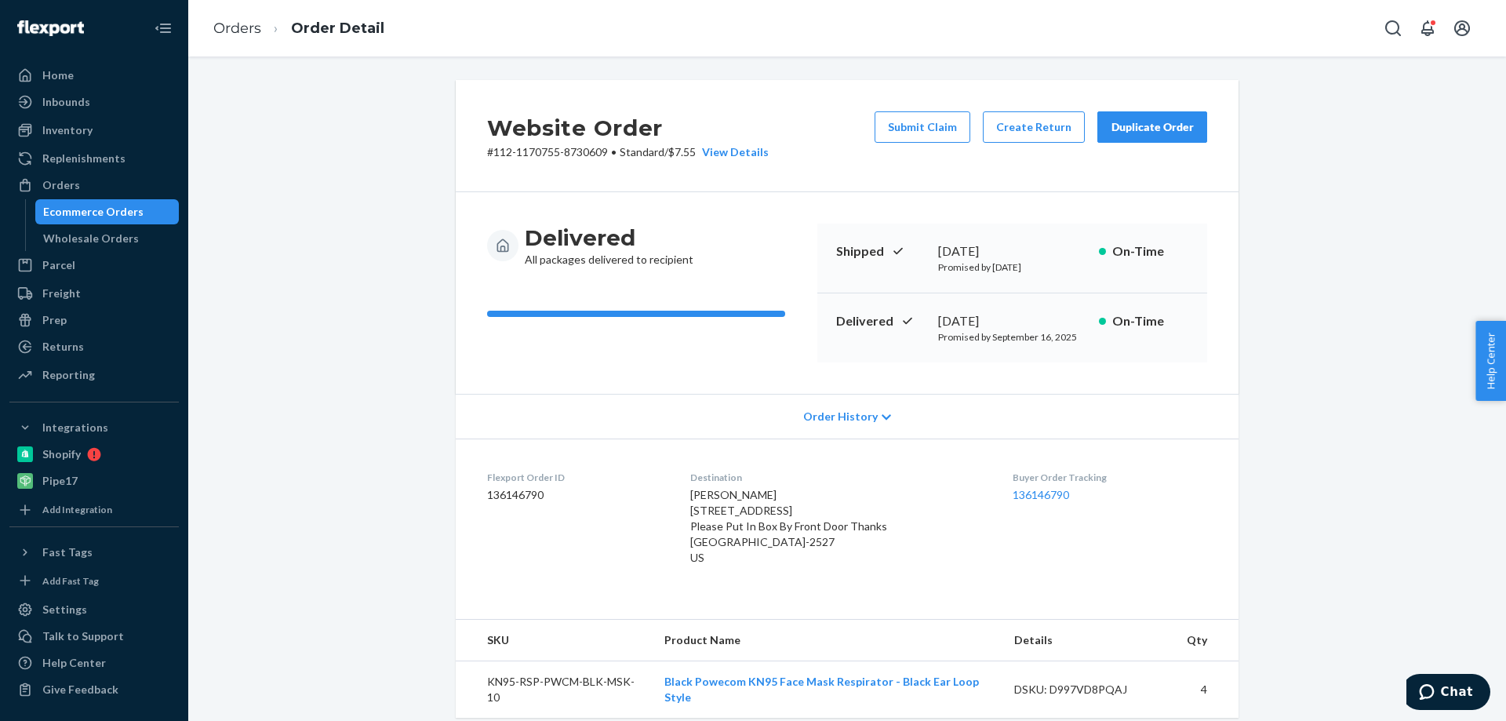
drag, startPoint x: 925, startPoint y: 124, endPoint x: 900, endPoint y: 146, distance: 33.4
click at [925, 123] on button "Submit Claim" at bounding box center [923, 126] width 96 height 31
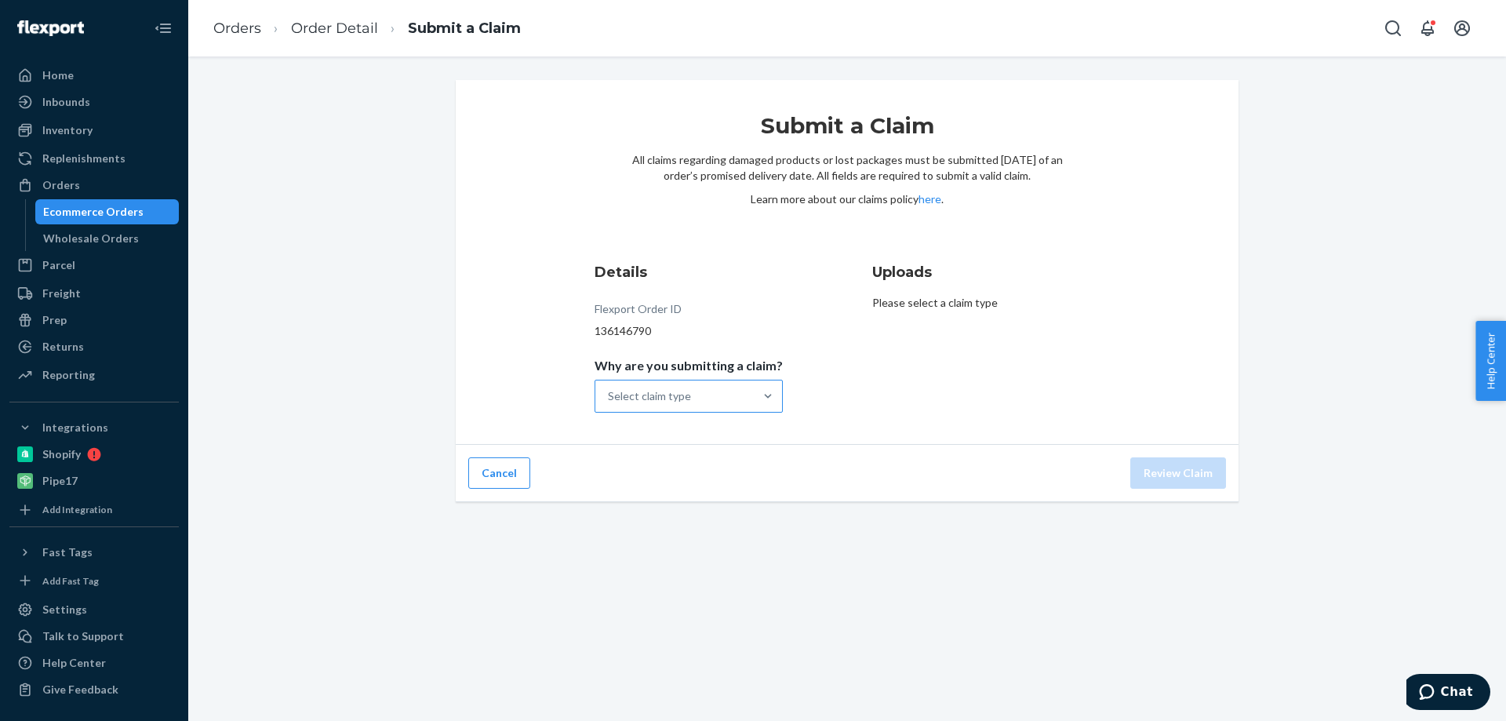
click at [765, 386] on div at bounding box center [768, 395] width 28 height 31
click at [609, 388] on input "Why are you submitting a claim? Select claim type" at bounding box center [609, 396] width 2 height 16
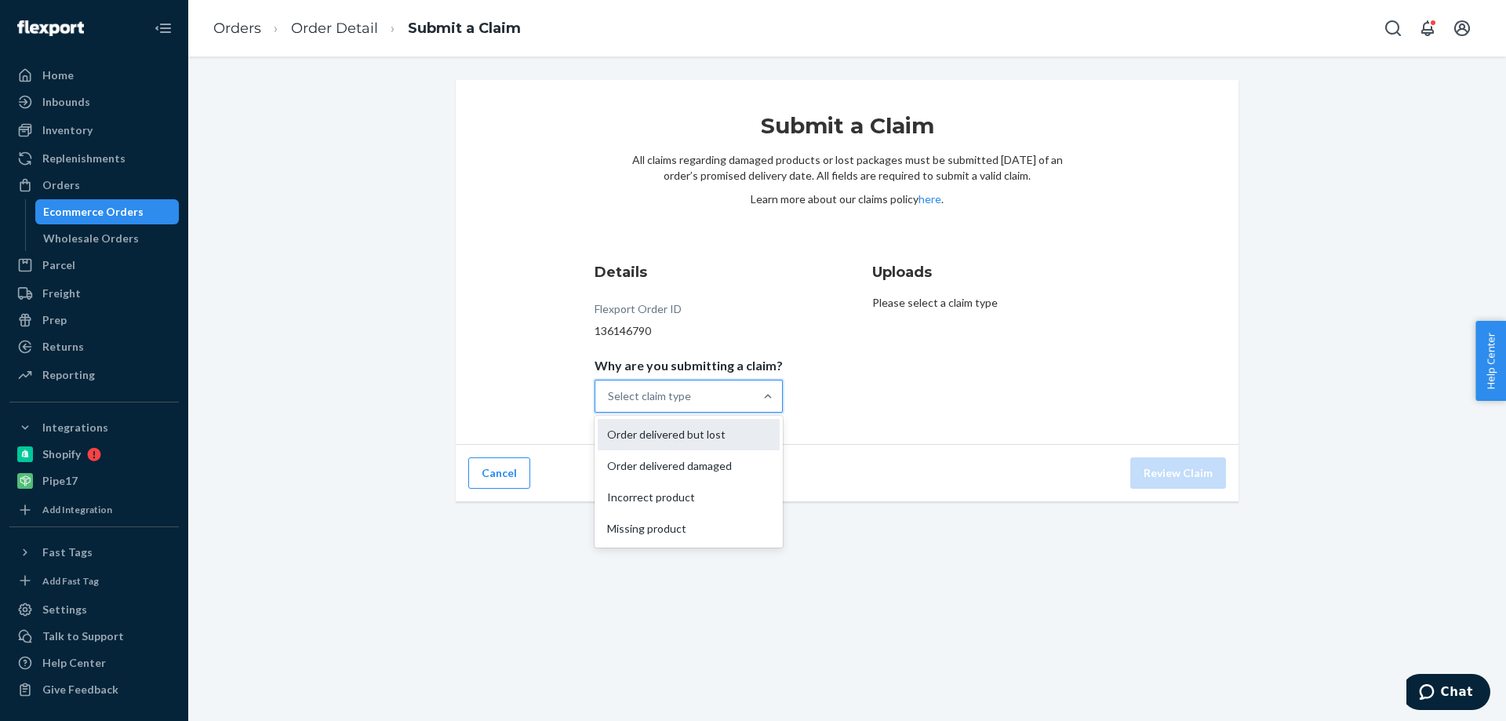
click at [714, 442] on div "Order delivered but lost" at bounding box center [689, 434] width 182 height 31
click at [609, 404] on input "Why are you submitting a claim? option Order delivered but lost focused, 1 of 4…" at bounding box center [609, 396] width 2 height 16
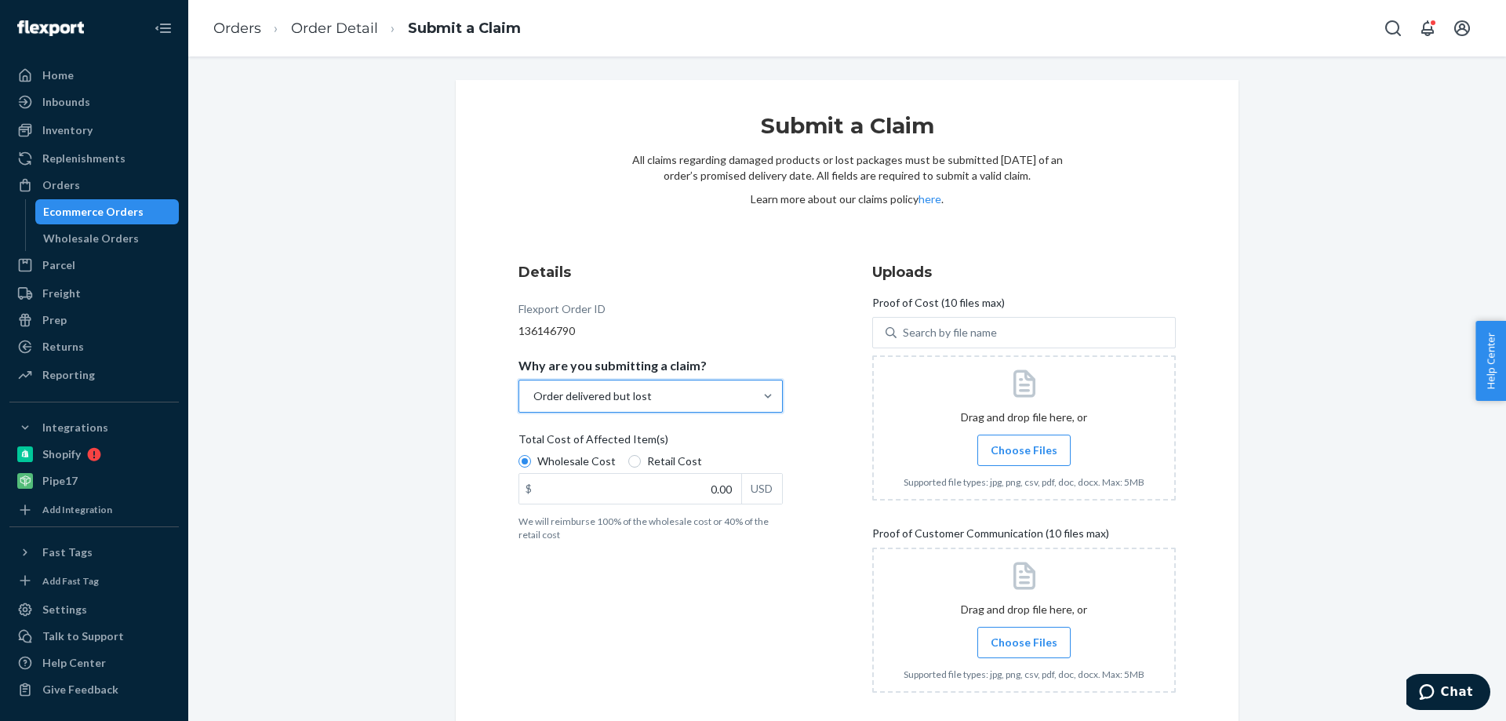
click at [1024, 445] on input "Choose Files" at bounding box center [1024, 450] width 1 height 17
click at [1013, 645] on div "Drag and drop file here, or Choose Files Supported file types: jpg, png, csv, p…" at bounding box center [1024, 620] width 241 height 131
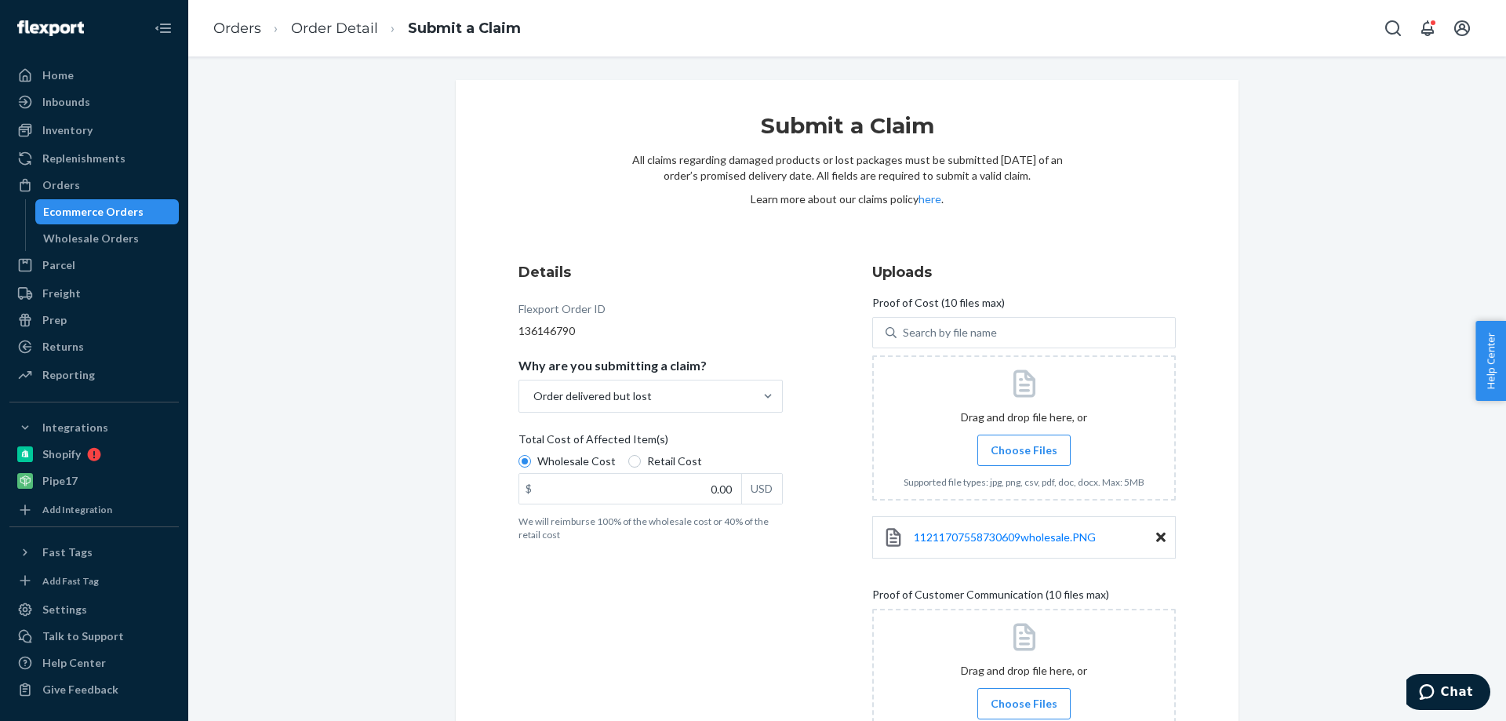
click at [1029, 706] on span "Choose Files" at bounding box center [1024, 704] width 67 height 16
click at [1024, 706] on input "Choose Files" at bounding box center [1024, 703] width 1 height 17
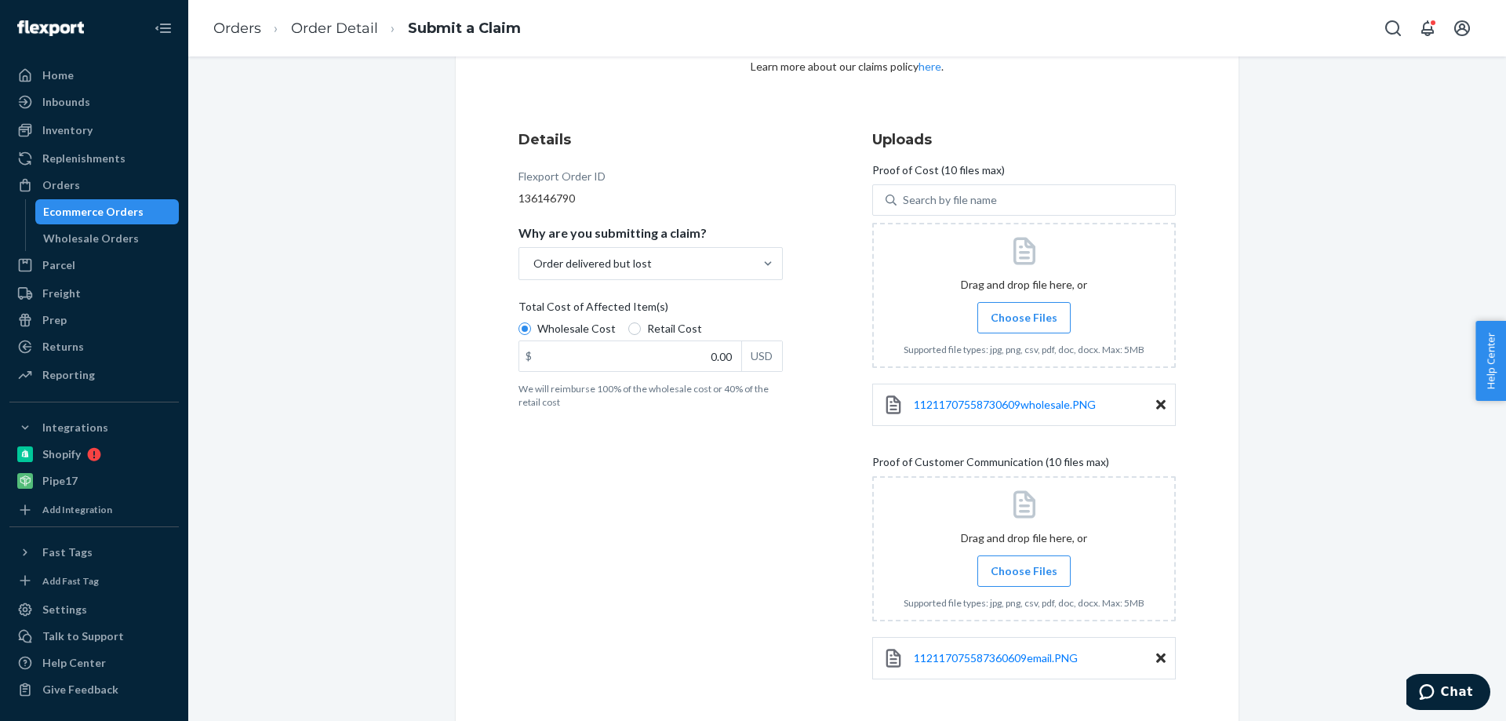
scroll to position [196, 0]
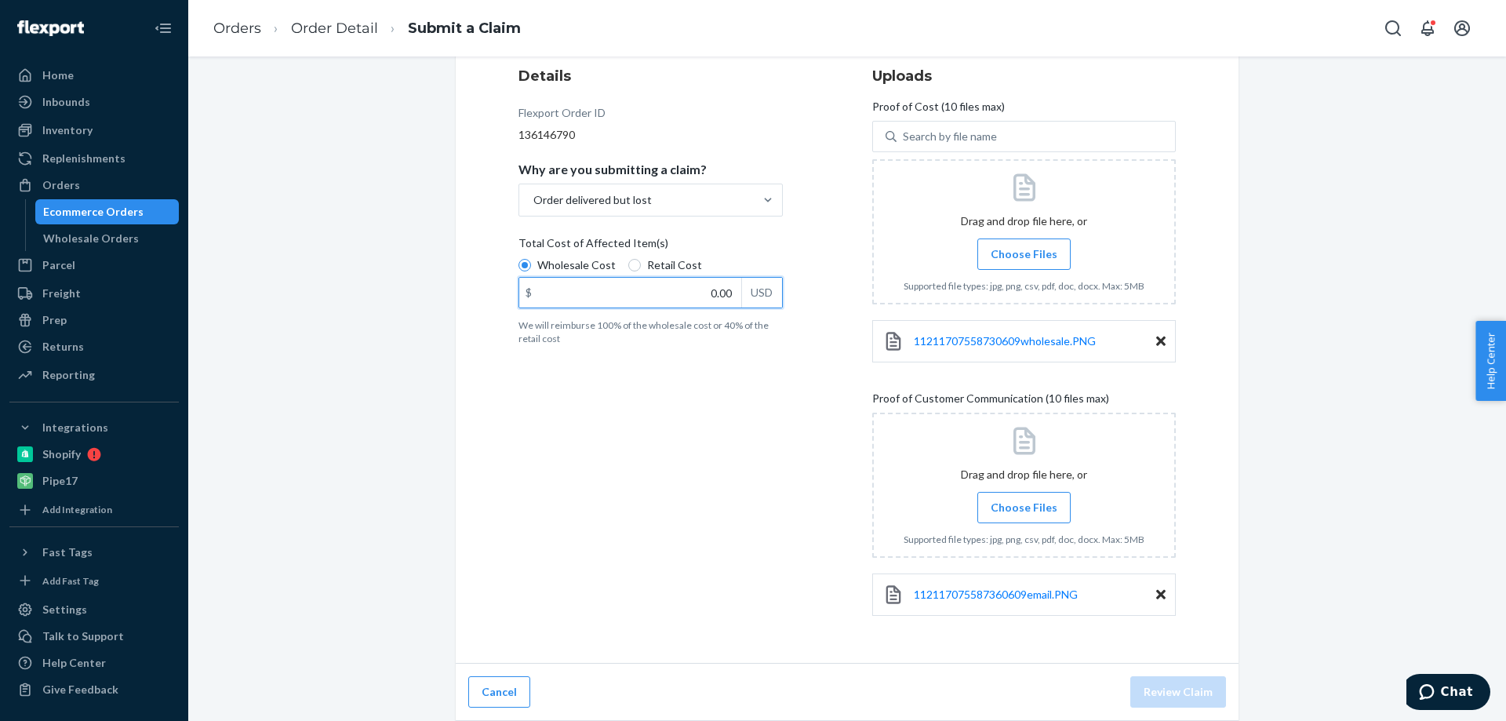
drag, startPoint x: 682, startPoint y: 285, endPoint x: 769, endPoint y: 282, distance: 87.1
click at [769, 282] on div "$ 0.00 USD" at bounding box center [650, 292] width 264 height 31
type input "2.00"
type input "28.08"
click at [1158, 691] on button "Review Claim" at bounding box center [1178, 691] width 96 height 31
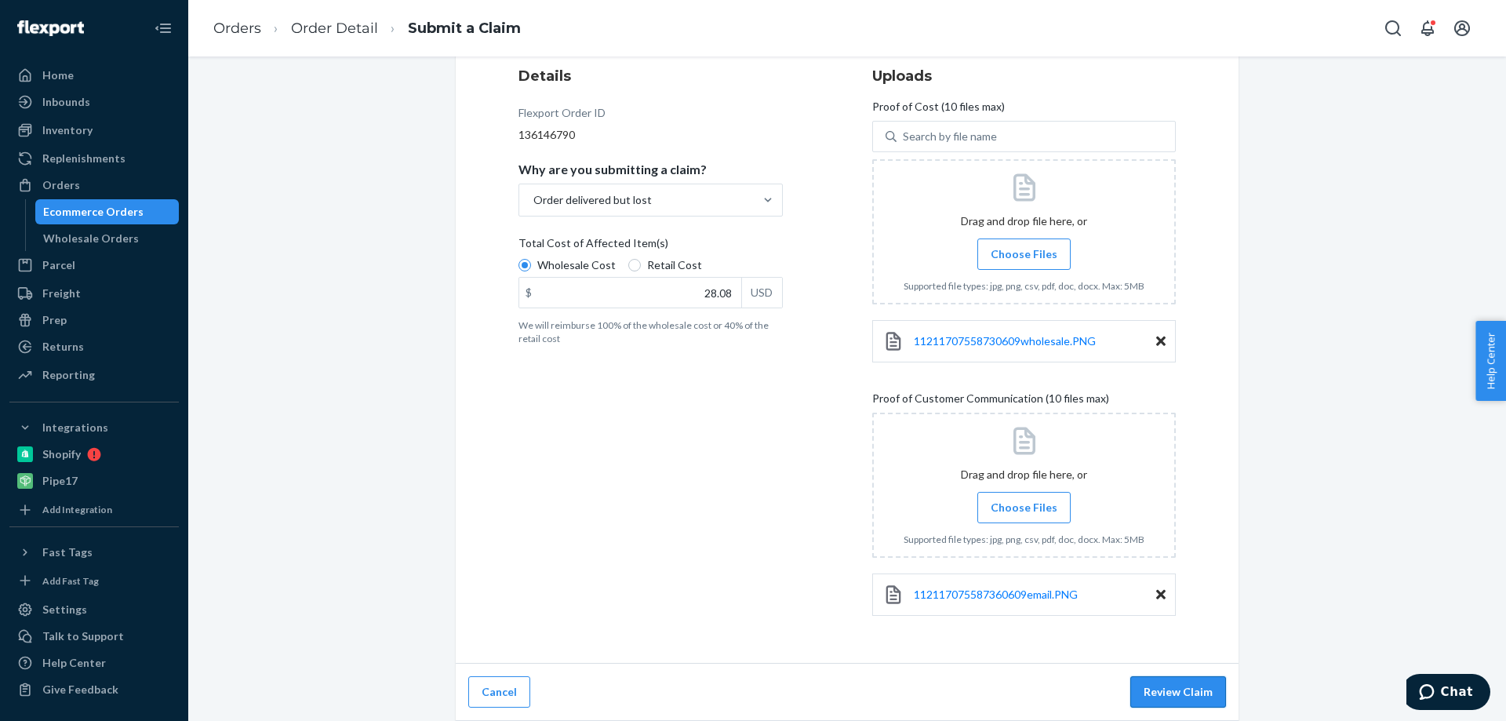
scroll to position [0, 0]
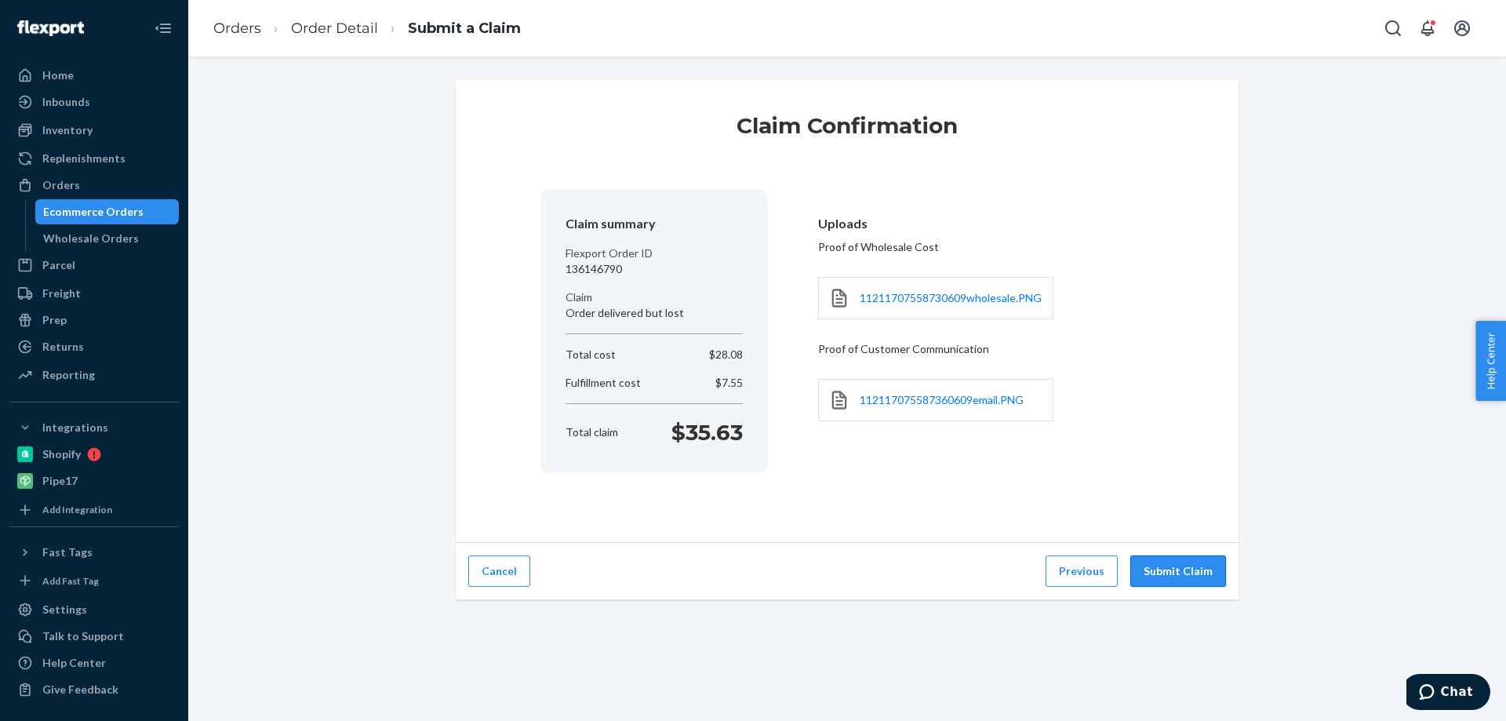
click at [1159, 573] on button "Submit Claim" at bounding box center [1178, 570] width 96 height 31
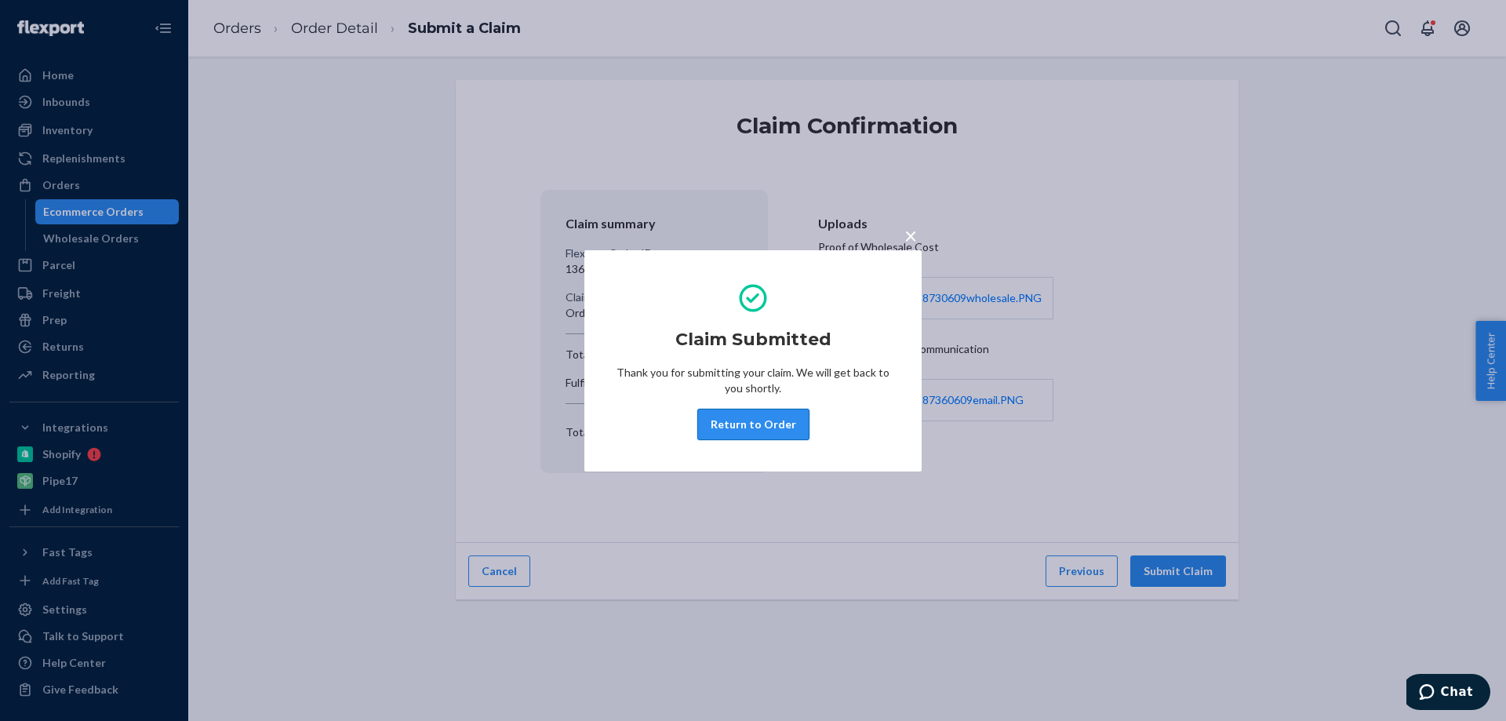
click at [734, 424] on button "Return to Order" at bounding box center [753, 424] width 112 height 31
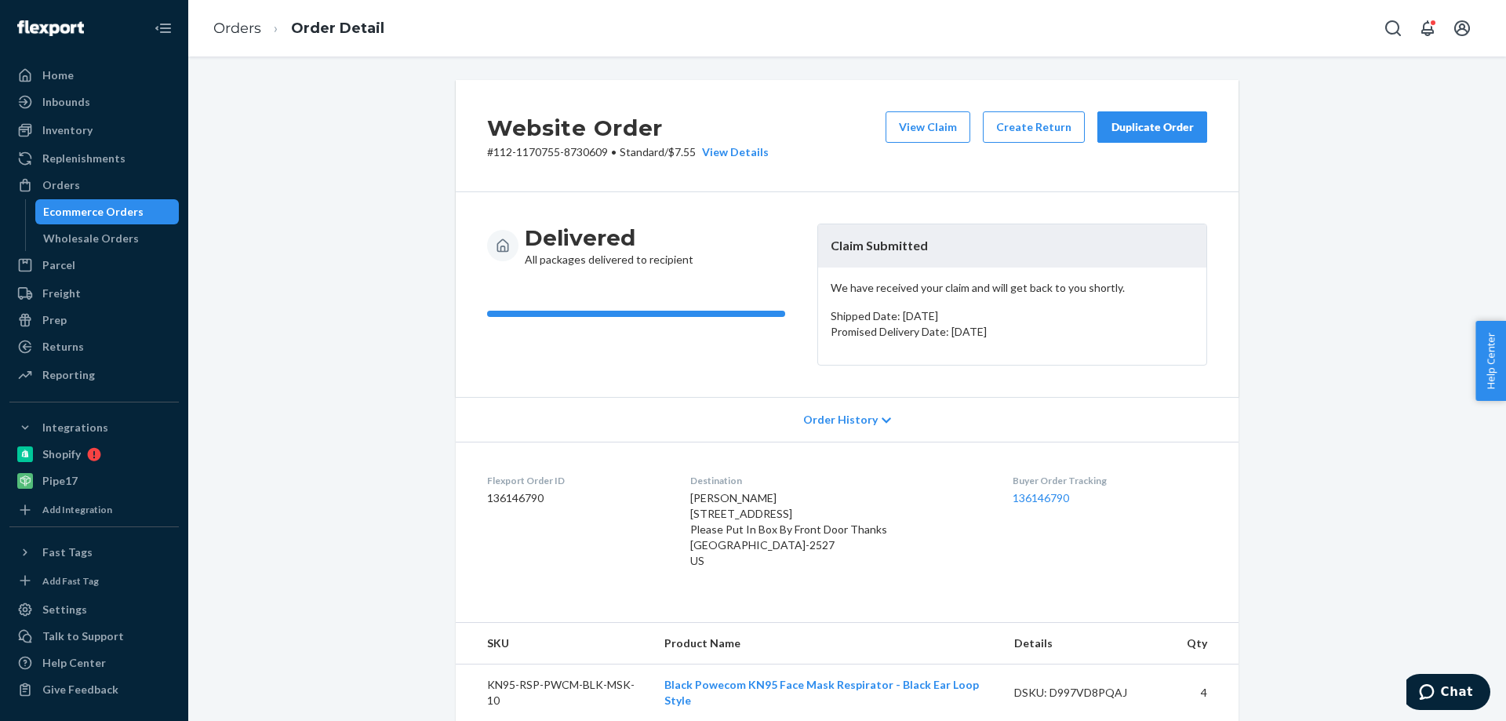
click at [506, 495] on dd "136146790" at bounding box center [576, 498] width 178 height 16
click at [65, 178] on div "Orders" at bounding box center [61, 185] width 38 height 16
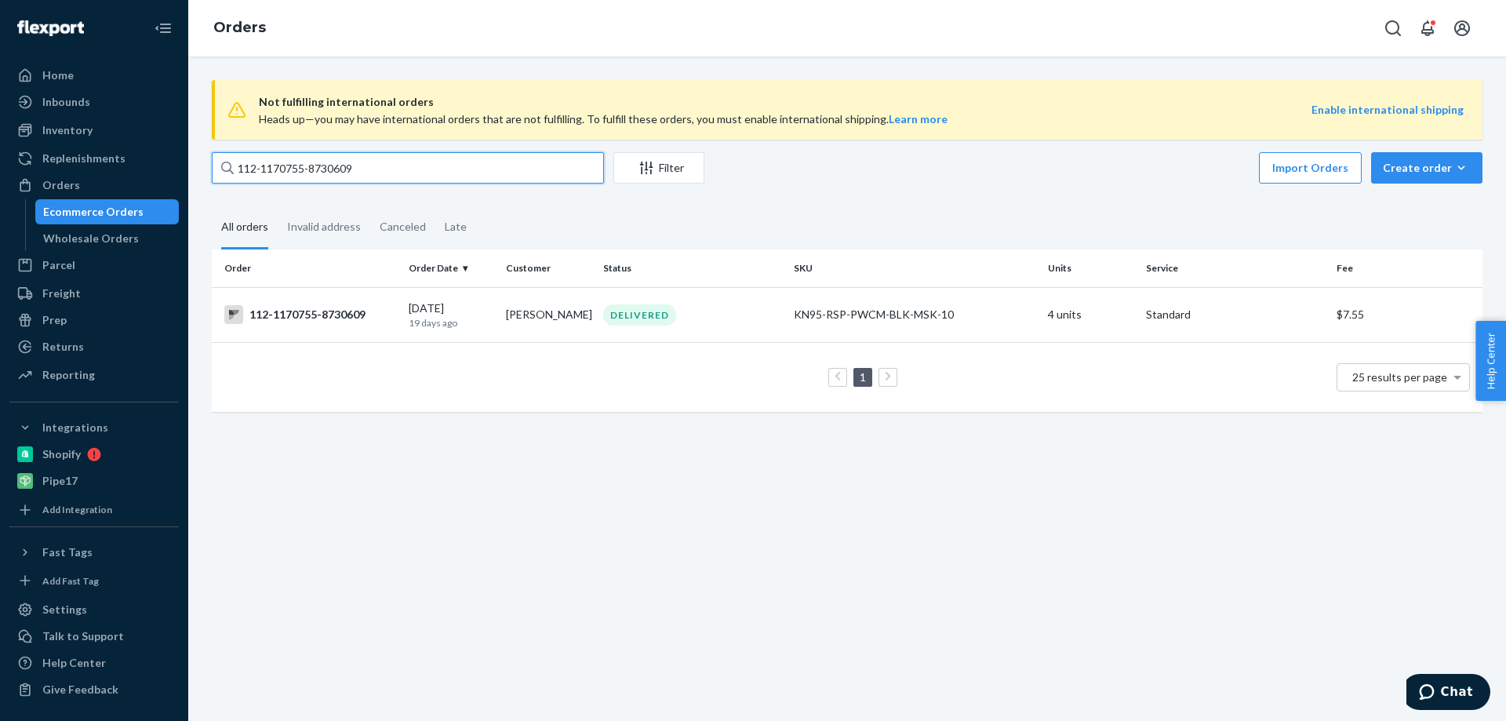
drag, startPoint x: 386, startPoint y: 160, endPoint x: 233, endPoint y: 175, distance: 153.7
click at [233, 175] on div "112-1170755-8730609" at bounding box center [408, 167] width 392 height 31
paste input "2697830"
type input "2697830"
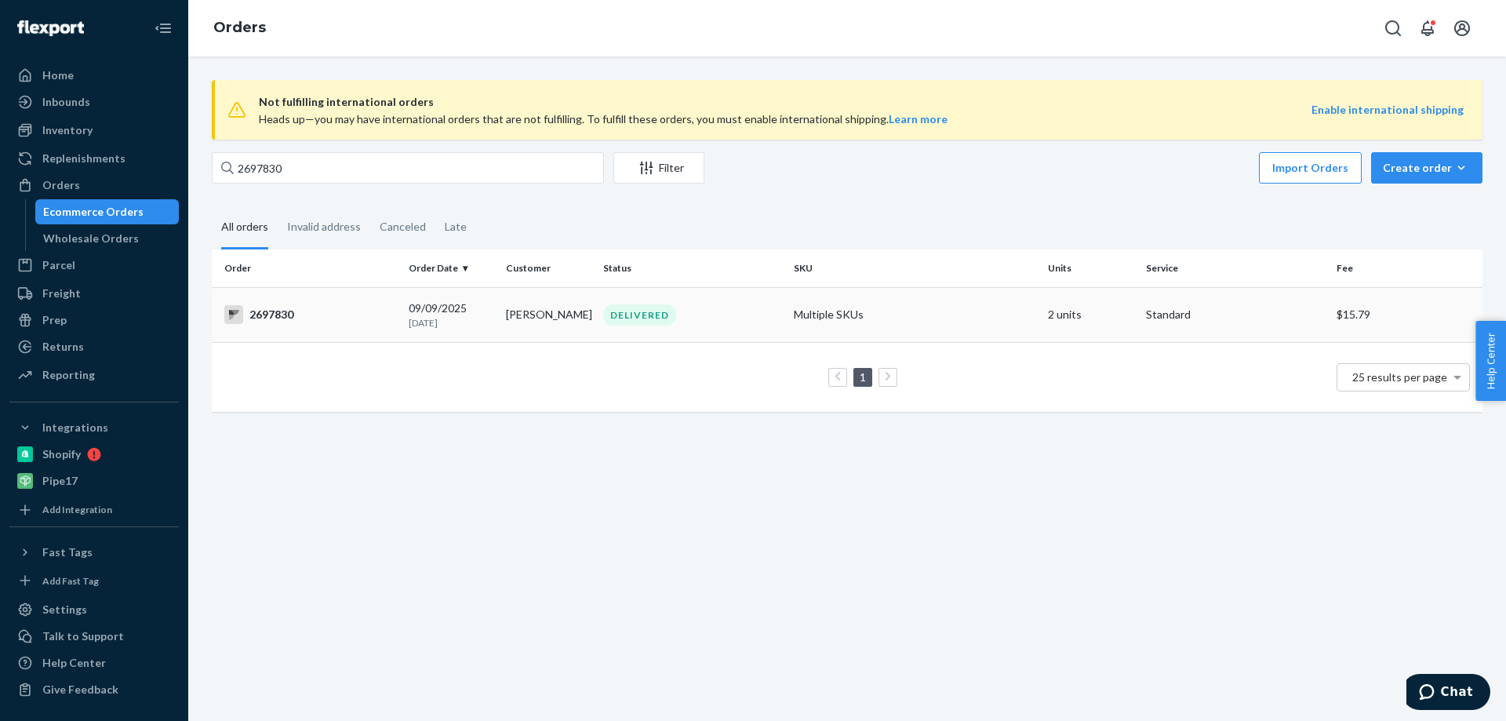
click at [267, 316] on div "2697830" at bounding box center [310, 314] width 172 height 19
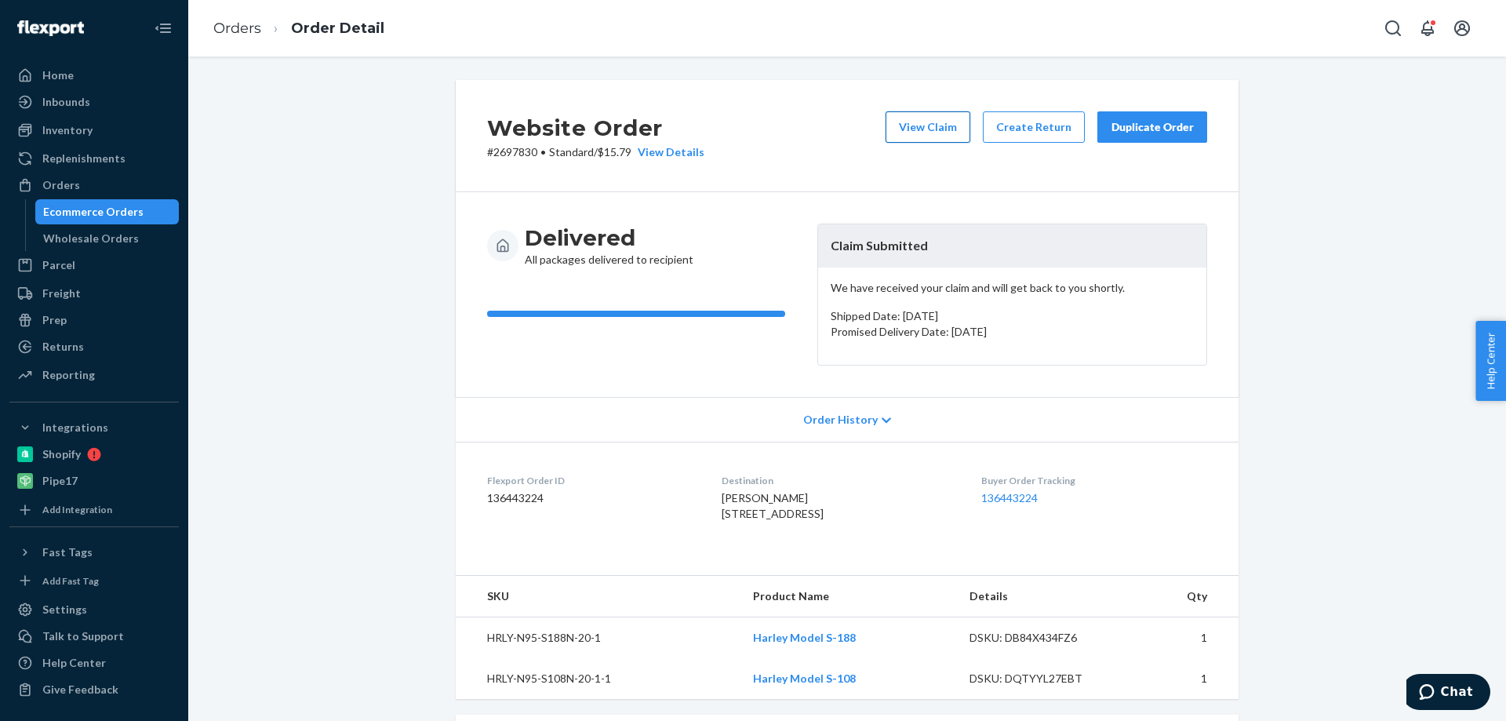
click at [937, 125] on button "View Claim" at bounding box center [928, 126] width 85 height 31
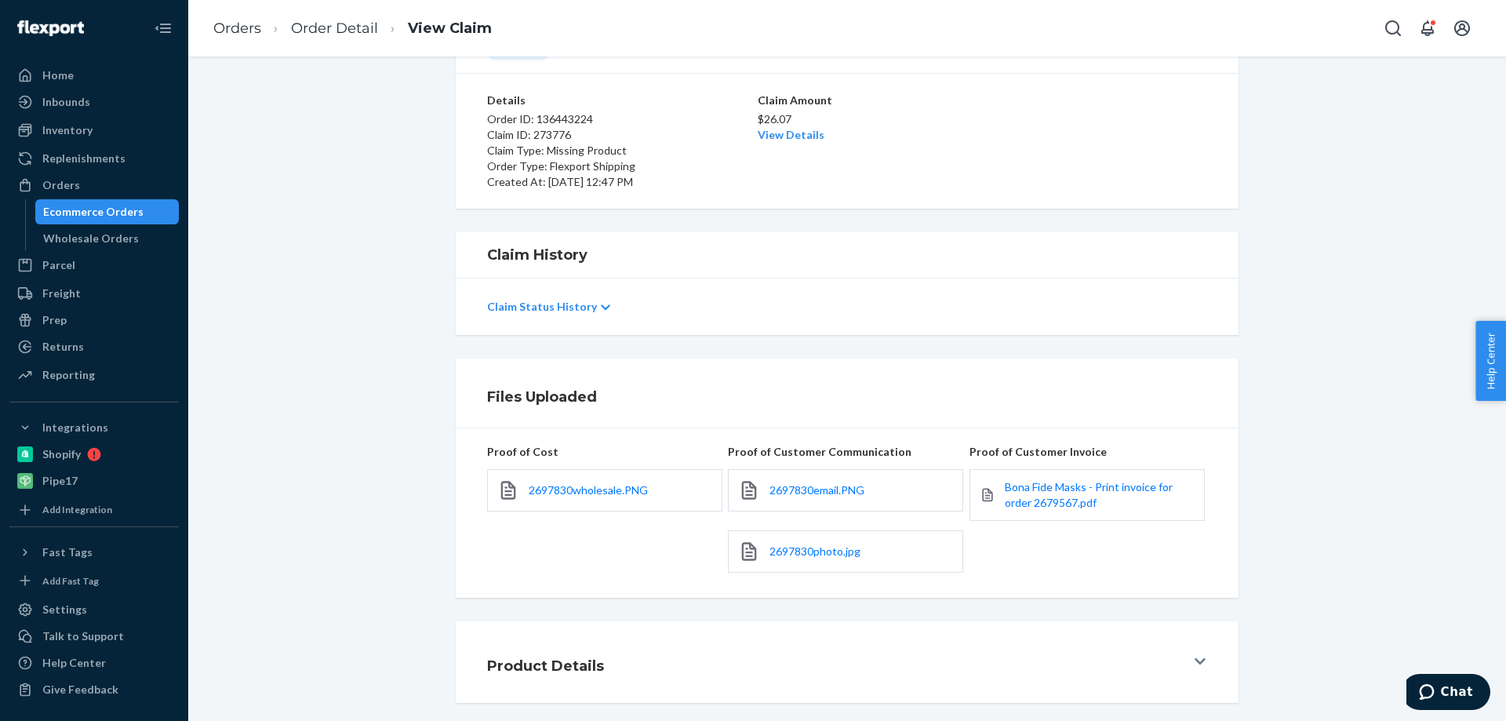
scroll to position [114, 0]
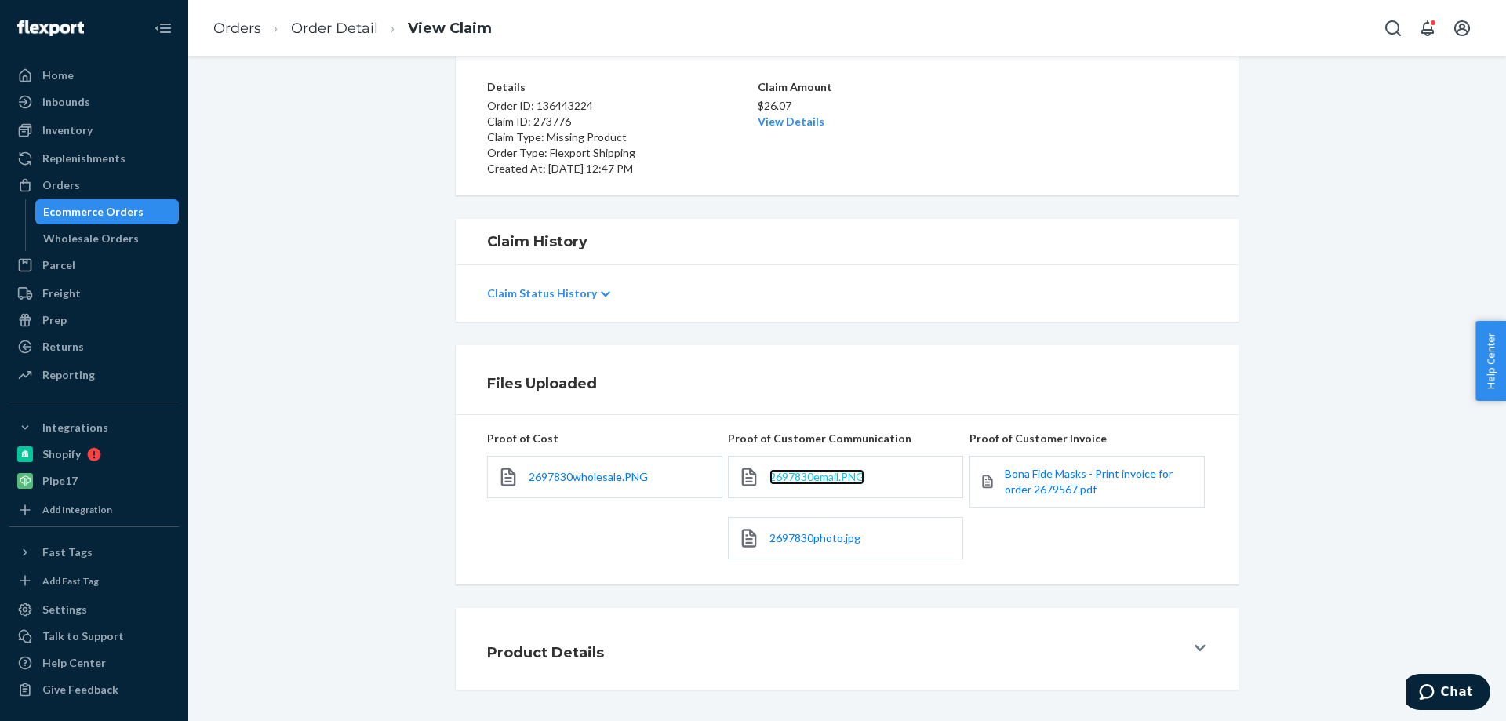
click at [803, 471] on span "2697830email.PNG" at bounding box center [816, 476] width 95 height 13
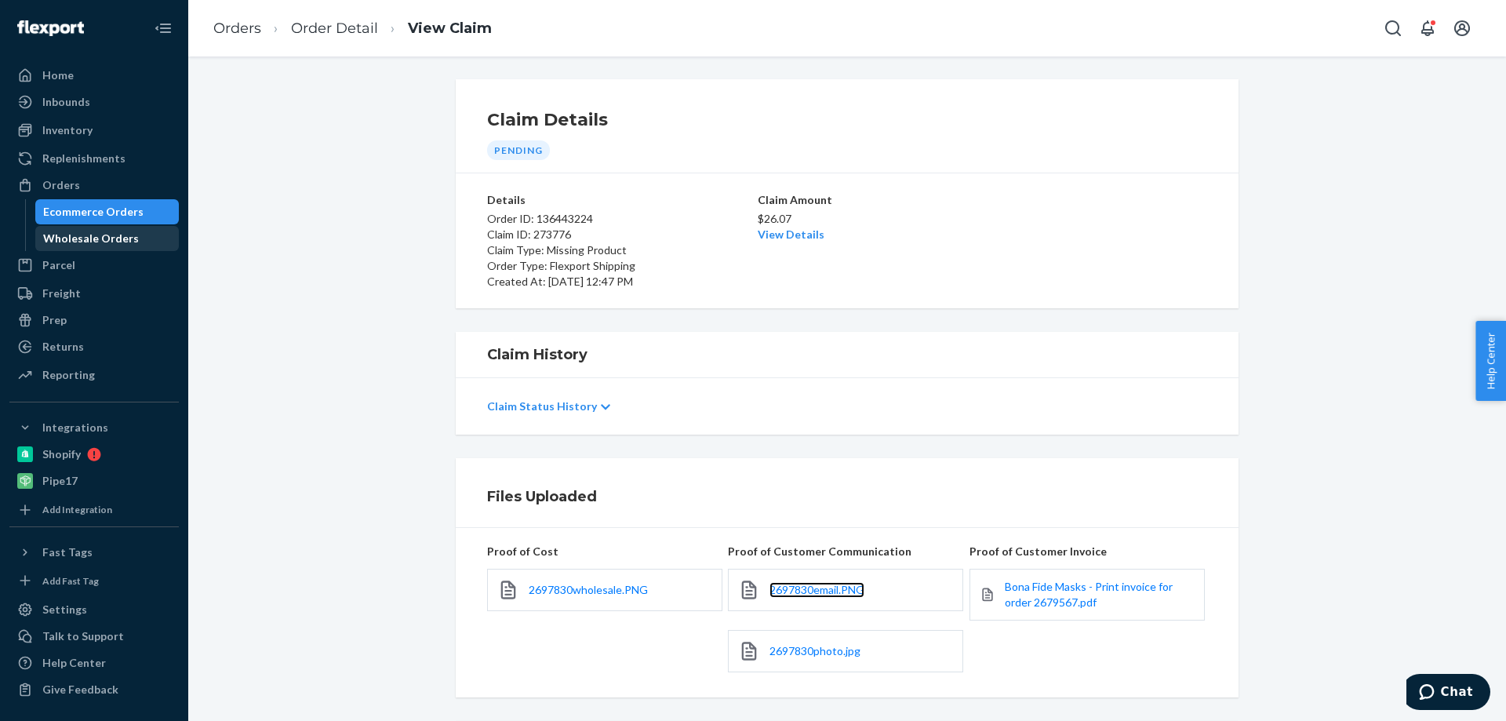
scroll to position [0, 0]
click at [65, 176] on div "Orders" at bounding box center [94, 185] width 166 height 22
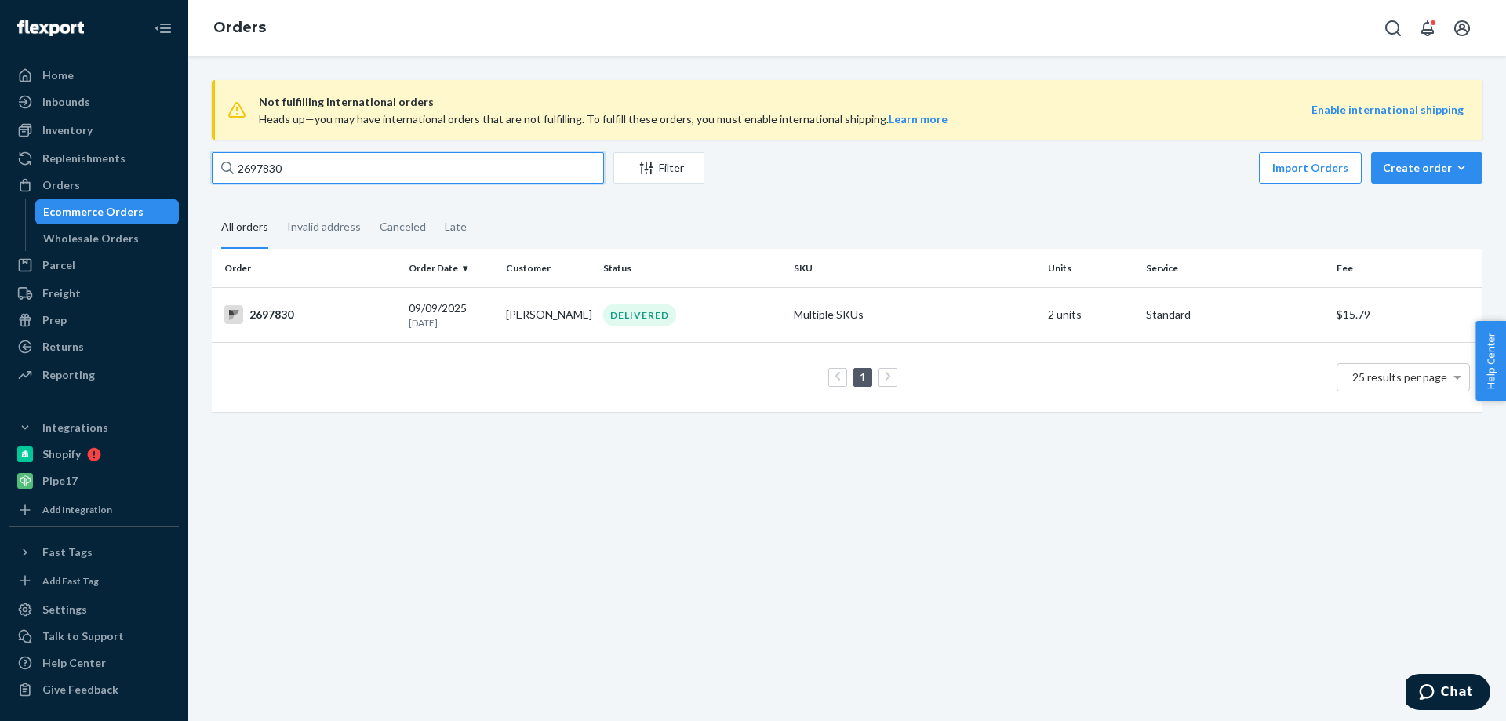
drag, startPoint x: 292, startPoint y: 162, endPoint x: 232, endPoint y: 165, distance: 59.7
click at [232, 165] on div "2697830" at bounding box center [408, 167] width 392 height 31
paste input "8838"
type input "2698838"
click at [283, 314] on div "2698838" at bounding box center [310, 314] width 172 height 19
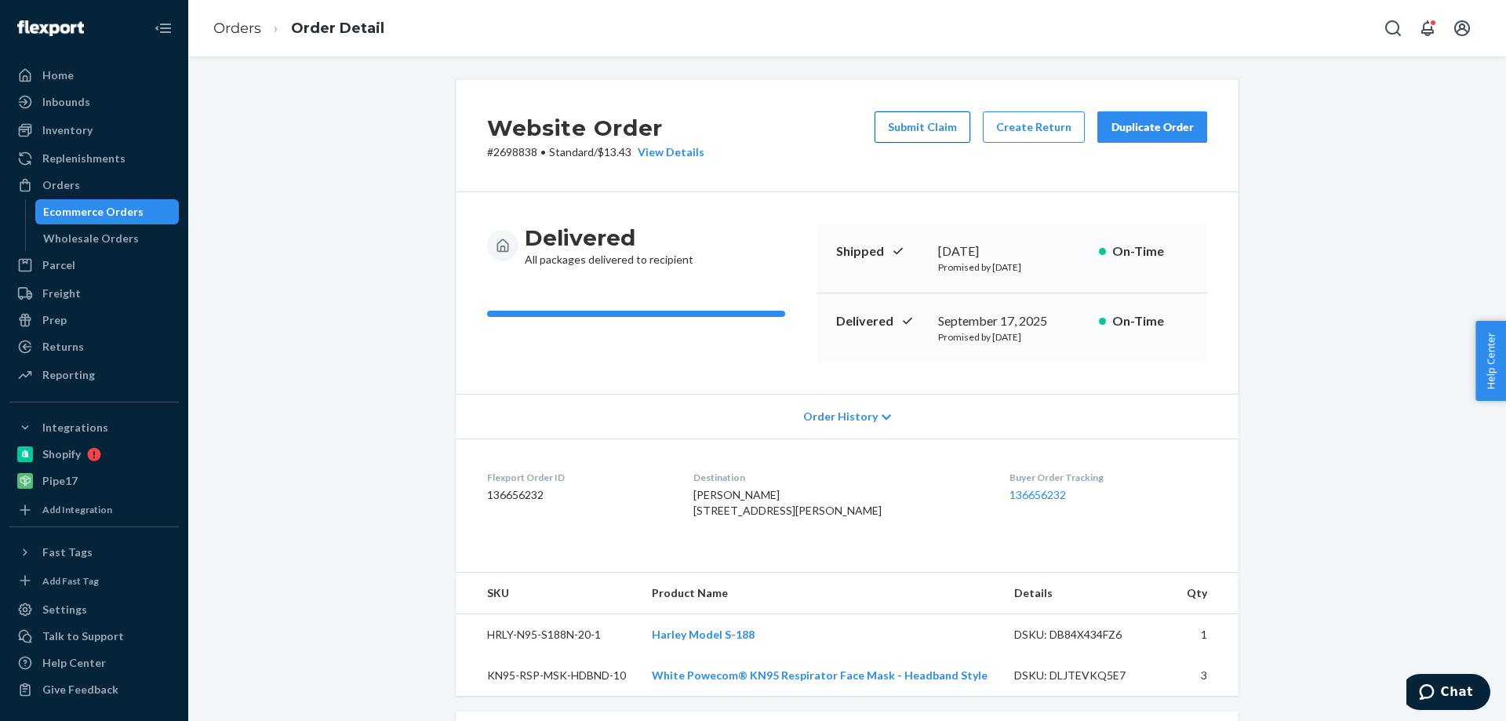
click at [937, 130] on button "Submit Claim" at bounding box center [923, 126] width 96 height 31
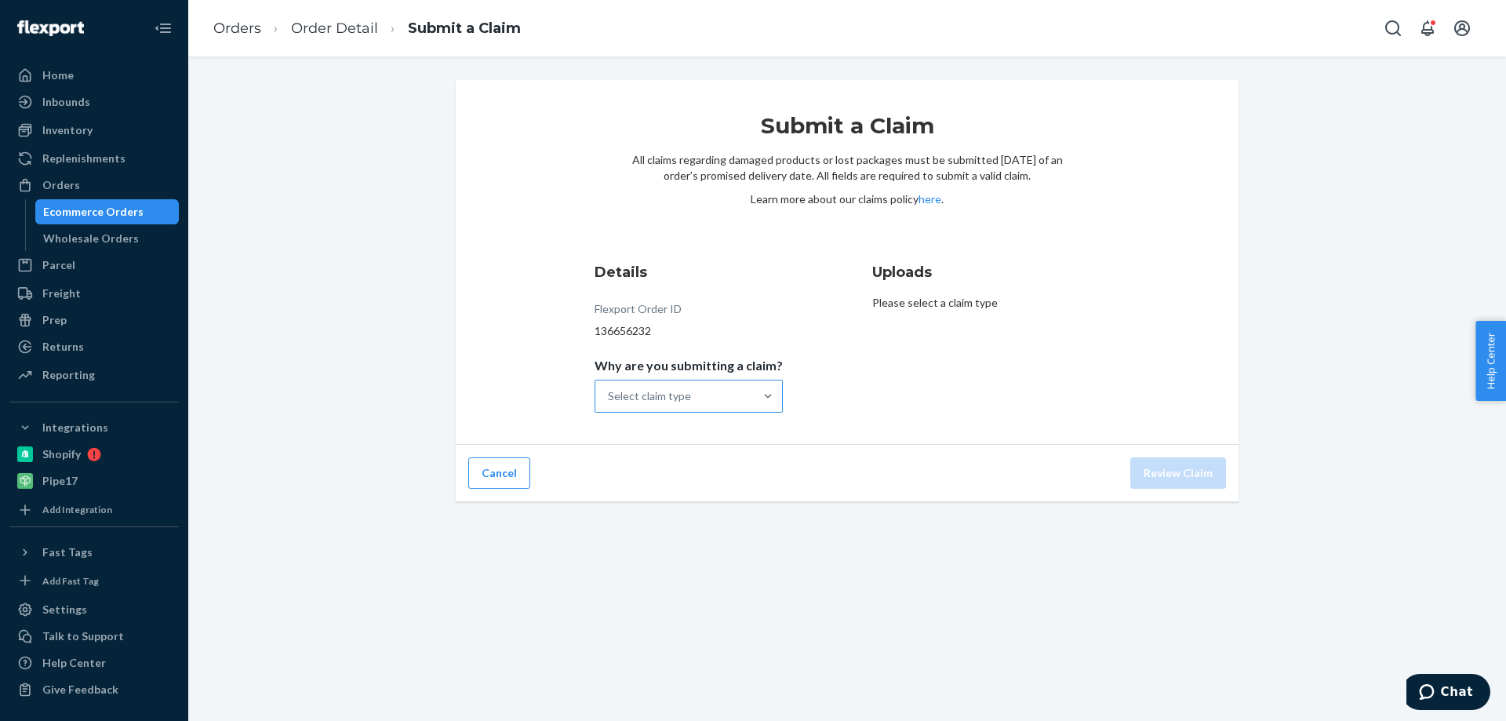
click at [717, 387] on div "Select claim type" at bounding box center [674, 395] width 158 height 31
click at [609, 388] on input "Why are you submitting a claim? Select claim type" at bounding box center [609, 396] width 2 height 16
click at [713, 525] on div "Missing product" at bounding box center [689, 528] width 182 height 31
click at [609, 404] on input "Why are you submitting a claim? option Missing product focused, 4 of 4. 4 resul…" at bounding box center [609, 396] width 2 height 16
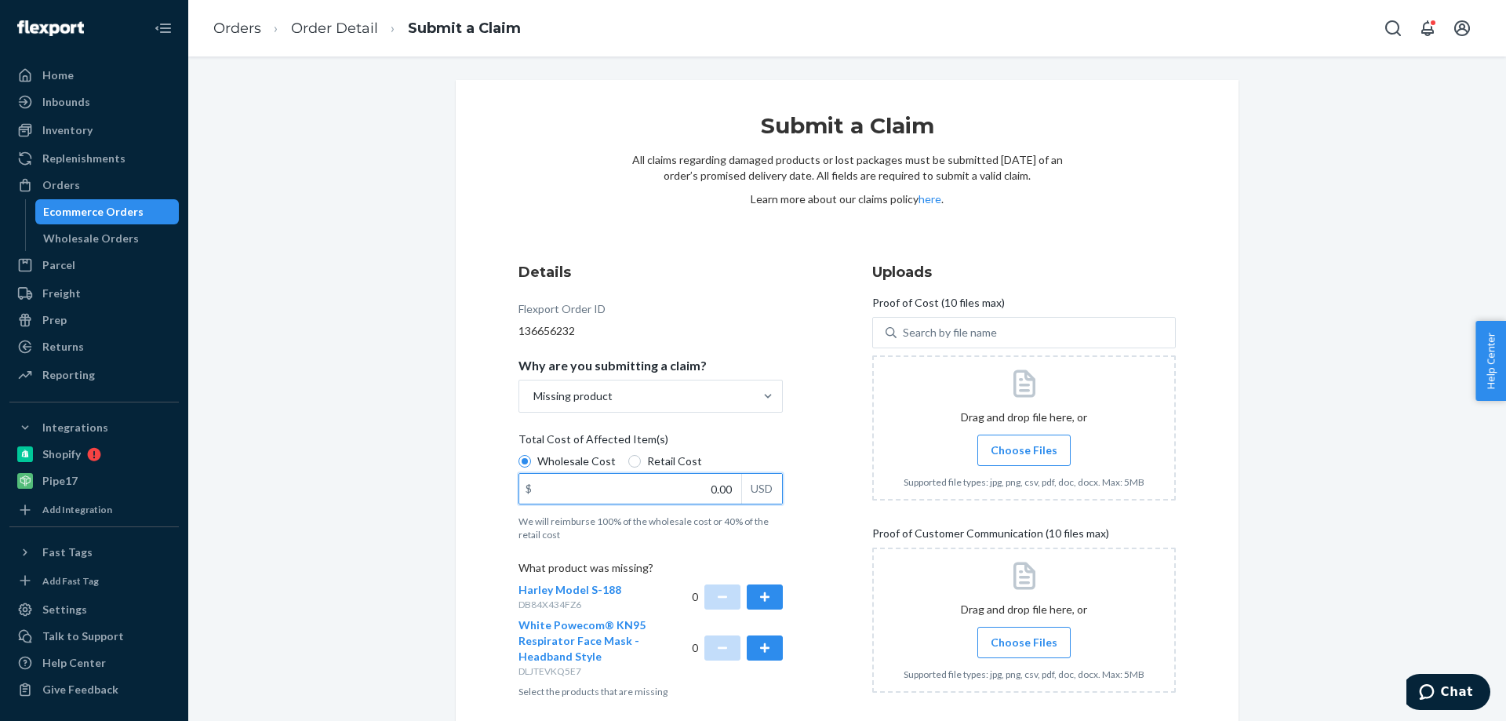
drag, startPoint x: 695, startPoint y: 487, endPoint x: 751, endPoint y: 486, distance: 56.5
click at [751, 486] on div "$ 0.00 USD" at bounding box center [650, 488] width 264 height 31
click at [1024, 448] on span "Choose Files" at bounding box center [1024, 450] width 67 height 16
click at [1024, 448] on input "Choose Files" at bounding box center [1024, 450] width 1 height 17
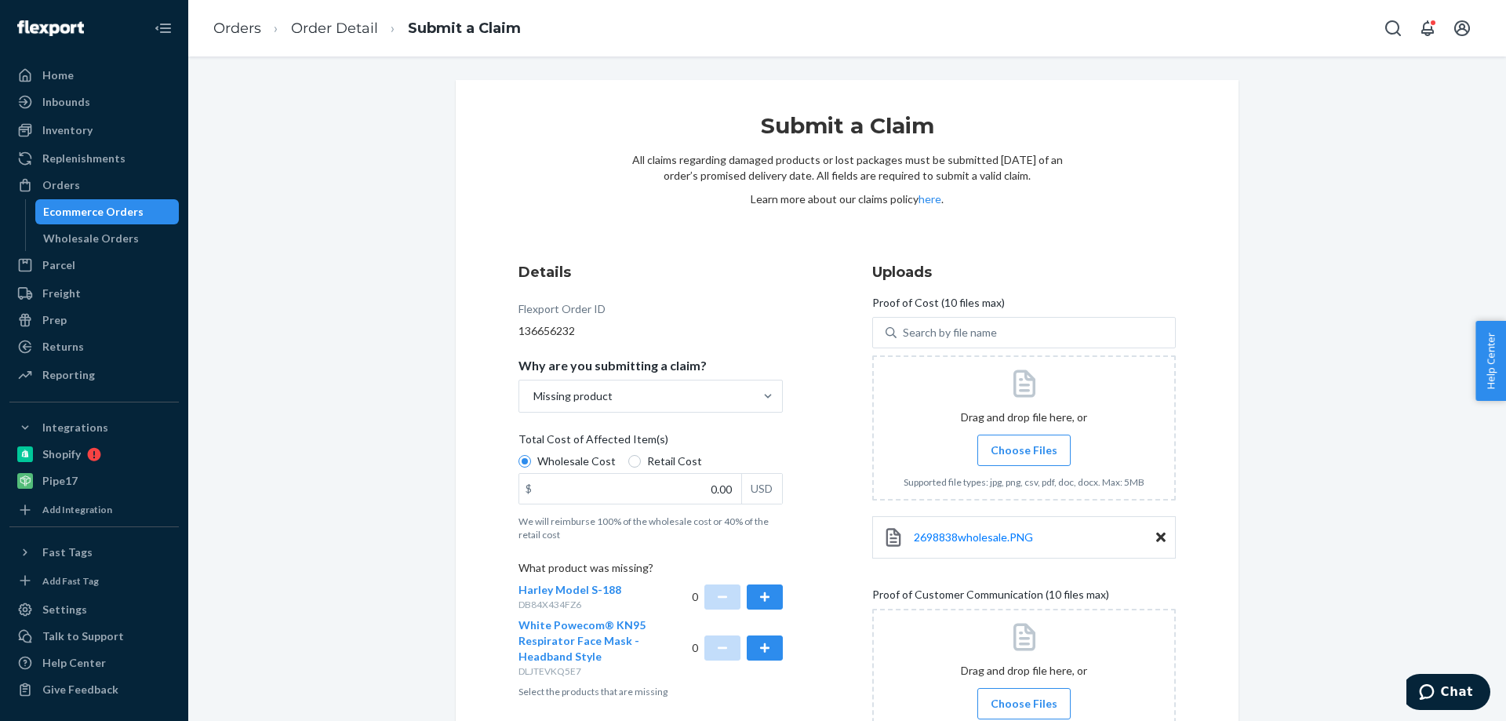
click at [1021, 450] on span "Choose Files" at bounding box center [1024, 450] width 67 height 16
click at [1024, 450] on input "Choose Files" at bounding box center [1024, 450] width 1 height 17
click at [977, 540] on span "2698838wholesale.PNG" at bounding box center [973, 536] width 119 height 13
click at [743, 494] on div "$ 0.00 USD" at bounding box center [650, 488] width 264 height 31
type input "18.00"
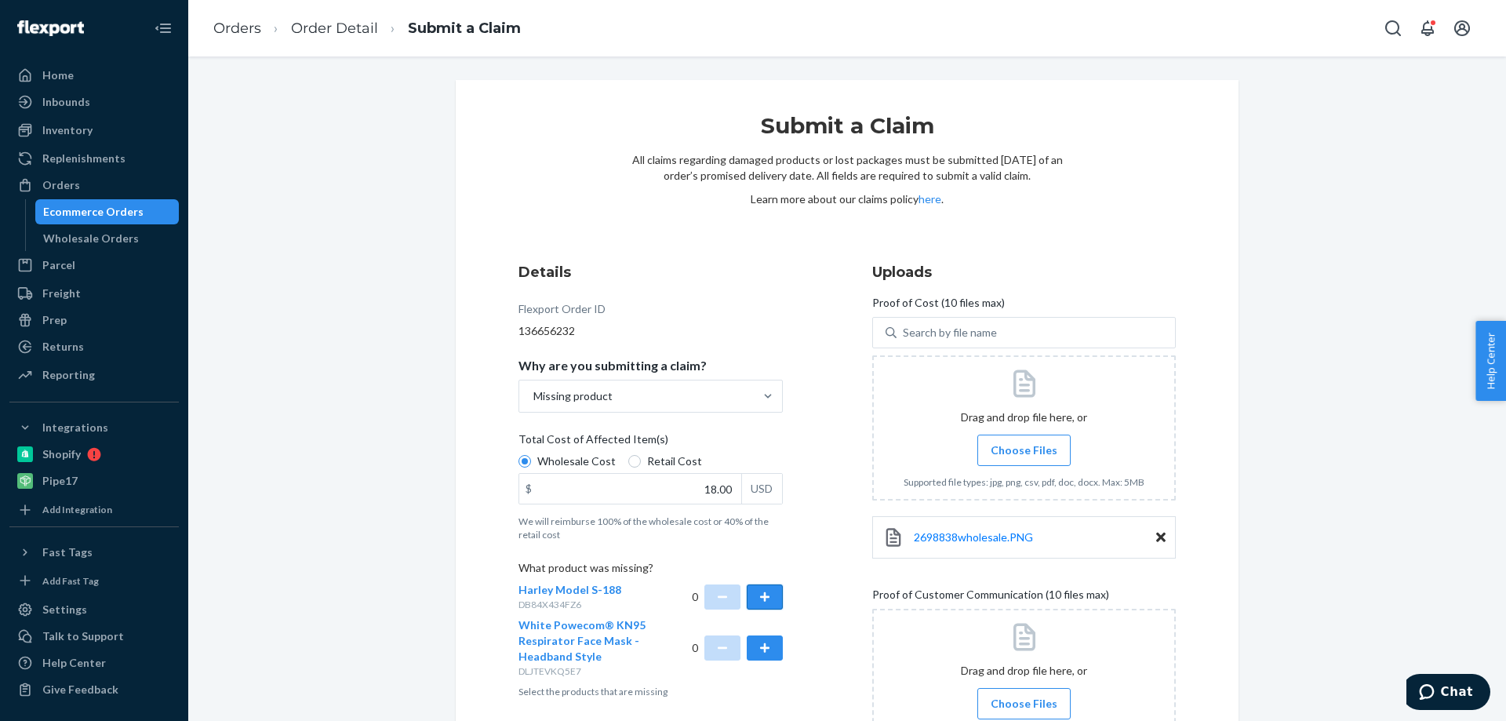
click at [764, 594] on button "button" at bounding box center [765, 596] width 36 height 25
click at [997, 446] on span "Choose Files" at bounding box center [1024, 450] width 67 height 16
click at [1024, 446] on input "Choose Files" at bounding box center [1024, 450] width 1 height 17
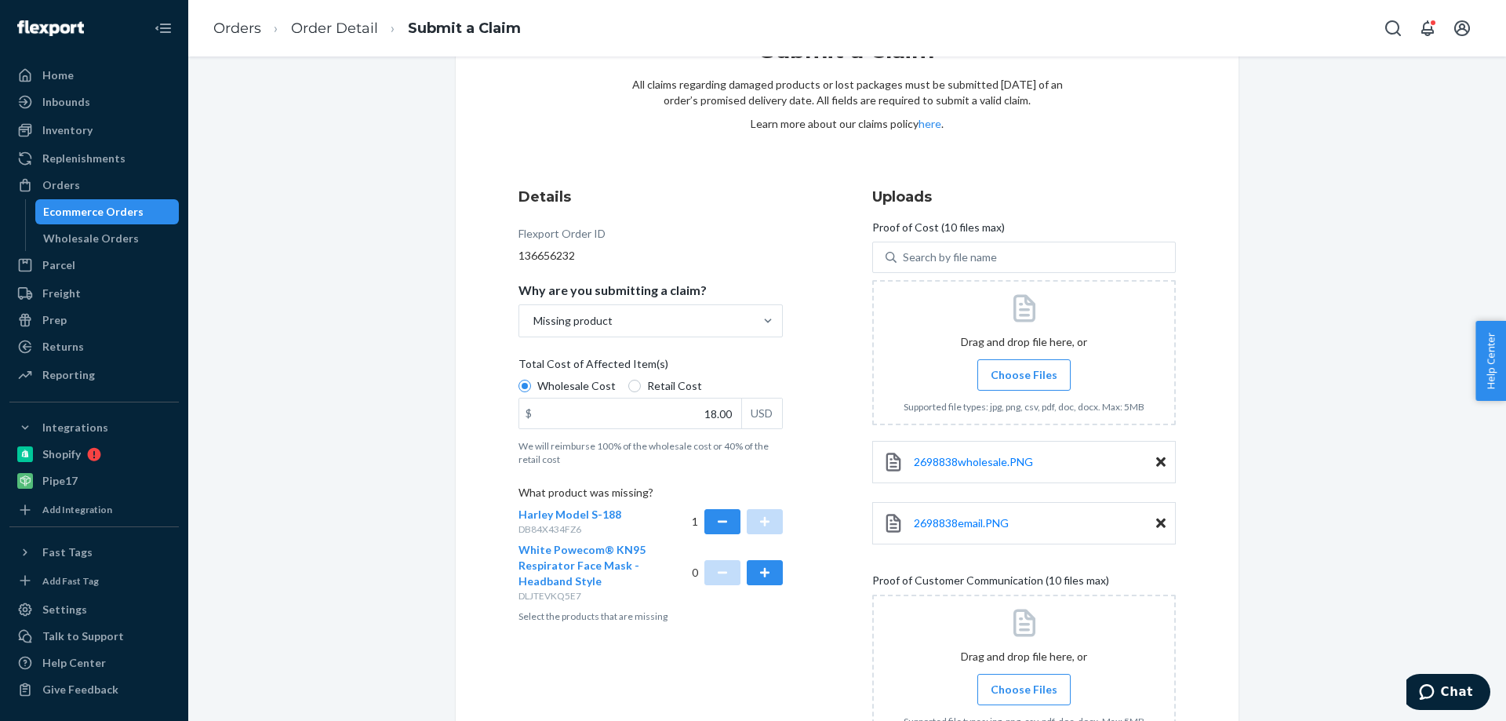
scroll to position [157, 0]
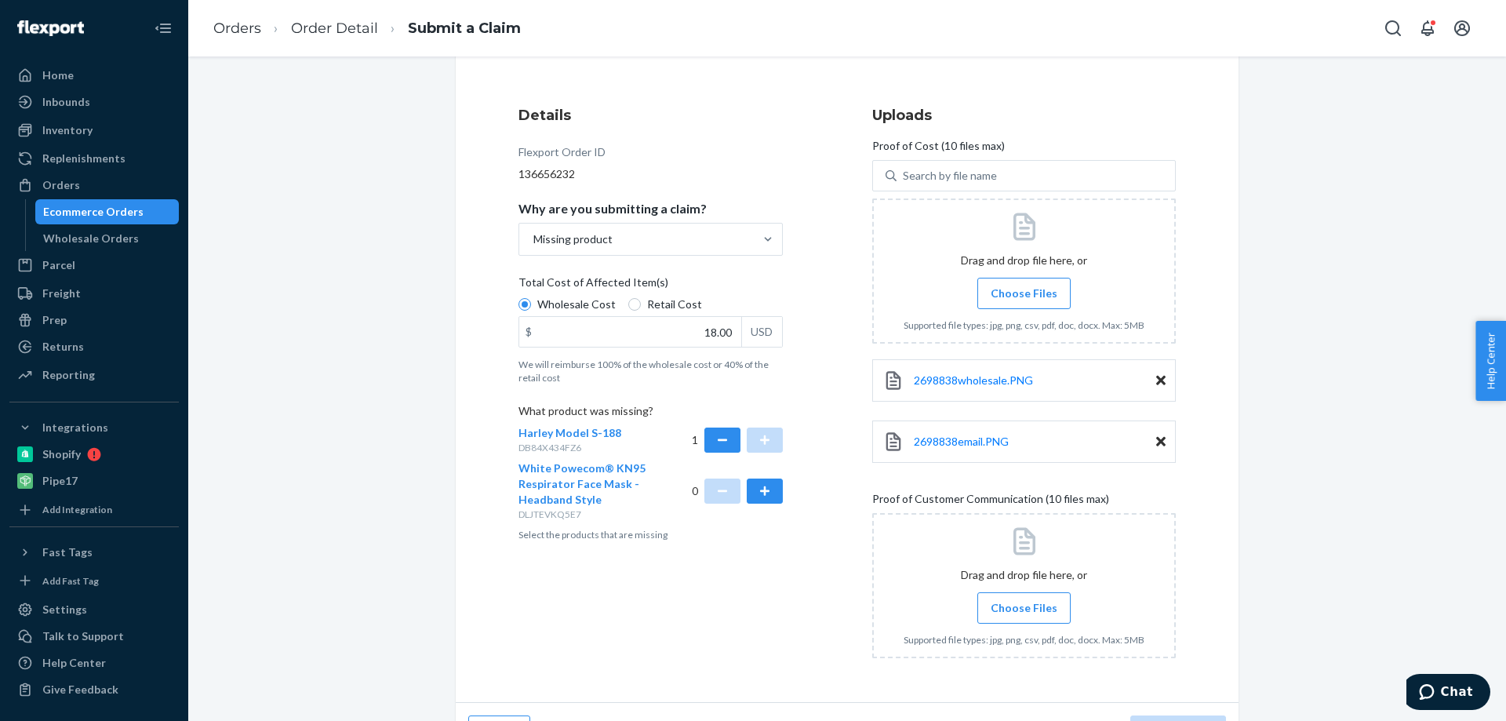
click at [1021, 613] on span "Choose Files" at bounding box center [1024, 608] width 67 height 16
click at [1024, 613] on input "Choose Files" at bounding box center [1024, 607] width 1 height 17
click at [1156, 437] on icon at bounding box center [1160, 442] width 9 height 14
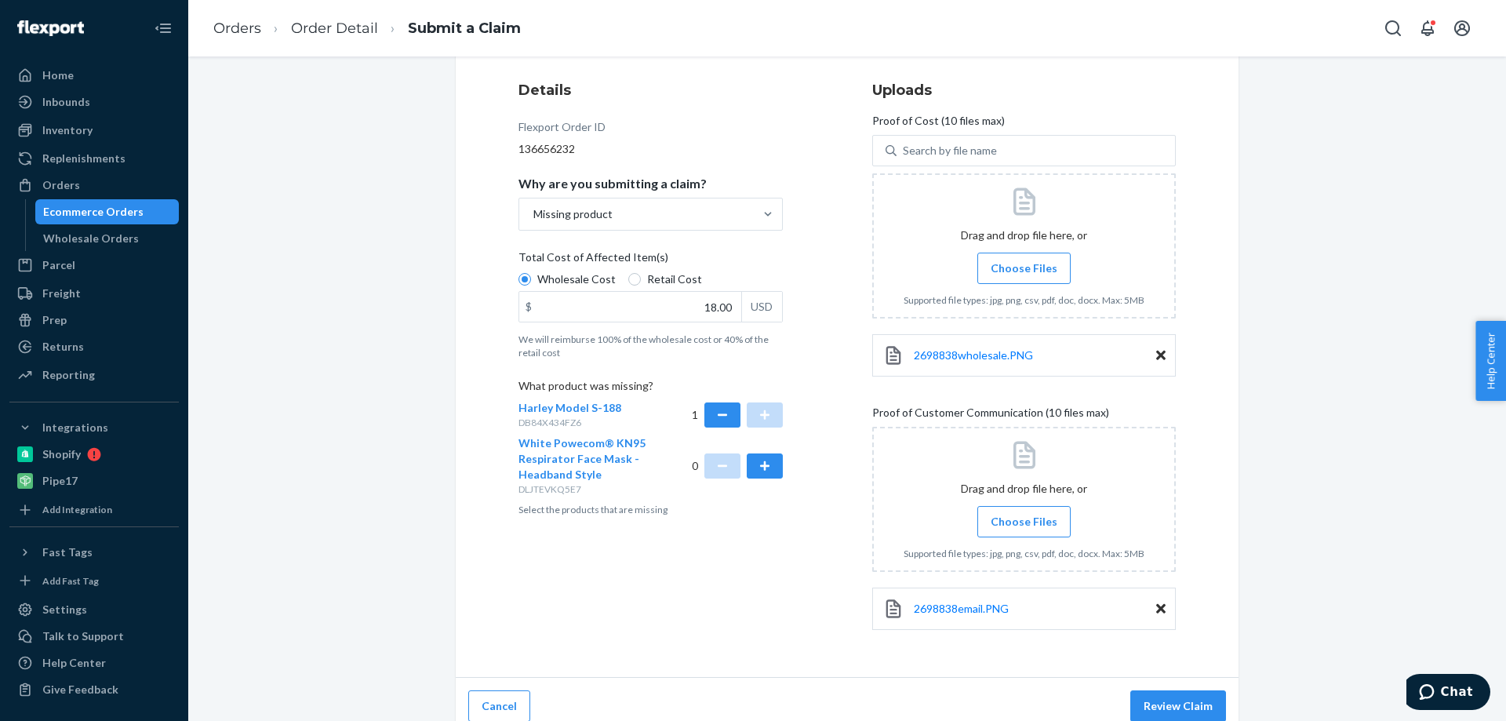
scroll to position [196, 0]
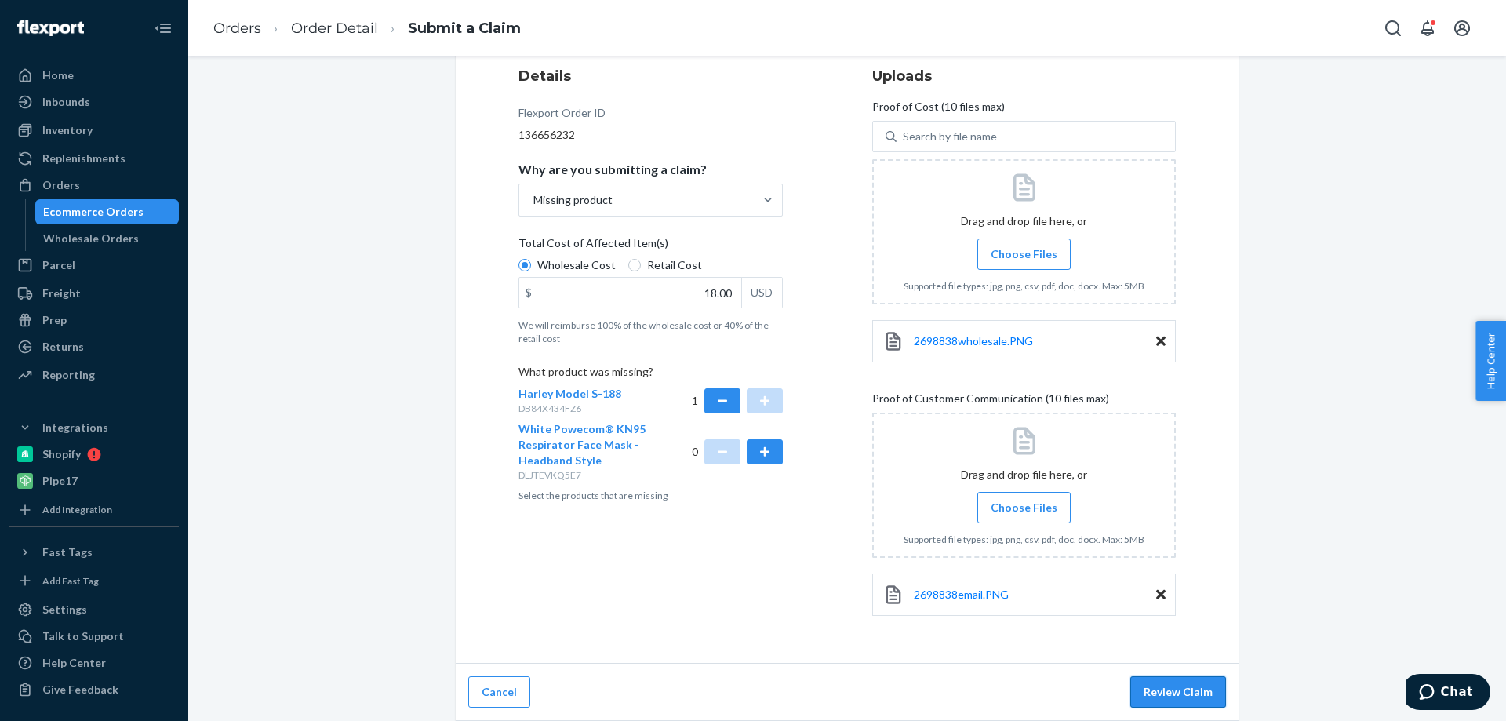
click at [1182, 688] on button "Review Claim" at bounding box center [1178, 691] width 96 height 31
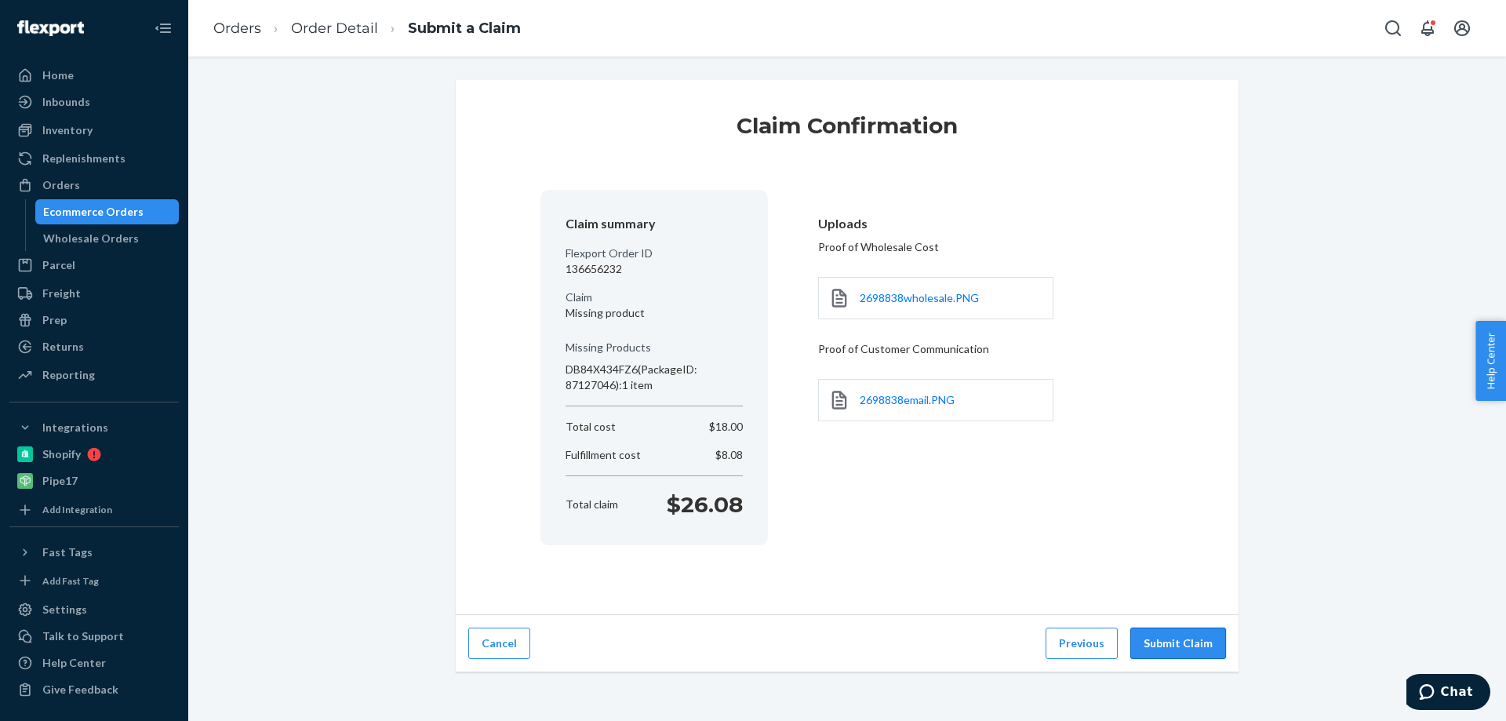
click at [1183, 652] on button "Submit Claim" at bounding box center [1178, 643] width 96 height 31
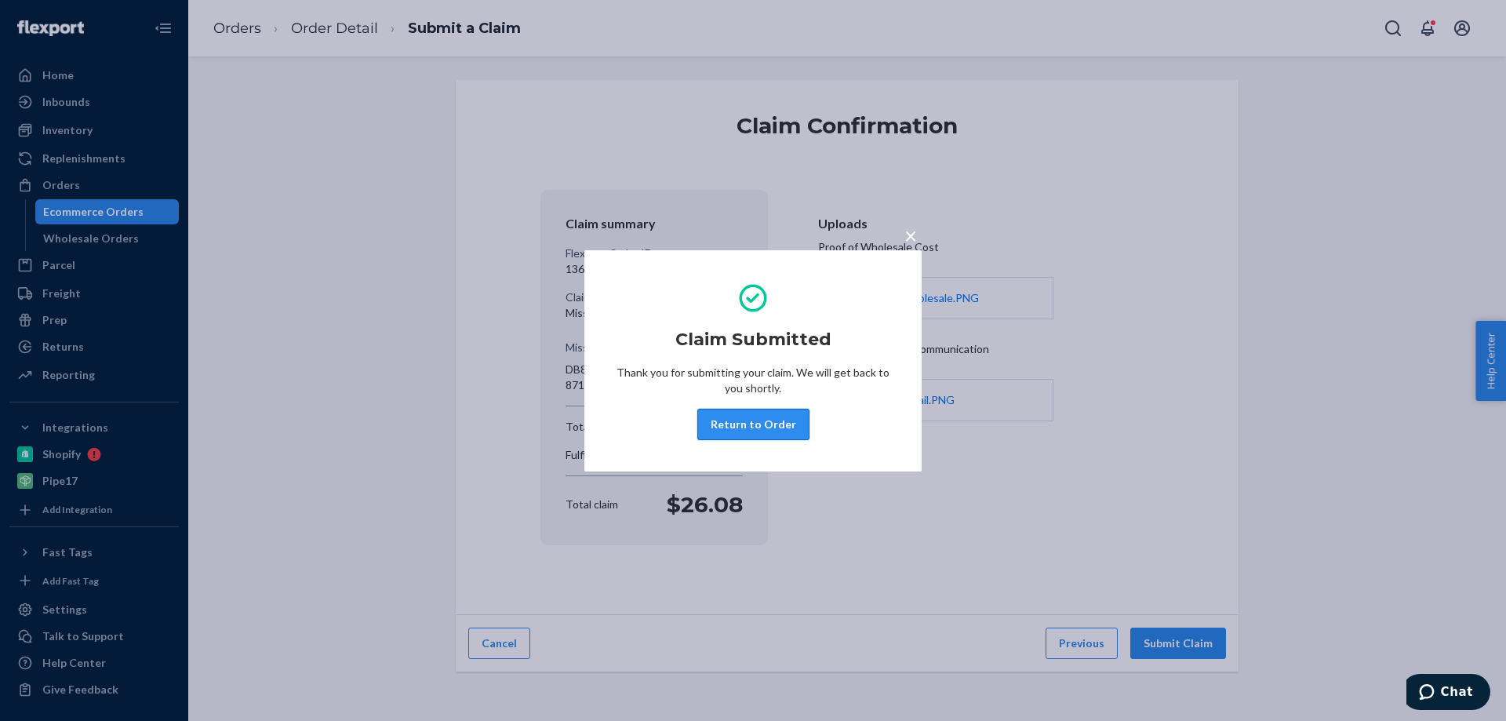
click at [738, 424] on button "Return to Order" at bounding box center [753, 424] width 112 height 31
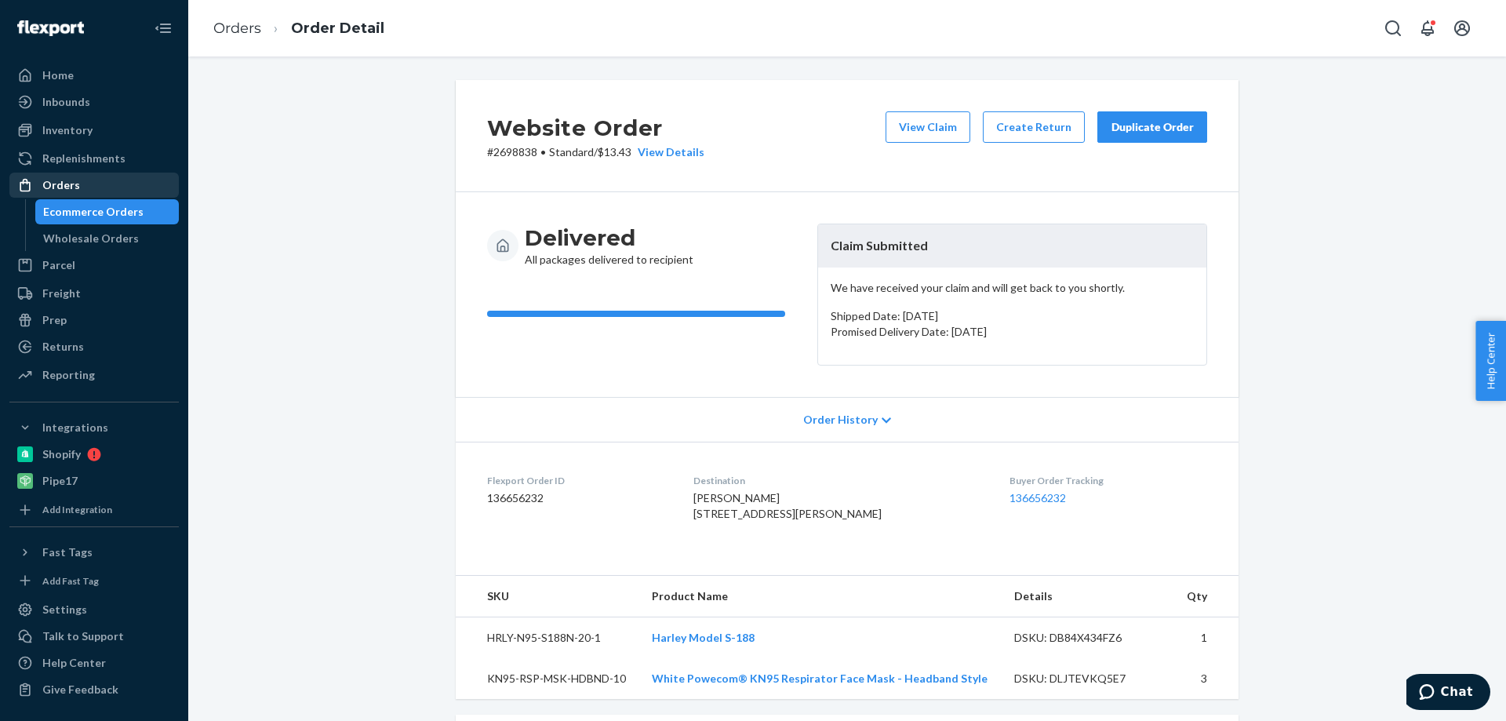
click at [64, 185] on div "Orders" at bounding box center [61, 185] width 38 height 16
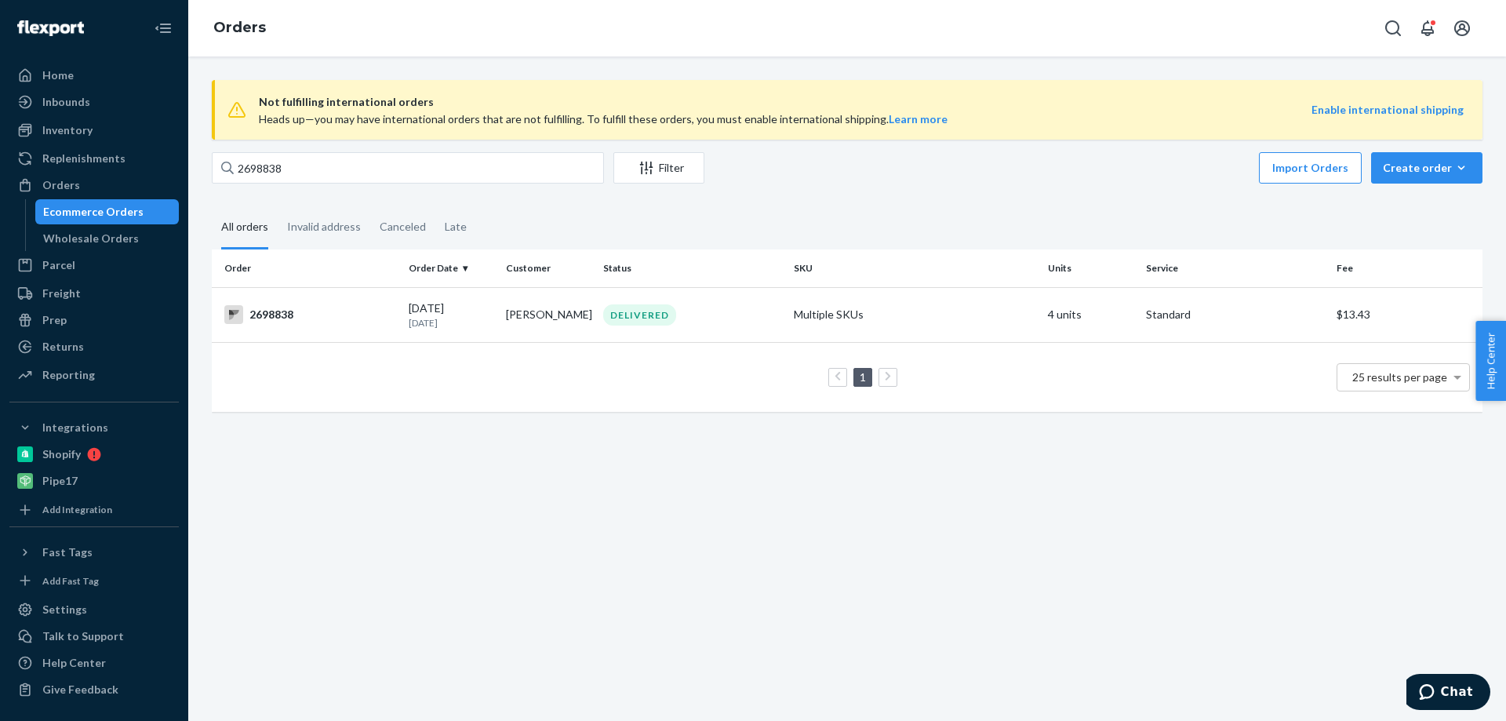
click at [307, 95] on span "Not fulfilling international orders" at bounding box center [785, 102] width 1053 height 19
drag, startPoint x: 287, startPoint y: 167, endPoint x: 224, endPoint y: 176, distance: 64.1
click at [224, 174] on div "2698838" at bounding box center [408, 167] width 392 height 31
paste input "5815"
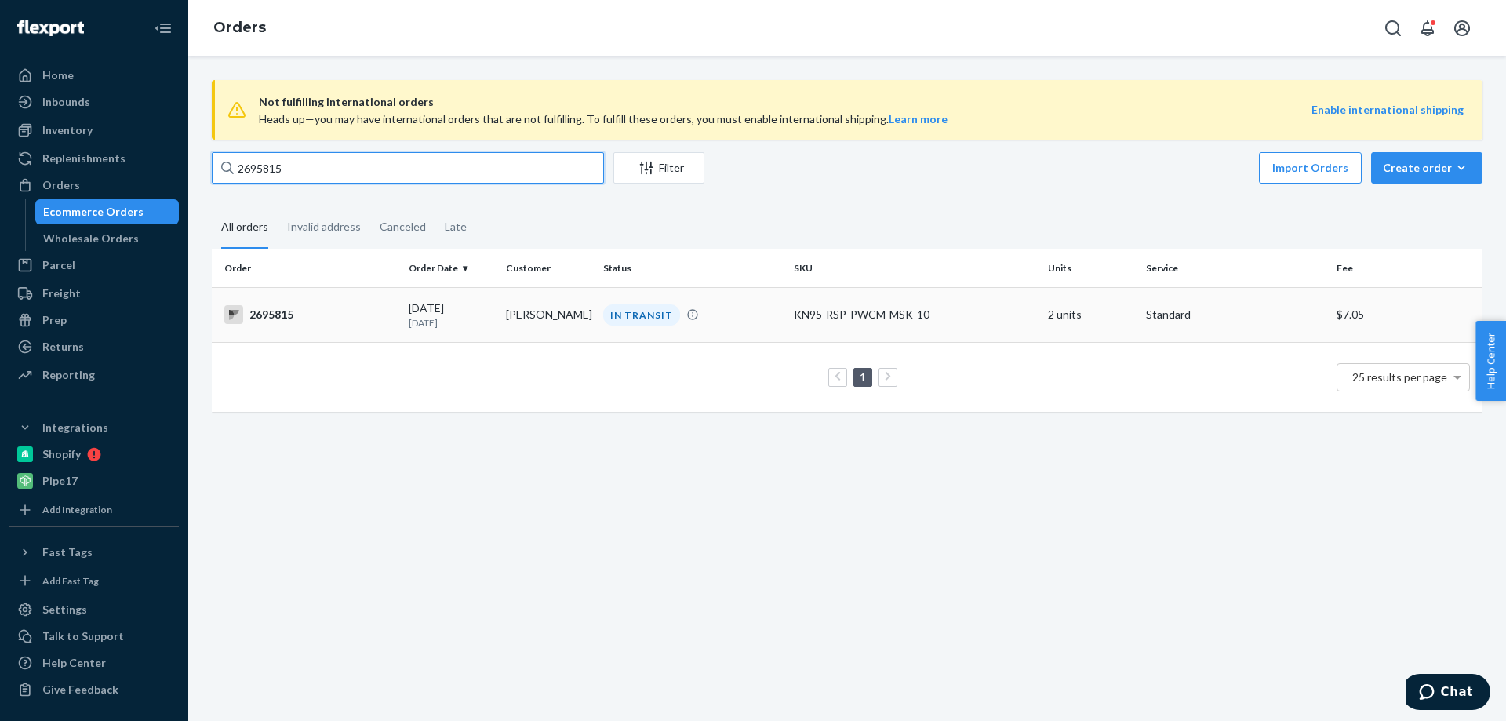
type input "2695815"
click at [280, 322] on div "2695815" at bounding box center [310, 314] width 172 height 19
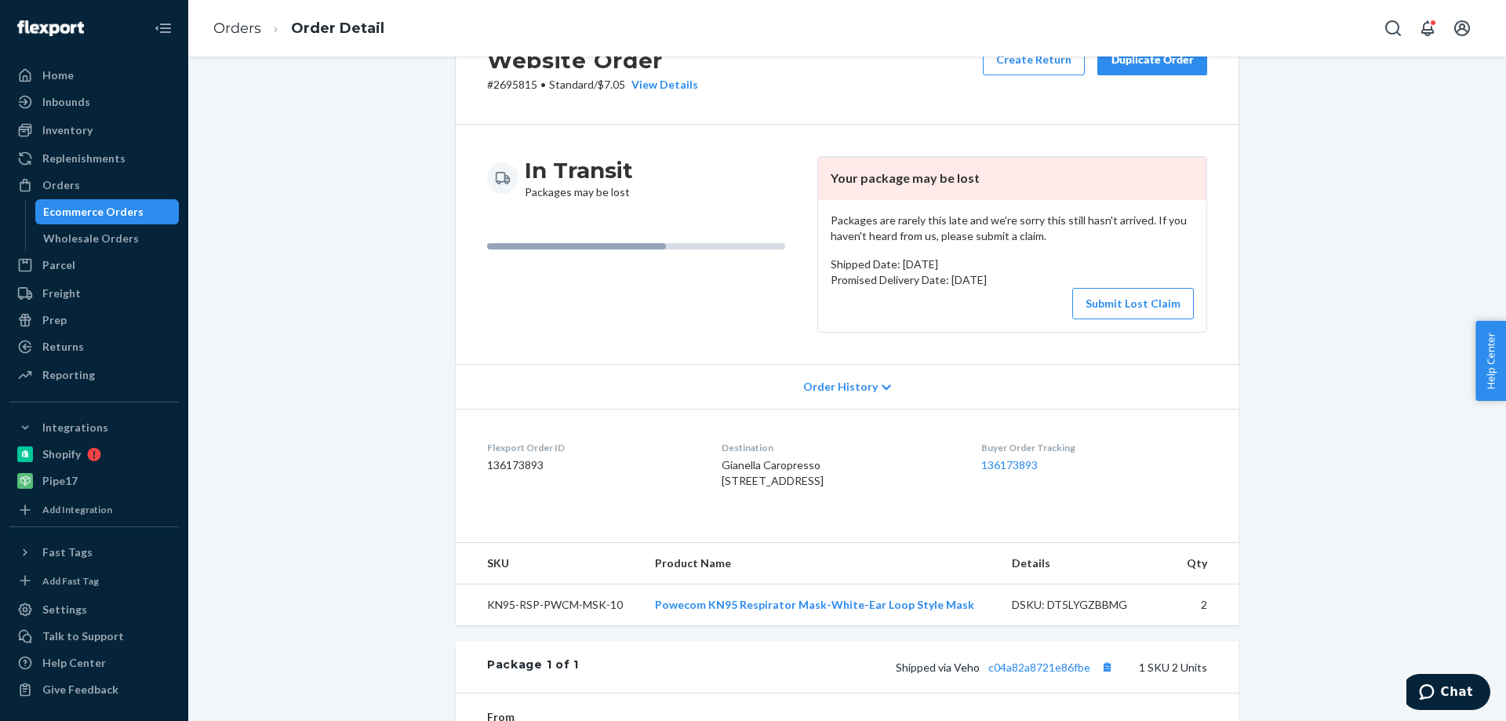
scroll to position [235, 0]
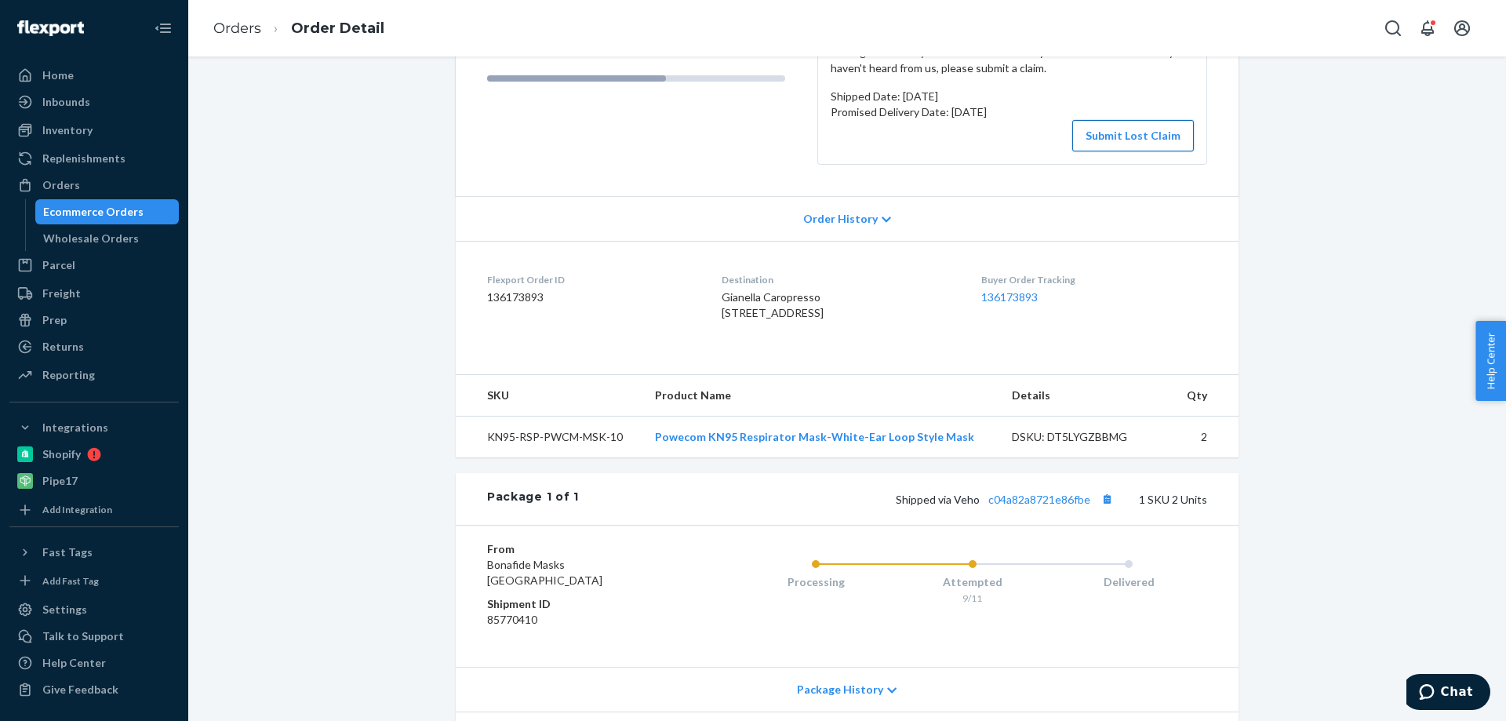
click at [1149, 147] on button "Submit Lost Claim" at bounding box center [1133, 135] width 122 height 31
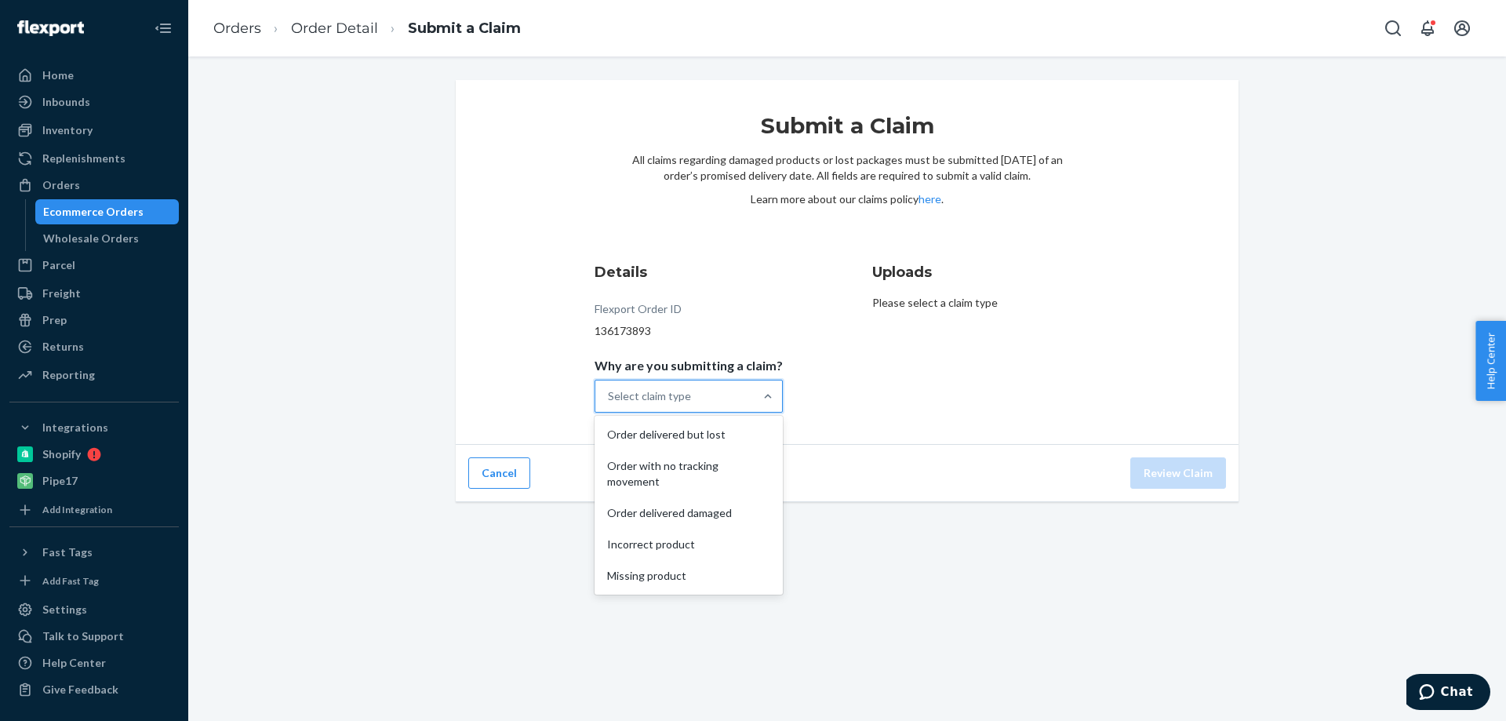
click at [688, 401] on div "Select claim type" at bounding box center [649, 396] width 83 height 16
click at [609, 401] on input "Why are you submitting a claim? option Order delivered but lost focused, 1 of 5…" at bounding box center [609, 396] width 2 height 16
click at [688, 475] on div "Order with no tracking movement" at bounding box center [689, 473] width 182 height 47
click at [609, 404] on input "Why are you submitting a claim? option Order with no tracking movement focused,…" at bounding box center [609, 396] width 2 height 16
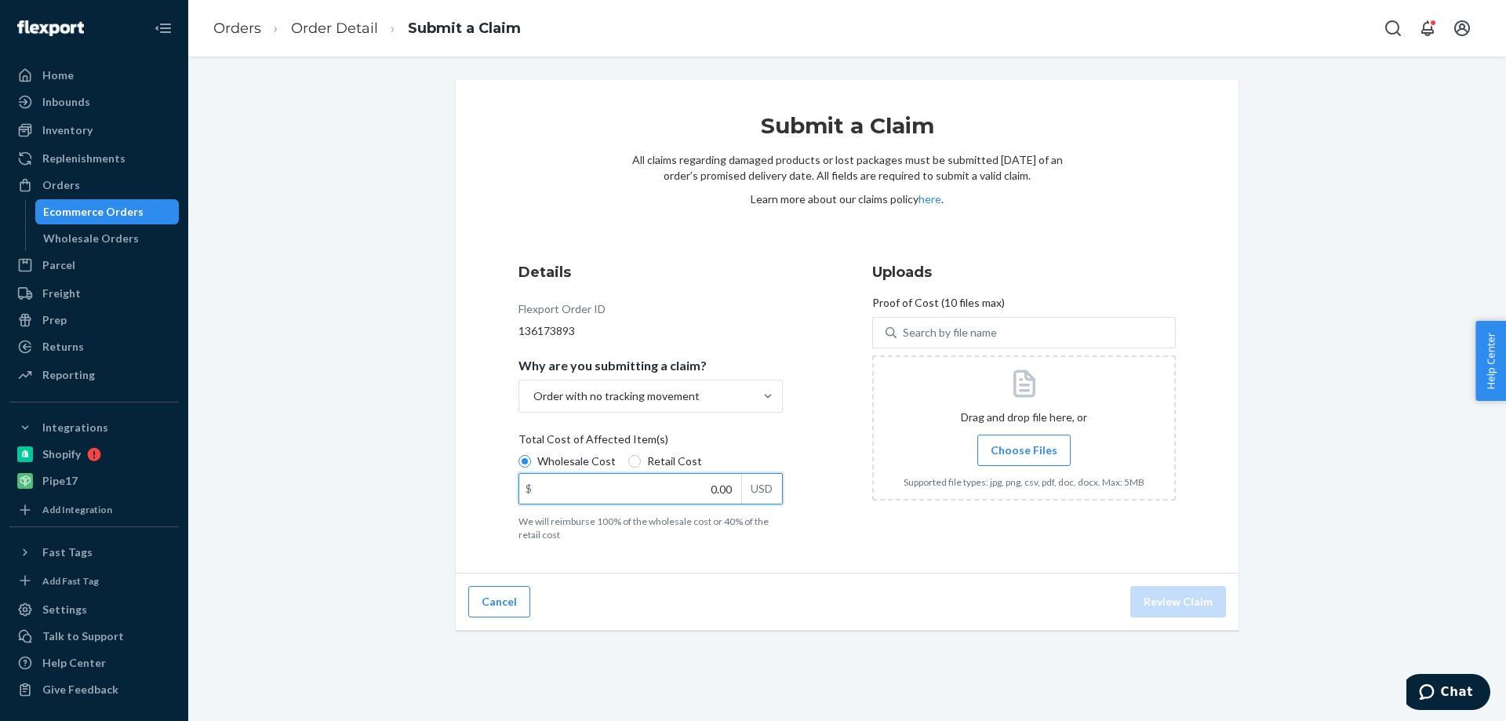
drag, startPoint x: 695, startPoint y: 482, endPoint x: 778, endPoint y: 506, distance: 86.4
click at [778, 506] on div "Details Flexport Order ID 136173893 Why are you submitting a claim? Order with …" at bounding box center [670, 402] width 304 height 298
type input "12.84"
click at [1024, 452] on input "Choose Files" at bounding box center [1024, 450] width 1 height 17
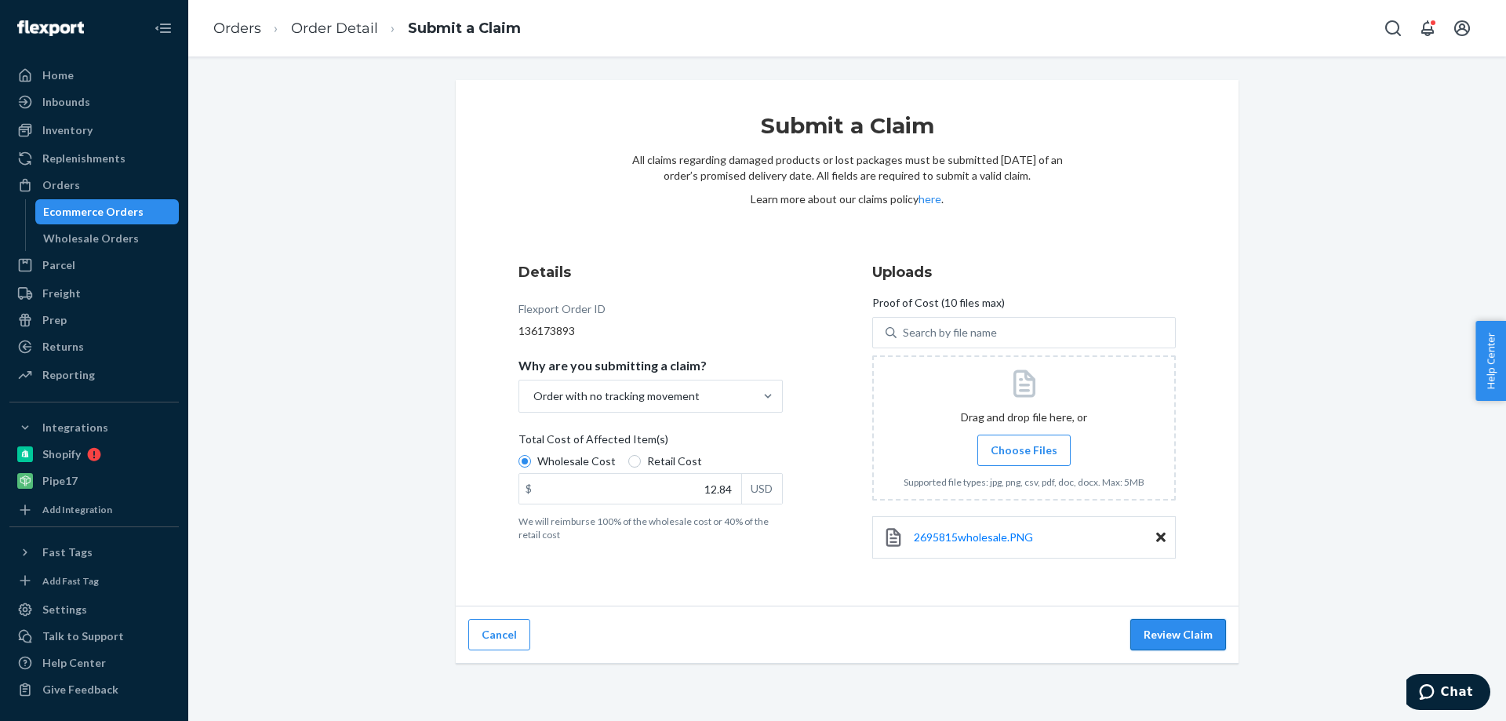
click at [1186, 629] on button "Review Claim" at bounding box center [1178, 634] width 96 height 31
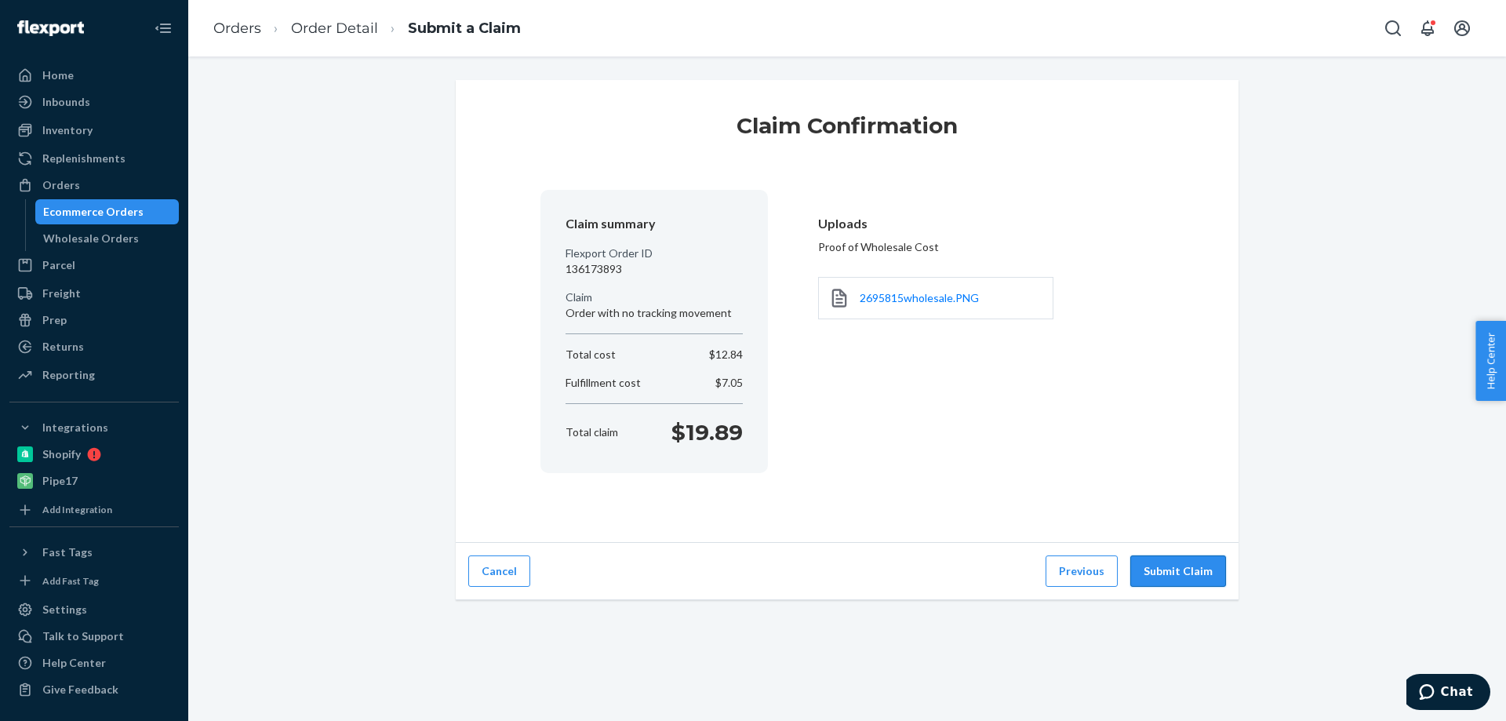
click at [1185, 562] on button "Submit Claim" at bounding box center [1178, 570] width 96 height 31
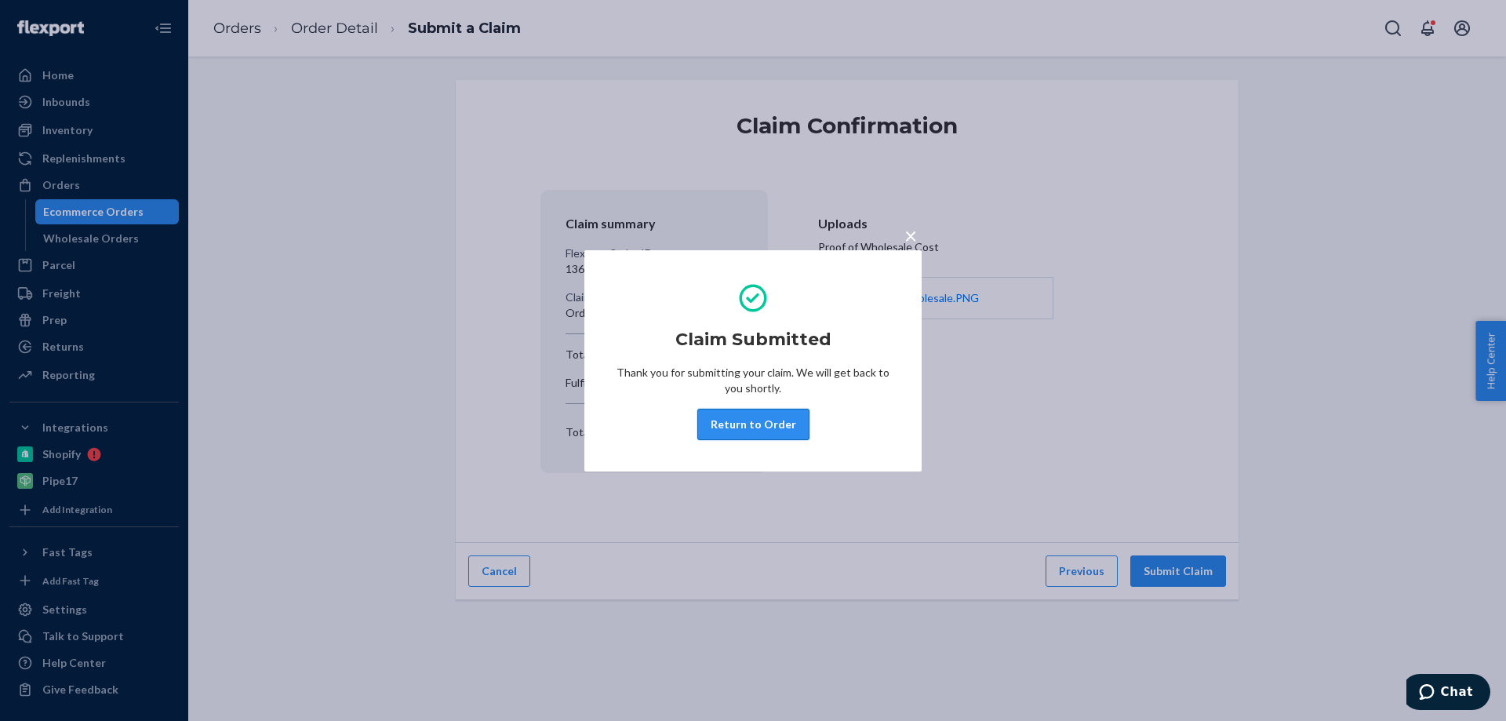
click at [737, 426] on button "Return to Order" at bounding box center [753, 424] width 112 height 31
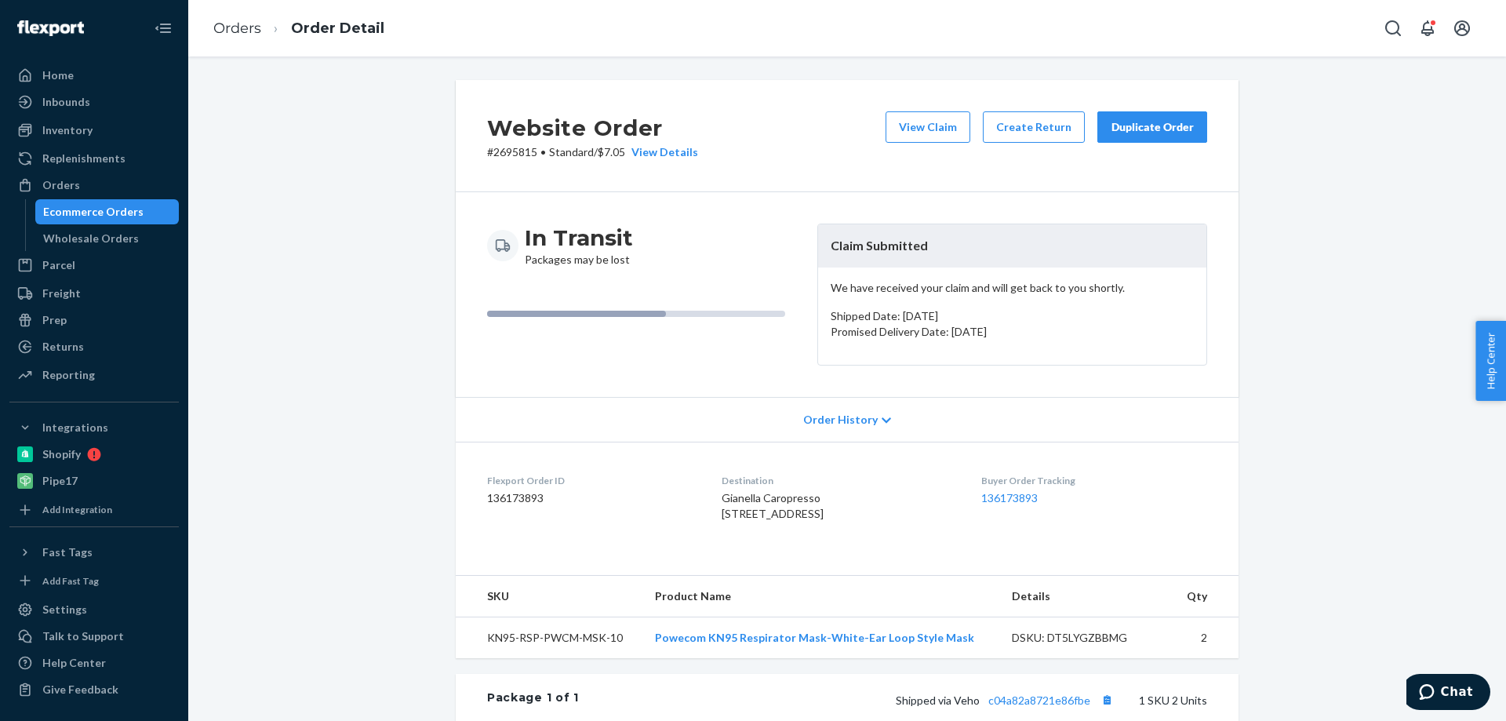
click at [511, 496] on dd "136173893" at bounding box center [591, 498] width 209 height 16
click at [75, 184] on div "Orders" at bounding box center [61, 185] width 38 height 16
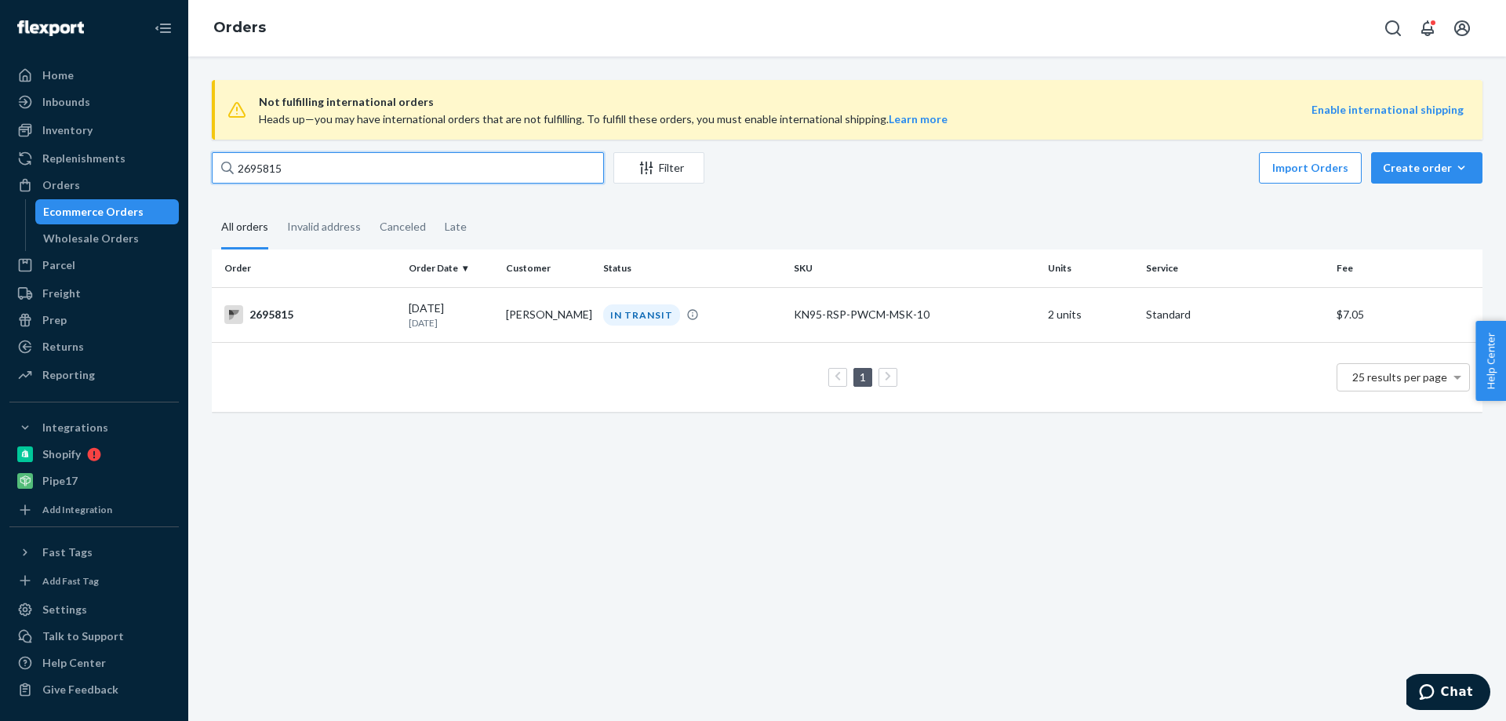
drag, startPoint x: 291, startPoint y: 162, endPoint x: 204, endPoint y: 168, distance: 87.3
click at [204, 168] on div "Not fulfilling international orders Heads up—you may have international orders …" at bounding box center [847, 253] width 1294 height 347
paste input "0532"
type input "2690532"
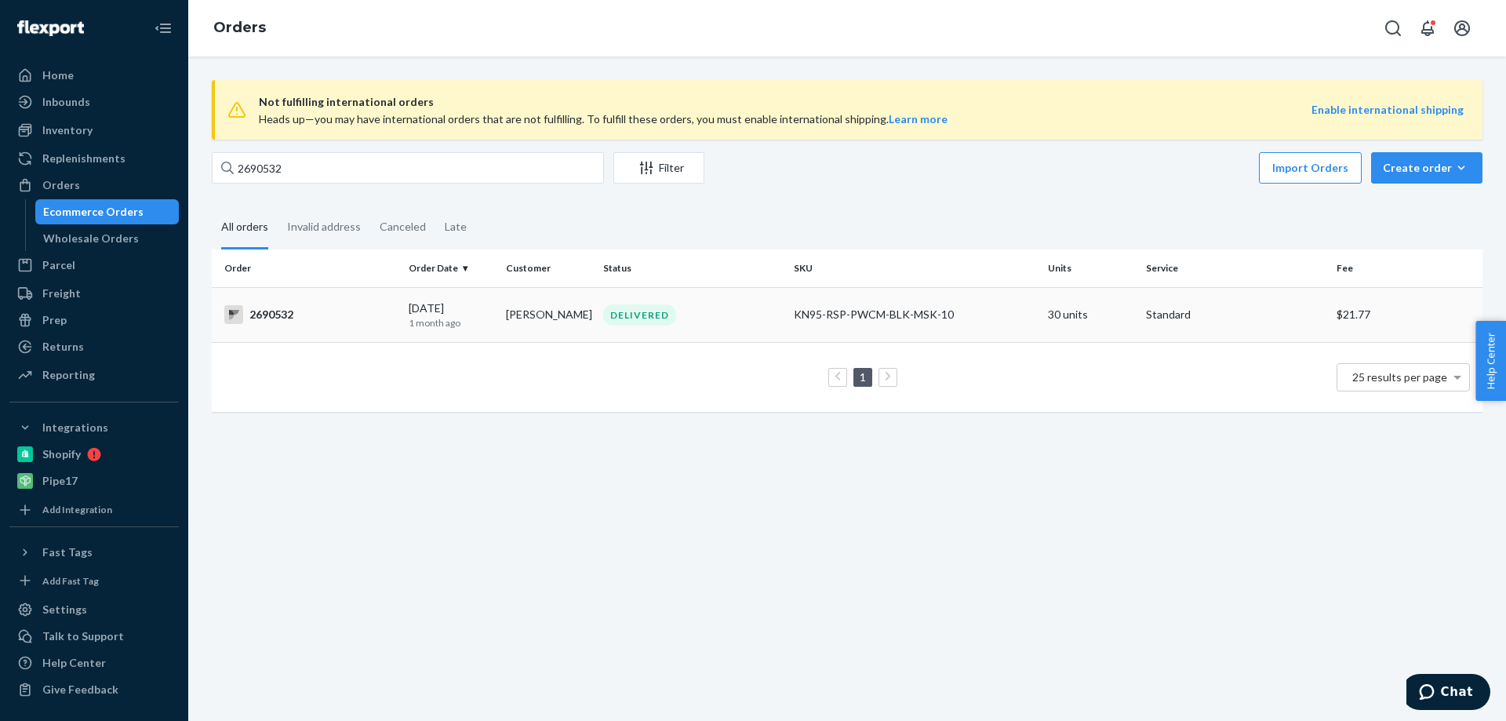
click at [274, 309] on div "2690532" at bounding box center [310, 314] width 172 height 19
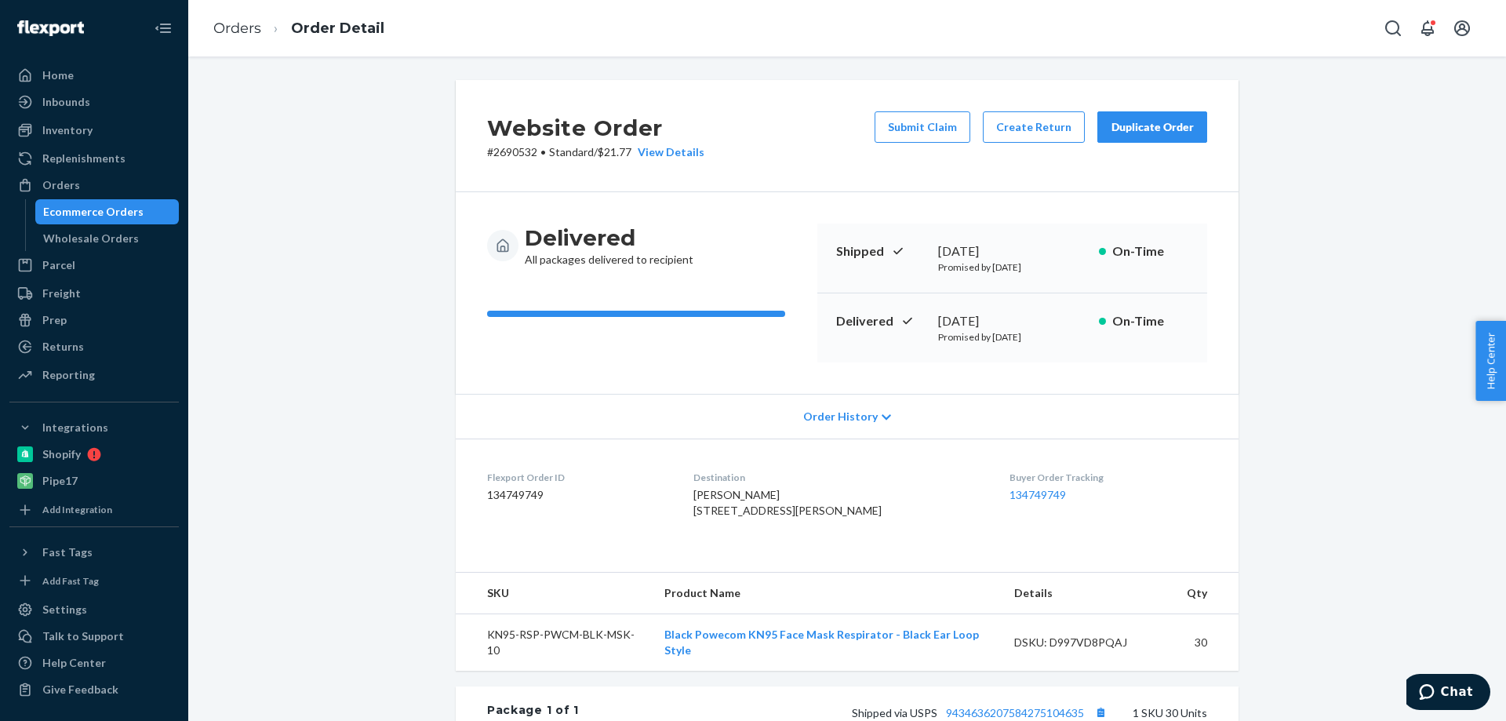
drag, startPoint x: 924, startPoint y: 128, endPoint x: 923, endPoint y: 139, distance: 11.0
click at [924, 128] on button "Submit Claim" at bounding box center [923, 126] width 96 height 31
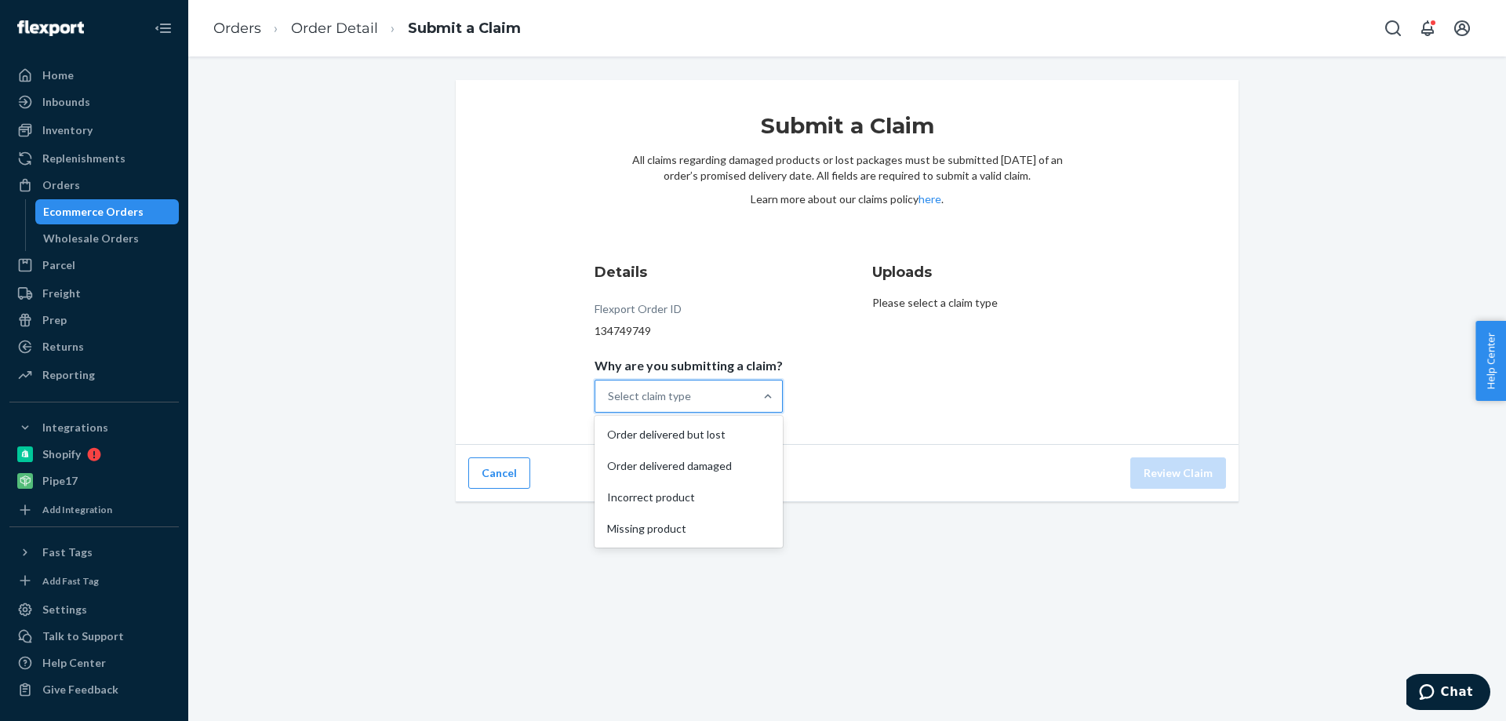
click at [704, 387] on div "Select claim type" at bounding box center [674, 395] width 158 height 31
click at [609, 388] on input "Why are you submitting a claim? option Order delivered but lost focused, 1 of 4…" at bounding box center [609, 396] width 2 height 16
click at [699, 469] on div "Order delivered damaged" at bounding box center [689, 465] width 182 height 31
click at [609, 404] on input "Why are you submitting a claim? option Order delivered damaged focused, 2 of 4.…" at bounding box center [609, 396] width 2 height 16
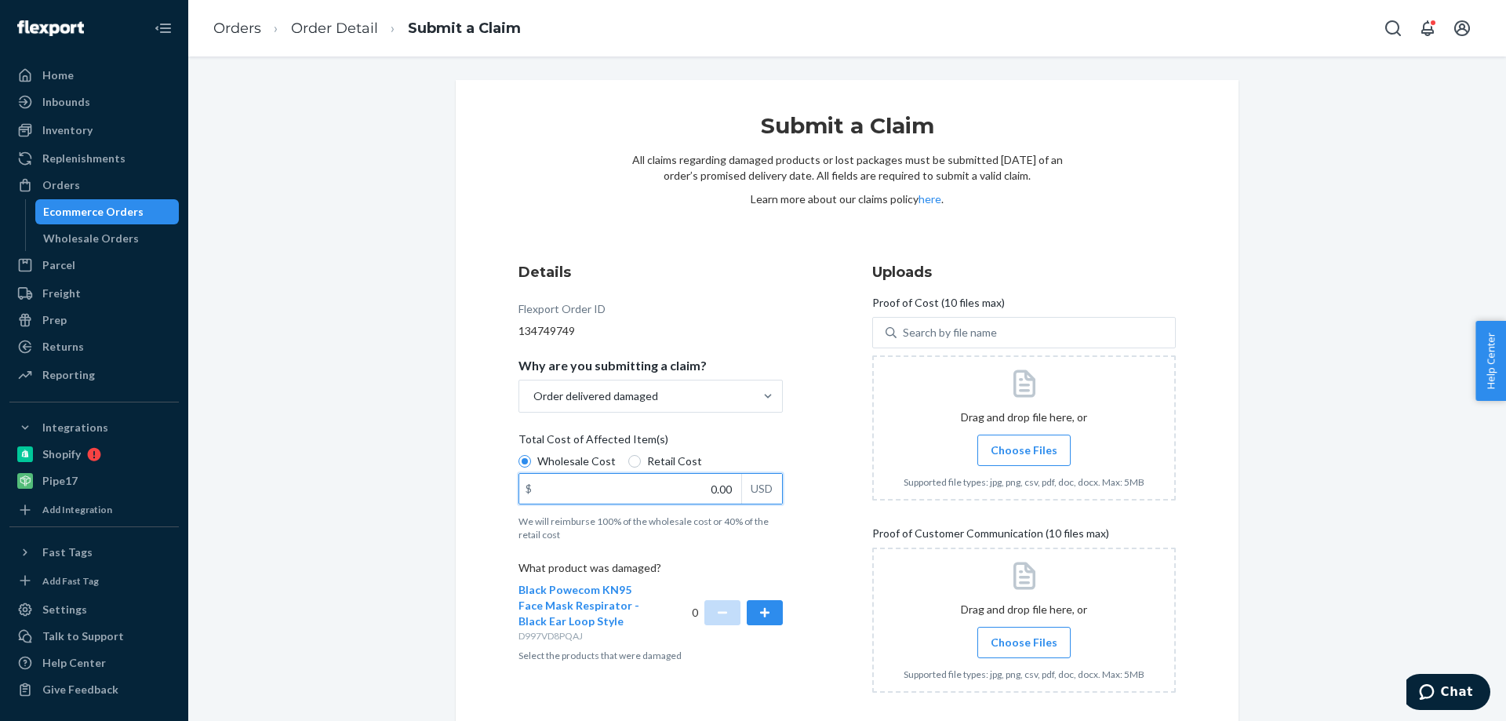
drag, startPoint x: 695, startPoint y: 489, endPoint x: 788, endPoint y: 501, distance: 94.2
click at [788, 501] on div "Details Flexport Order ID 134749749 Why are you submitting a claim? Order deliv…" at bounding box center [670, 590] width 304 height 674
type input "2,690,532.00"
click at [751, 613] on button "button" at bounding box center [765, 612] width 36 height 25
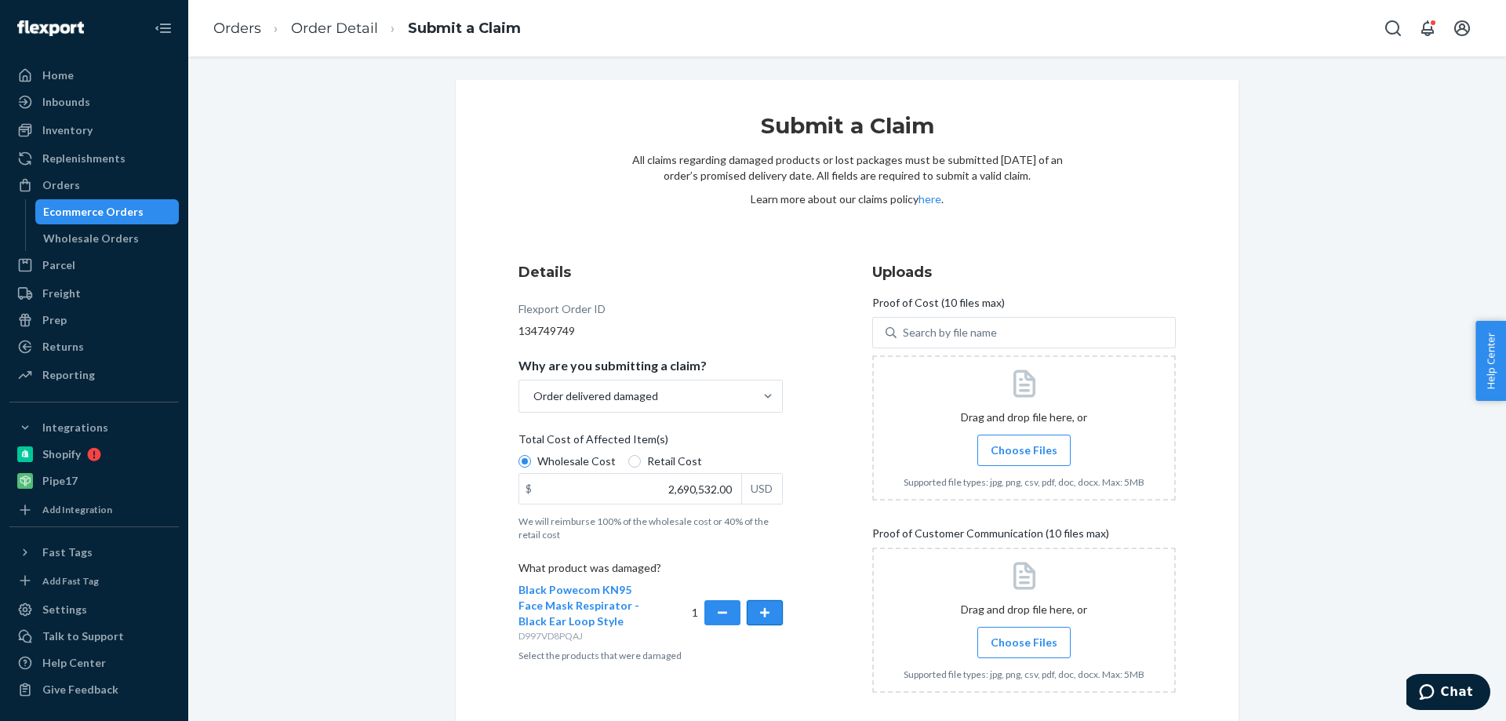
click at [751, 613] on button "button" at bounding box center [765, 612] width 36 height 25
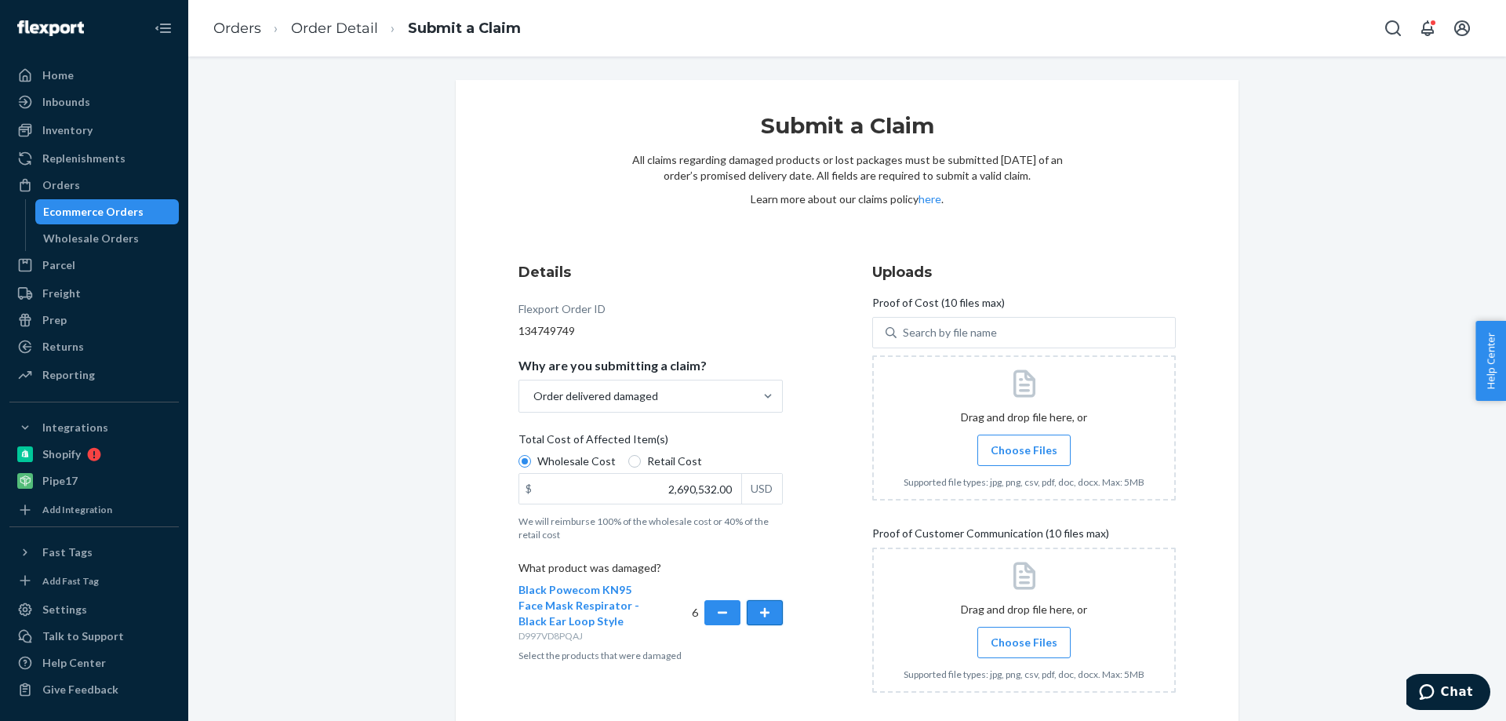
click at [751, 613] on button "button" at bounding box center [765, 612] width 36 height 25
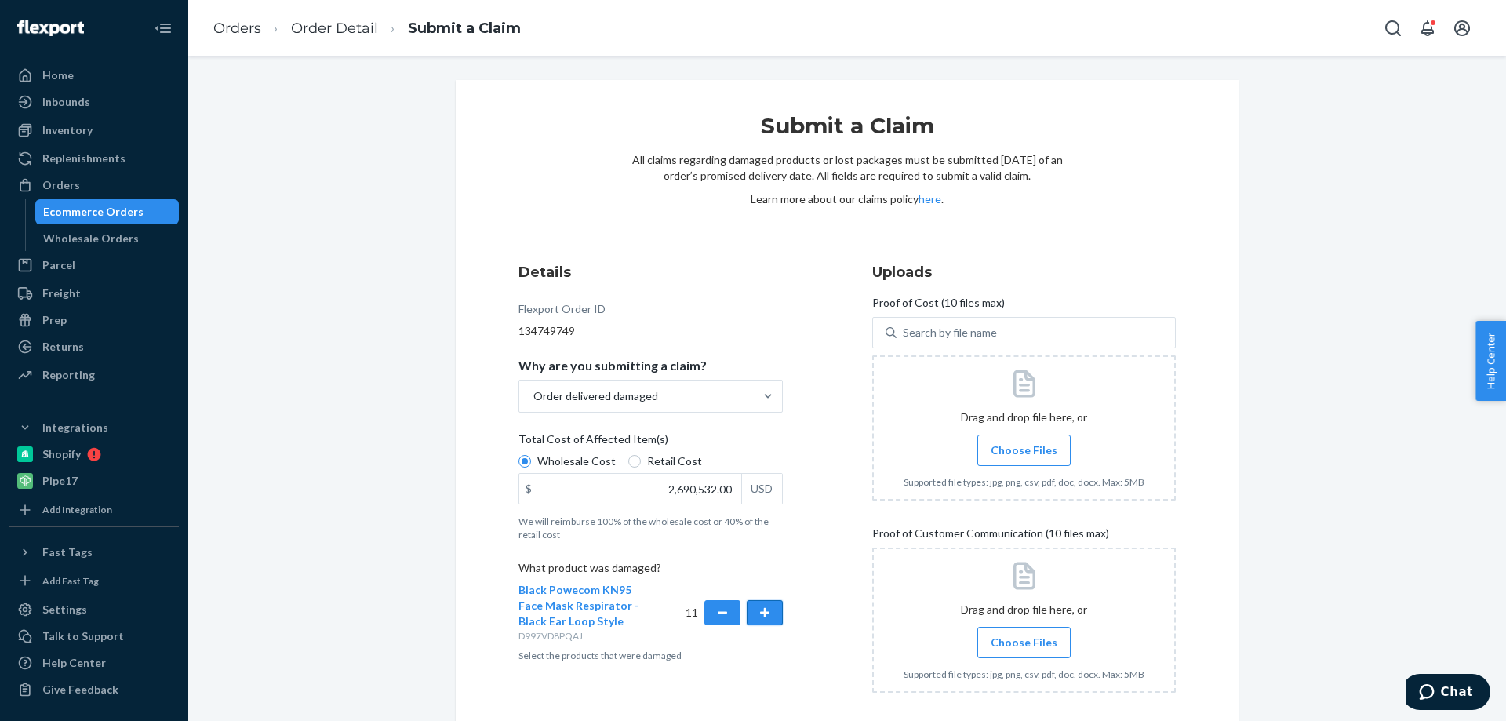
click at [751, 613] on button "button" at bounding box center [765, 612] width 36 height 25
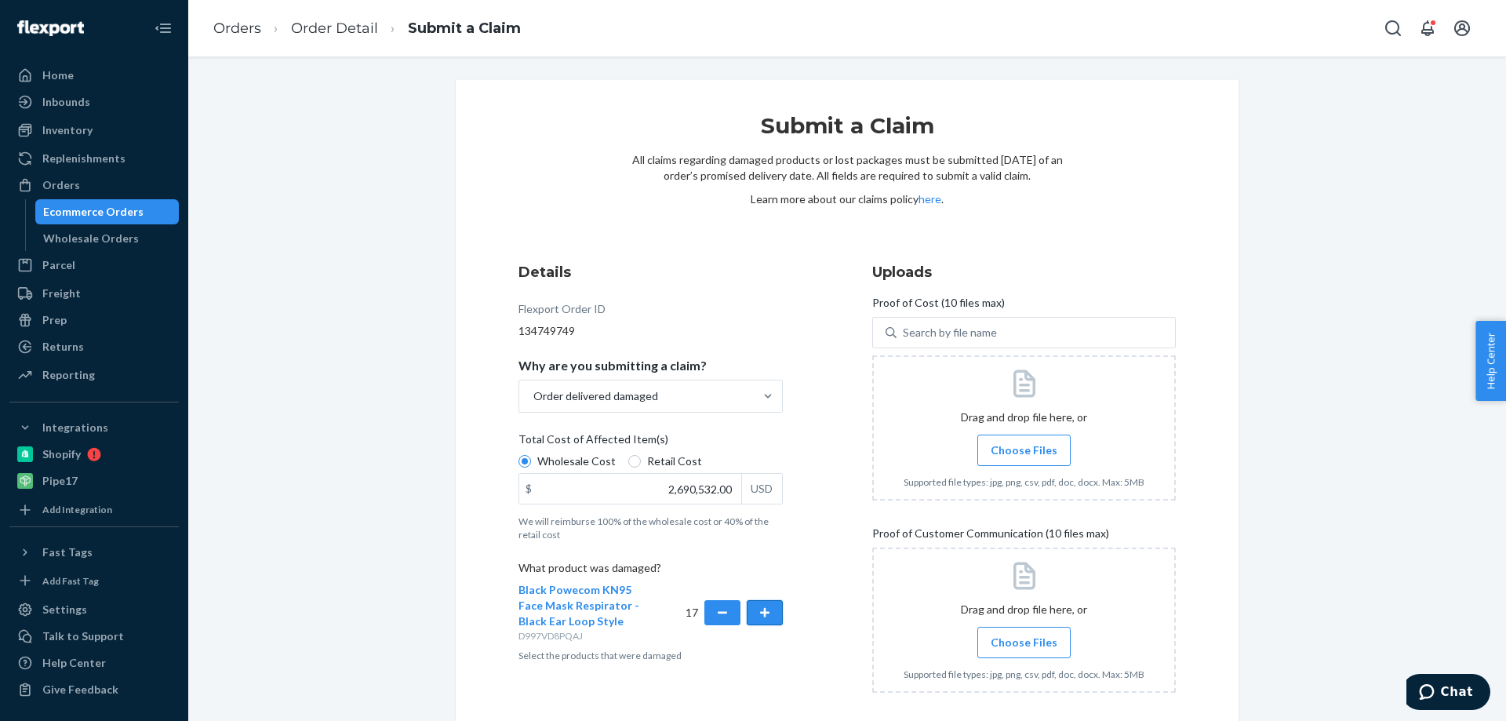
click at [751, 613] on button "button" at bounding box center [765, 612] width 36 height 25
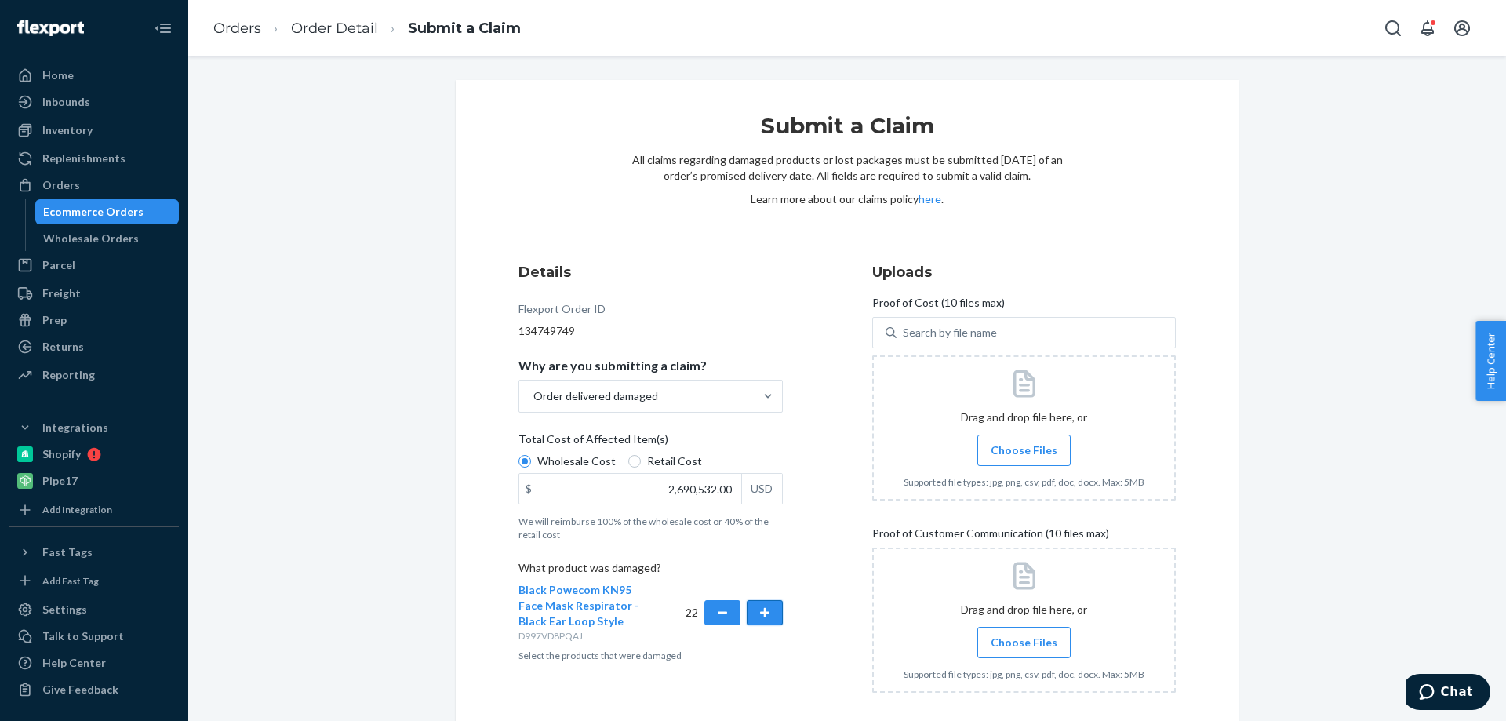
click at [751, 613] on button "button" at bounding box center [765, 612] width 36 height 25
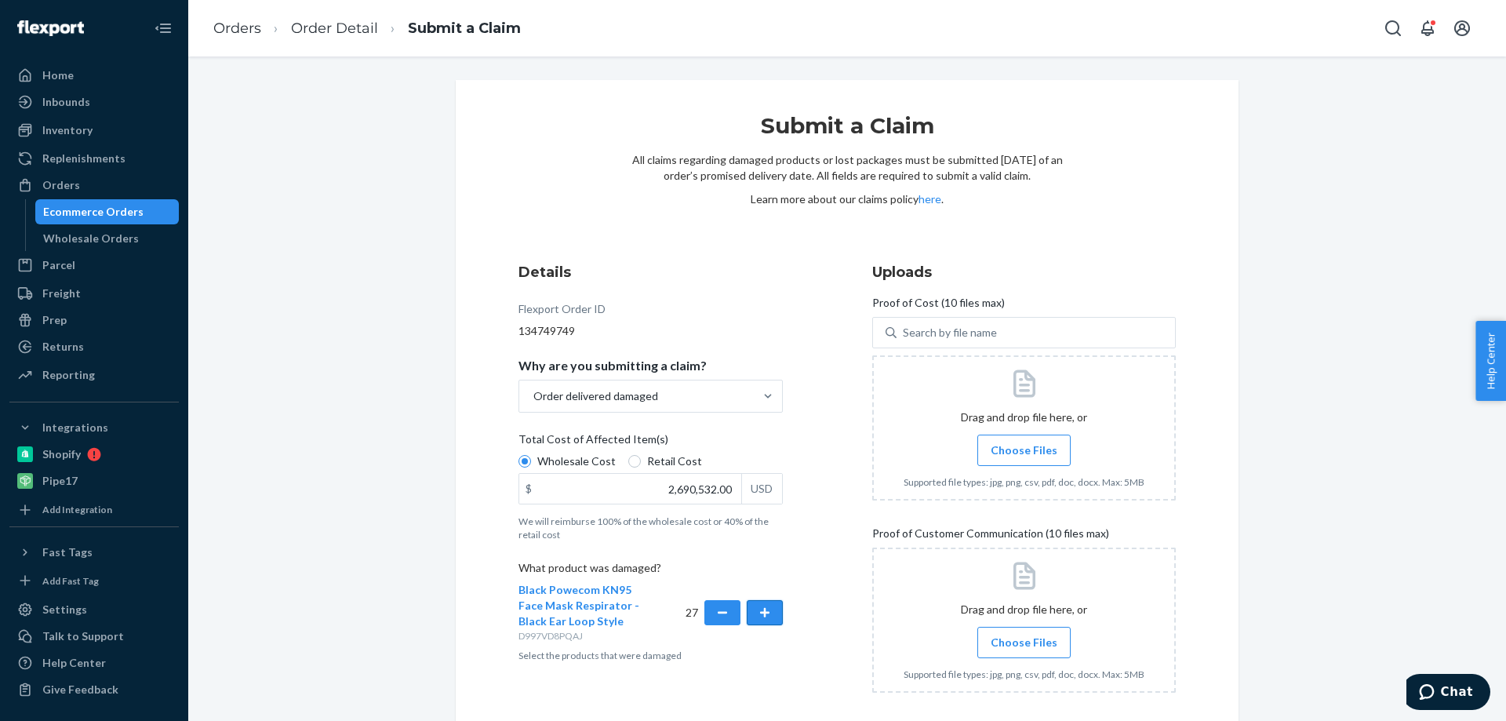
click at [751, 613] on button "button" at bounding box center [765, 612] width 36 height 25
click at [1014, 441] on label "Choose Files" at bounding box center [1023, 450] width 93 height 31
click at [1024, 442] on input "Choose Files" at bounding box center [1024, 450] width 1 height 17
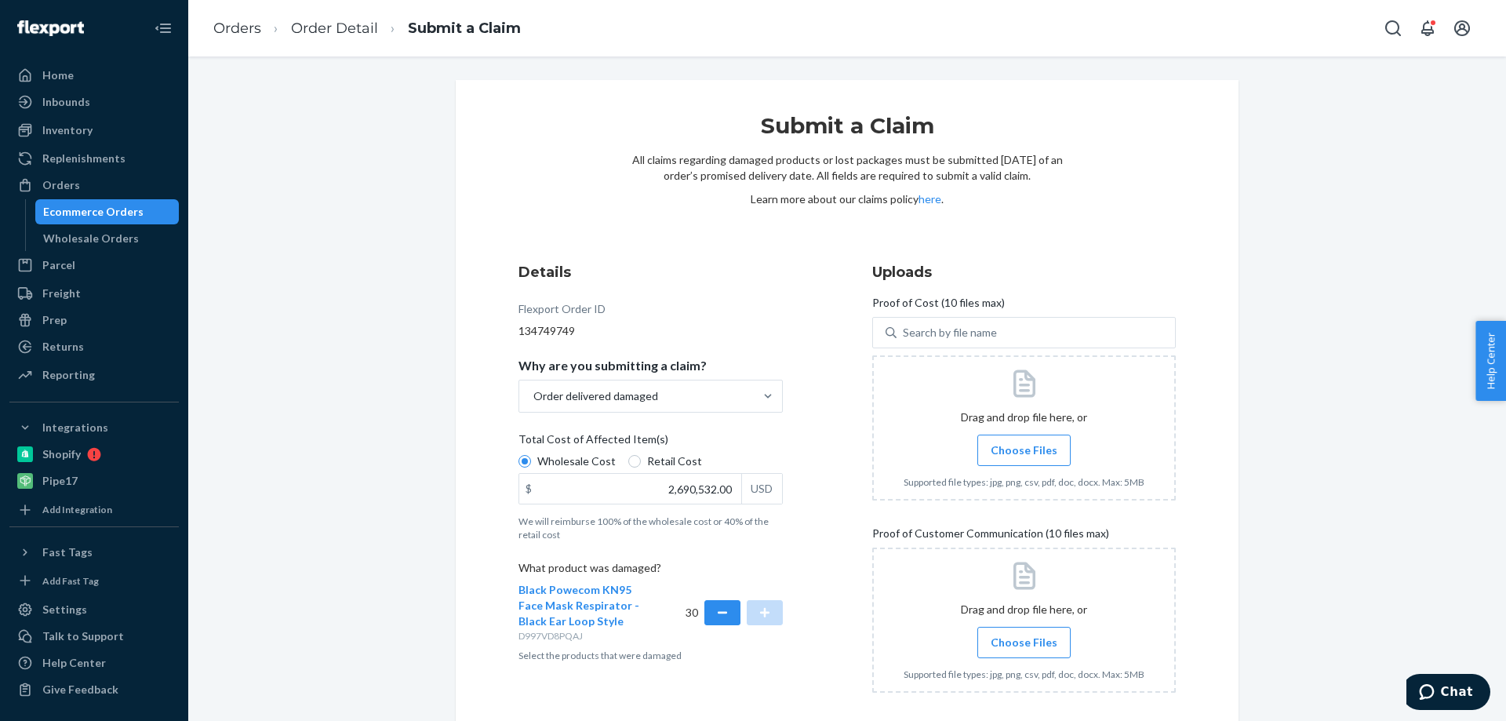
click at [997, 454] on span "Choose Files" at bounding box center [1024, 450] width 67 height 16
click at [1024, 454] on input "Choose Files" at bounding box center [1024, 450] width 1 height 17
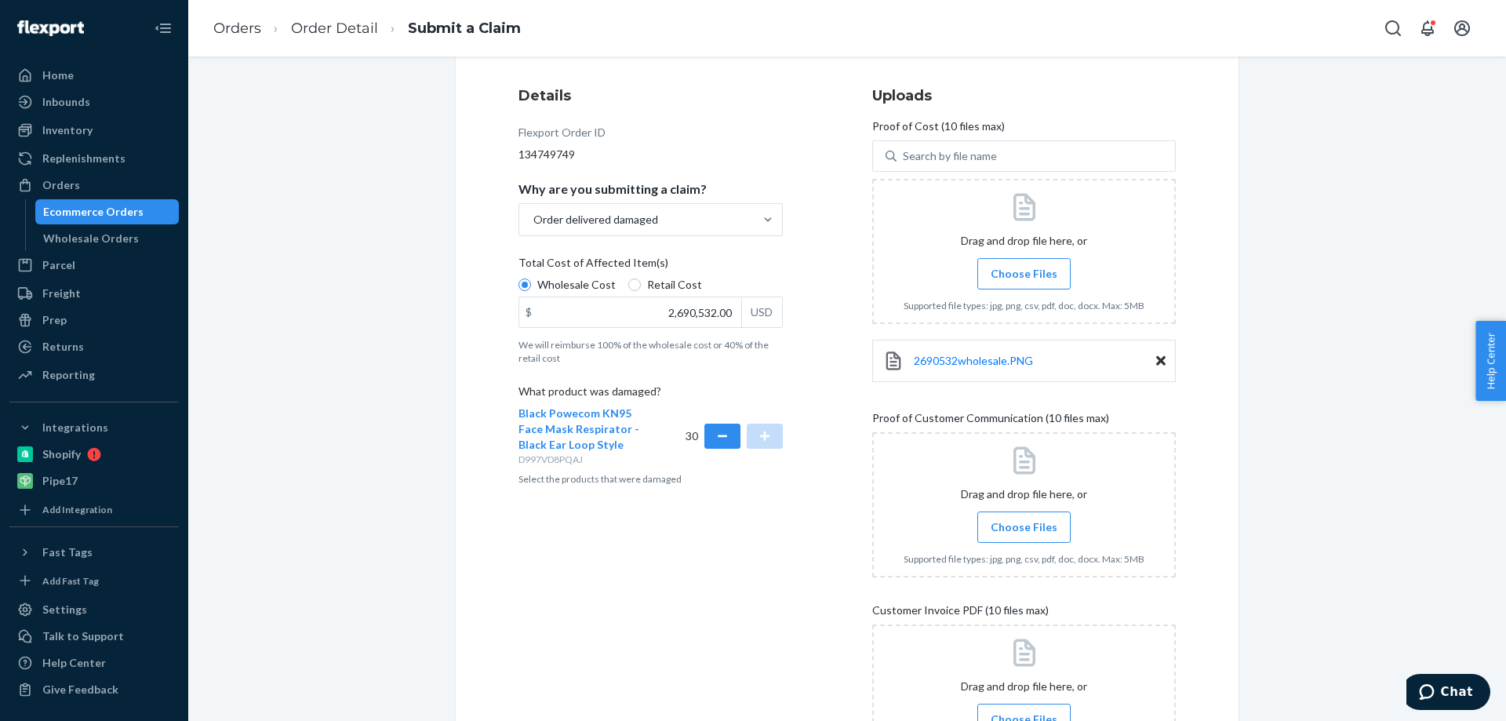
scroll to position [235, 0]
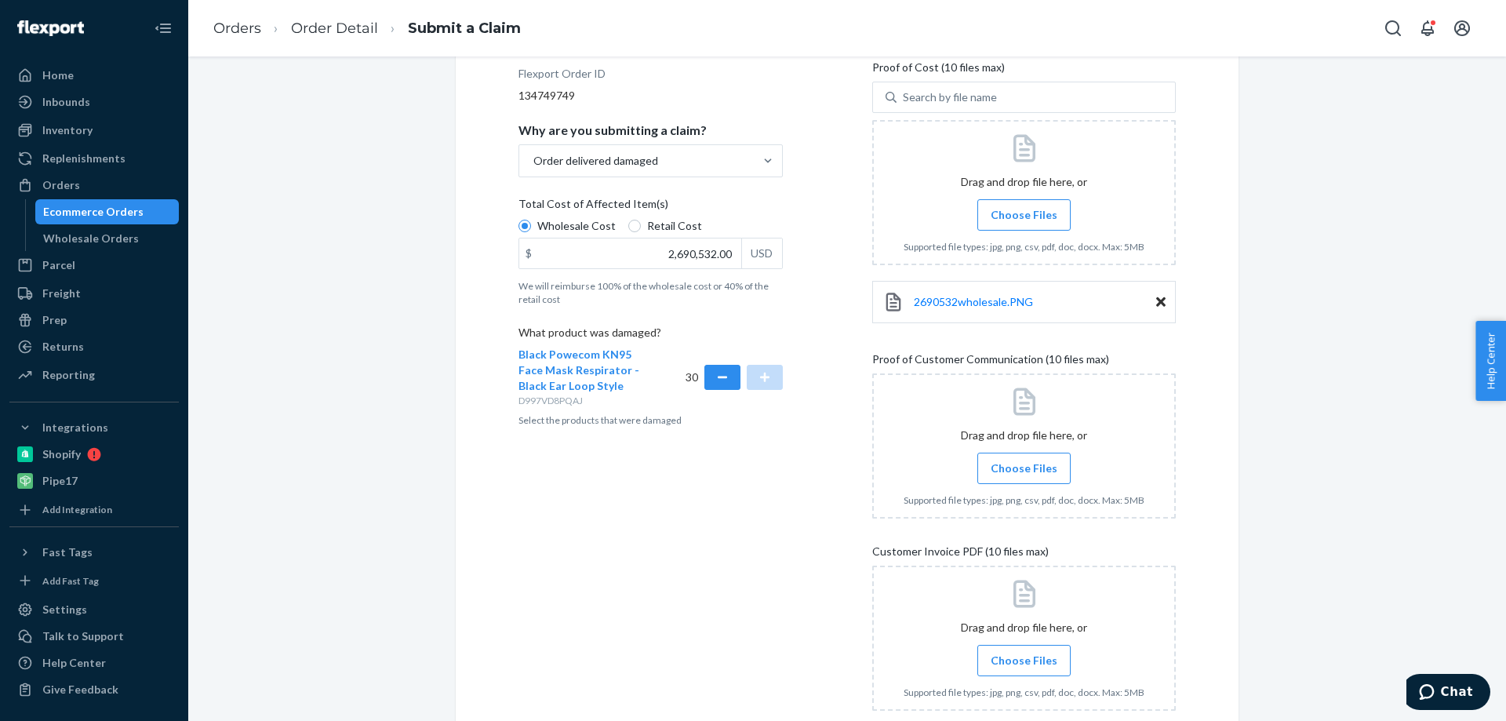
click at [1017, 464] on span "Choose Files" at bounding box center [1024, 468] width 67 height 16
click at [1024, 464] on input "Choose Files" at bounding box center [1024, 468] width 1 height 17
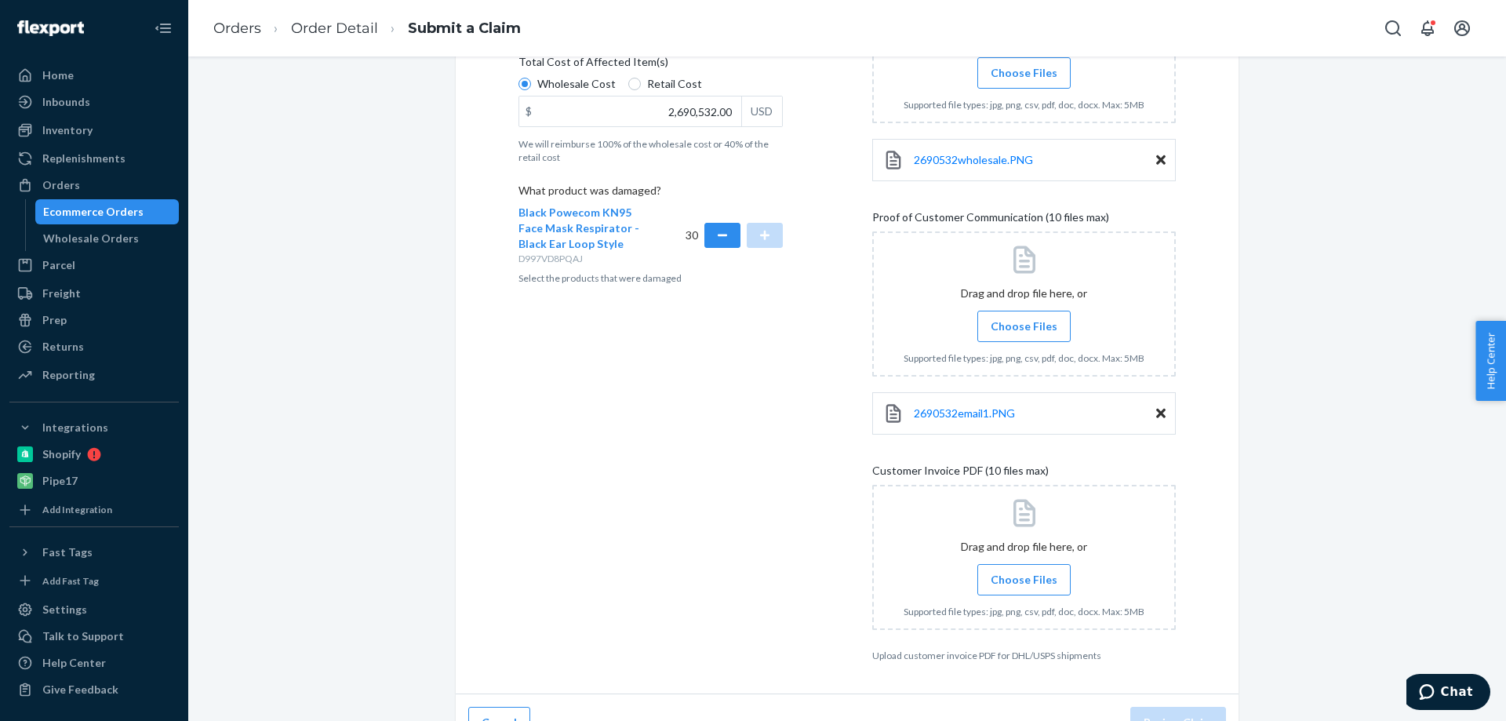
scroll to position [408, 0]
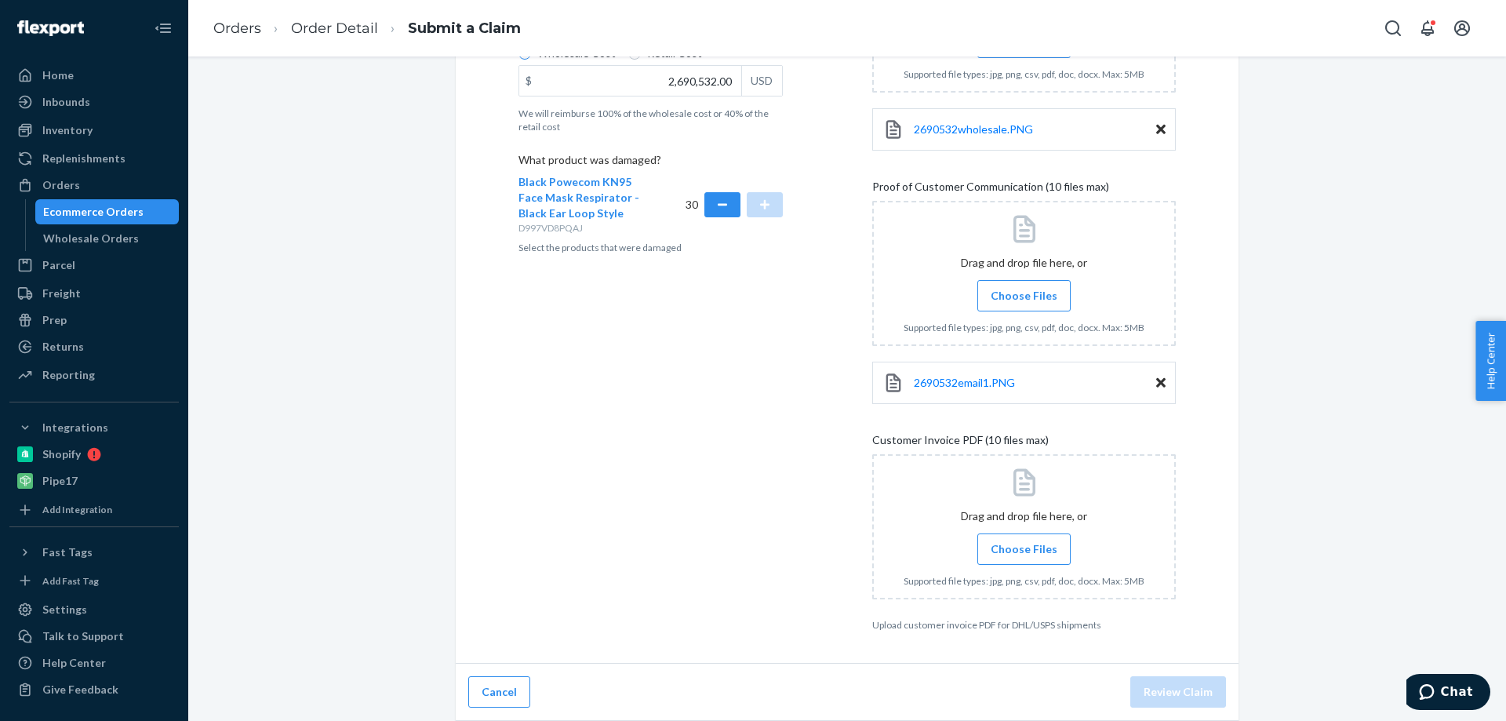
click at [1013, 545] on span "Choose Files" at bounding box center [1024, 549] width 67 height 16
click at [1024, 545] on input "Choose Files" at bounding box center [1024, 548] width 1 height 17
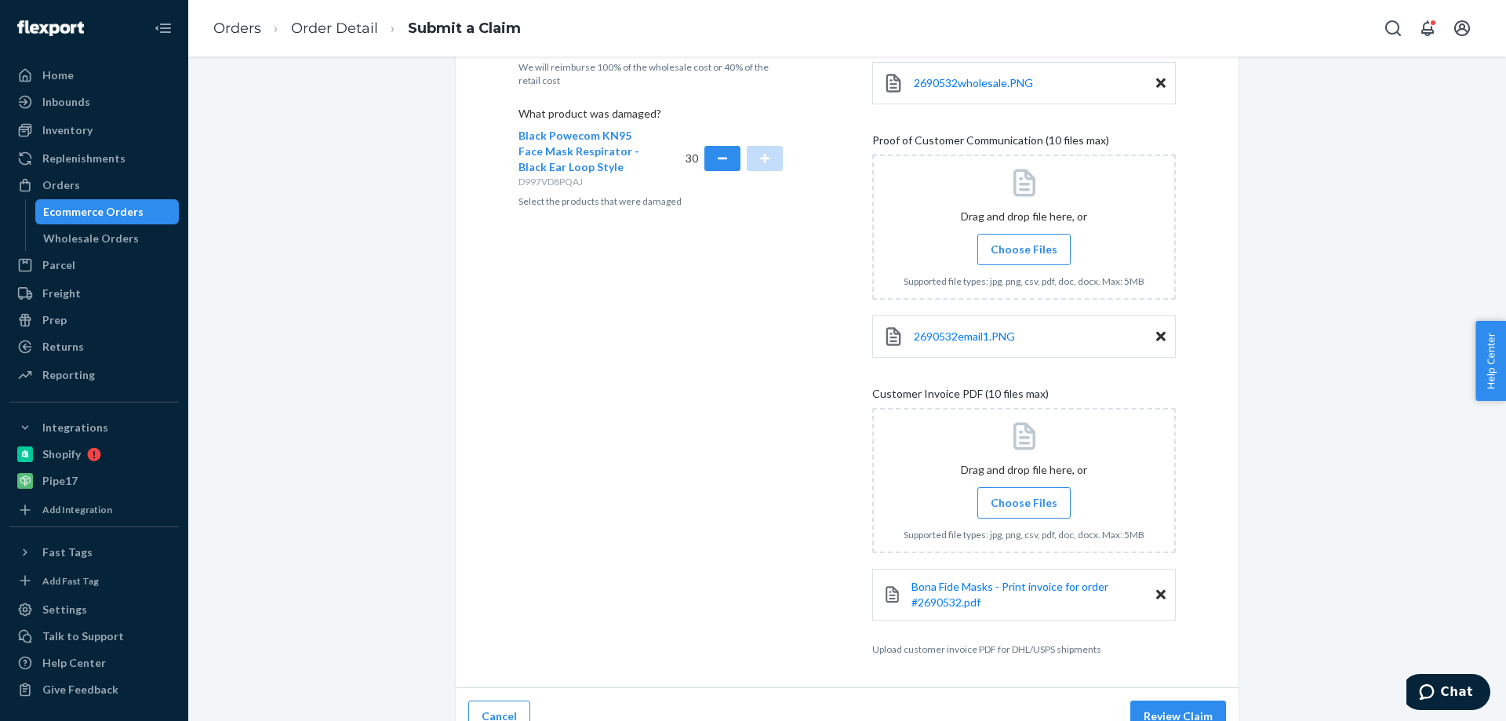
scroll to position [478, 0]
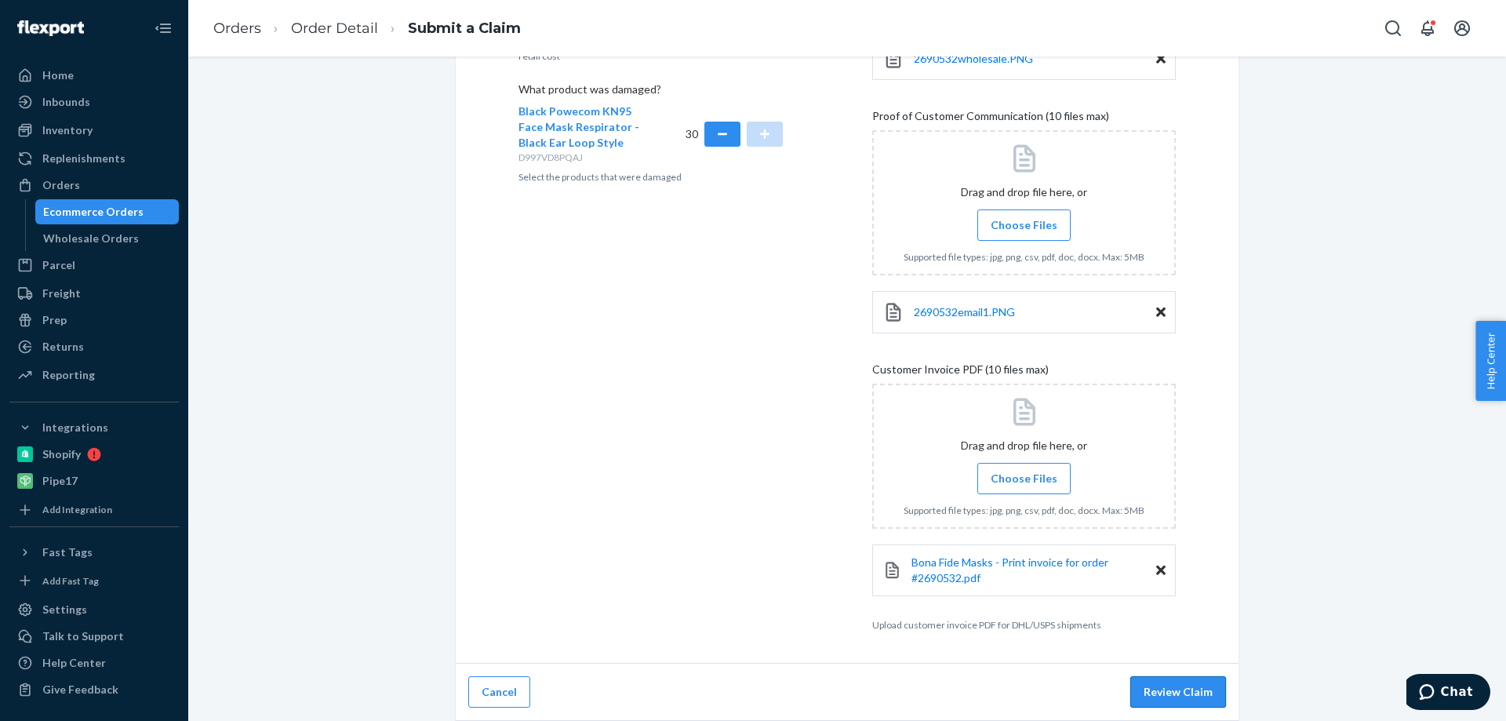
click at [1157, 693] on button "Review Claim" at bounding box center [1178, 691] width 96 height 31
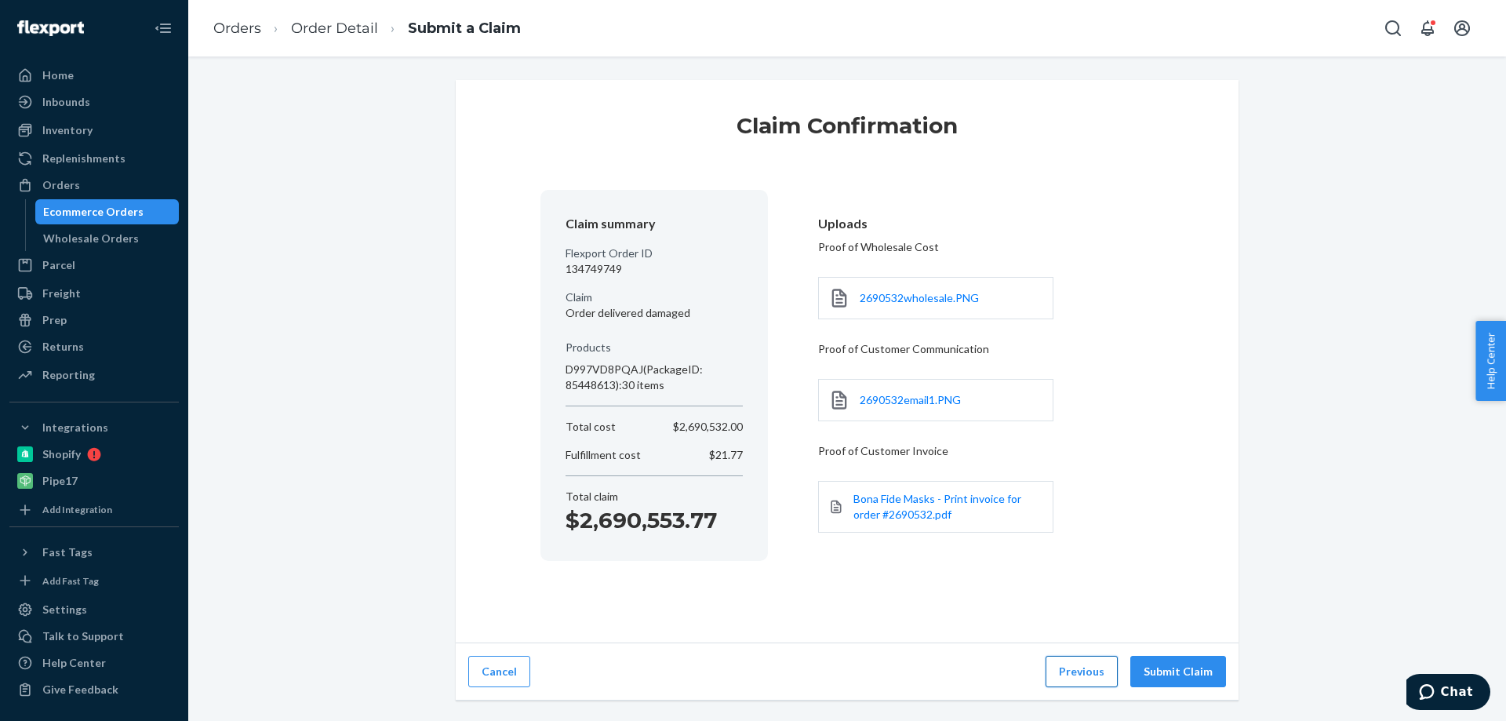
click at [1077, 675] on button "Previous" at bounding box center [1082, 671] width 72 height 31
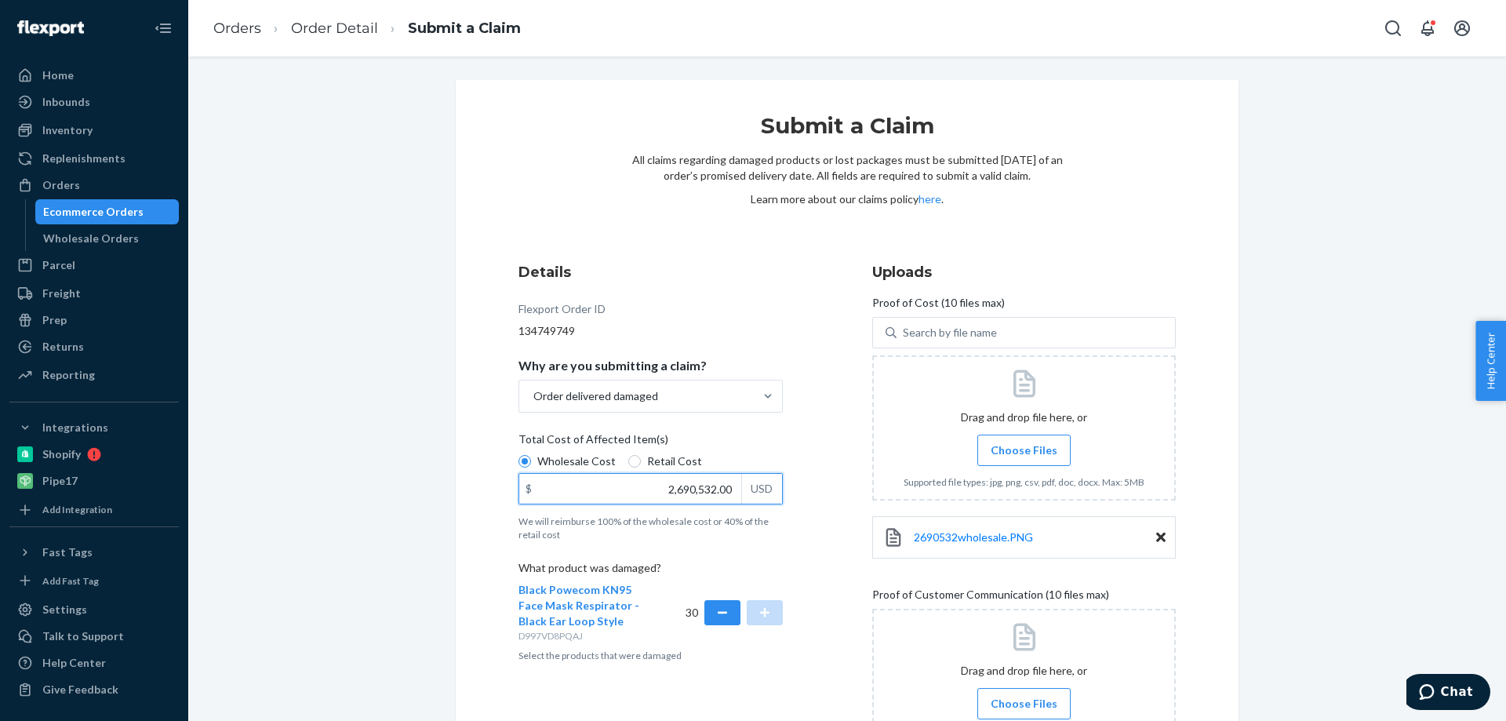
drag, startPoint x: 633, startPoint y: 488, endPoint x: 834, endPoint y: 511, distance: 202.1
click at [834, 511] on div "Details Flexport Order ID 134749749 Why are you submitting a claim? Order deliv…" at bounding box center [846, 686] width 657 height 848
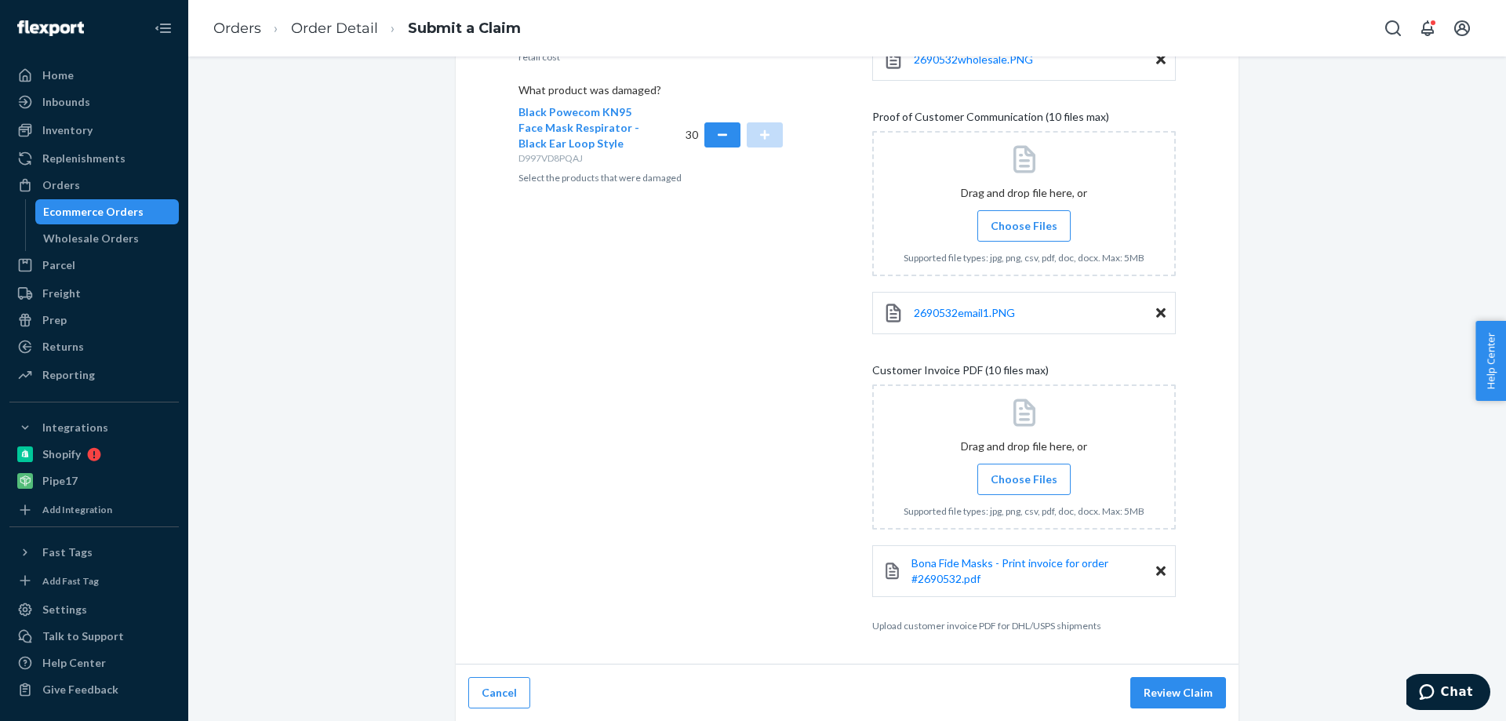
scroll to position [478, 0]
type input "210.60"
click at [1166, 693] on button "Review Claim" at bounding box center [1178, 691] width 96 height 31
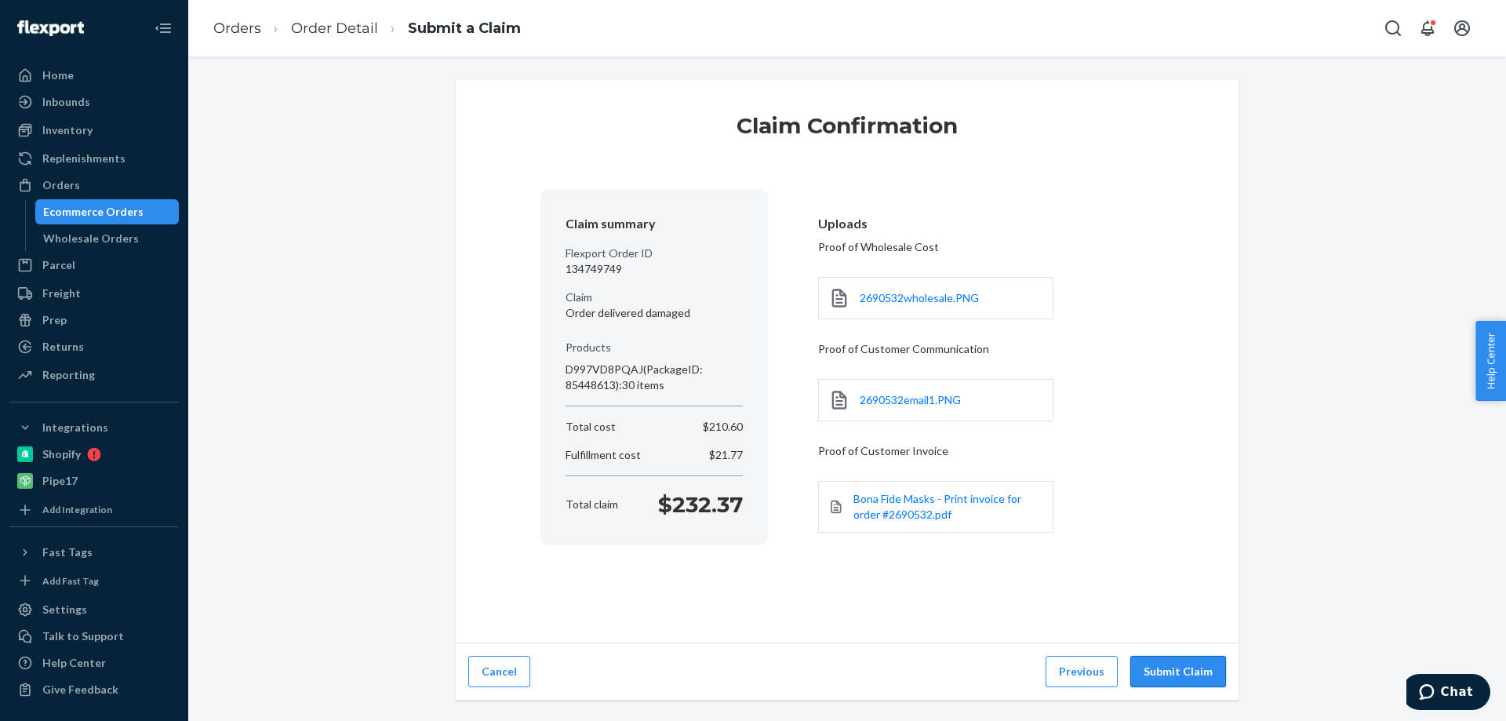
click at [1165, 664] on button "Submit Claim" at bounding box center [1178, 671] width 96 height 31
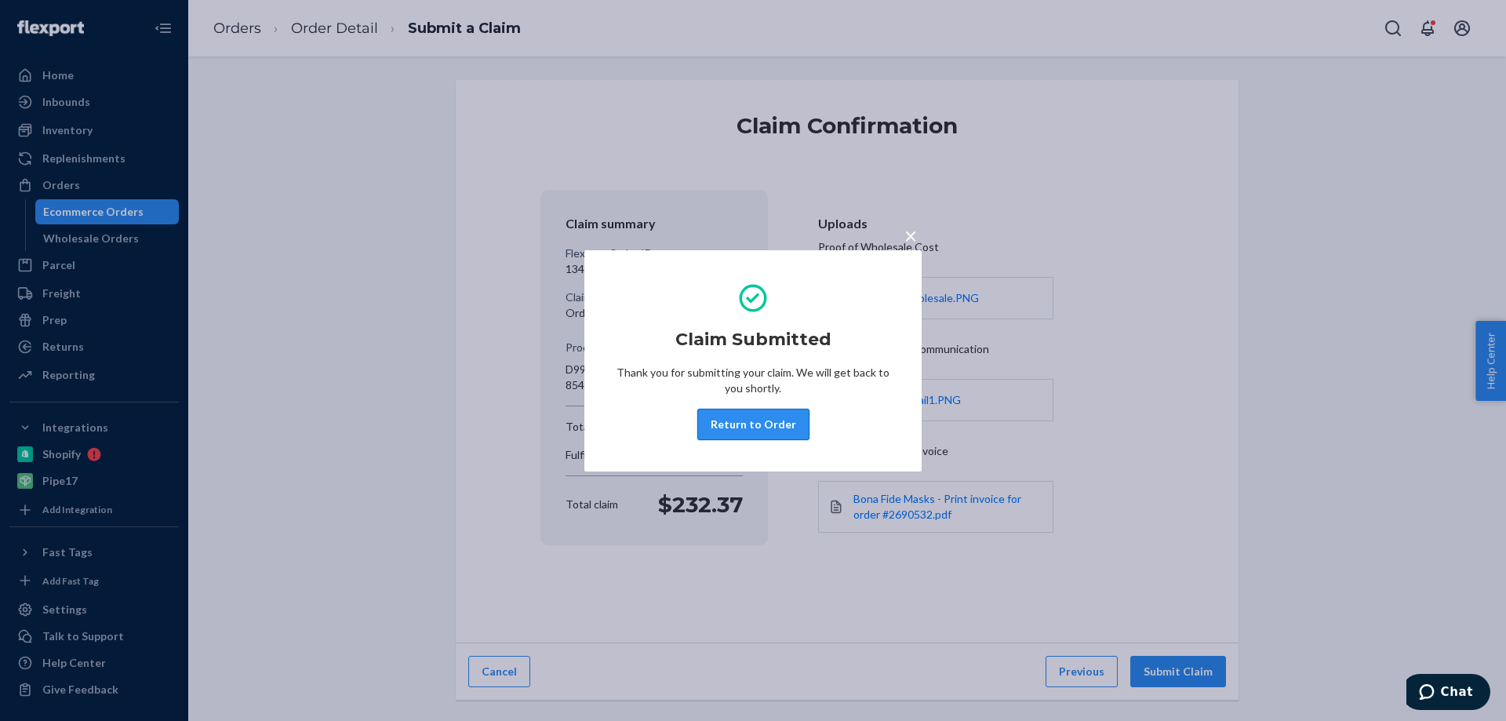
click at [729, 422] on button "Return to Order" at bounding box center [753, 424] width 112 height 31
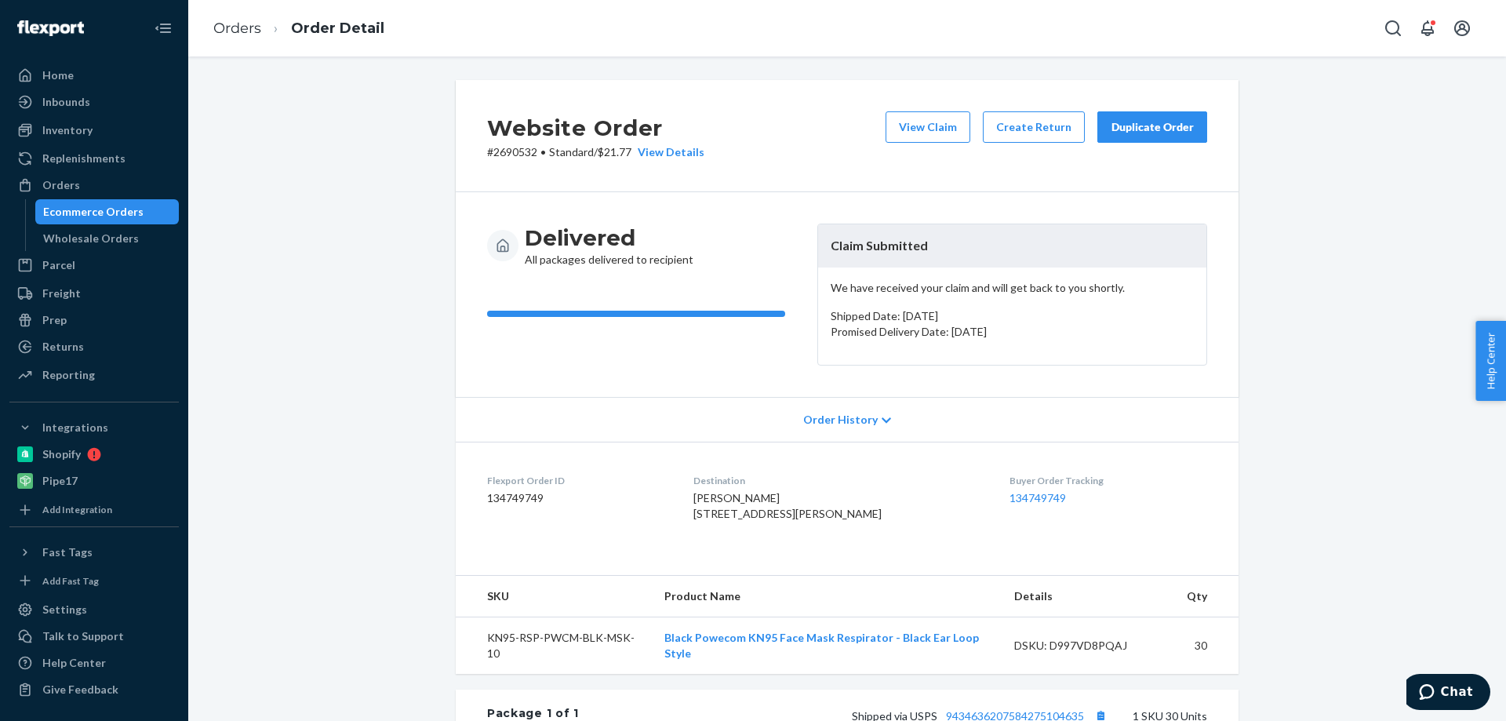
click at [515, 152] on p "# 2690532 • Standard / $21.77 View Details" at bounding box center [595, 152] width 217 height 16
click at [77, 189] on div "Orders" at bounding box center [61, 185] width 38 height 16
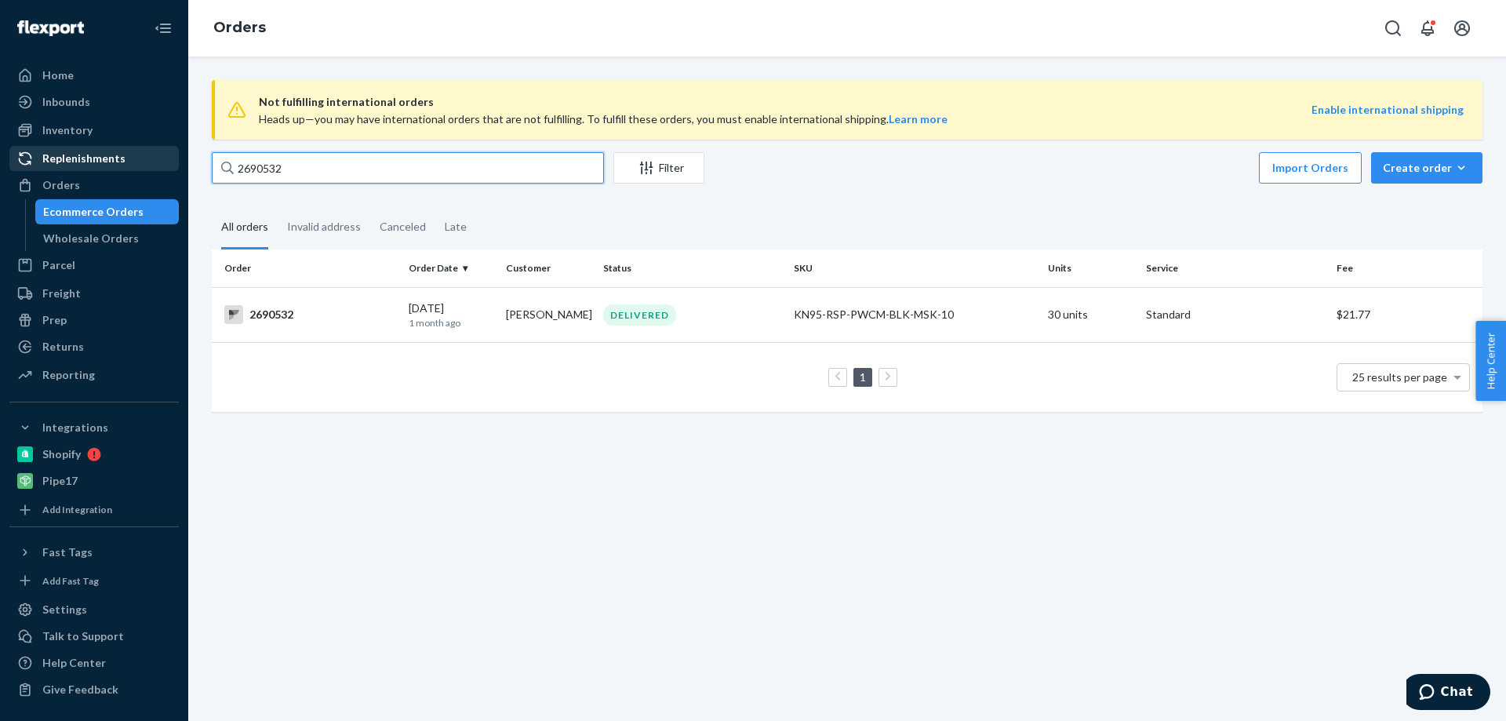
drag, startPoint x: 306, startPoint y: 166, endPoint x: 158, endPoint y: 158, distance: 147.7
click at [158, 158] on div "Home Inbounds Shipping Plans Problems Inventory Products Replenishments Orders …" at bounding box center [753, 360] width 1506 height 721
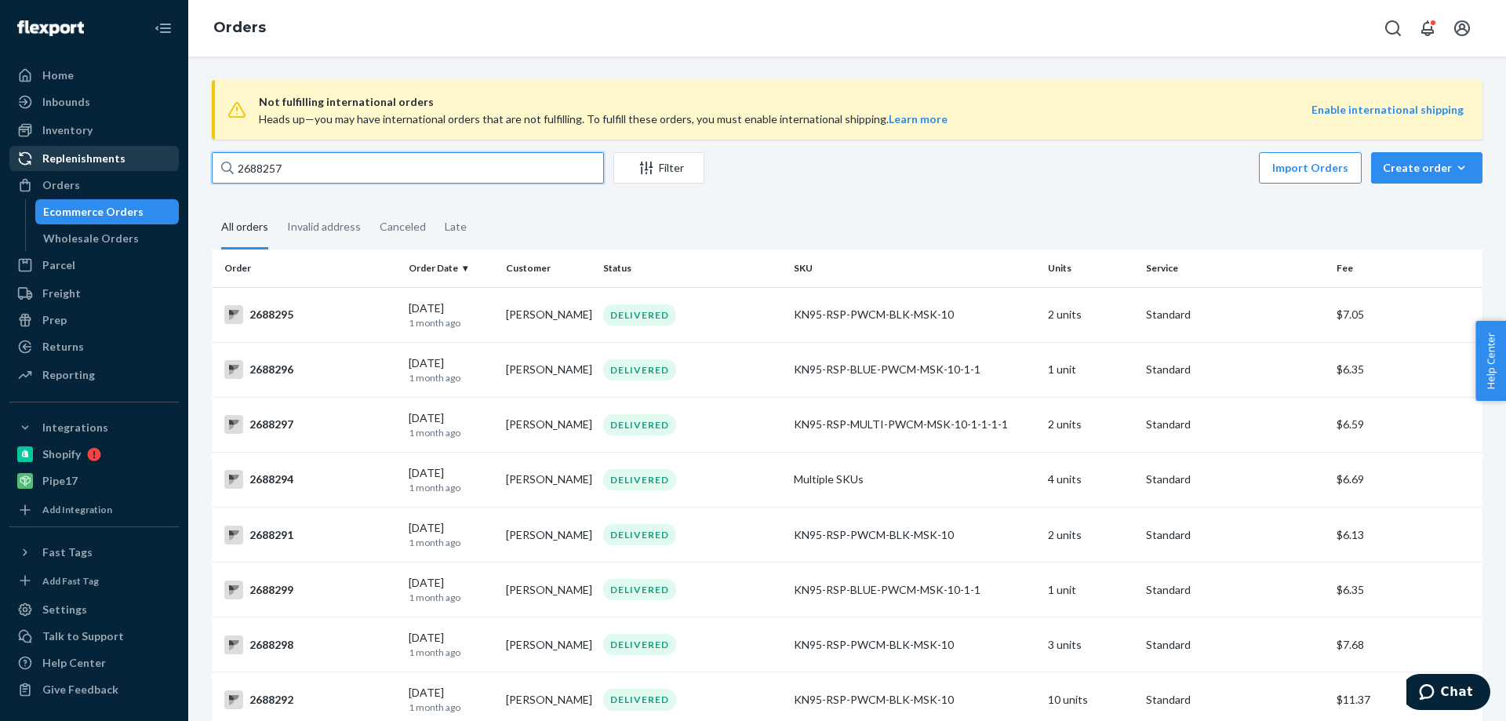
type input "2688257"
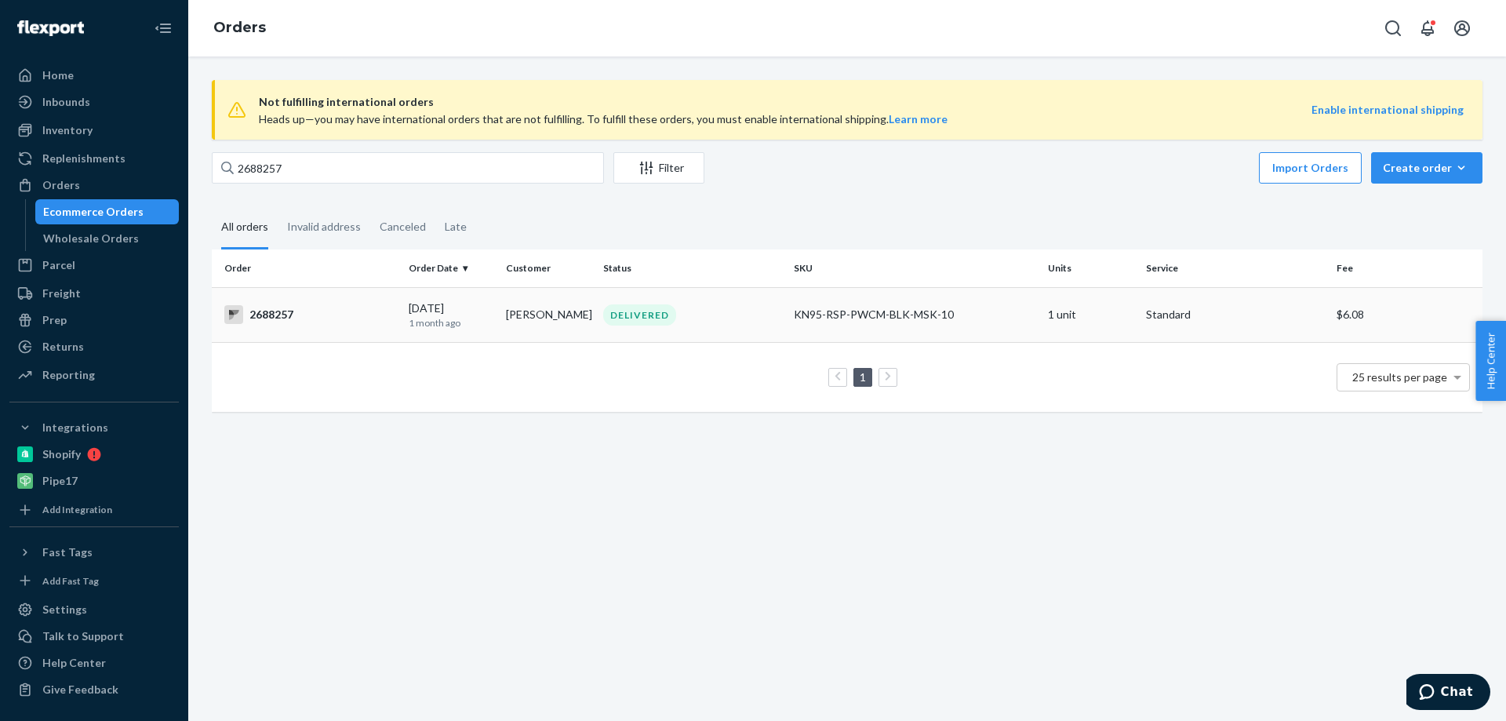
click at [268, 308] on div "2688257" at bounding box center [310, 314] width 172 height 19
